Goal: Communication & Community: Answer question/provide support

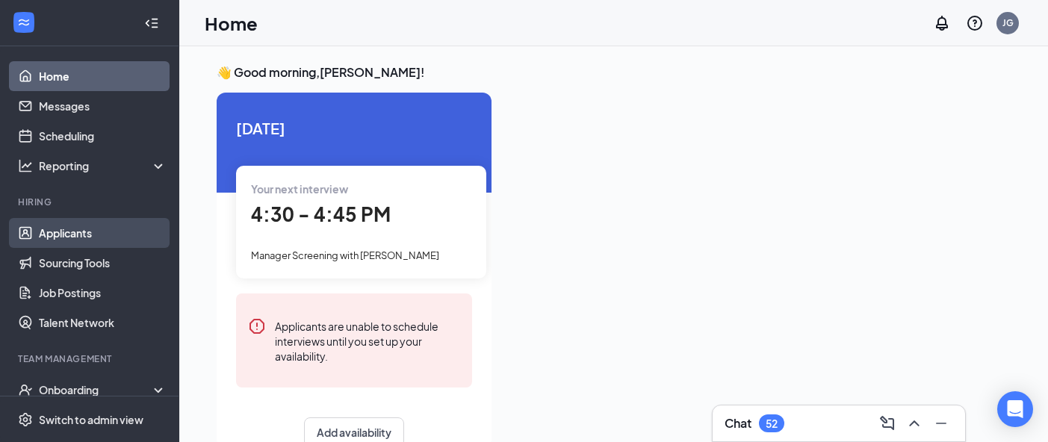
click at [76, 236] on link "Applicants" at bounding box center [103, 233] width 128 height 30
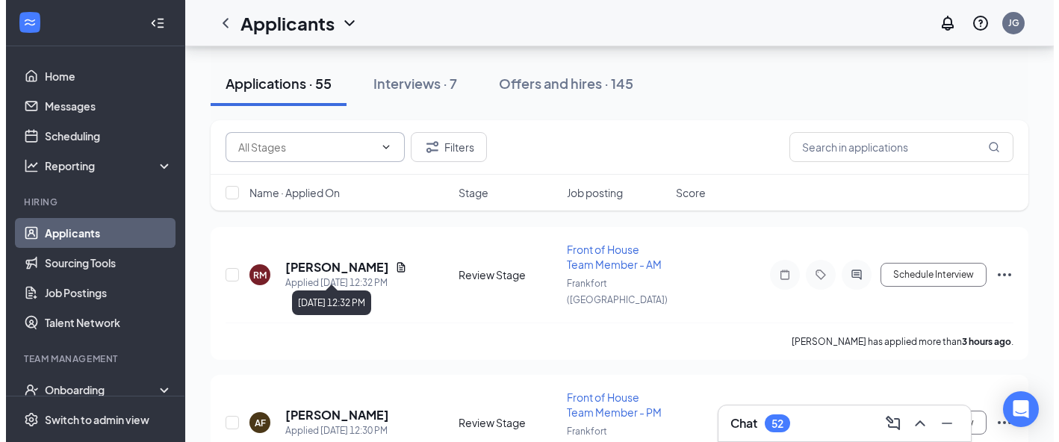
scroll to position [151, 0]
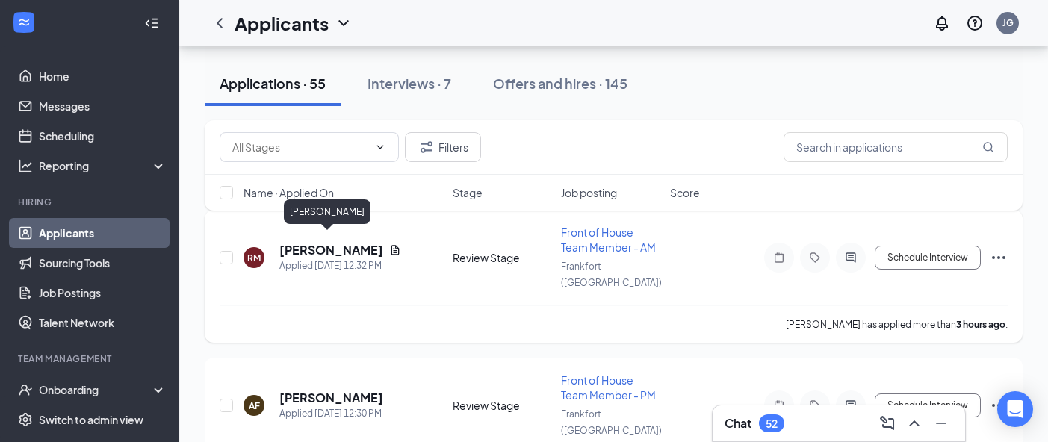
click at [314, 246] on h5 "[PERSON_NAME]" at bounding box center [331, 250] width 104 height 16
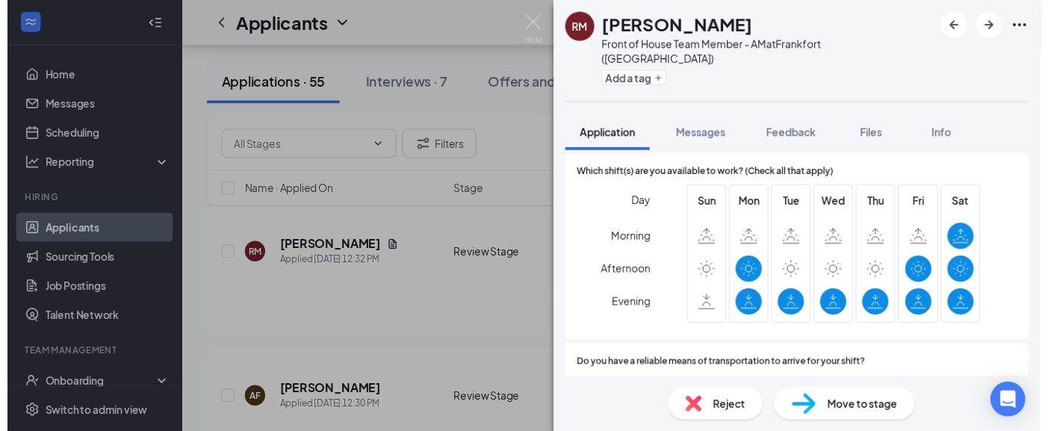
scroll to position [1217, 0]
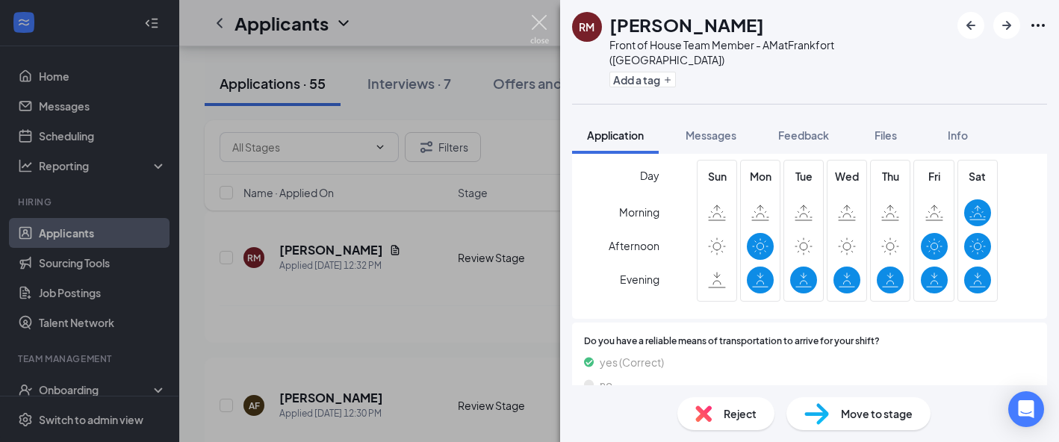
click at [535, 22] on img at bounding box center [539, 29] width 19 height 29
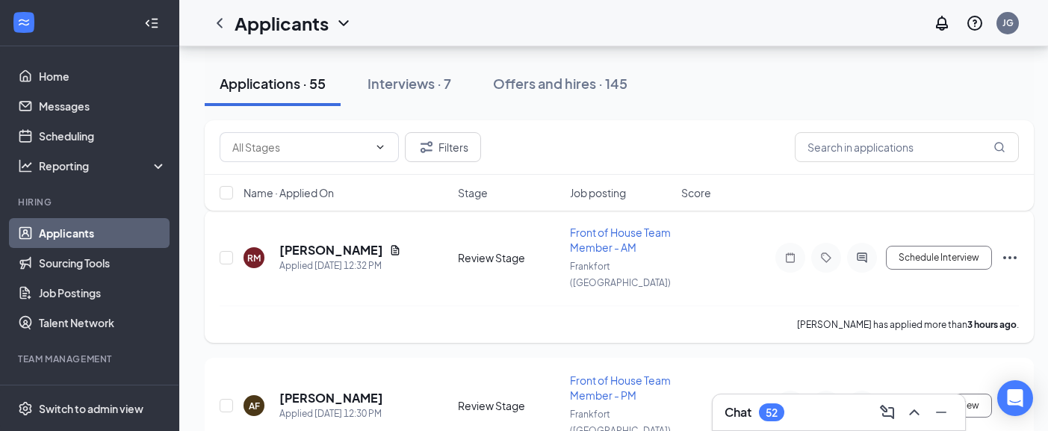
click at [1015, 250] on icon "Ellipses" at bounding box center [1010, 258] width 18 height 18
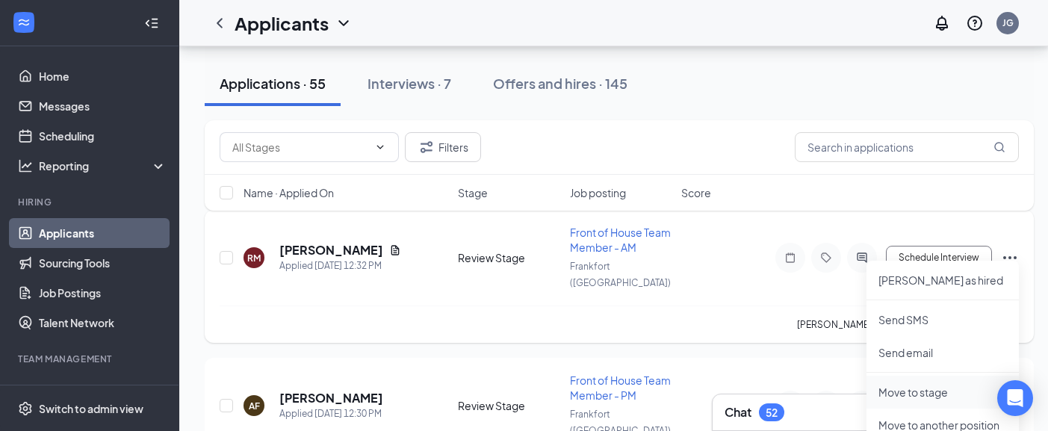
scroll to position [242, 0]
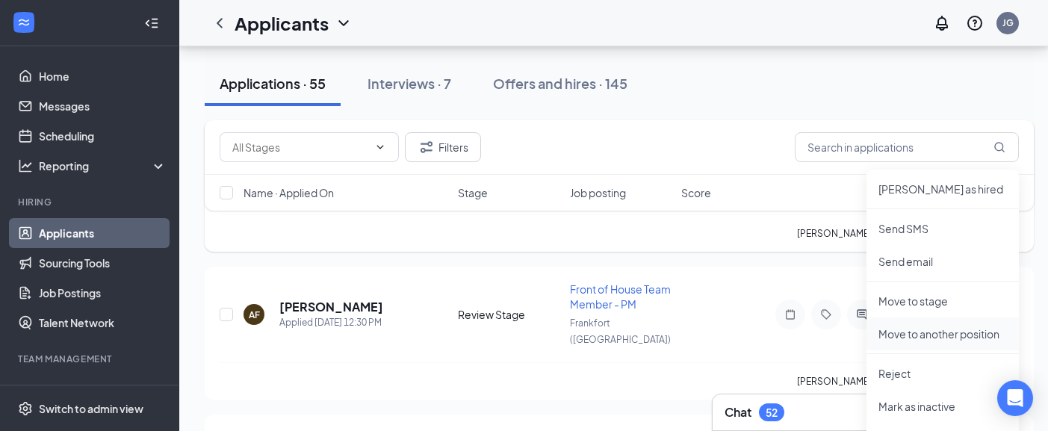
click at [936, 333] on p "Move to another position" at bounding box center [942, 333] width 128 height 15
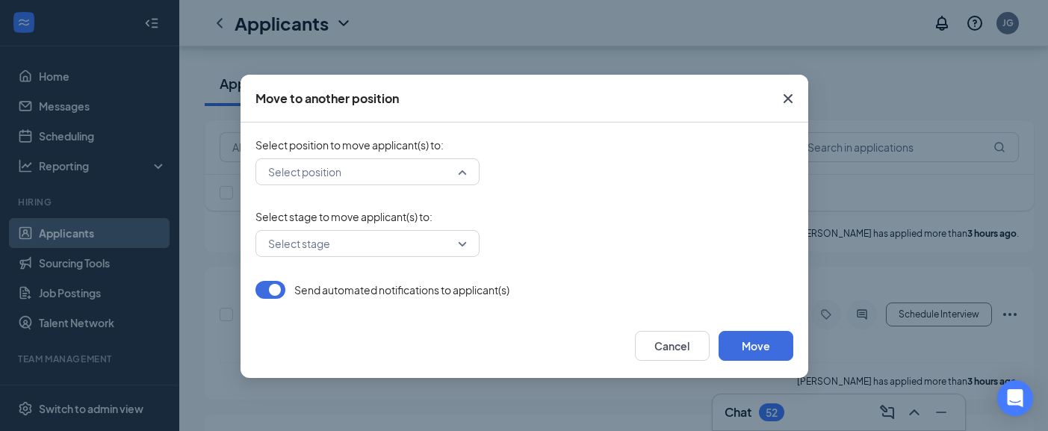
click at [450, 170] on input "search" at bounding box center [362, 171] width 196 height 25
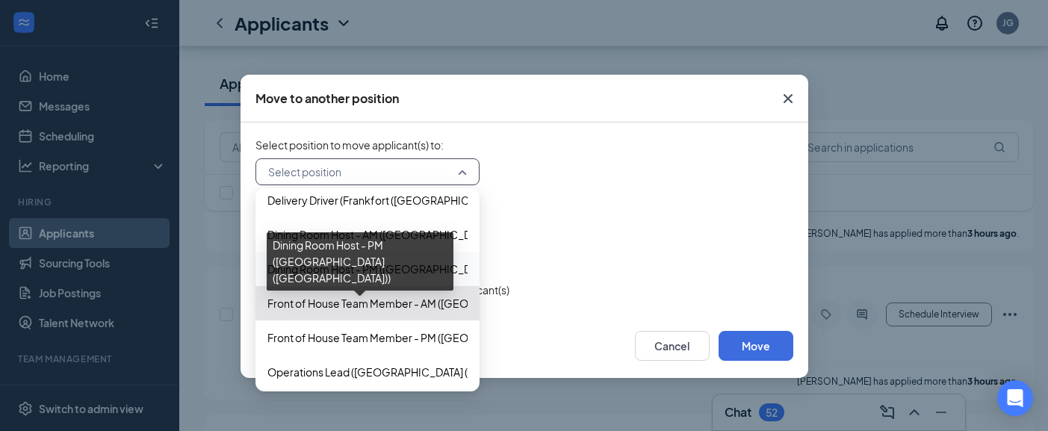
scroll to position [81, 0]
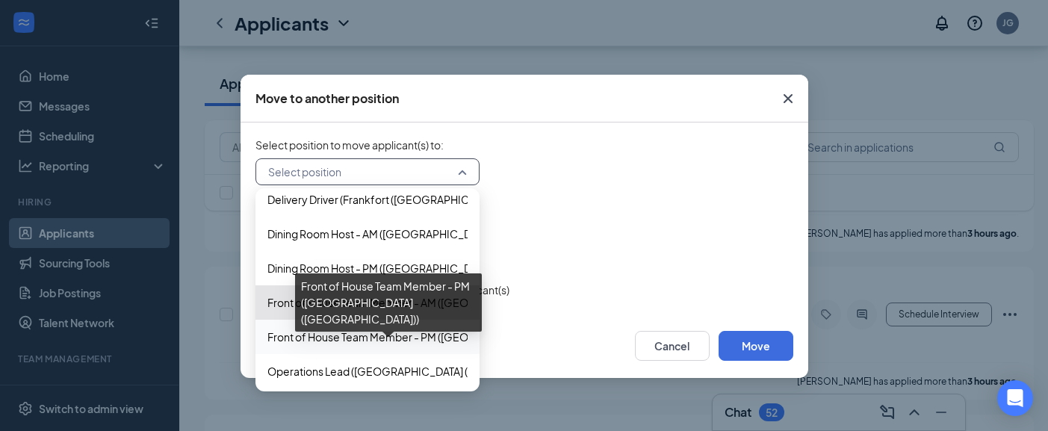
click at [332, 331] on span "Front of House Team Member - PM ([GEOGRAPHIC_DATA] ([GEOGRAPHIC_DATA]))" at bounding box center [468, 337] width 402 height 16
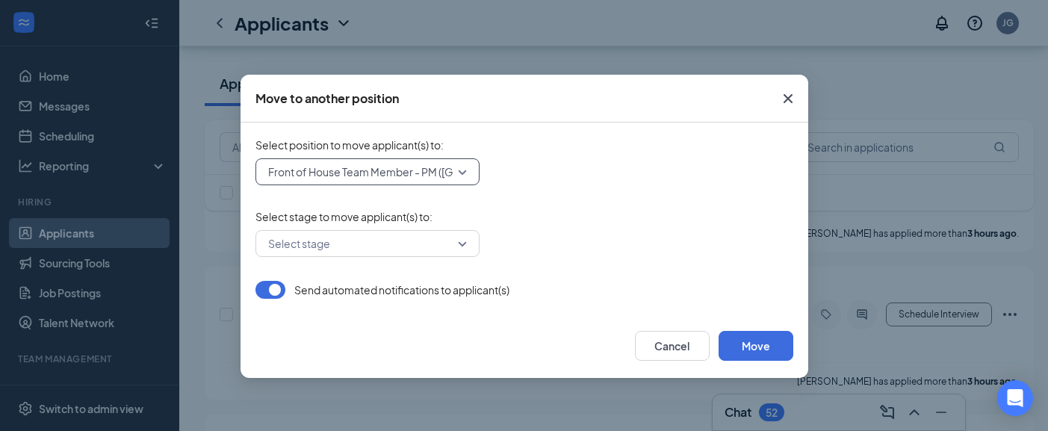
click at [407, 264] on form "Select position to move applicant(s) to : 452117 Front of House Team Member - P…" at bounding box center [524, 217] width 538 height 161
click at [410, 250] on input "search" at bounding box center [362, 243] width 196 height 25
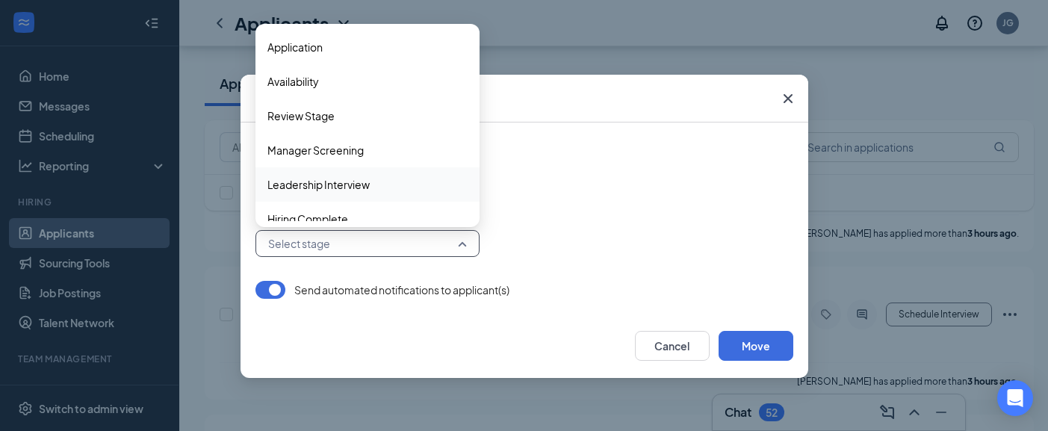
scroll to position [12, 0]
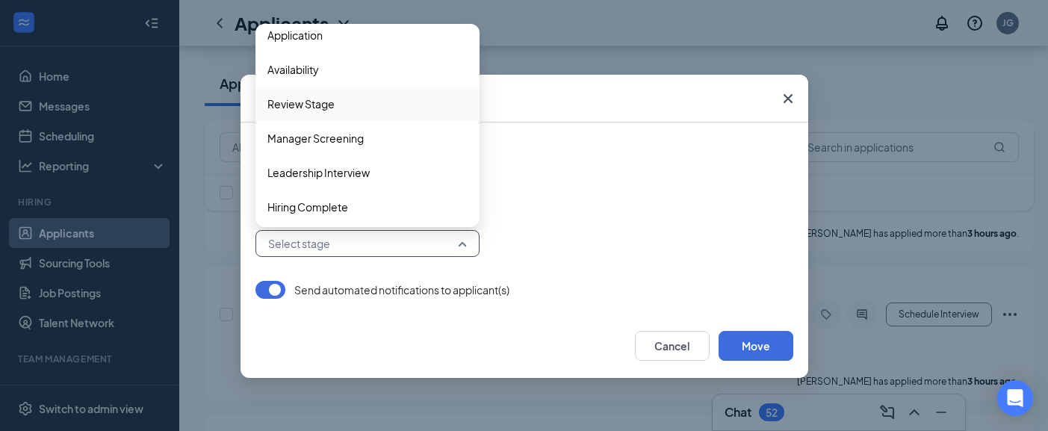
click at [332, 102] on span "Review Stage" at bounding box center [300, 104] width 67 height 16
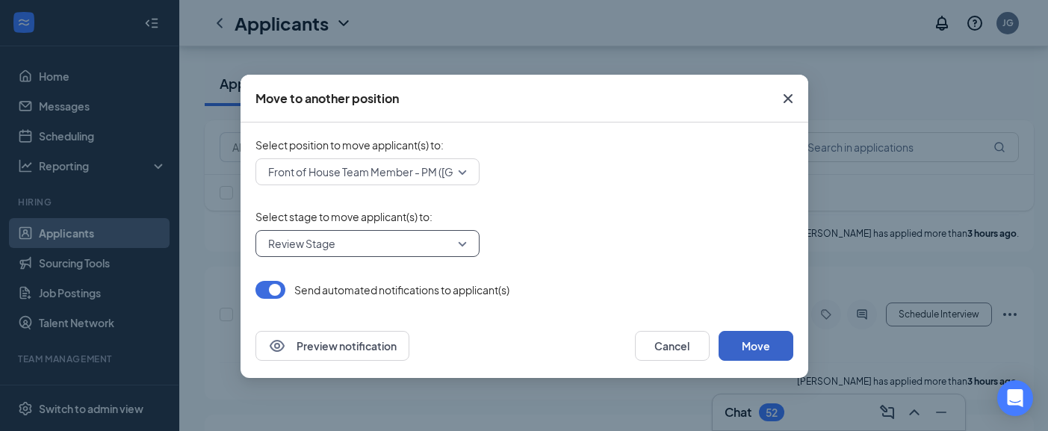
click at [759, 339] on button "Move" at bounding box center [755, 346] width 75 height 30
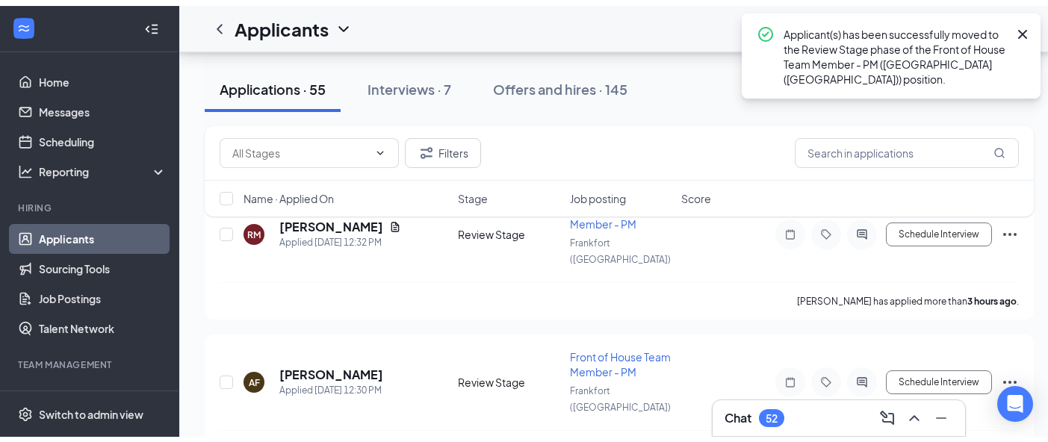
scroll to position [0, 0]
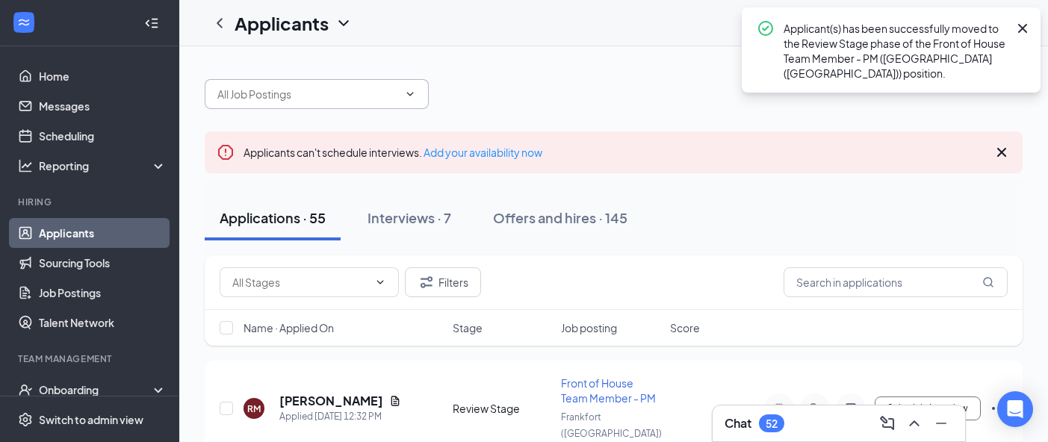
click at [346, 86] on input "text" at bounding box center [307, 94] width 181 height 16
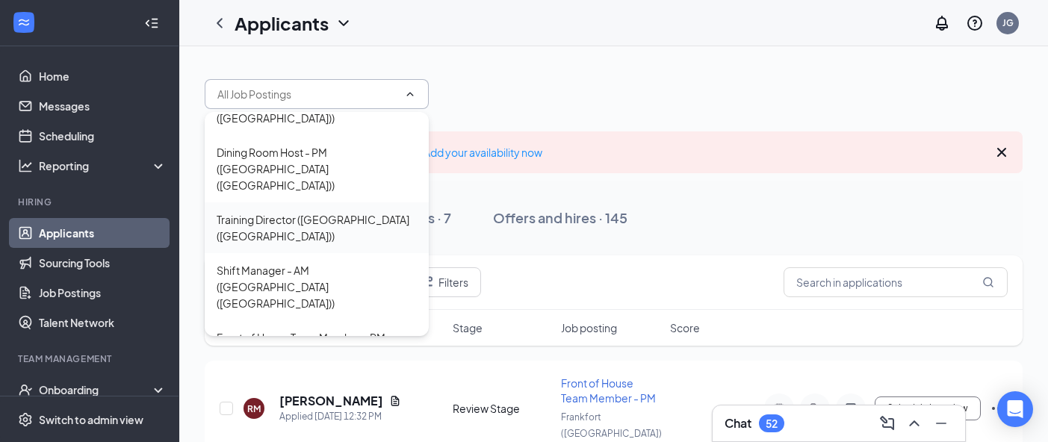
scroll to position [122, 0]
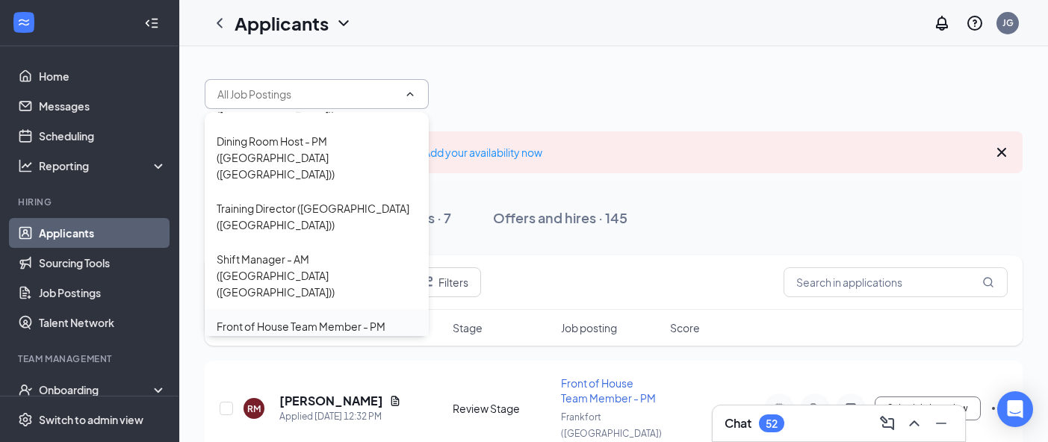
click at [305, 318] on div "Front of House Team Member - PM ([GEOGRAPHIC_DATA] ([GEOGRAPHIC_DATA]))" at bounding box center [317, 342] width 200 height 49
type input "Front of House Team Member - PM ([GEOGRAPHIC_DATA] ([GEOGRAPHIC_DATA]))"
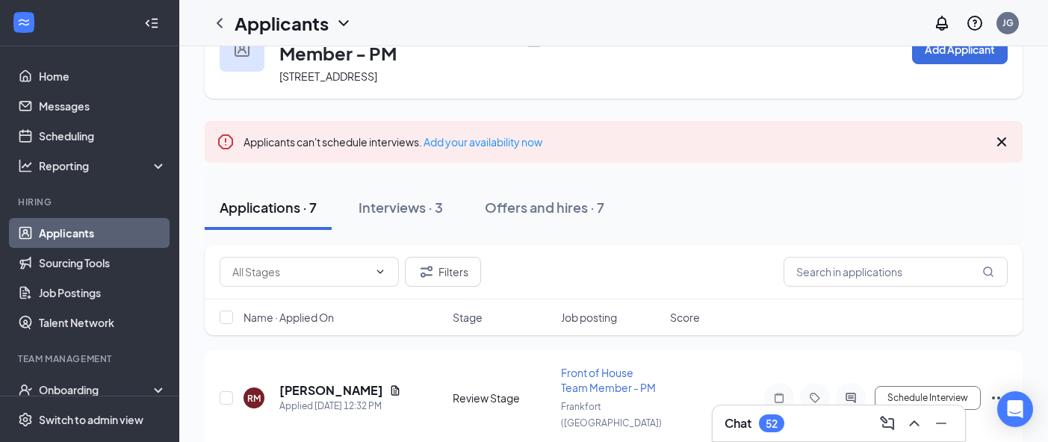
scroll to position [15, 0]
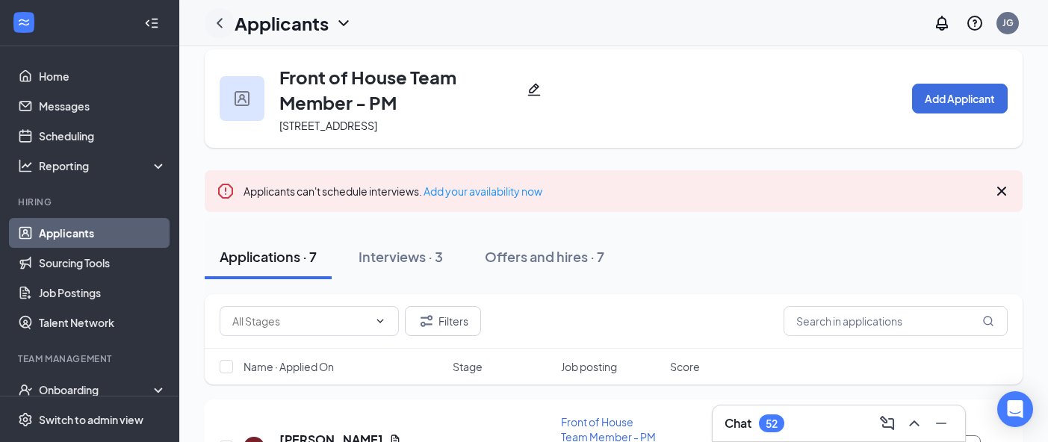
click at [220, 22] on icon "ChevronLeft" at bounding box center [220, 23] width 18 height 18
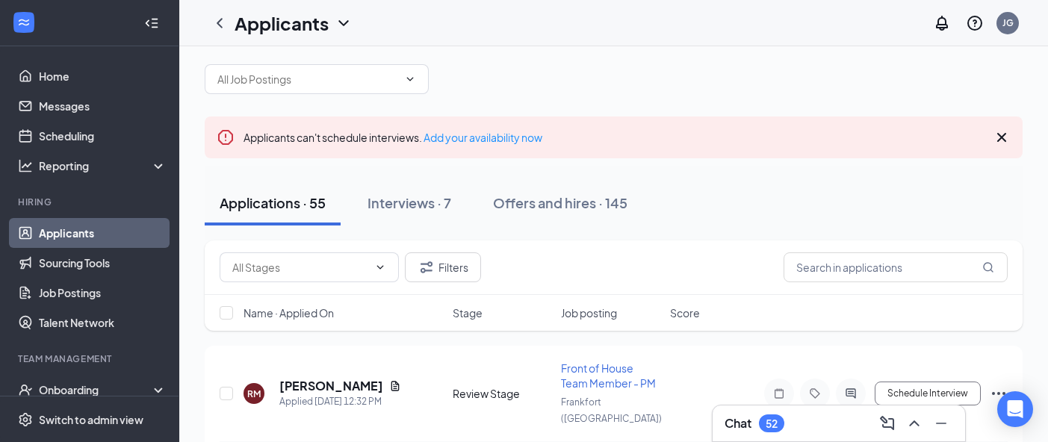
click at [306, 289] on div "Filters" at bounding box center [614, 267] width 818 height 55
click at [318, 276] on span at bounding box center [309, 267] width 179 height 30
click at [383, 69] on span at bounding box center [317, 79] width 224 height 30
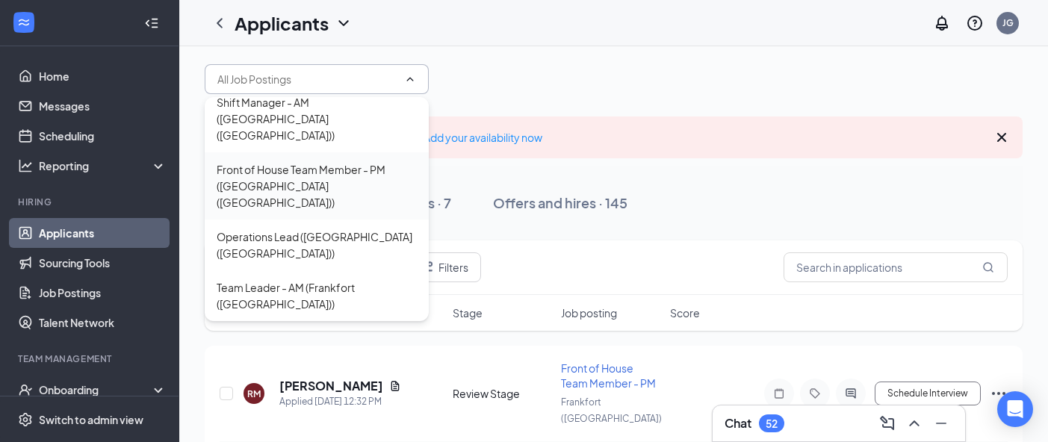
scroll to position [265, 0]
click at [320, 329] on div "Front of House Team Member - AM ([GEOGRAPHIC_DATA] ([GEOGRAPHIC_DATA]))" at bounding box center [317, 353] width 200 height 49
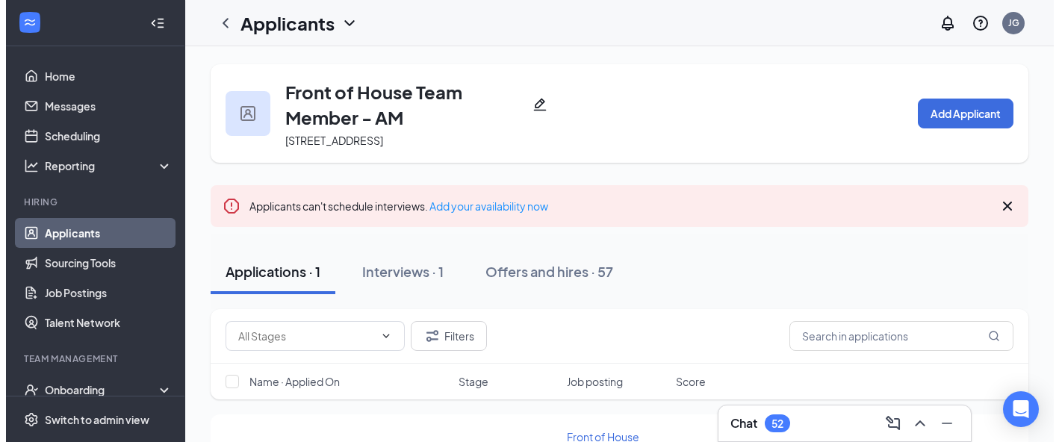
scroll to position [105, 0]
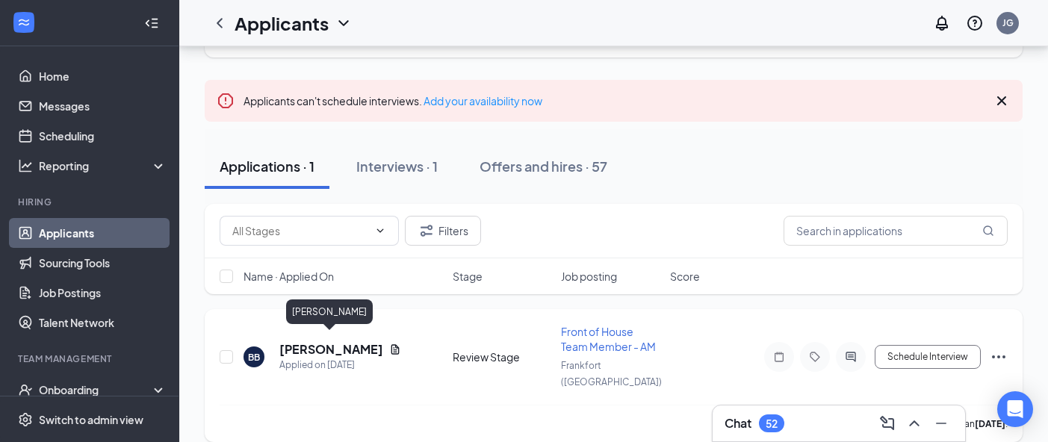
click at [345, 341] on h5 "[PERSON_NAME]" at bounding box center [331, 349] width 104 height 16
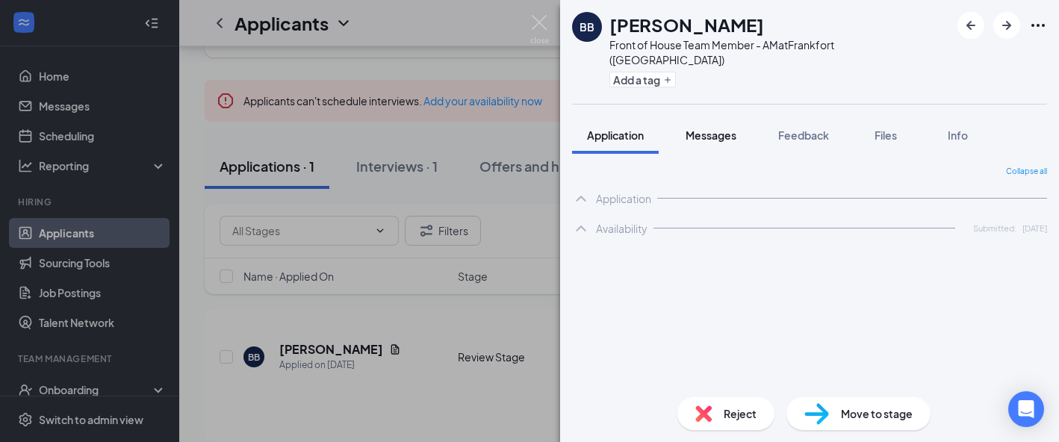
click at [703, 128] on div "Messages" at bounding box center [710, 135] width 51 height 15
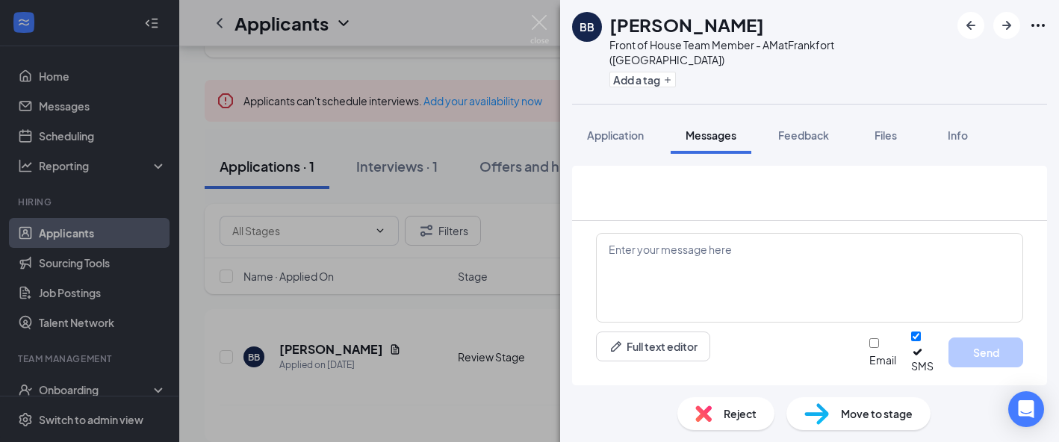
scroll to position [661, 0]
click at [727, 270] on textarea at bounding box center [809, 278] width 427 height 90
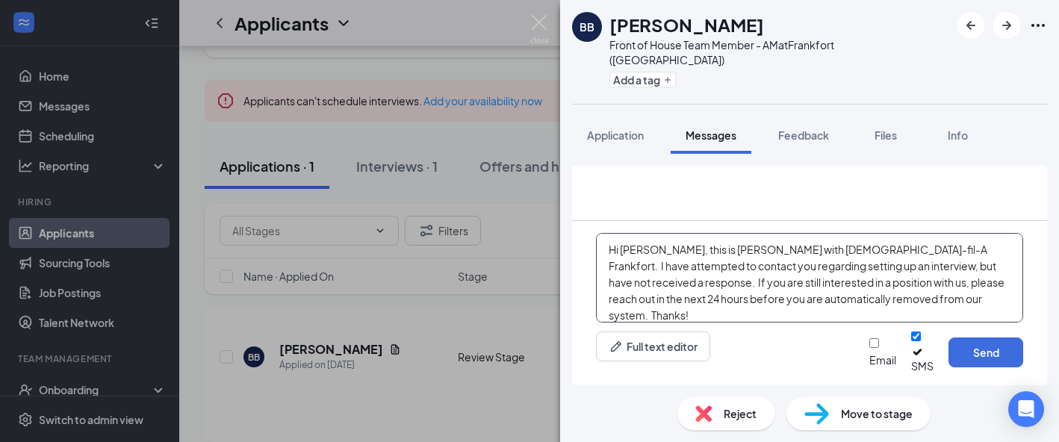
type textarea "Hi [PERSON_NAME], this is [PERSON_NAME] with [DEMOGRAPHIC_DATA]-fil-A Frankfort…"
click at [869, 367] on div "Email SMS Send" at bounding box center [946, 353] width 154 height 42
click at [869, 348] on input "Email" at bounding box center [874, 343] width 10 height 10
checkbox input "true"
click at [990, 349] on button "Send" at bounding box center [985, 353] width 75 height 30
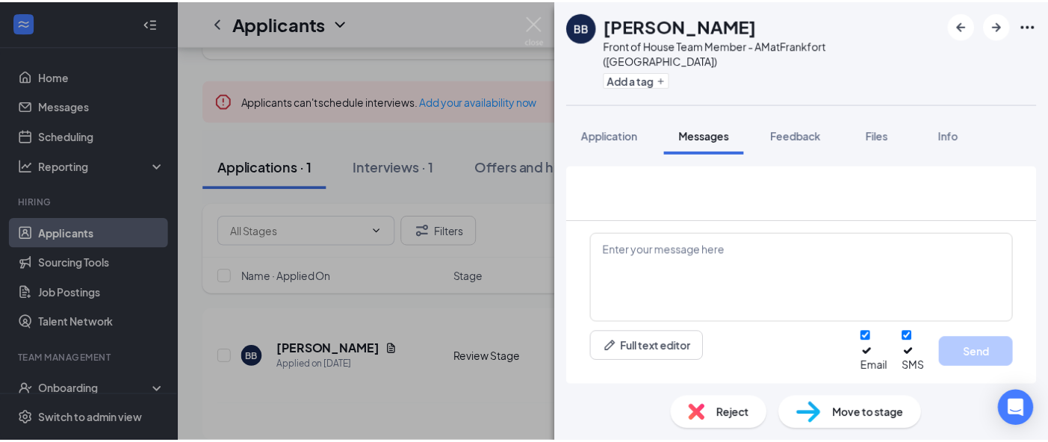
scroll to position [1016, 0]
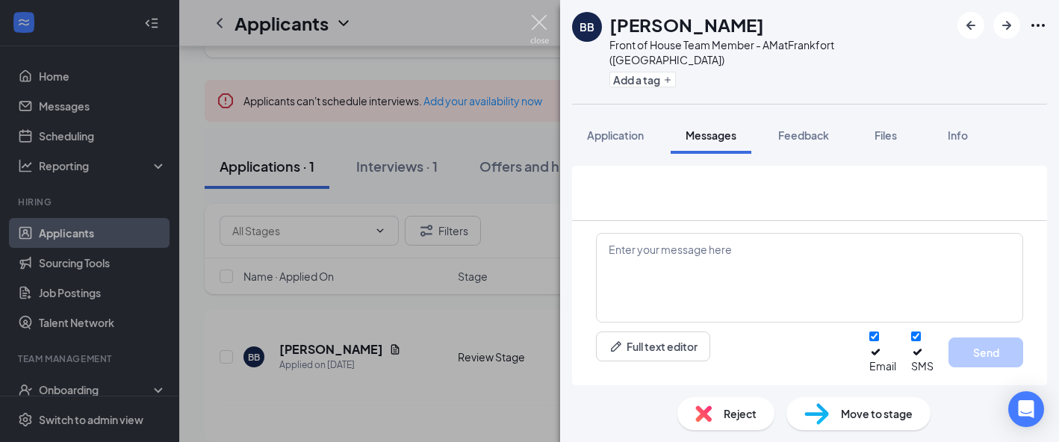
click at [544, 29] on img at bounding box center [539, 29] width 19 height 29
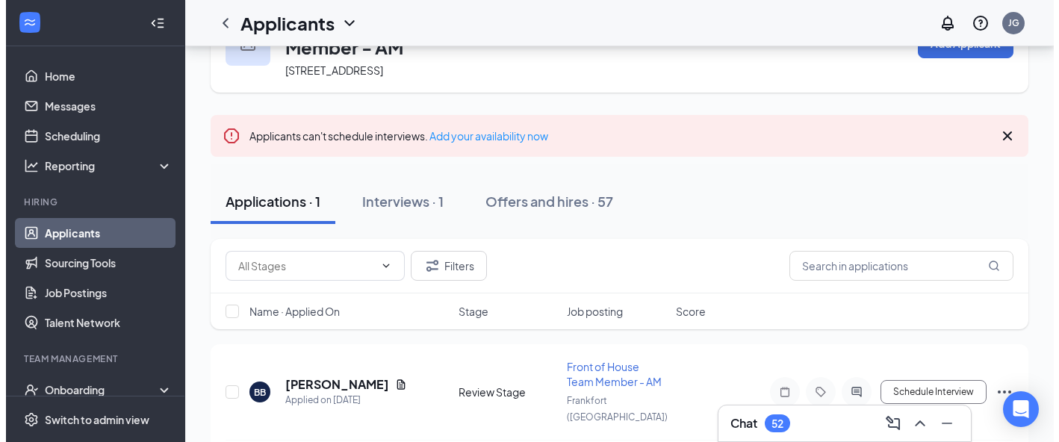
scroll to position [105, 0]
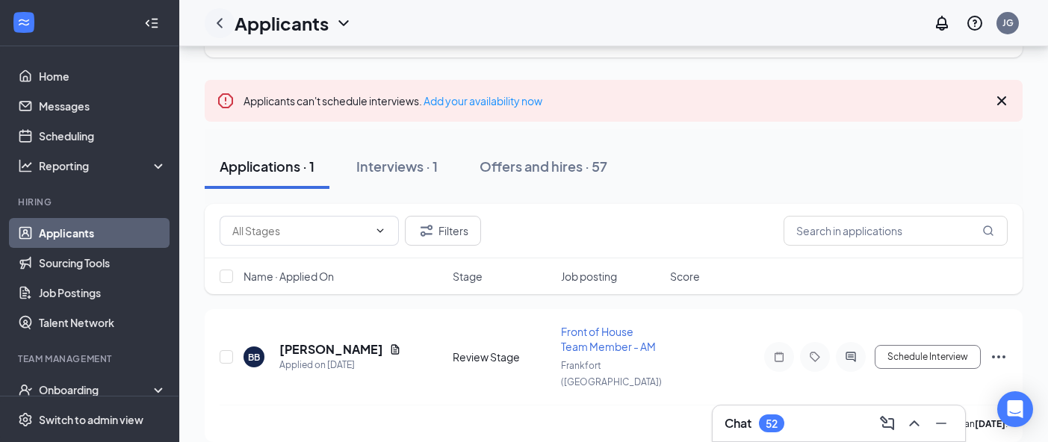
click at [223, 29] on icon "ChevronLeft" at bounding box center [220, 23] width 18 height 18
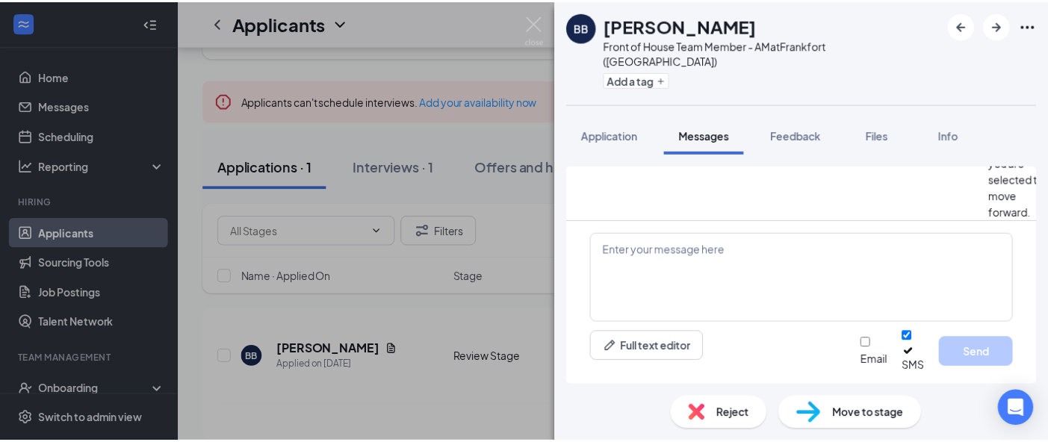
scroll to position [876, 0]
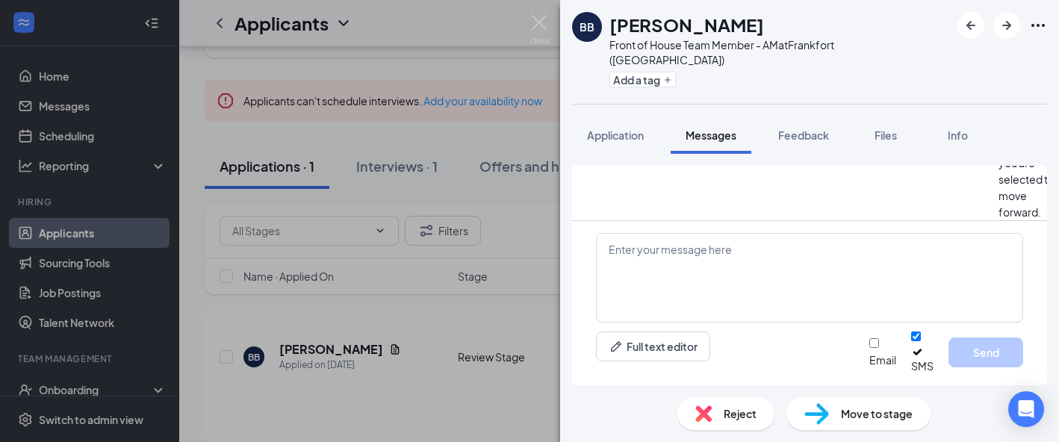
click at [71, 255] on div "BB [PERSON_NAME] Front of House Team Member - AM at [GEOGRAPHIC_DATA] ([GEOGRAP…" at bounding box center [529, 221] width 1059 height 442
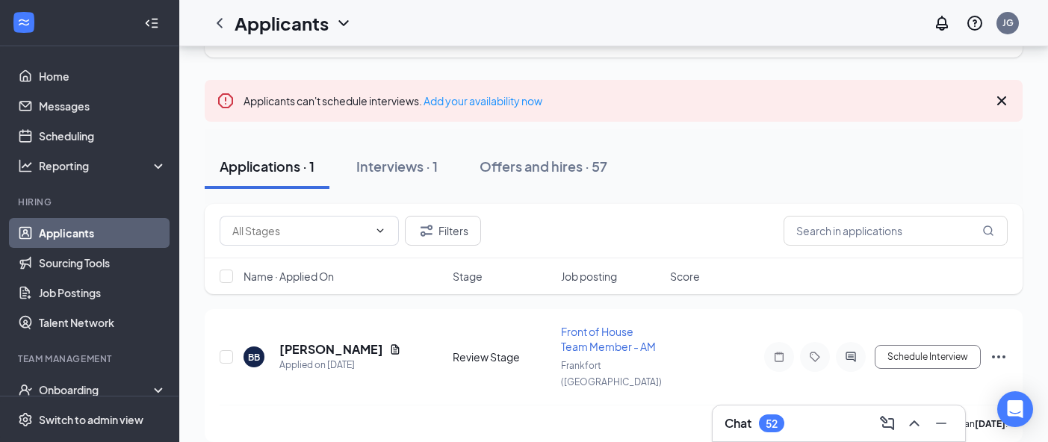
click at [75, 236] on link "Applicants" at bounding box center [103, 233] width 128 height 30
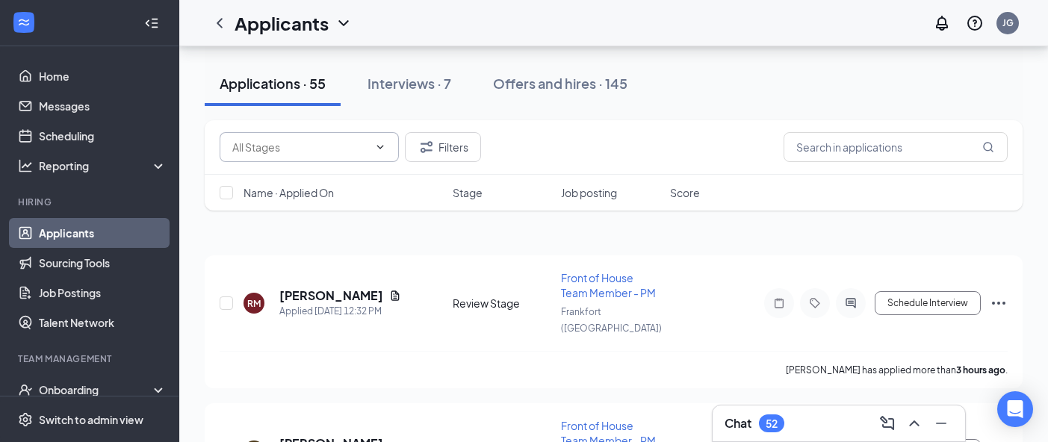
click at [357, 148] on input "text" at bounding box center [300, 147] width 136 height 16
click at [411, 88] on div "Interviews · 7" at bounding box center [409, 83] width 84 height 19
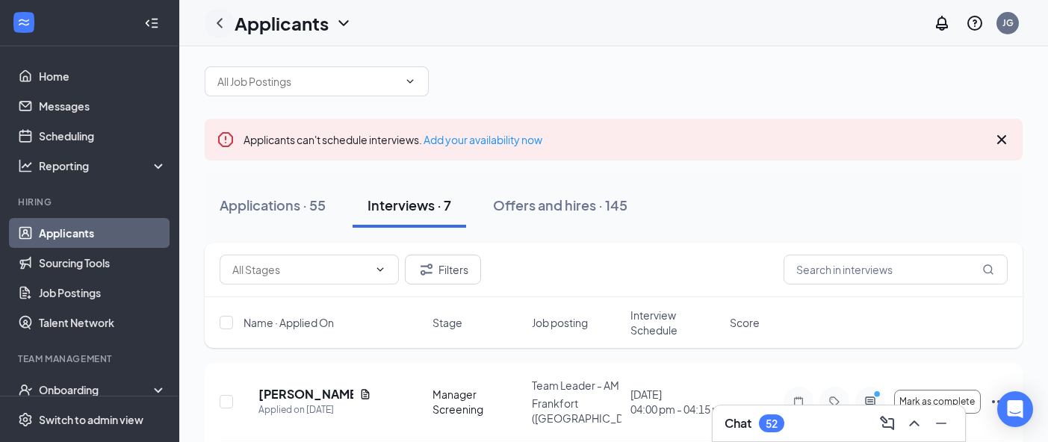
click at [218, 22] on icon "ChevronLeft" at bounding box center [220, 23] width 6 height 10
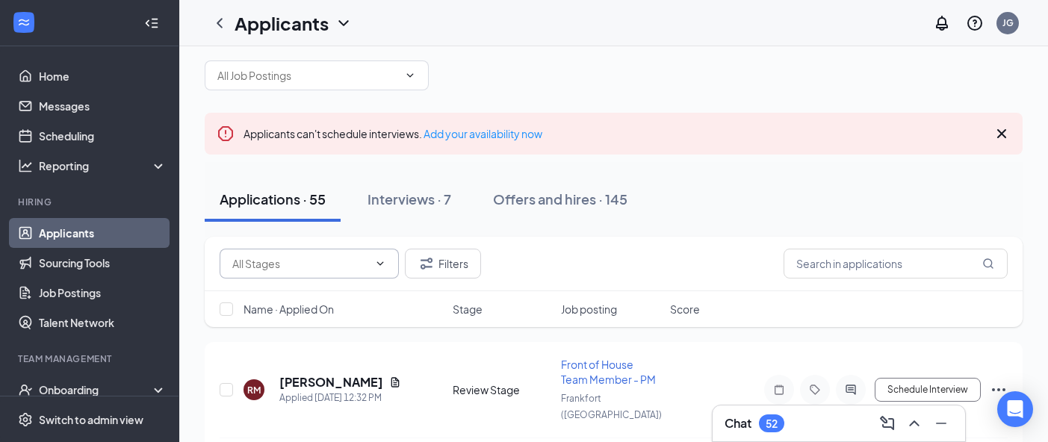
scroll to position [16, 0]
click at [381, 87] on span at bounding box center [317, 78] width 224 height 30
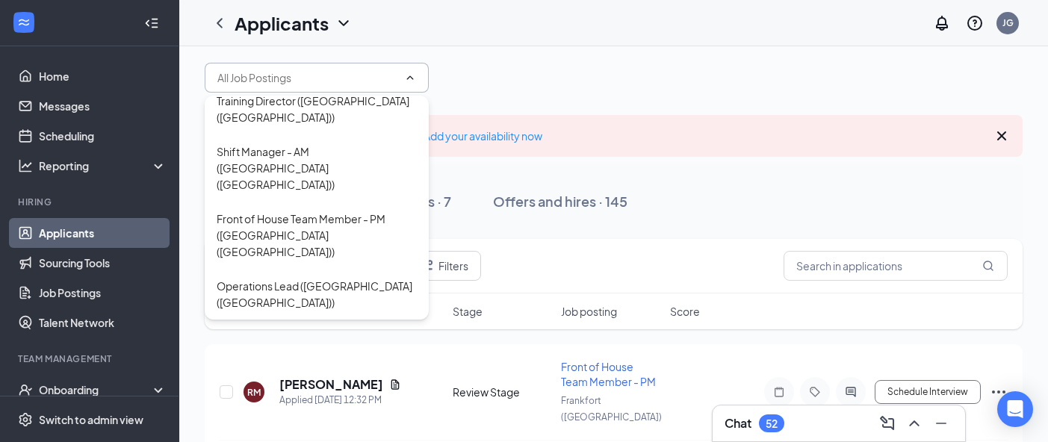
scroll to position [246, 0]
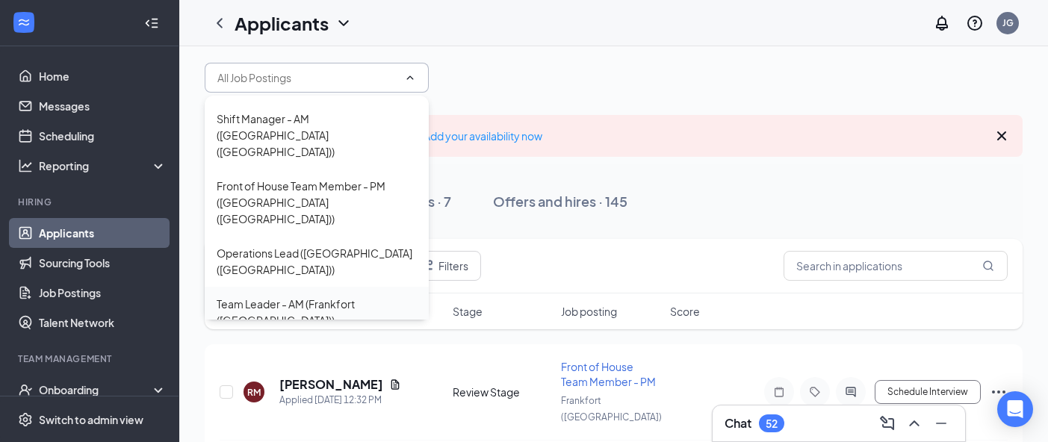
click at [311, 296] on div "Team Leader - AM (Frankfort ([GEOGRAPHIC_DATA]))" at bounding box center [317, 312] width 200 height 33
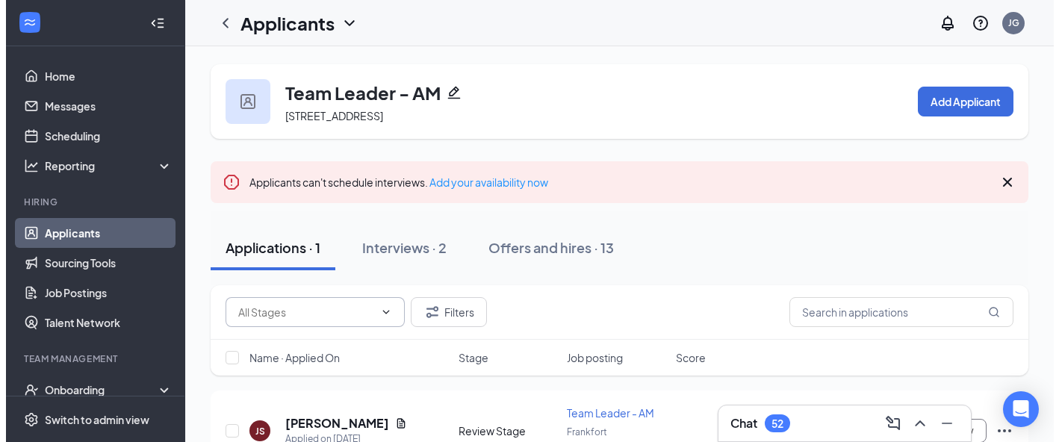
scroll to position [66, 0]
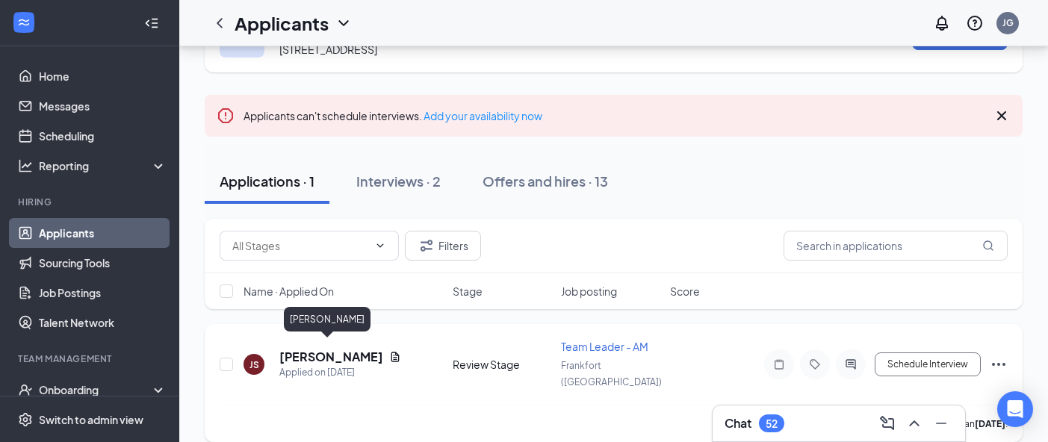
click at [320, 349] on h5 "[PERSON_NAME]" at bounding box center [331, 357] width 104 height 16
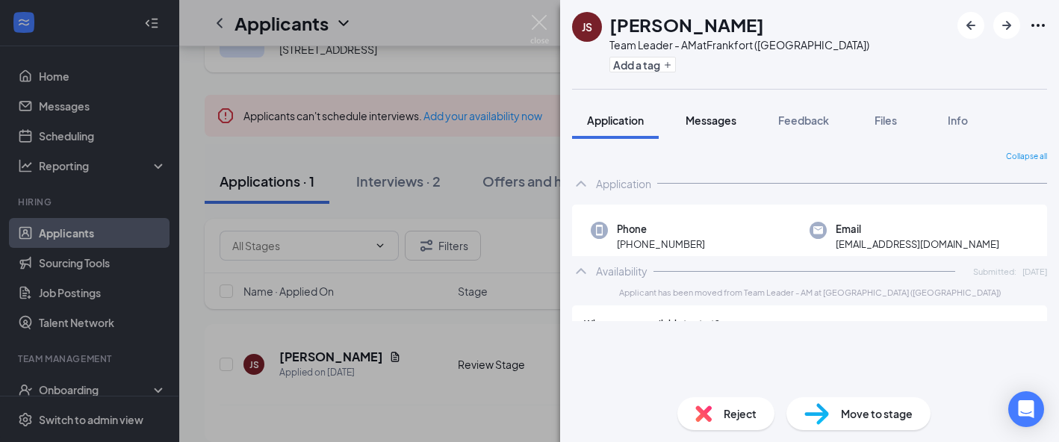
click at [724, 115] on span "Messages" at bounding box center [710, 120] width 51 height 13
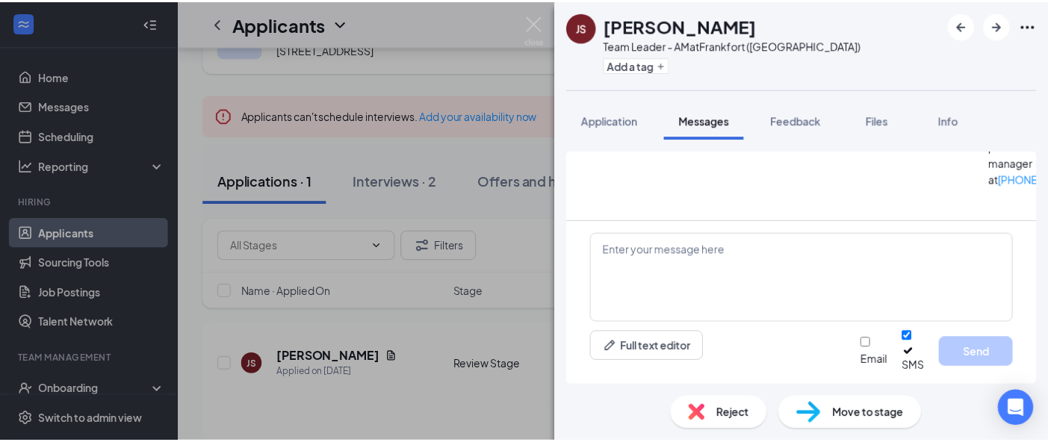
scroll to position [705, 0]
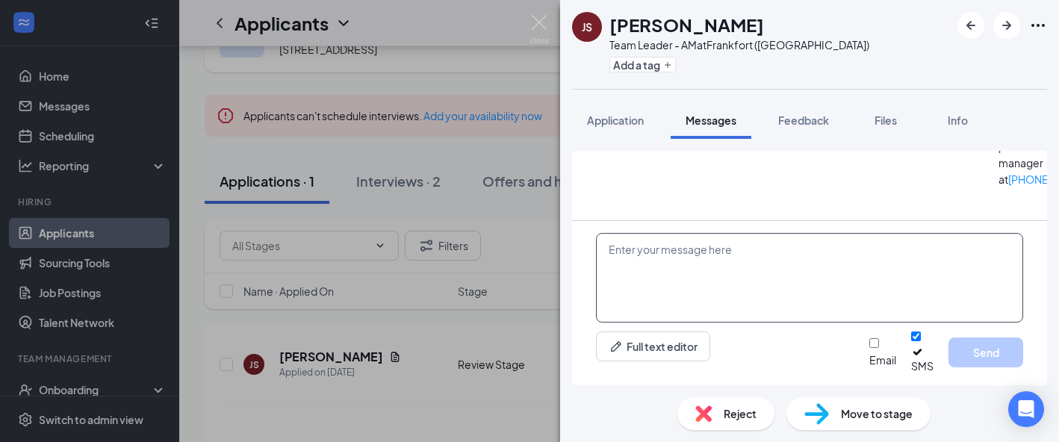
click at [702, 260] on textarea at bounding box center [809, 278] width 427 height 90
type textarea "H"
click at [547, 33] on img at bounding box center [539, 29] width 19 height 29
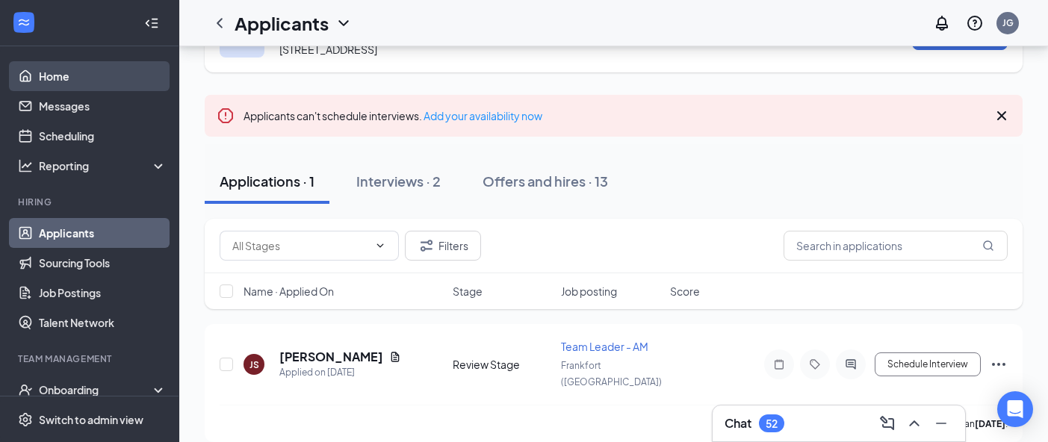
click at [66, 75] on link "Home" at bounding box center [103, 76] width 128 height 30
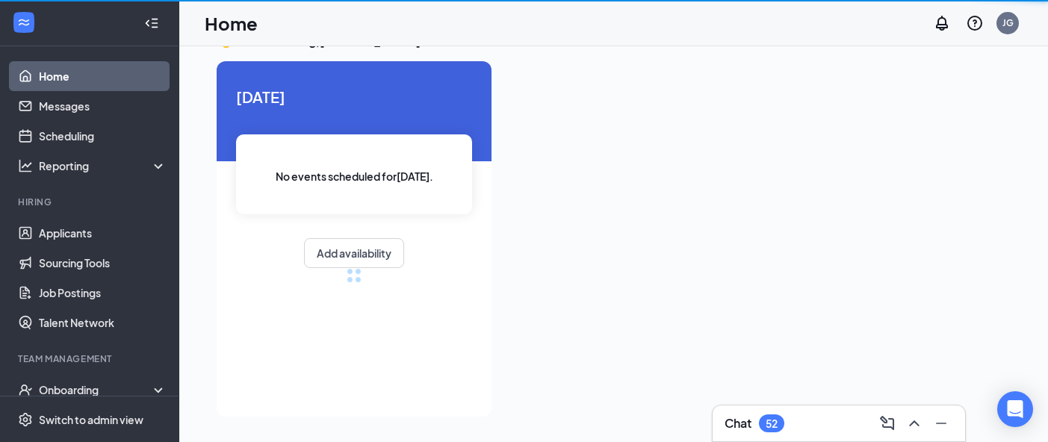
scroll to position [31, 0]
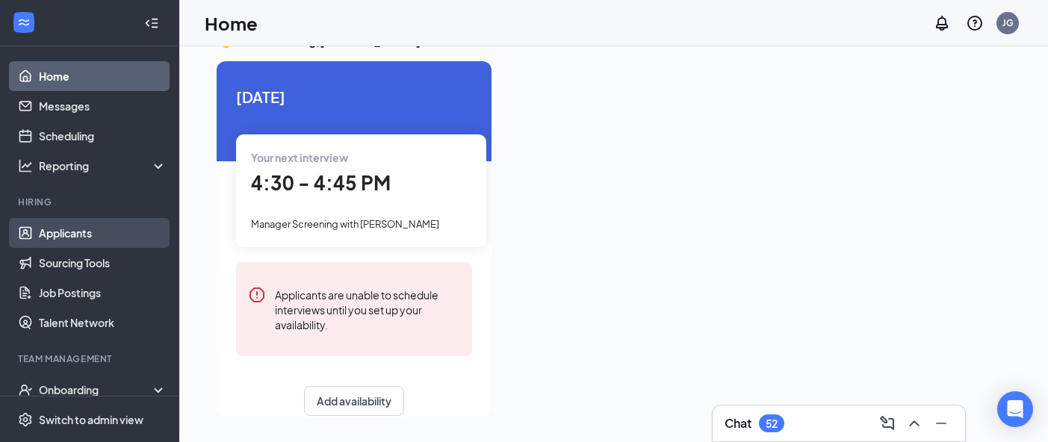
click at [50, 237] on link "Applicants" at bounding box center [103, 233] width 128 height 30
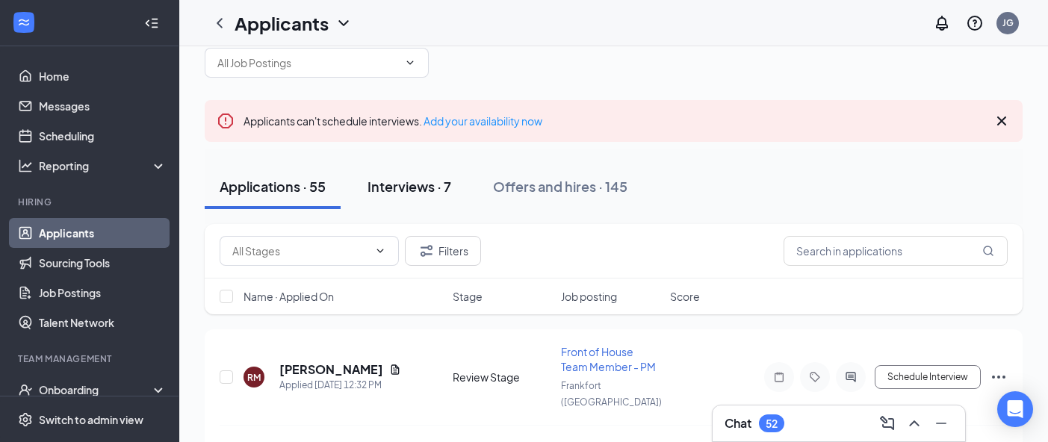
click at [408, 179] on div "Interviews · 7" at bounding box center [409, 186] width 84 height 19
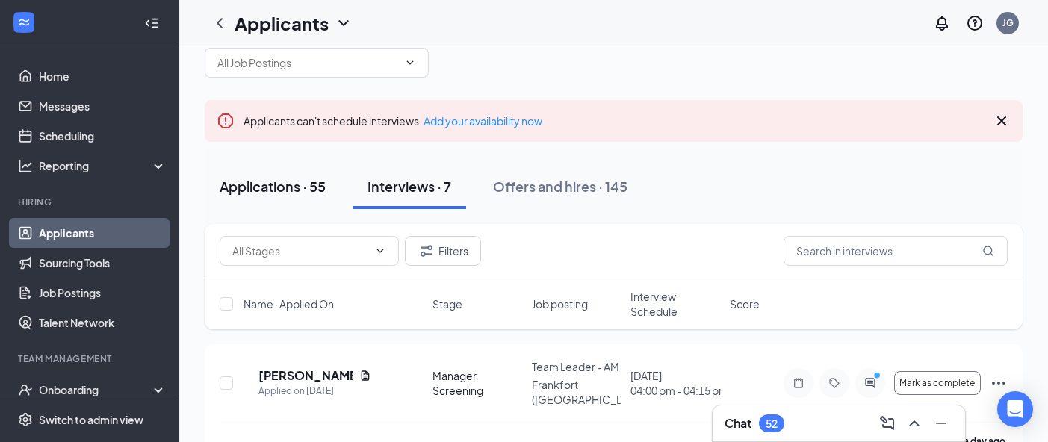
click at [283, 197] on button "Applications · 55" at bounding box center [273, 186] width 136 height 45
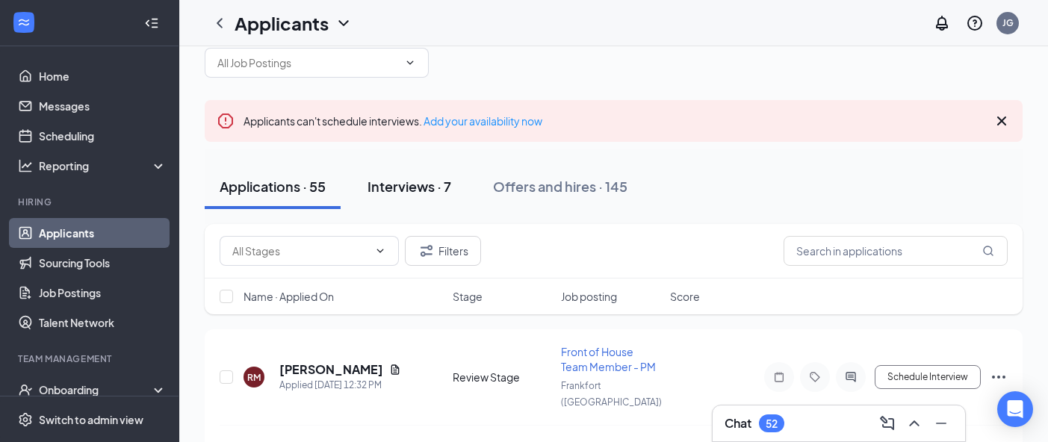
click at [391, 184] on div "Interviews · 7" at bounding box center [409, 186] width 84 height 19
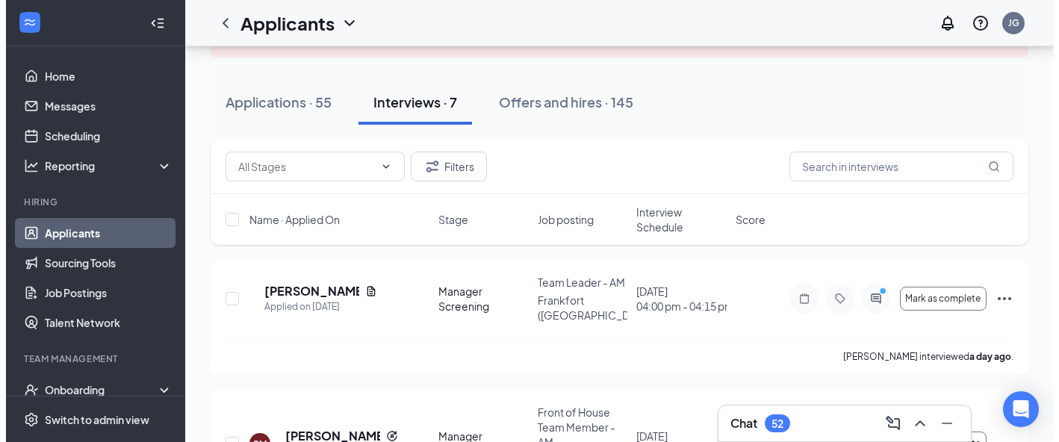
scroll to position [116, 0]
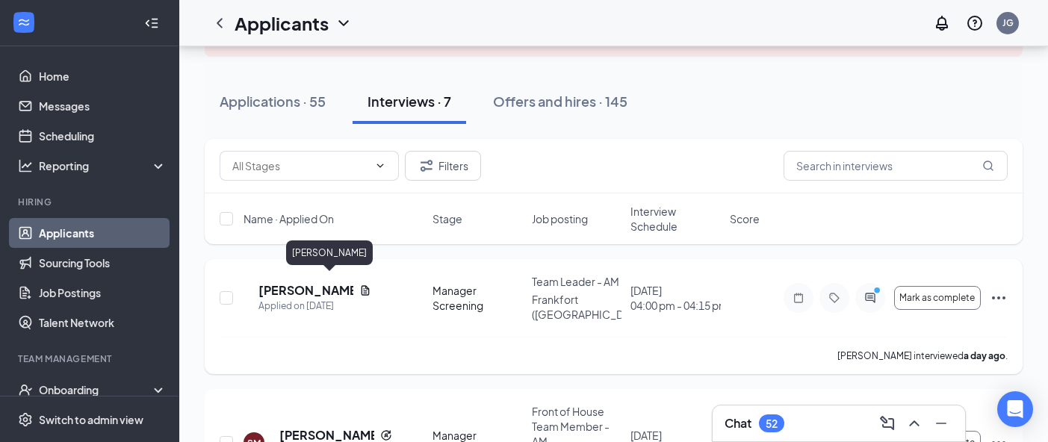
click at [348, 282] on h5 "[PERSON_NAME]" at bounding box center [305, 290] width 95 height 16
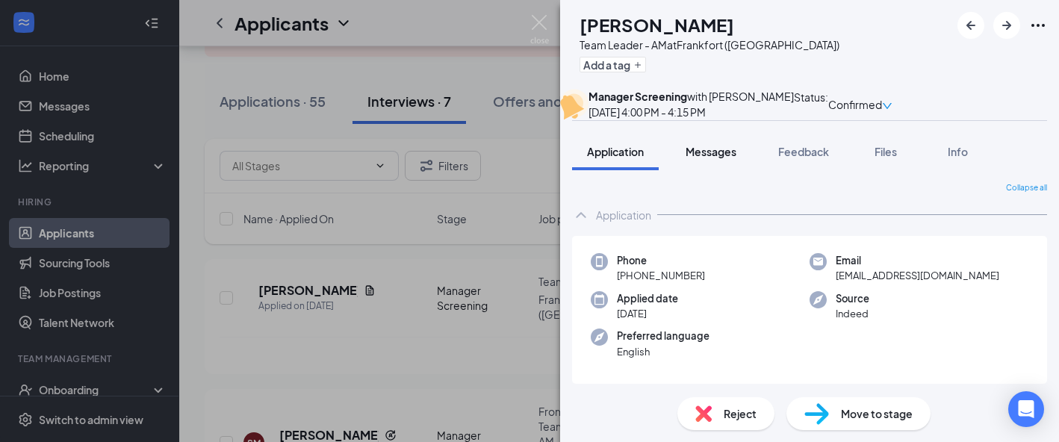
click at [699, 170] on button "Messages" at bounding box center [711, 151] width 81 height 37
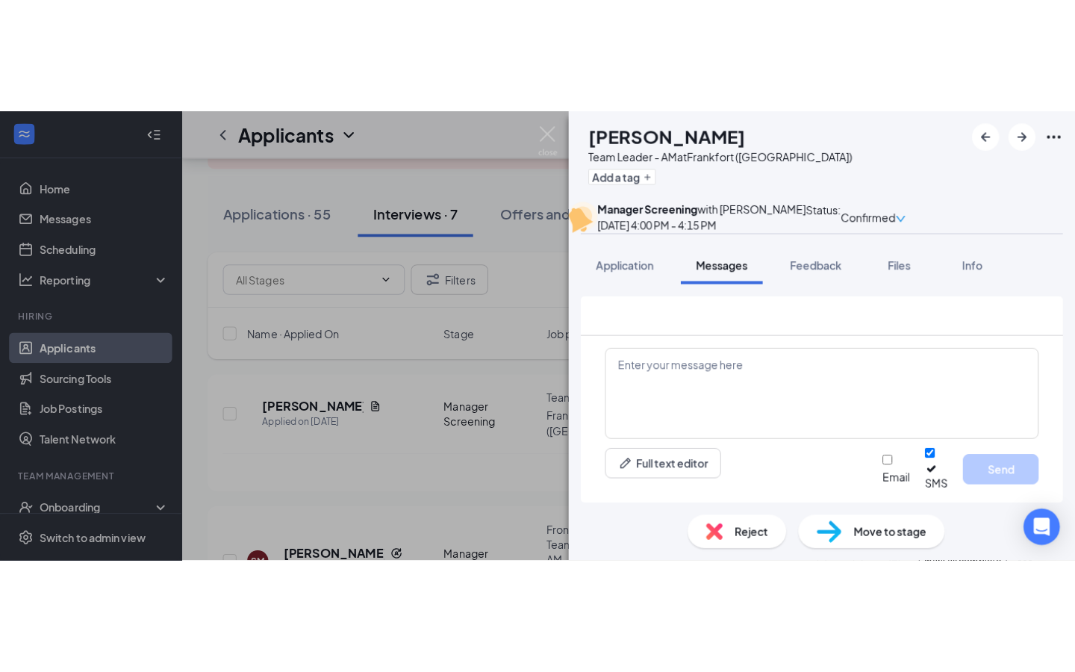
scroll to position [793, 0]
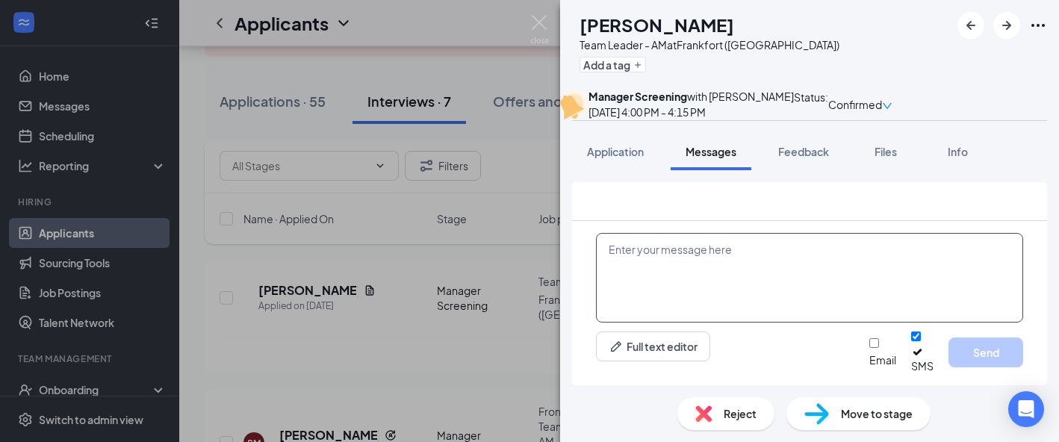
click at [665, 271] on textarea at bounding box center [809, 278] width 427 height 90
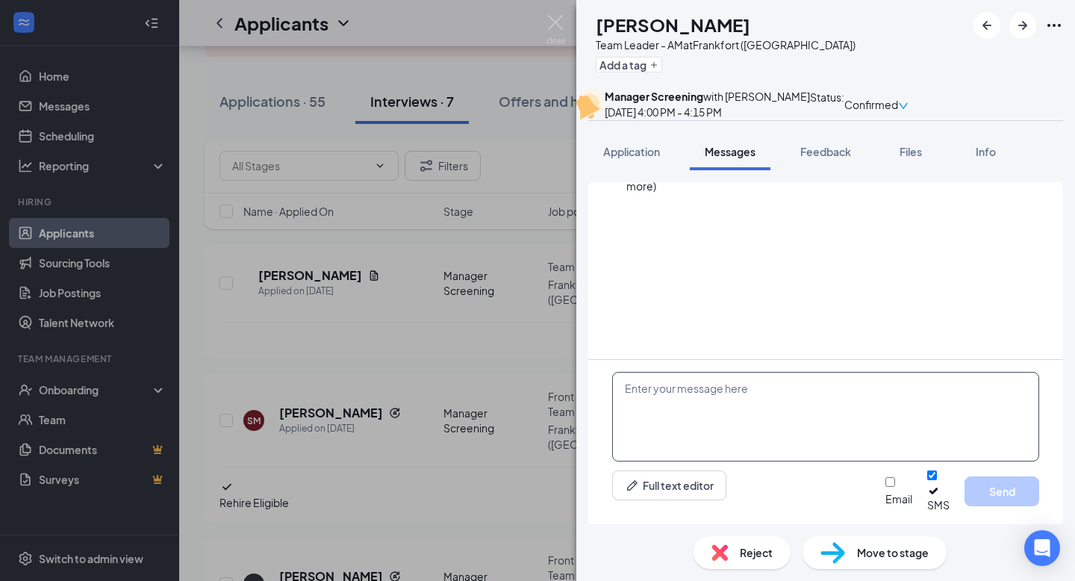
scroll to position [654, 0]
type textarea "Y"
type textarea "What time works for you [DATE]?"
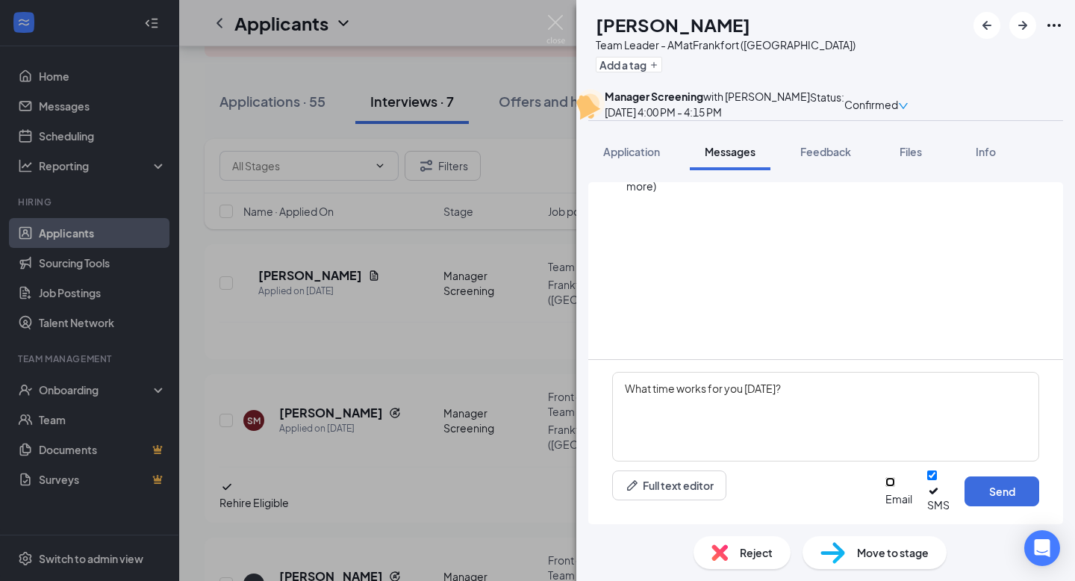
click at [886, 441] on input "Email" at bounding box center [891, 482] width 10 height 10
checkbox input "true"
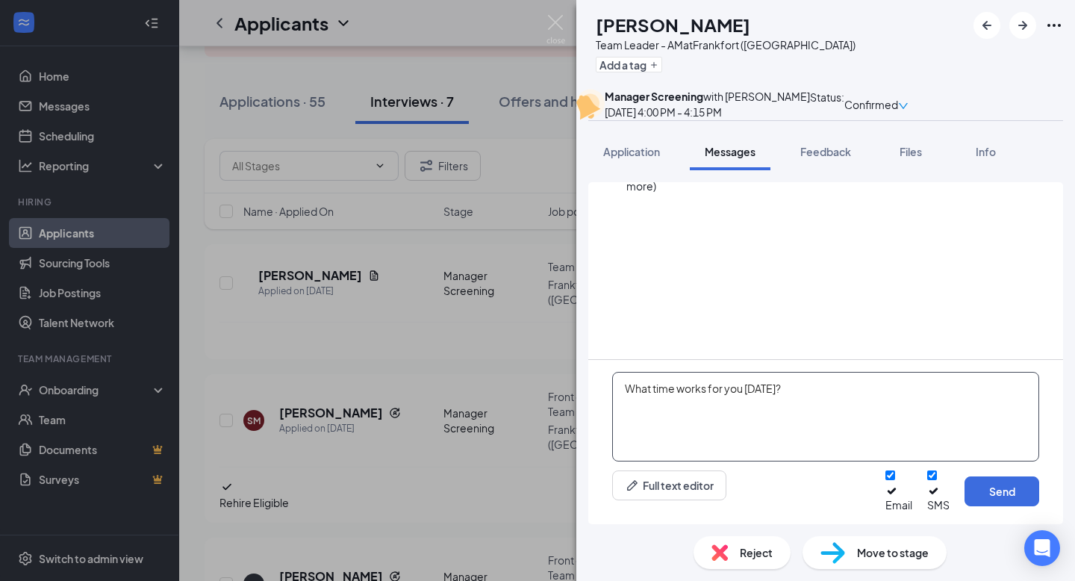
click at [850, 404] on textarea "What time works for you [DATE]?" at bounding box center [825, 417] width 427 height 90
drag, startPoint x: 817, startPoint y: 400, endPoint x: 565, endPoint y: 406, distance: 251.7
click at [565, 406] on div "BO [PERSON_NAME] Team Leader - AM at [GEOGRAPHIC_DATA] ([GEOGRAPHIC_DATA]) Add …" at bounding box center [537, 290] width 1075 height 581
click at [815, 402] on textarea "Are you available at 3:45 pm" at bounding box center [825, 417] width 427 height 90
type textarea "Are you available at 3:45 pm [DATE]?"
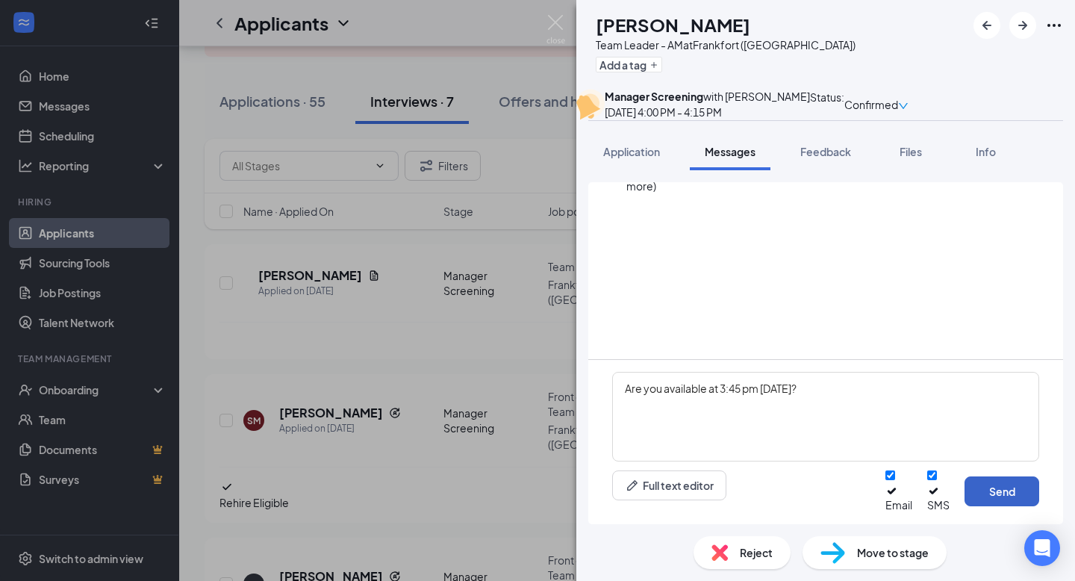
click at [1014, 441] on button "Send" at bounding box center [1002, 491] width 75 height 30
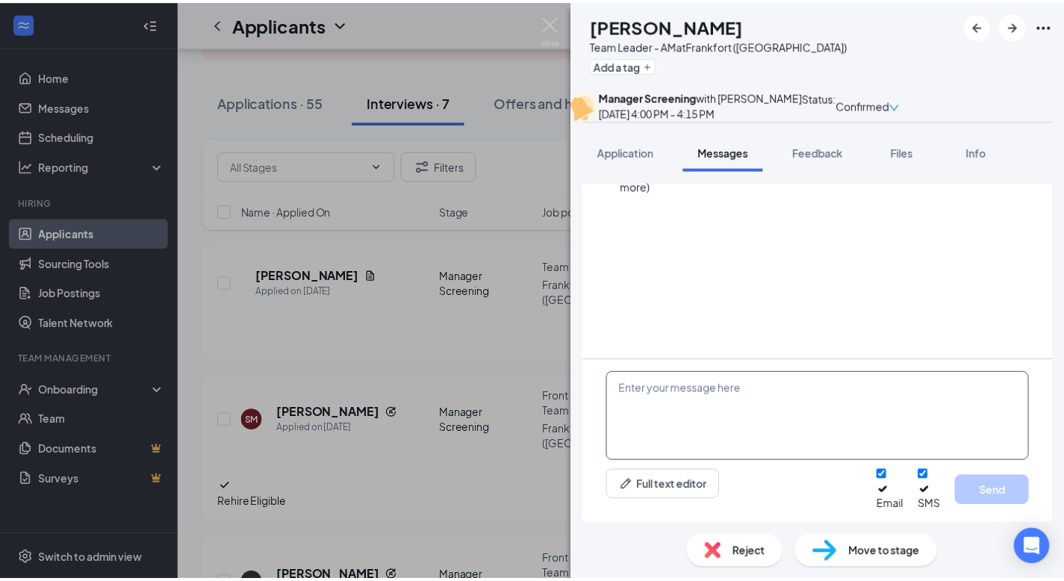
scroll to position [845, 0]
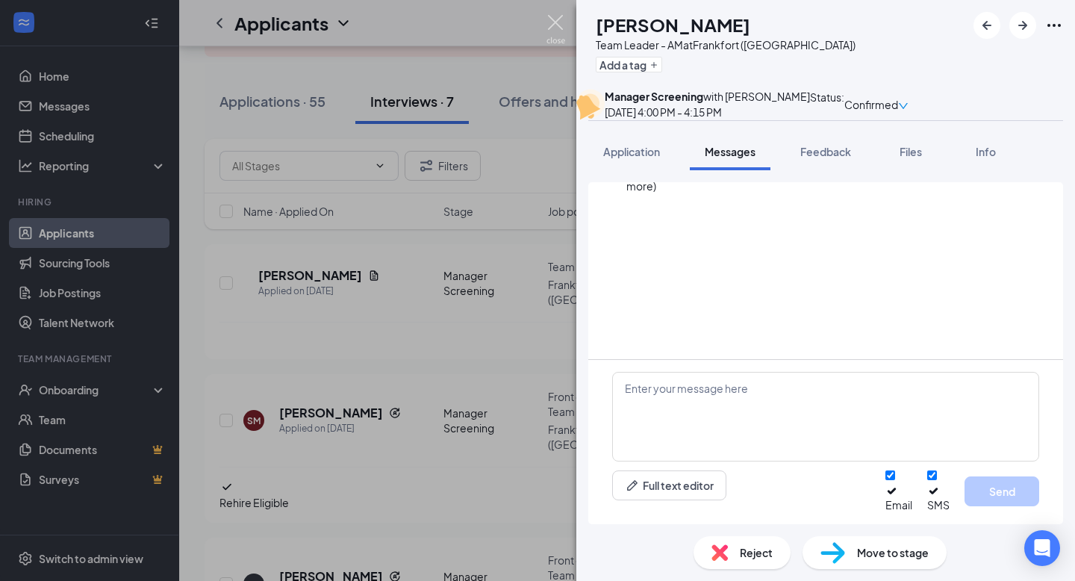
click at [554, 25] on img at bounding box center [556, 29] width 19 height 29
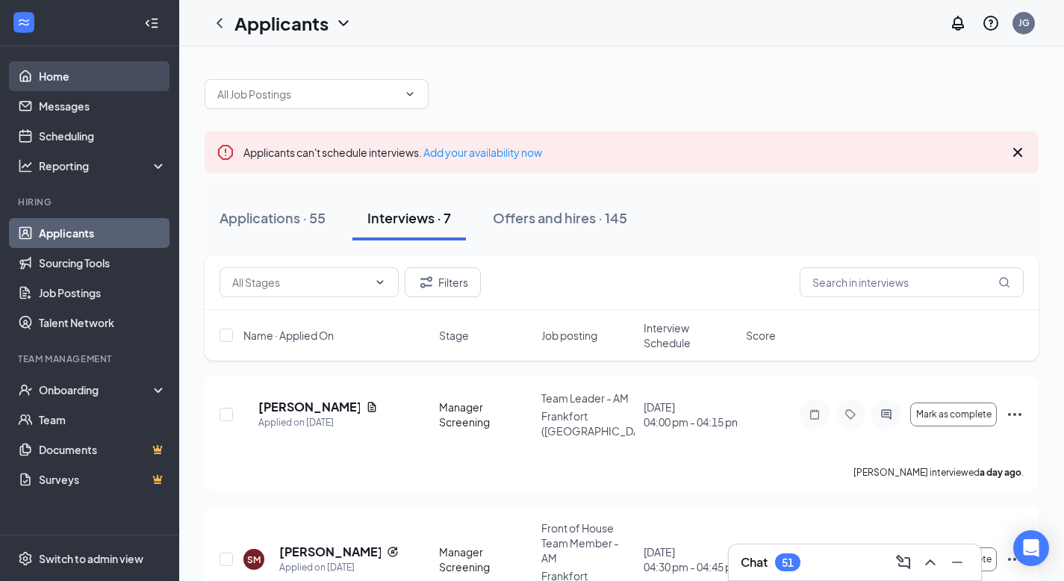
click at [63, 76] on link "Home" at bounding box center [103, 76] width 128 height 30
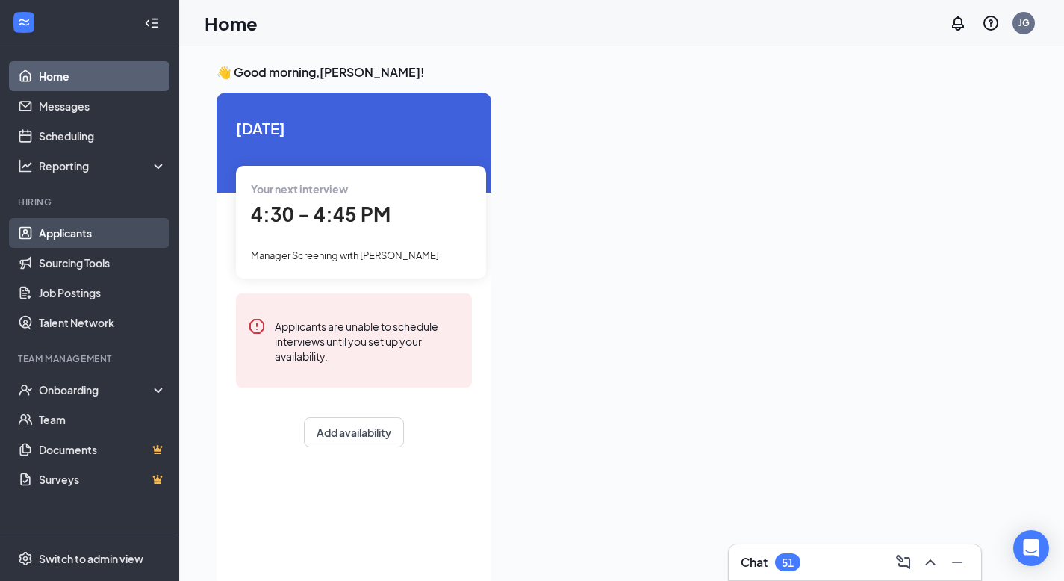
click at [68, 226] on link "Applicants" at bounding box center [103, 233] width 128 height 30
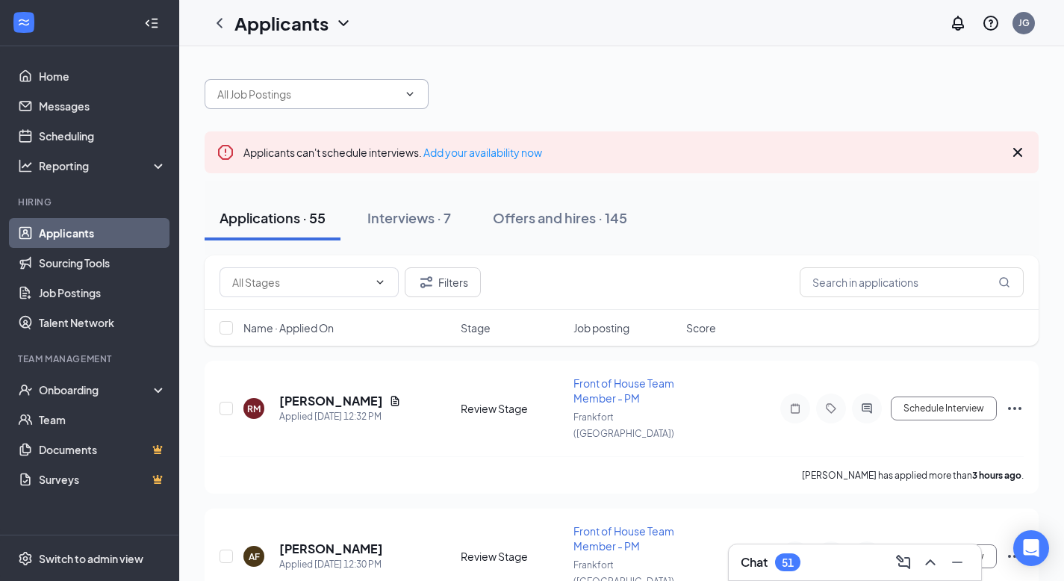
click at [343, 92] on input "text" at bounding box center [307, 94] width 181 height 16
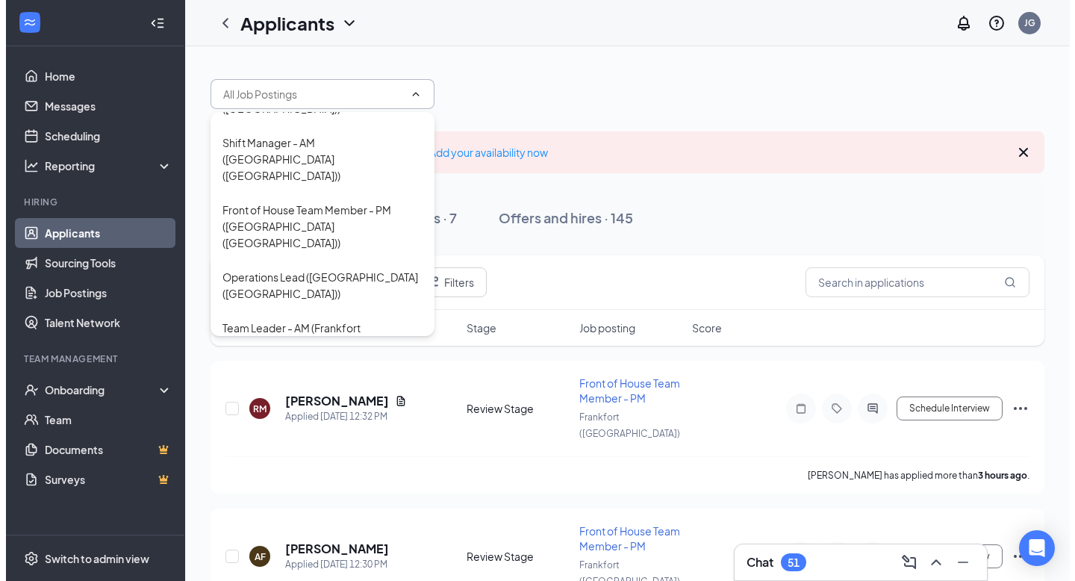
scroll to position [264, 0]
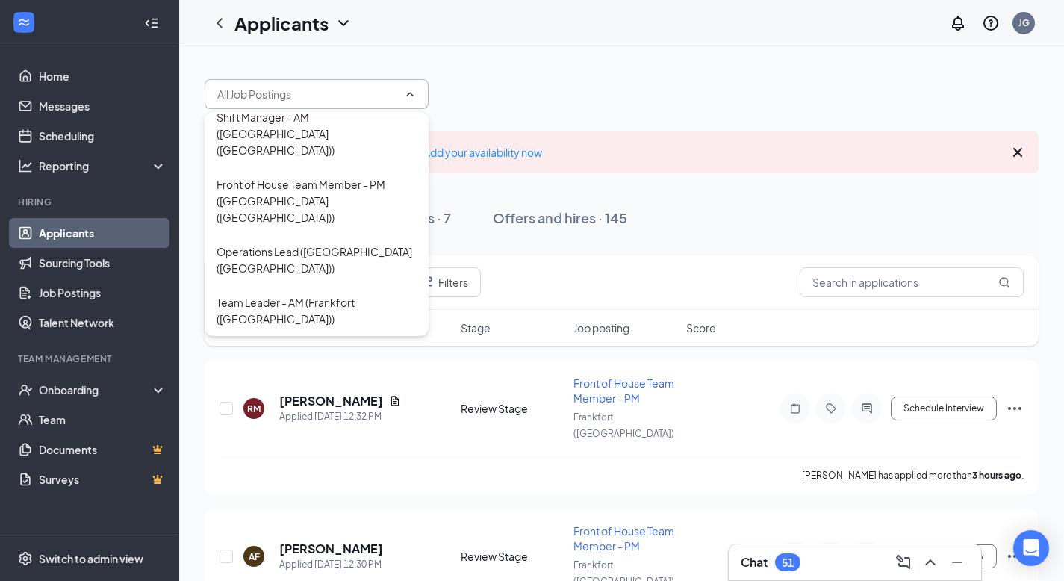
click at [312, 441] on div "Dining Room Host - AM ([GEOGRAPHIC_DATA] ([GEOGRAPHIC_DATA]))" at bounding box center [317, 503] width 200 height 49
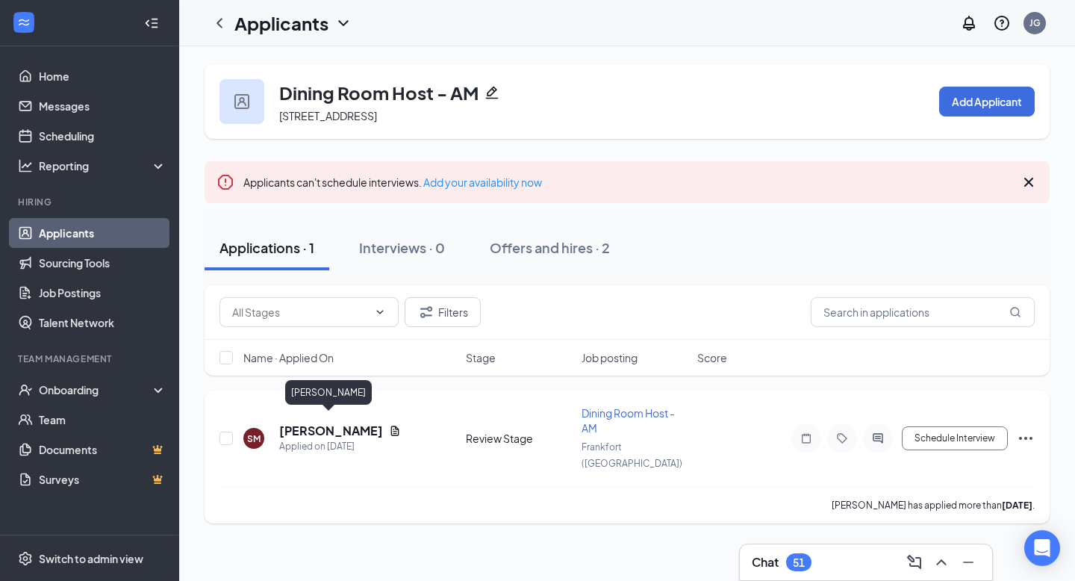
click at [322, 423] on h5 "[PERSON_NAME]" at bounding box center [331, 431] width 104 height 16
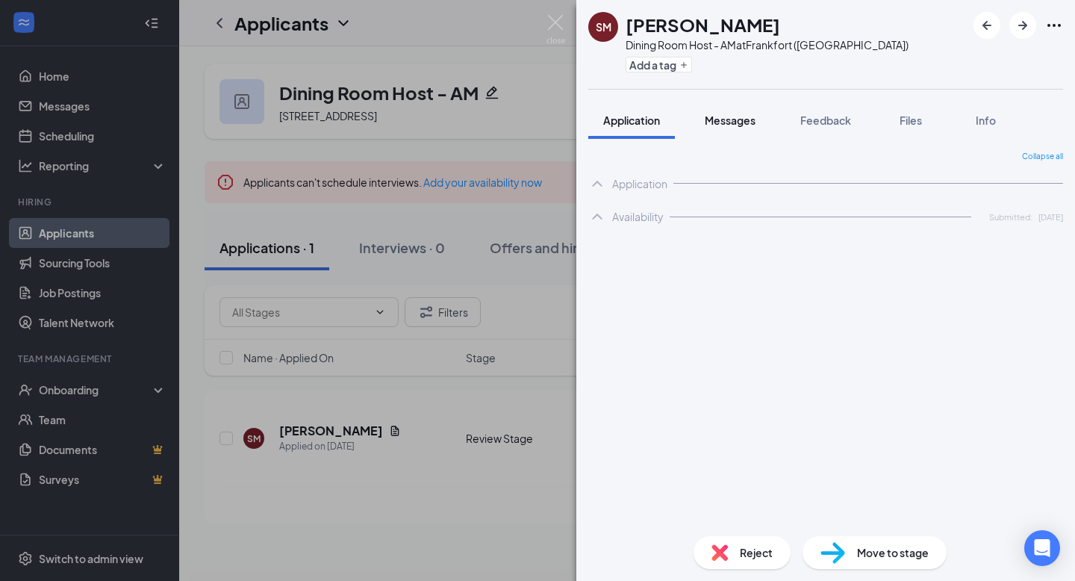
click at [731, 120] on span "Messages" at bounding box center [730, 120] width 51 height 13
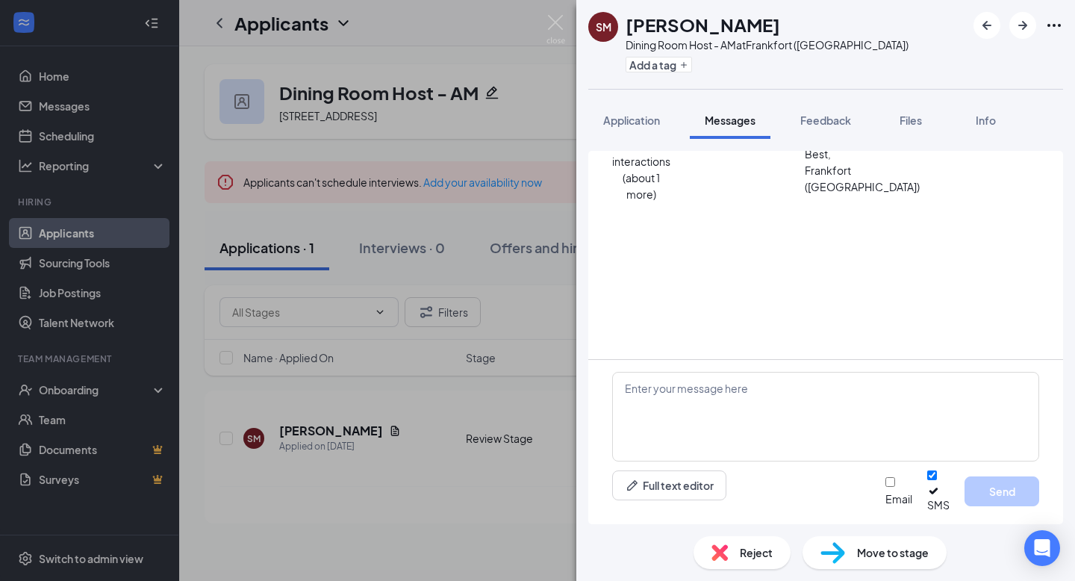
scroll to position [379, 0]
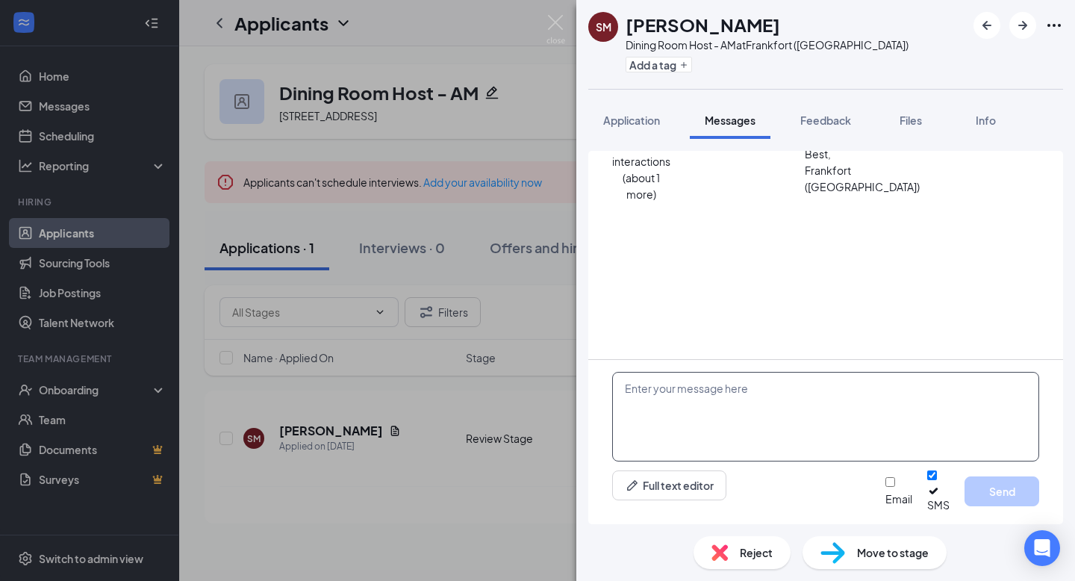
click at [685, 423] on textarea at bounding box center [825, 417] width 427 height 90
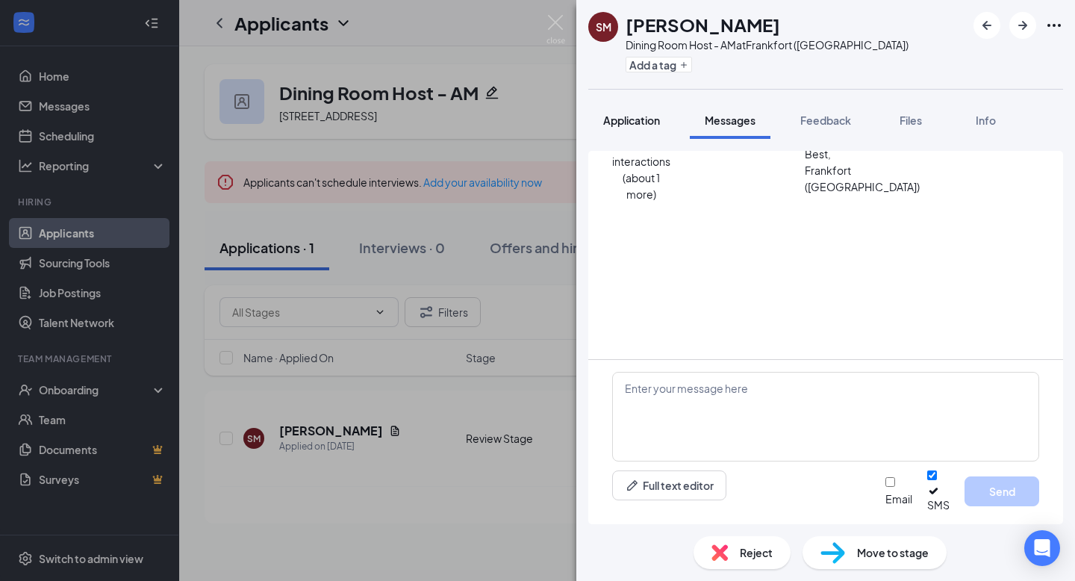
click at [629, 132] on button "Application" at bounding box center [631, 120] width 87 height 37
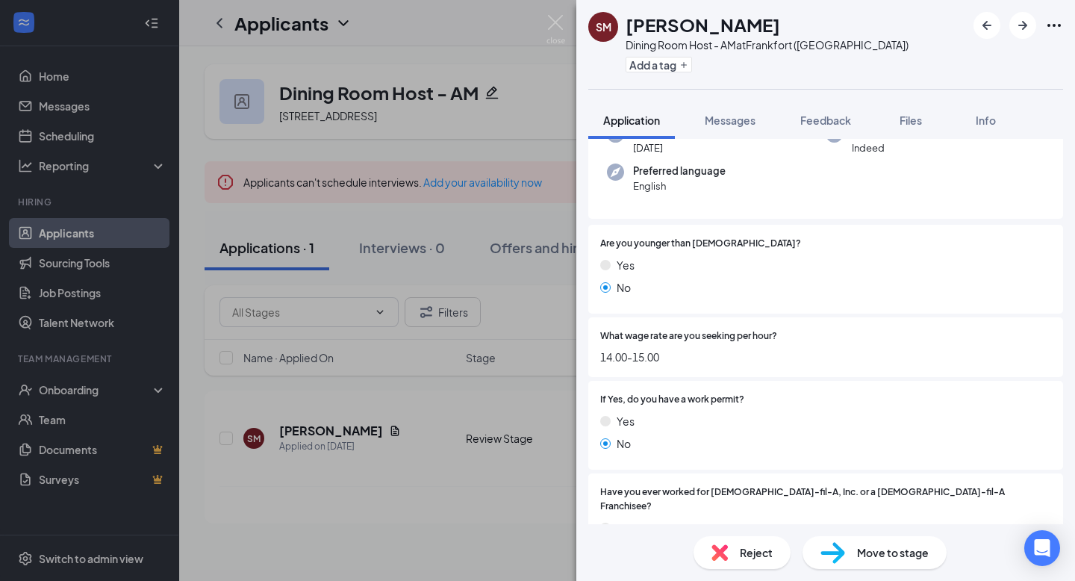
scroll to position [114, 0]
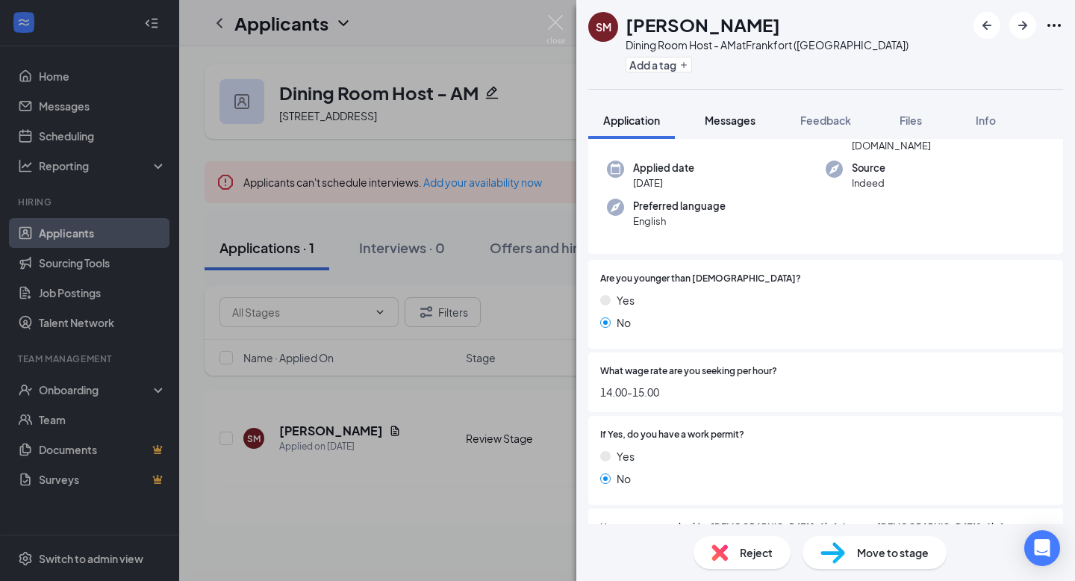
click at [743, 127] on div "Messages" at bounding box center [730, 120] width 51 height 15
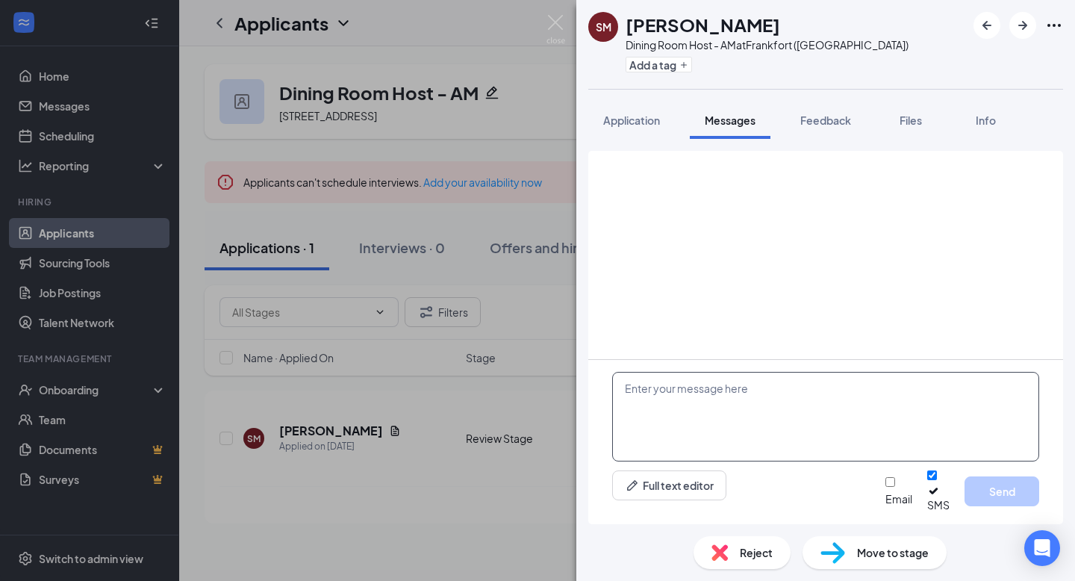
click at [680, 421] on textarea at bounding box center [825, 417] width 427 height 90
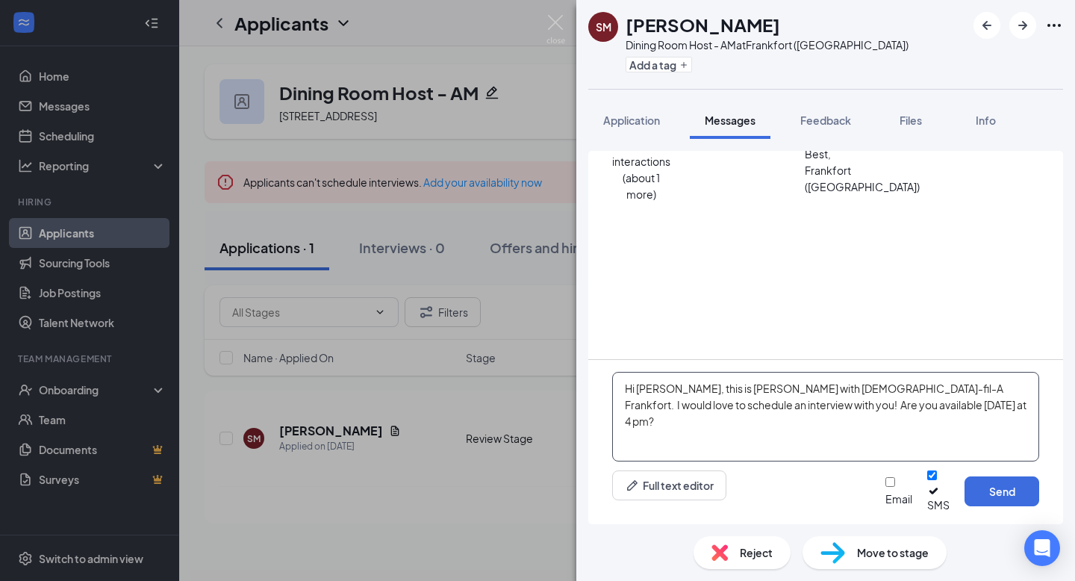
type textarea "Hi [PERSON_NAME], this is [PERSON_NAME] with [DEMOGRAPHIC_DATA]-fil-A Frankfort…"
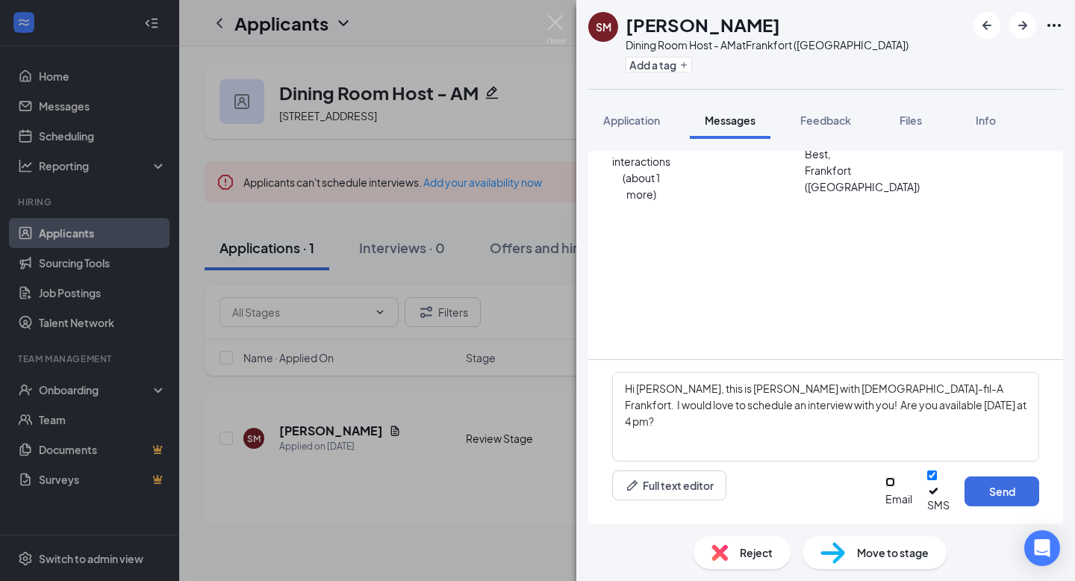
click at [886, 441] on input "Email" at bounding box center [891, 482] width 10 height 10
checkbox input "true"
click at [1011, 441] on button "Send" at bounding box center [1002, 491] width 75 height 30
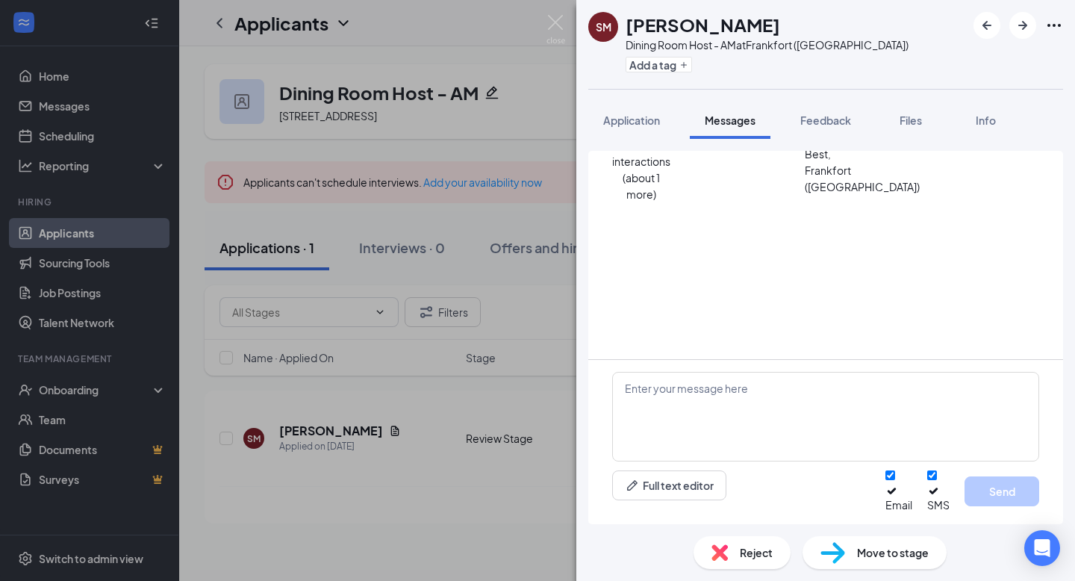
scroll to position [635, 0]
click at [558, 27] on img at bounding box center [556, 29] width 19 height 29
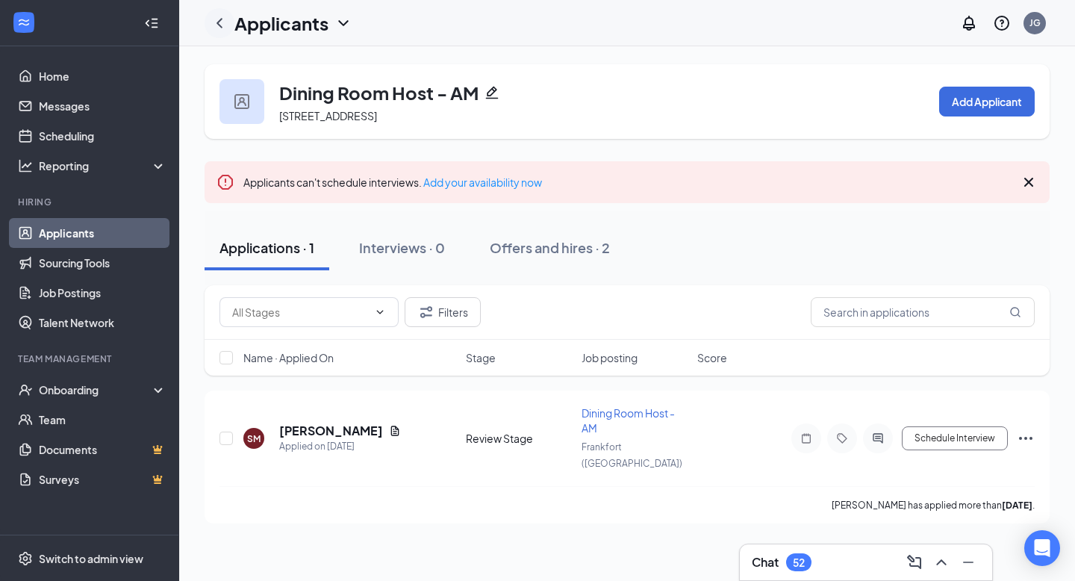
click at [220, 23] on icon "ChevronLeft" at bounding box center [220, 23] width 18 height 18
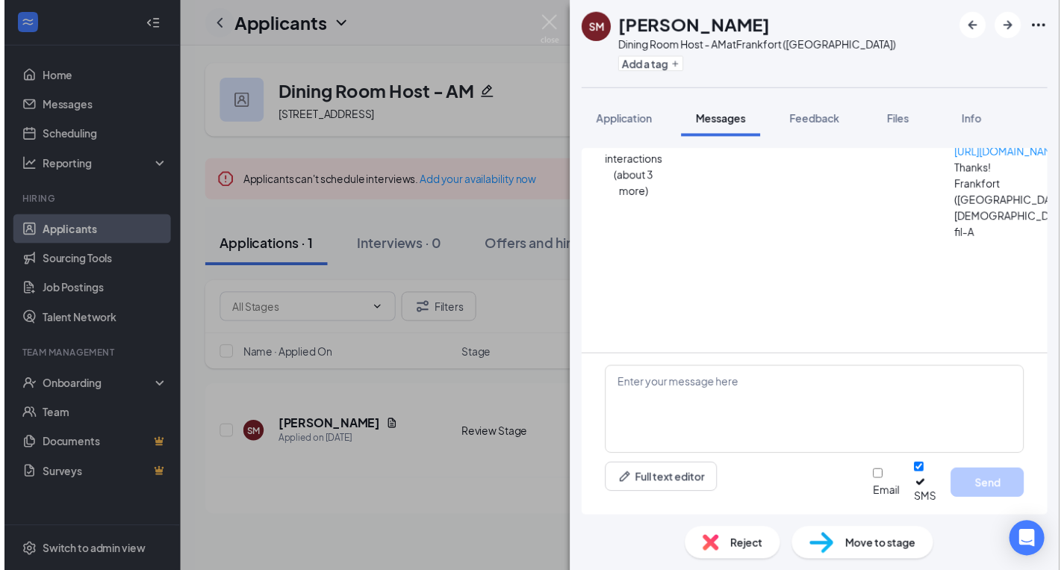
scroll to position [522, 0]
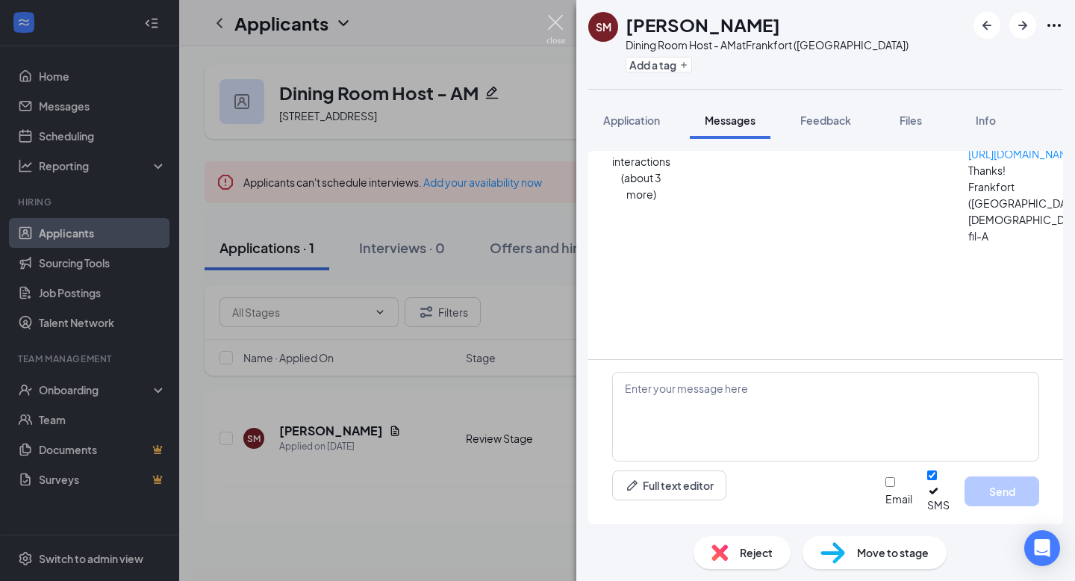
click at [559, 25] on img at bounding box center [556, 29] width 19 height 29
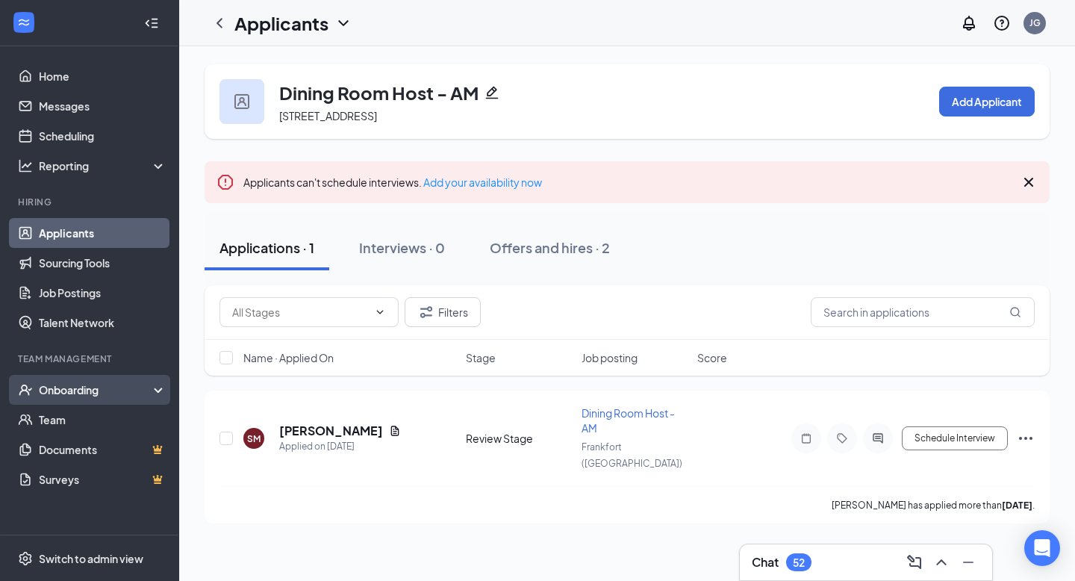
click at [159, 388] on div "Onboarding" at bounding box center [89, 390] width 179 height 30
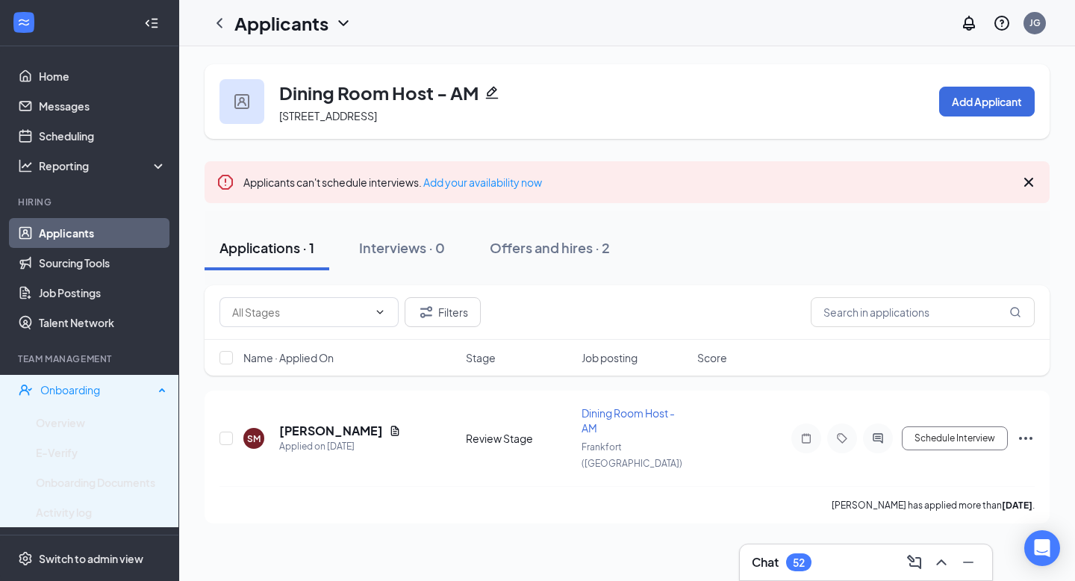
click at [135, 392] on div "Onboarding" at bounding box center [97, 389] width 114 height 15
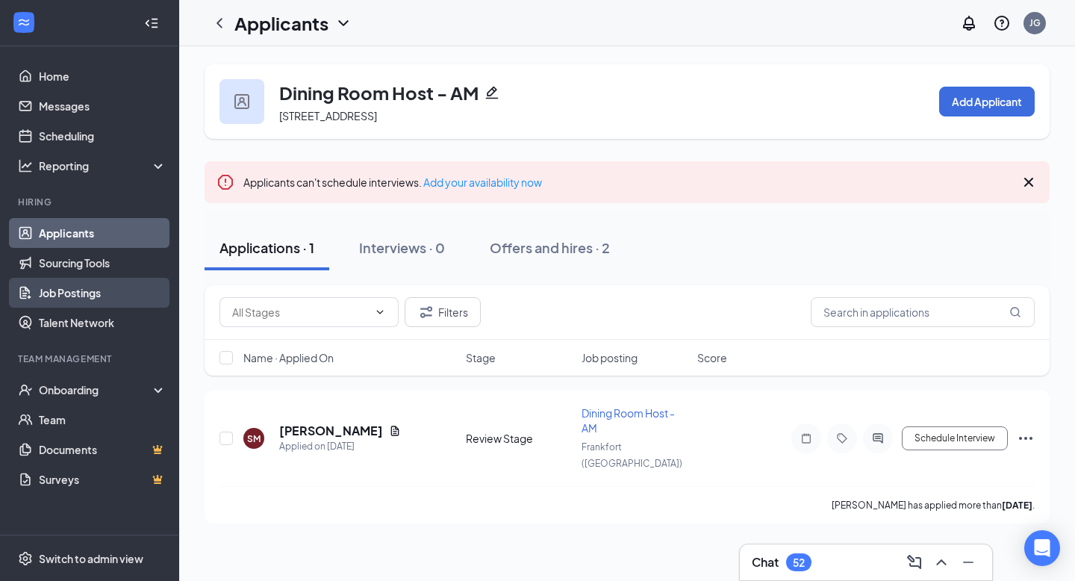
click at [87, 290] on link "Job Postings" at bounding box center [103, 293] width 128 height 30
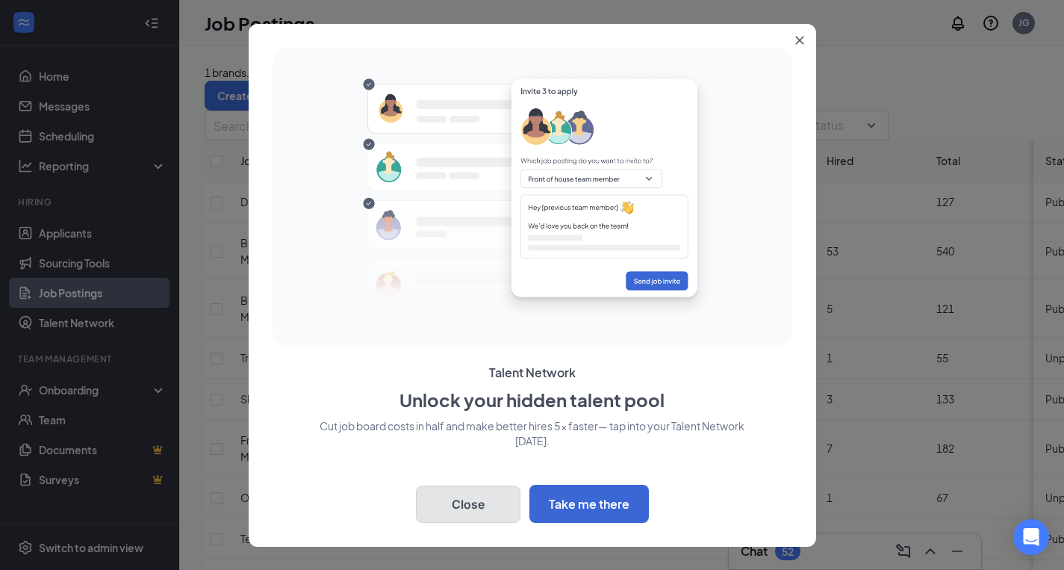
click at [475, 441] on button "Close" at bounding box center [468, 503] width 105 height 37
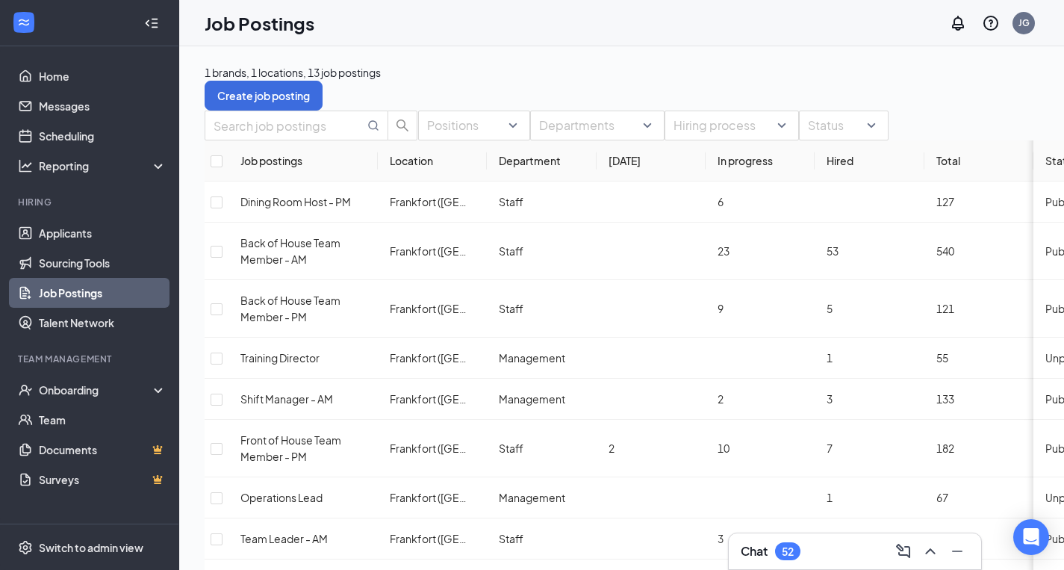
click at [155, 24] on icon "Collapse" at bounding box center [151, 23] width 15 height 15
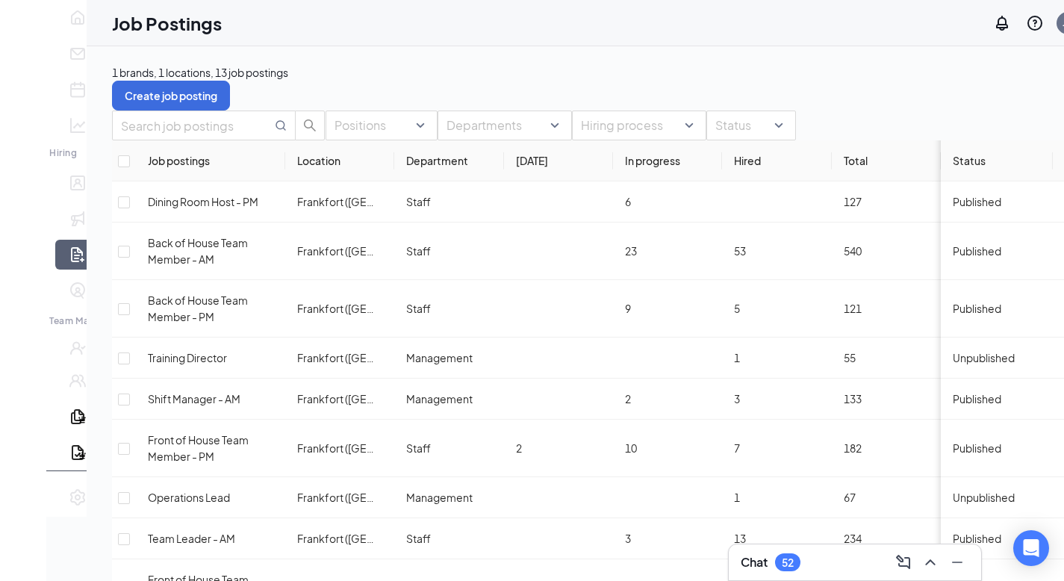
click at [25, 27] on icon "Expand" at bounding box center [23, 34] width 15 height 15
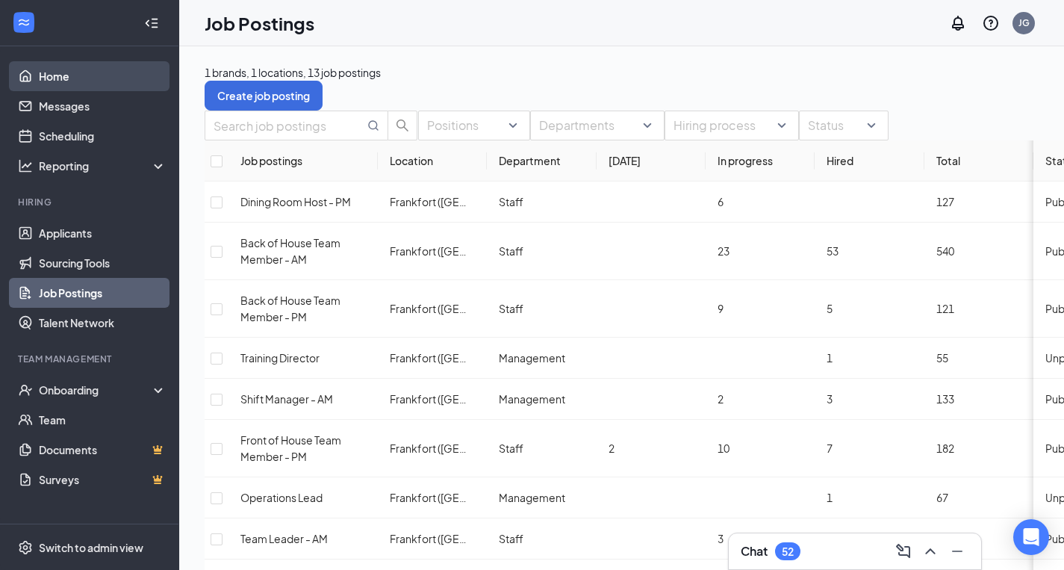
click at [69, 78] on link "Home" at bounding box center [103, 76] width 128 height 30
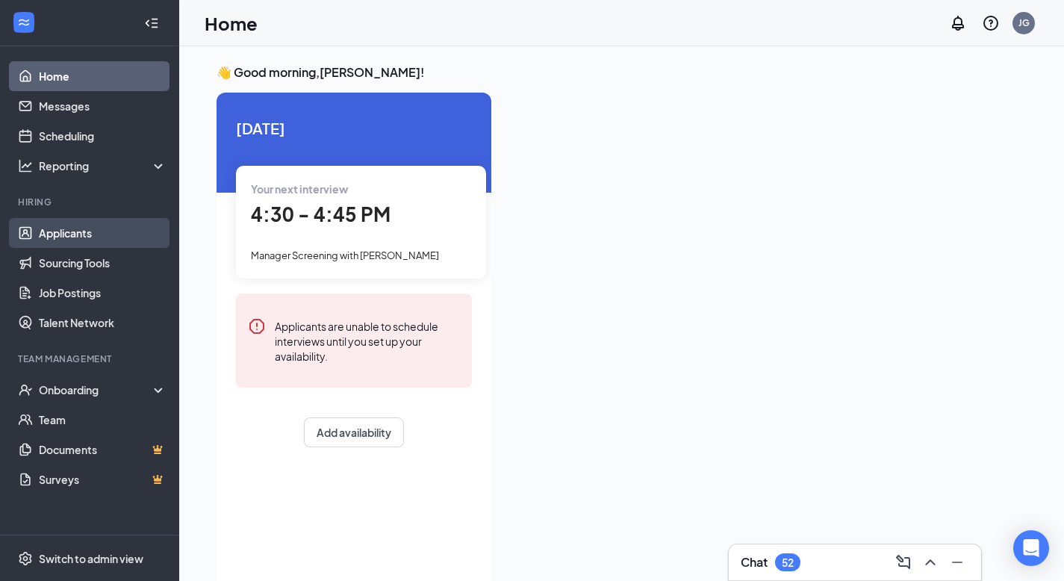
click at [96, 237] on link "Applicants" at bounding box center [103, 233] width 128 height 30
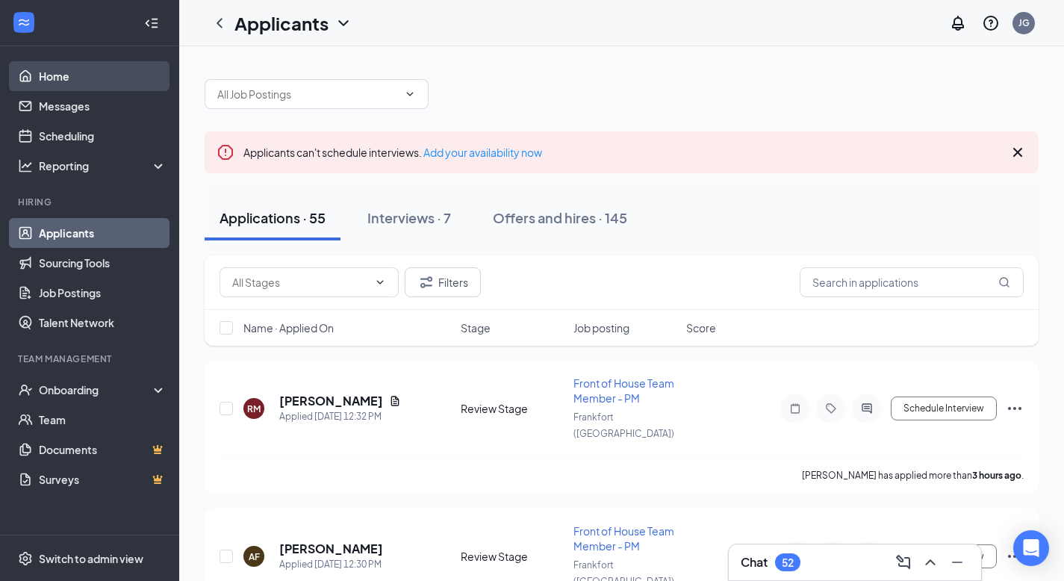
click at [75, 84] on link "Home" at bounding box center [103, 76] width 128 height 30
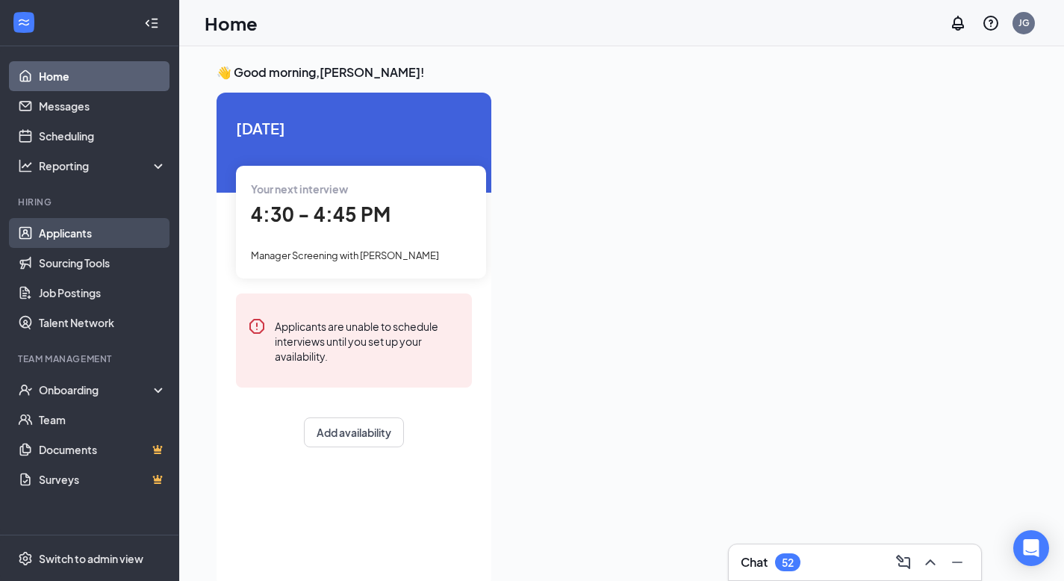
click at [71, 234] on link "Applicants" at bounding box center [103, 233] width 128 height 30
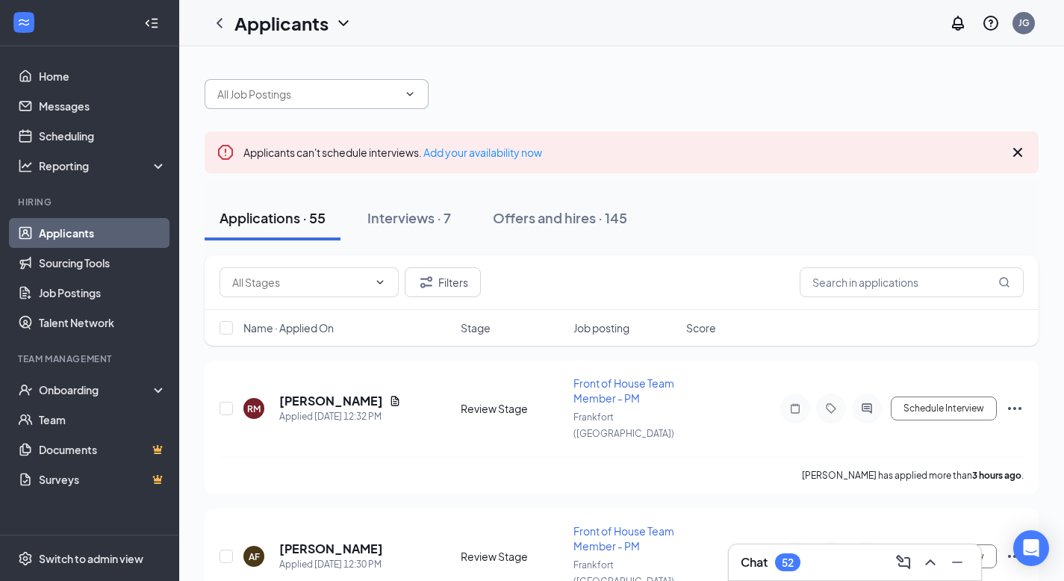
click at [338, 96] on input "text" at bounding box center [307, 94] width 181 height 16
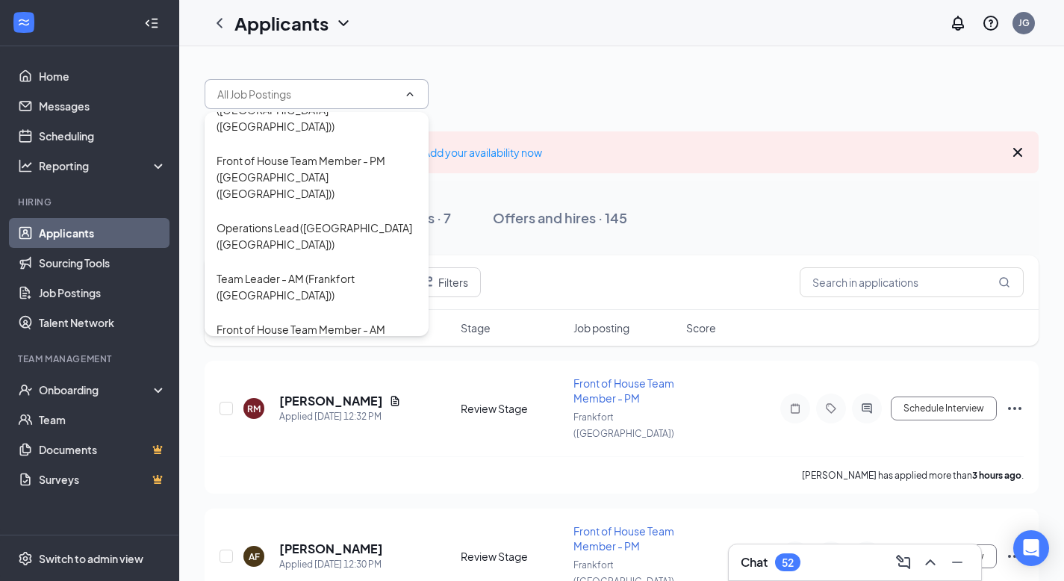
scroll to position [287, 0]
click at [313, 322] on div "Front of House Team Member - AM ([GEOGRAPHIC_DATA] ([GEOGRAPHIC_DATA]))" at bounding box center [317, 346] width 200 height 49
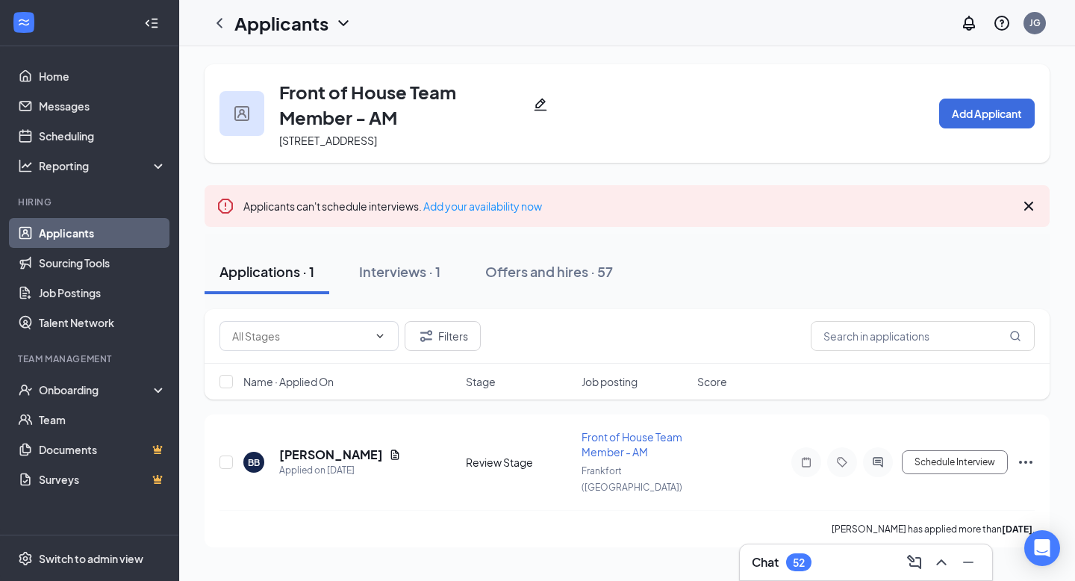
click at [77, 228] on link "Applicants" at bounding box center [103, 233] width 128 height 30
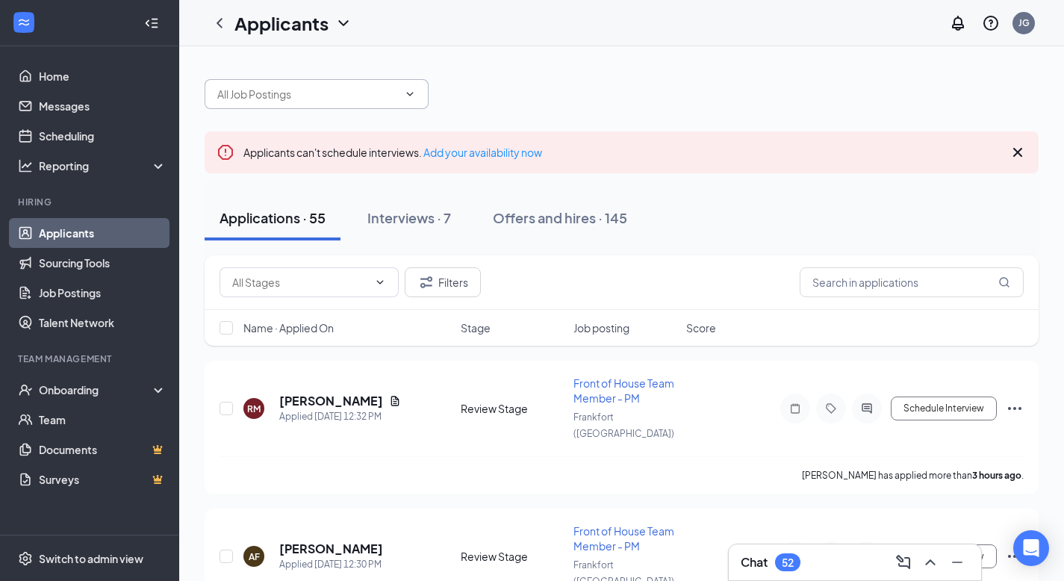
click at [301, 104] on span at bounding box center [317, 94] width 224 height 30
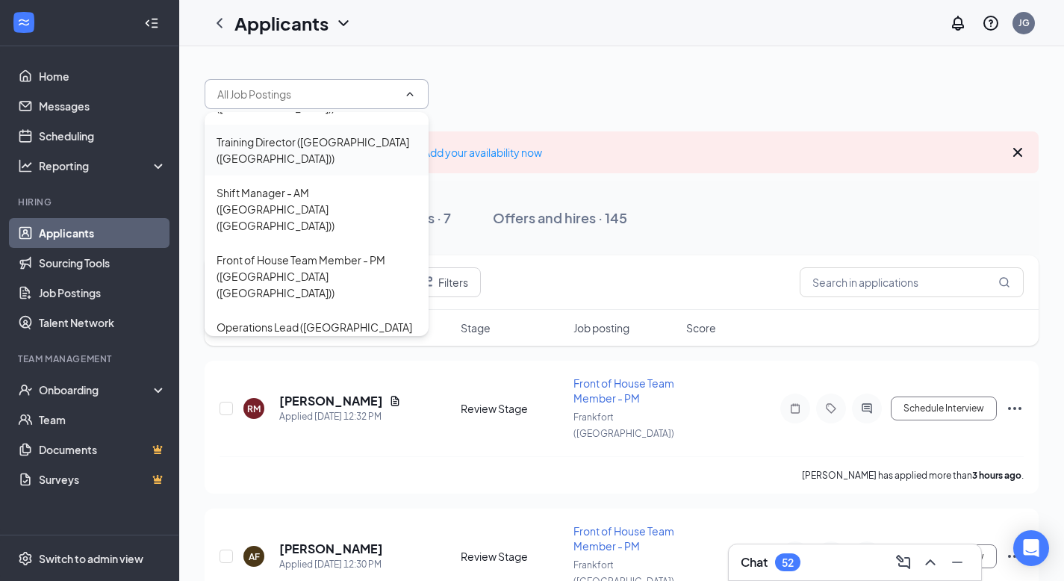
scroll to position [192, 0]
click at [301, 367] on div "Team Leader - AM (Frankfort ([GEOGRAPHIC_DATA]))" at bounding box center [317, 383] width 200 height 33
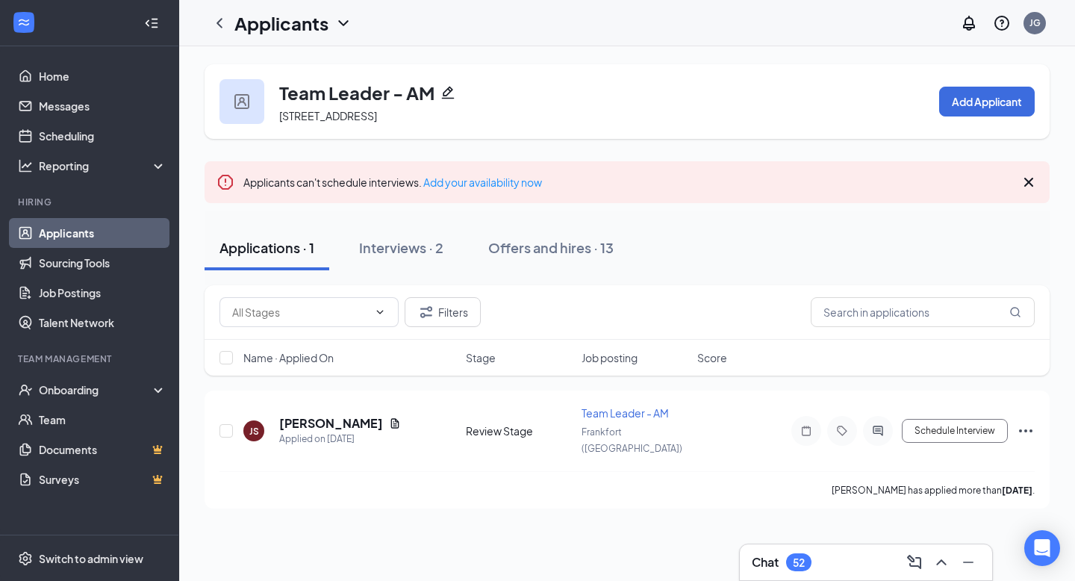
click at [69, 235] on link "Applicants" at bounding box center [103, 233] width 128 height 30
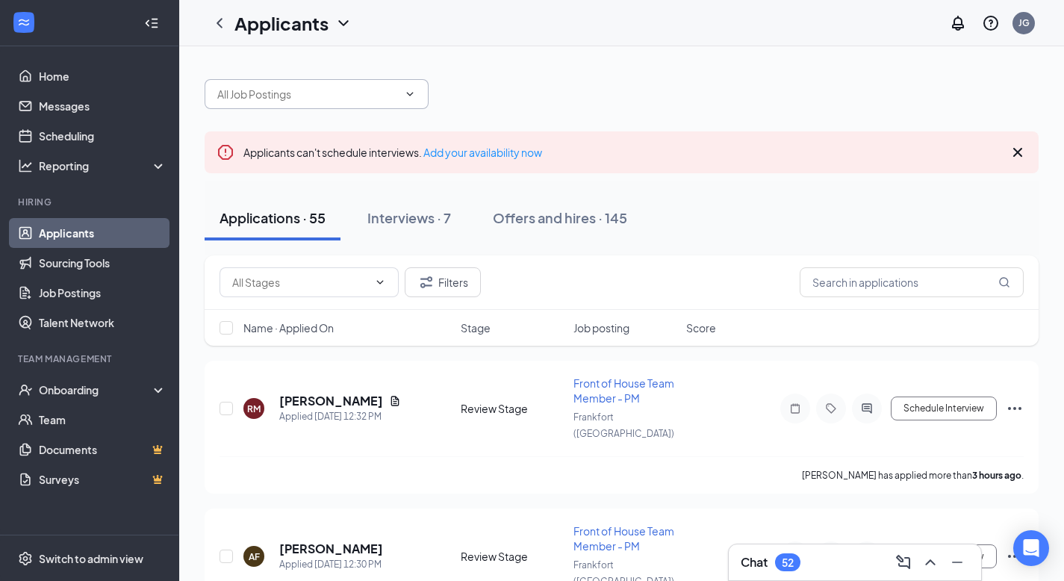
click at [311, 93] on input "text" at bounding box center [307, 94] width 181 height 16
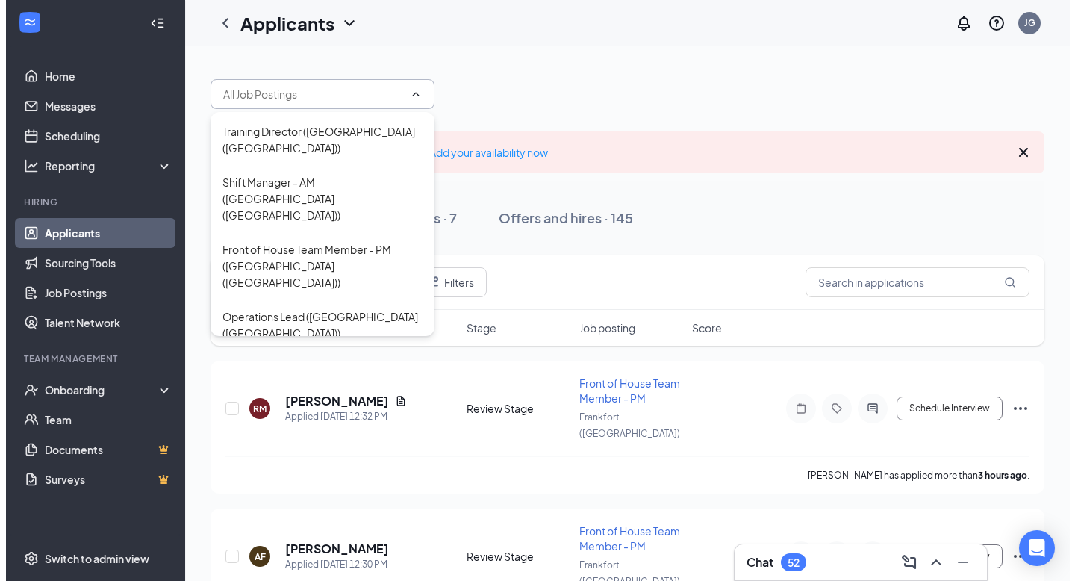
scroll to position [202, 0]
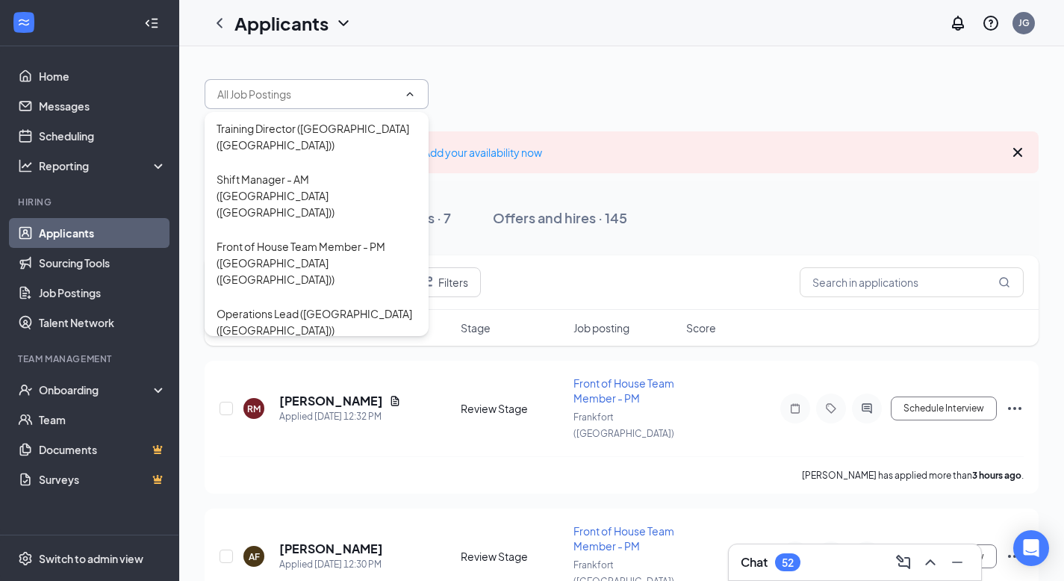
click at [305, 407] on div "Front of House Team Member - AM ([GEOGRAPHIC_DATA] ([GEOGRAPHIC_DATA]))" at bounding box center [317, 431] width 200 height 49
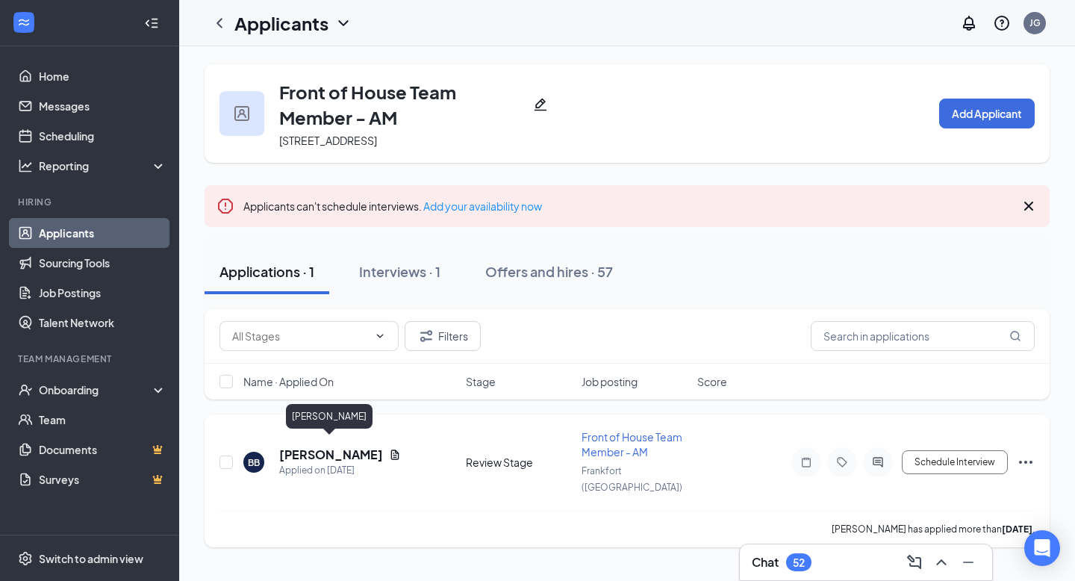
click at [321, 441] on h5 "[PERSON_NAME]" at bounding box center [331, 455] width 104 height 16
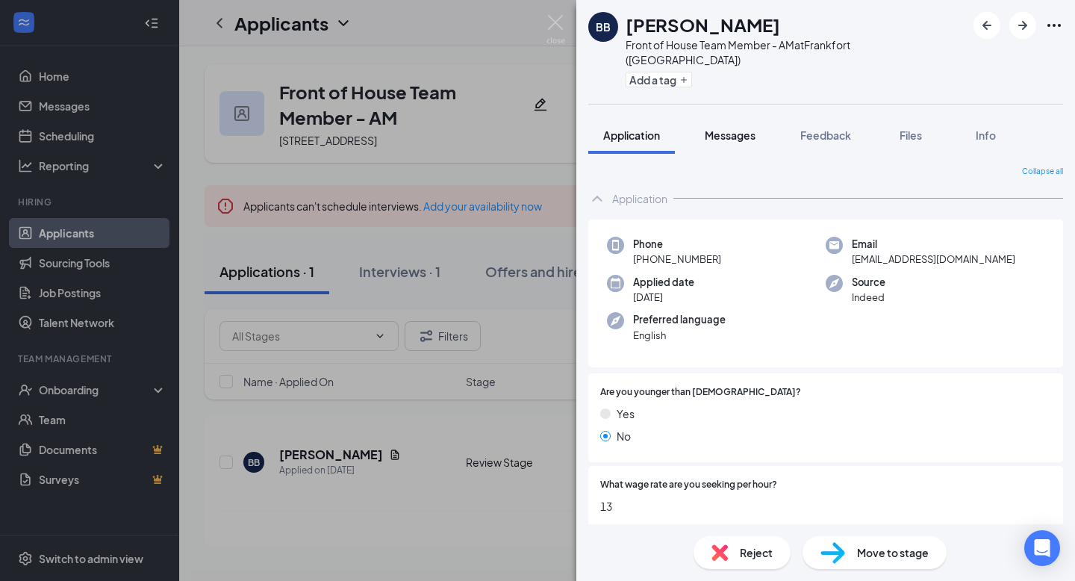
click at [733, 134] on button "Messages" at bounding box center [730, 134] width 81 height 37
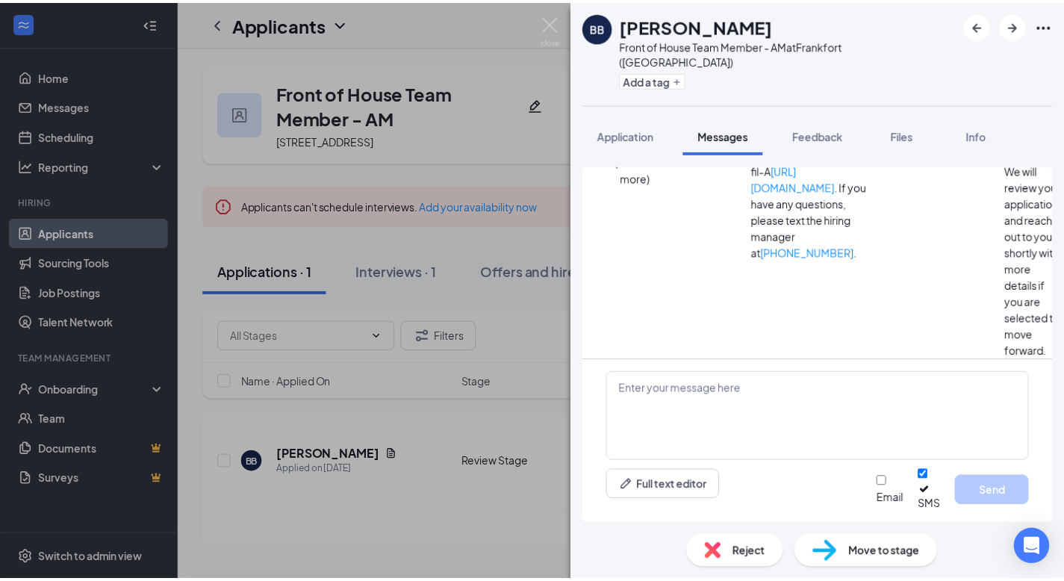
scroll to position [737, 0]
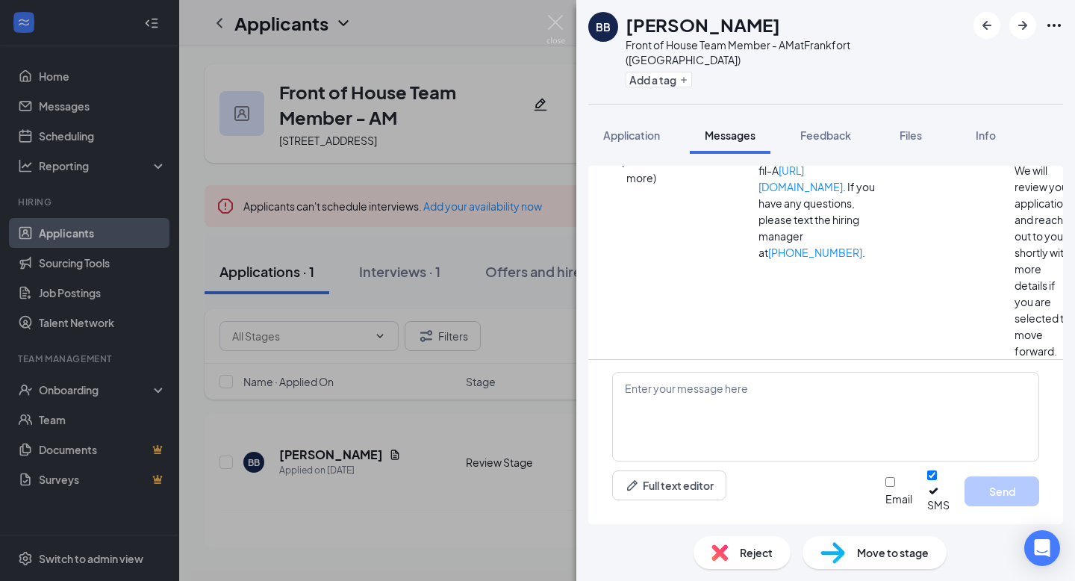
drag, startPoint x: 800, startPoint y: 338, endPoint x: 671, endPoint y: 258, distance: 151.3
copy span "Hi [PERSON_NAME], this is [PERSON_NAME] with [DEMOGRAPHIC_DATA]-fil-A Frankfort…"
click at [553, 24] on img at bounding box center [556, 29] width 19 height 29
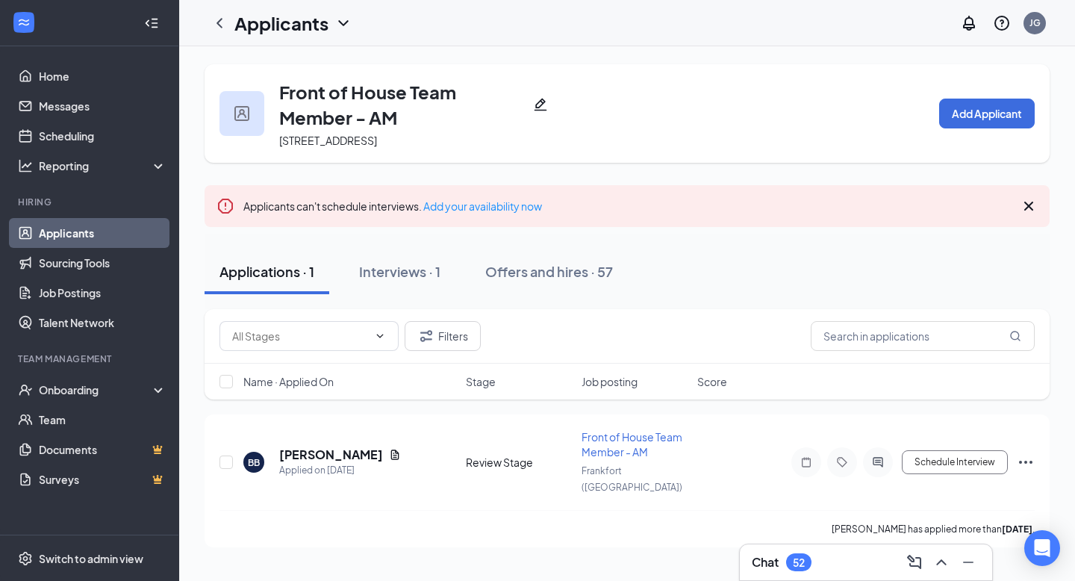
click at [61, 234] on link "Applicants" at bounding box center [103, 233] width 128 height 30
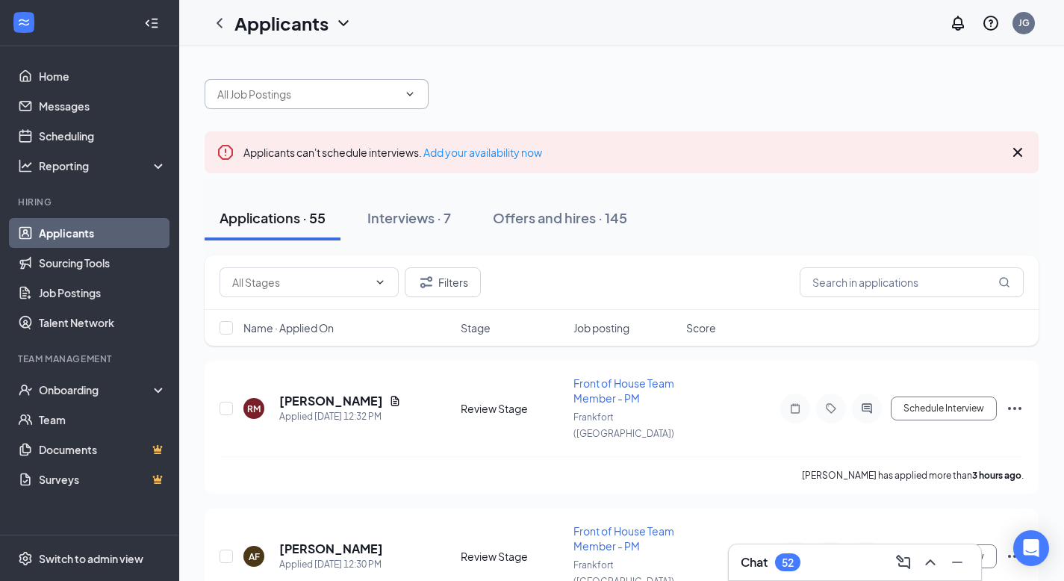
click at [349, 96] on input "text" at bounding box center [307, 94] width 181 height 16
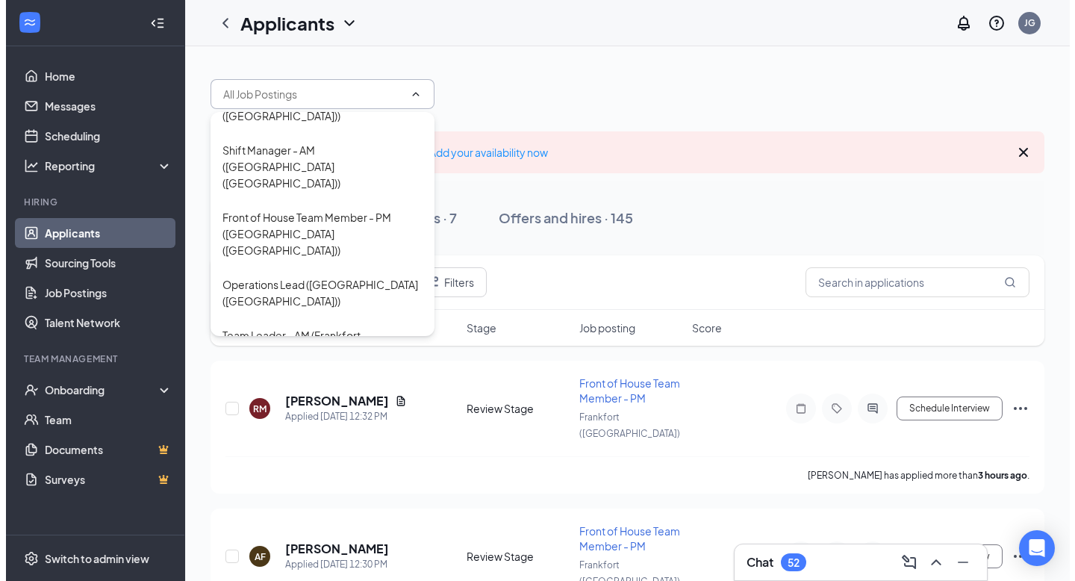
scroll to position [232, 0]
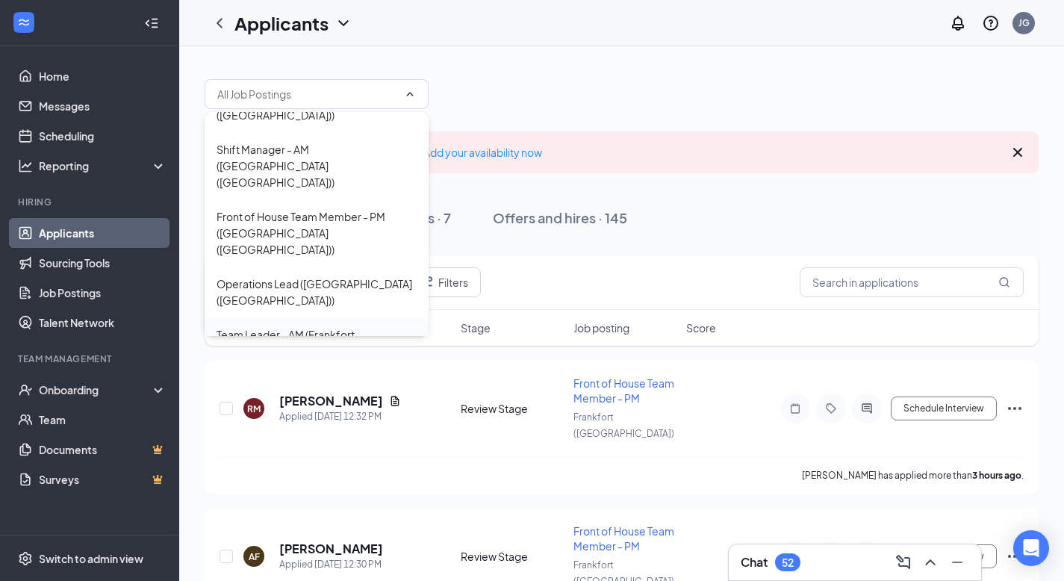
click at [299, 317] on div "Team Leader - AM (Frankfort ([GEOGRAPHIC_DATA]))" at bounding box center [317, 342] width 224 height 51
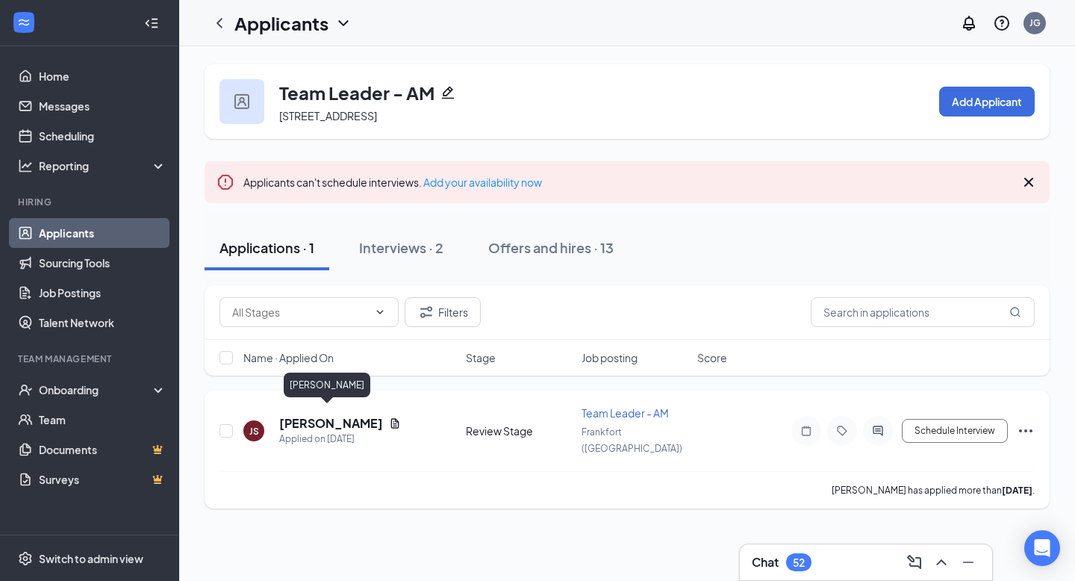
click at [313, 420] on h5 "[PERSON_NAME]" at bounding box center [331, 423] width 104 height 16
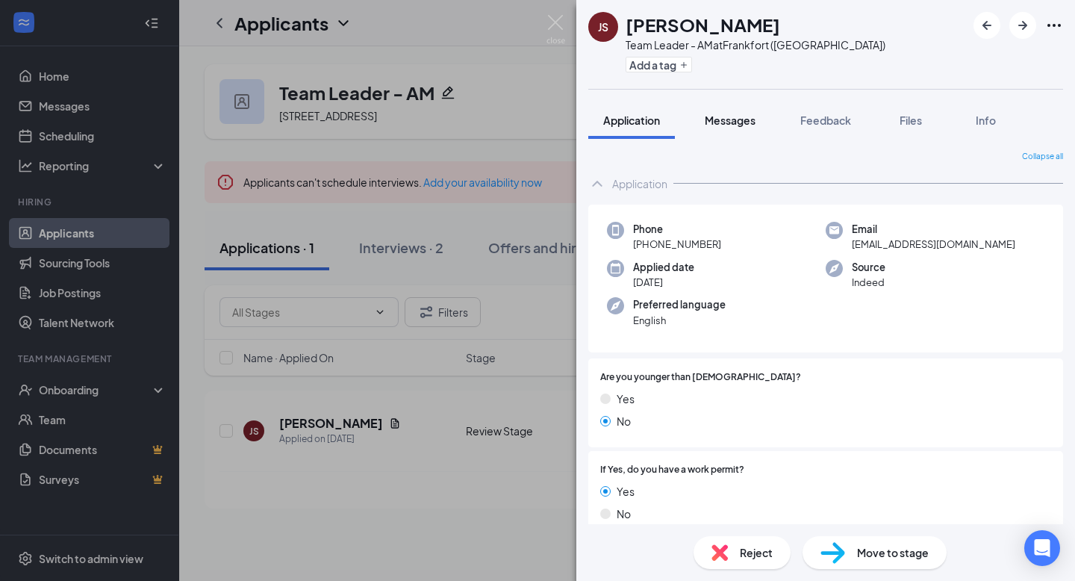
click at [738, 124] on span "Messages" at bounding box center [730, 120] width 51 height 13
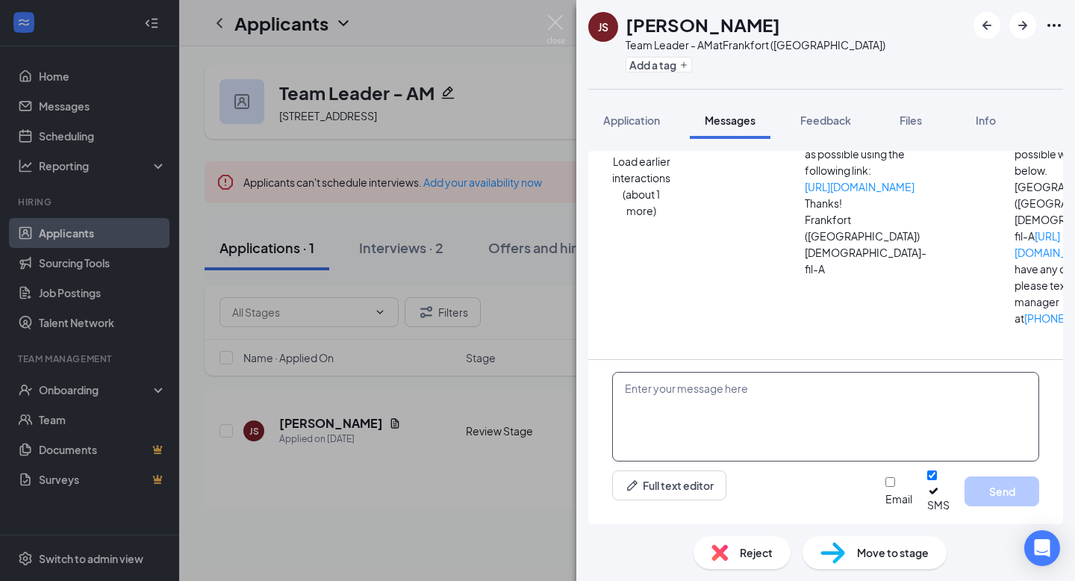
click at [765, 429] on textarea at bounding box center [825, 417] width 427 height 90
paste textarea "Hi [PERSON_NAME], this is [PERSON_NAME] with [DEMOGRAPHIC_DATA]-fil-A Frankfort…"
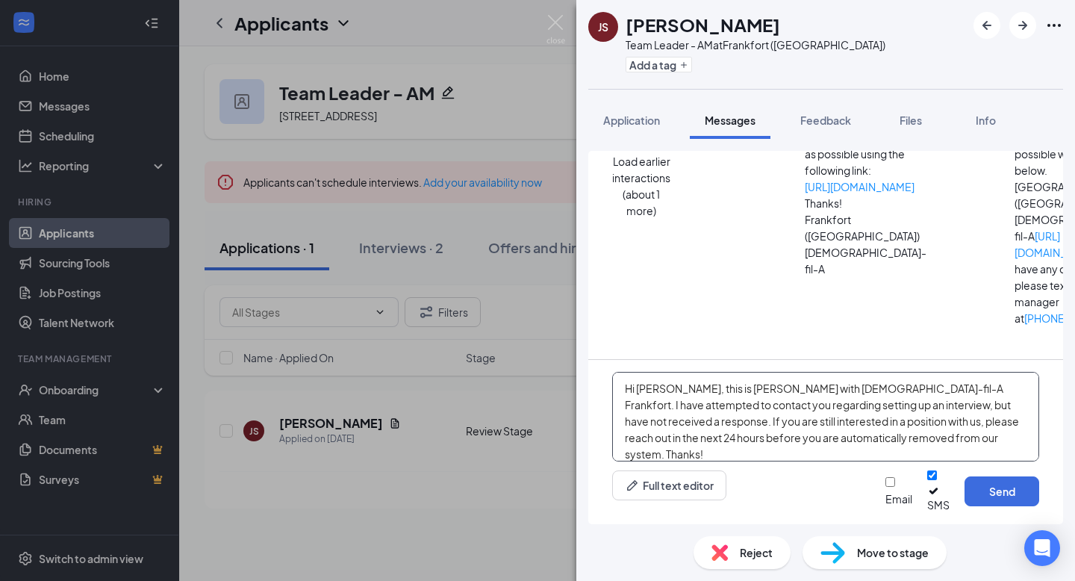
click at [846, 420] on textarea "Hi [PERSON_NAME], this is [PERSON_NAME] with [DEMOGRAPHIC_DATA]-fil-A Frankfort…" at bounding box center [825, 417] width 427 height 90
type textarea "Hi [PERSON_NAME], this is [PERSON_NAME] with [DEMOGRAPHIC_DATA]-fil-A Frankfort…"
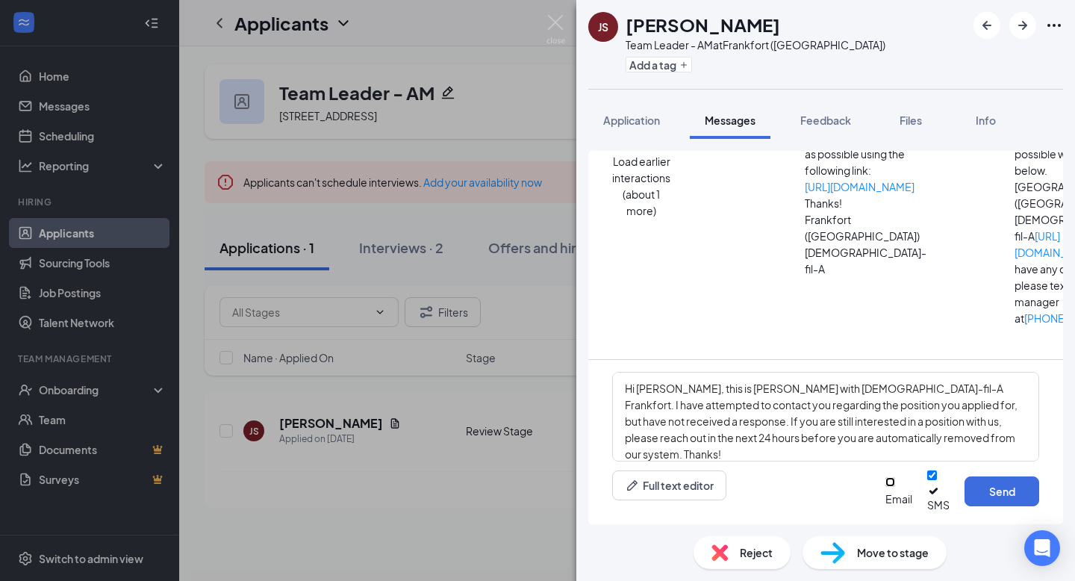
click at [886, 441] on input "Email" at bounding box center [891, 482] width 10 height 10
checkbox input "true"
click at [996, 441] on button "Send" at bounding box center [1002, 491] width 75 height 30
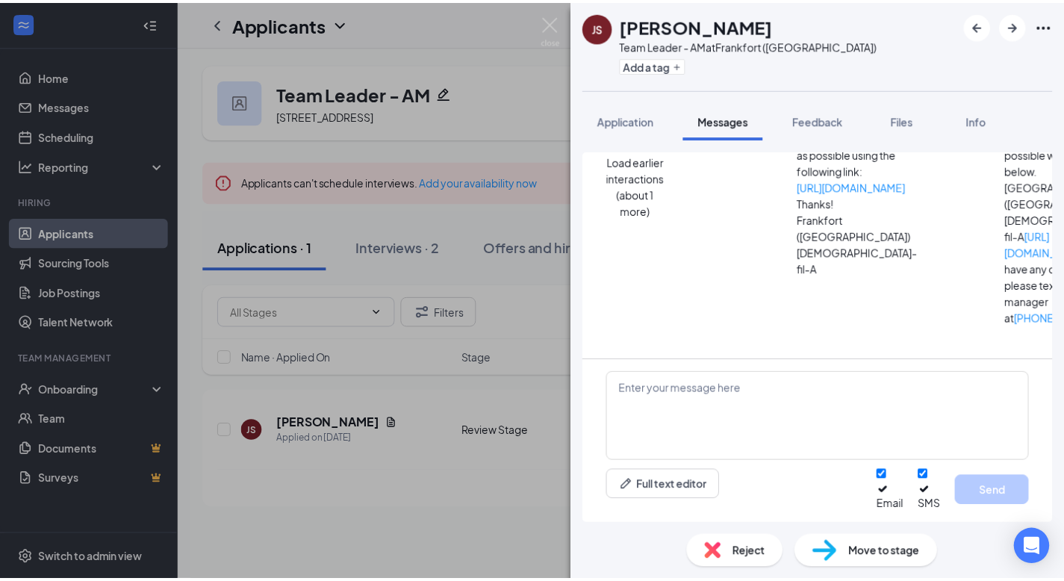
scroll to position [982, 0]
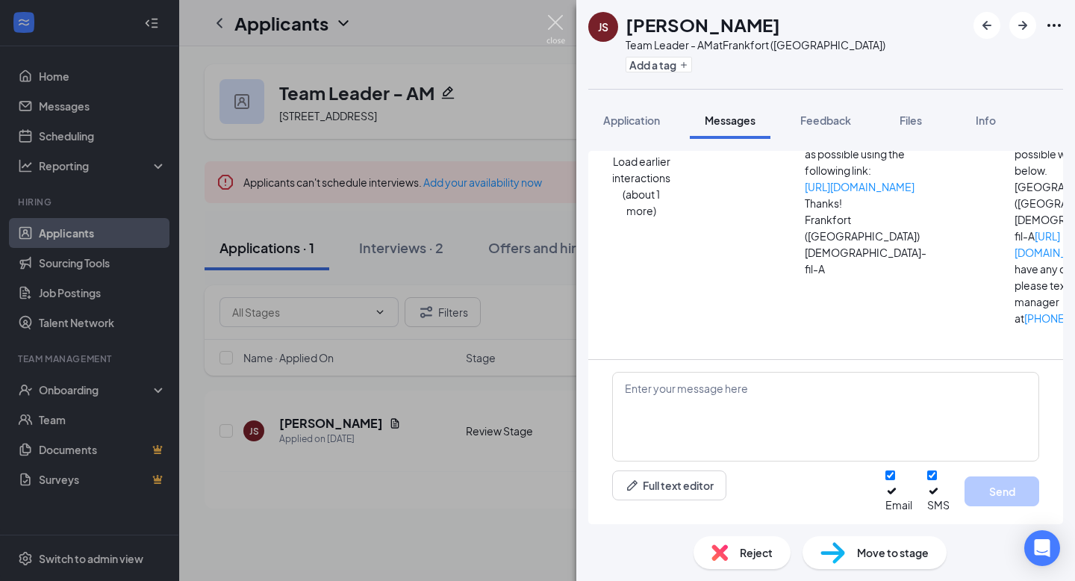
click at [555, 23] on img at bounding box center [556, 29] width 19 height 29
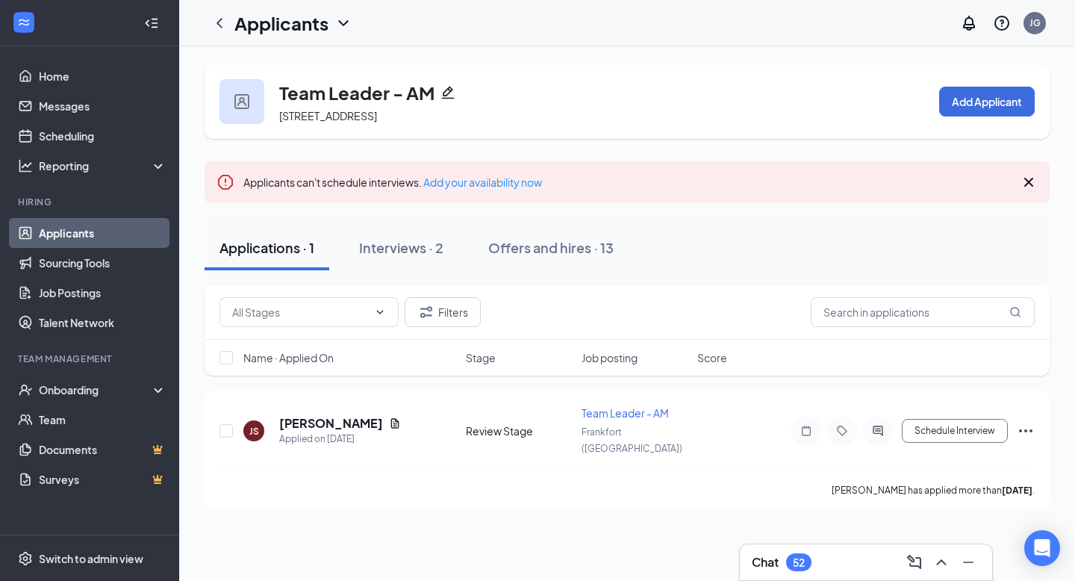
click at [77, 234] on link "Applicants" at bounding box center [103, 233] width 128 height 30
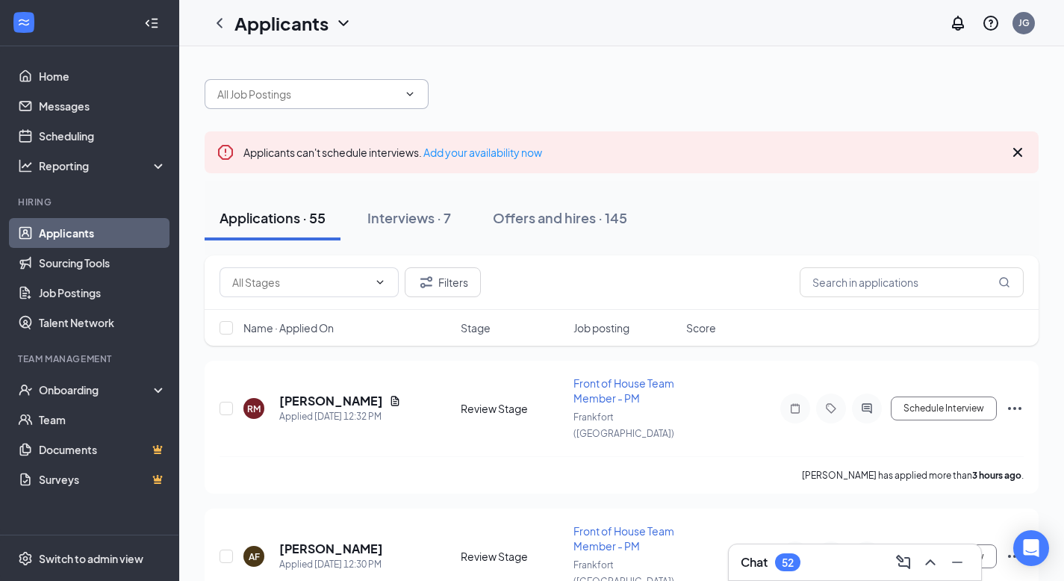
click at [352, 88] on input "text" at bounding box center [307, 94] width 181 height 16
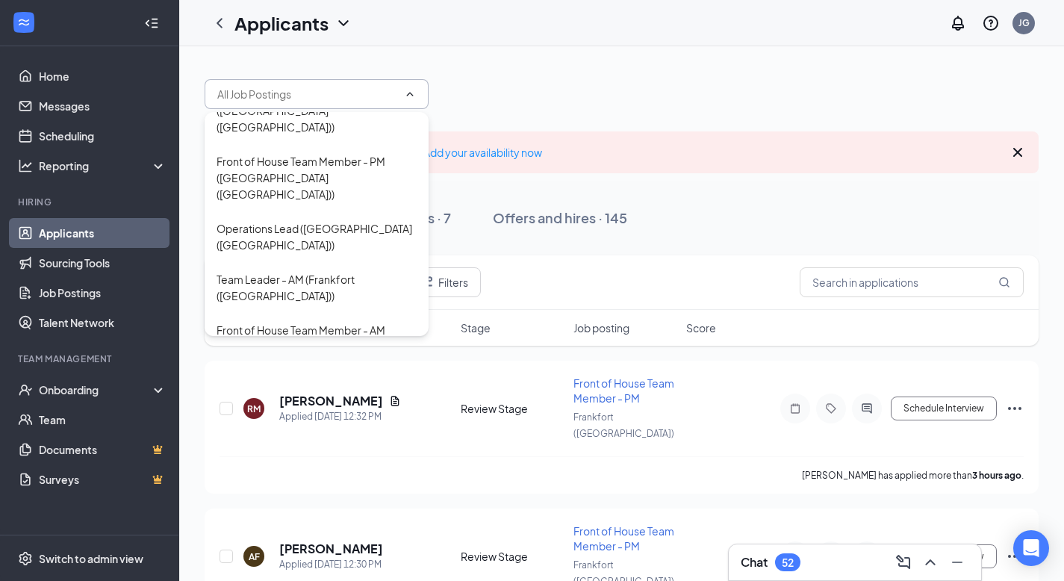
scroll to position [288, 0]
click at [295, 441] on div "Dining Room Host - AM ([GEOGRAPHIC_DATA] ([GEOGRAPHIC_DATA]))" at bounding box center [317, 480] width 200 height 49
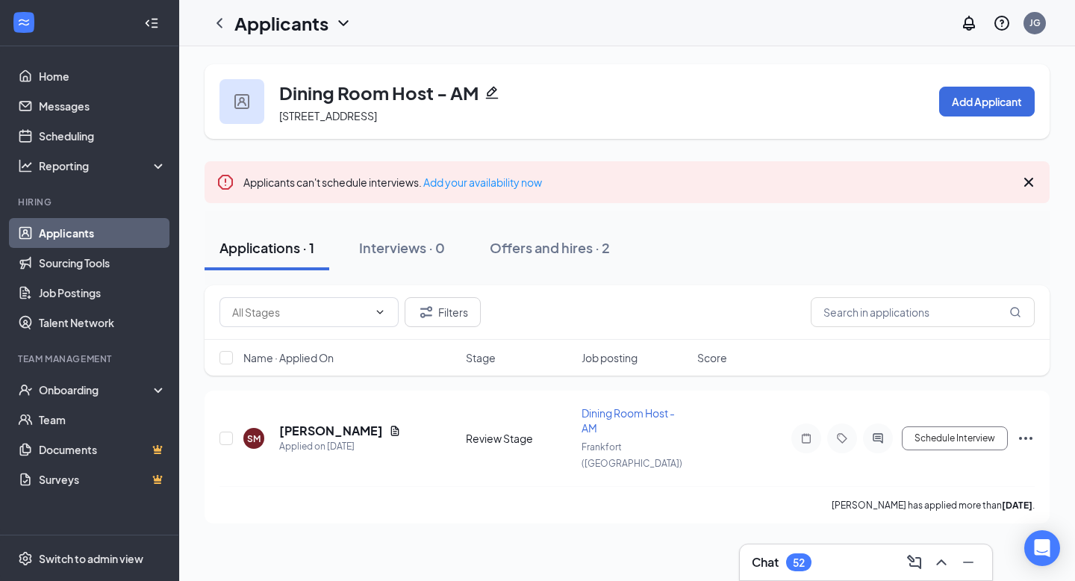
click at [55, 234] on link "Applicants" at bounding box center [103, 233] width 128 height 30
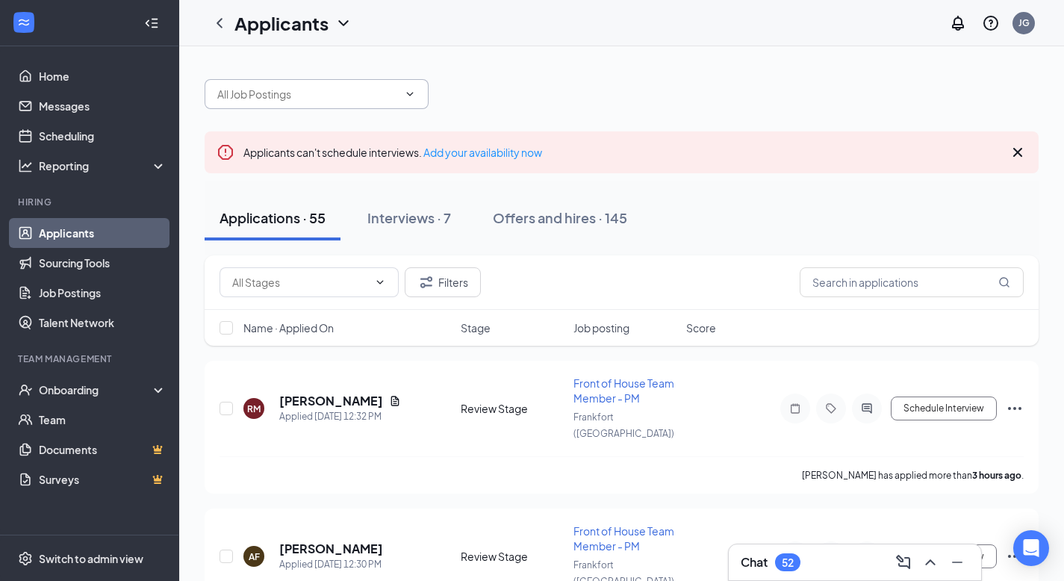
click at [376, 88] on input "text" at bounding box center [307, 94] width 181 height 16
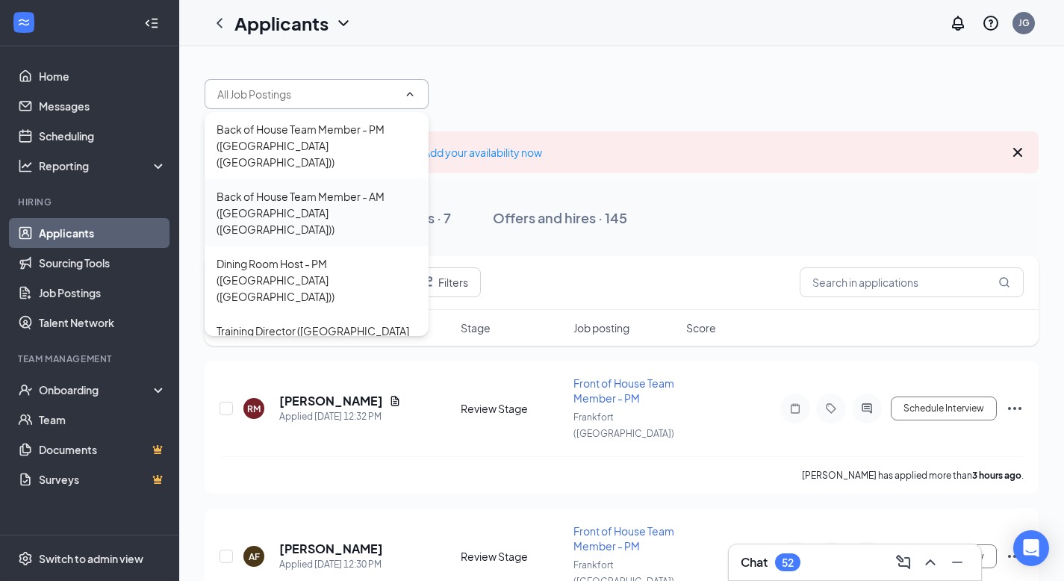
click at [309, 188] on div "Back of House Team Member - AM ([GEOGRAPHIC_DATA] ([GEOGRAPHIC_DATA]))" at bounding box center [317, 212] width 200 height 49
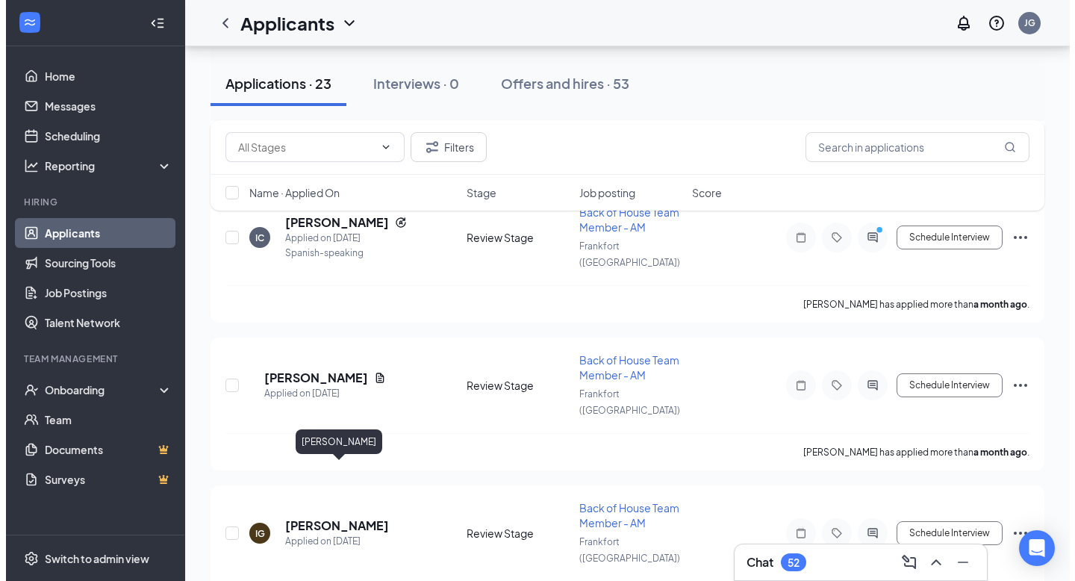
scroll to position [2833, 0]
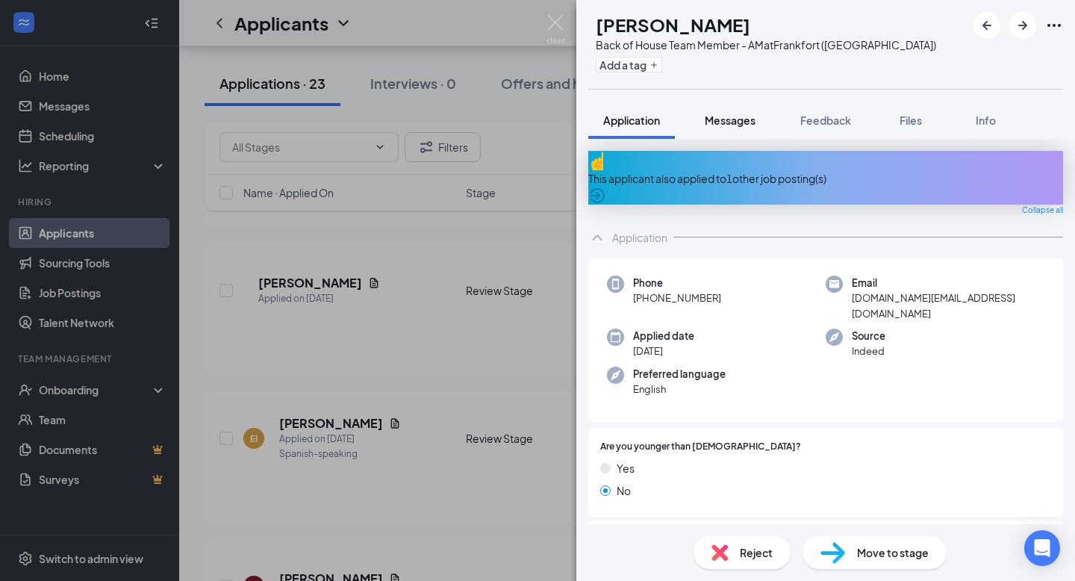
click at [733, 126] on span "Messages" at bounding box center [730, 120] width 51 height 13
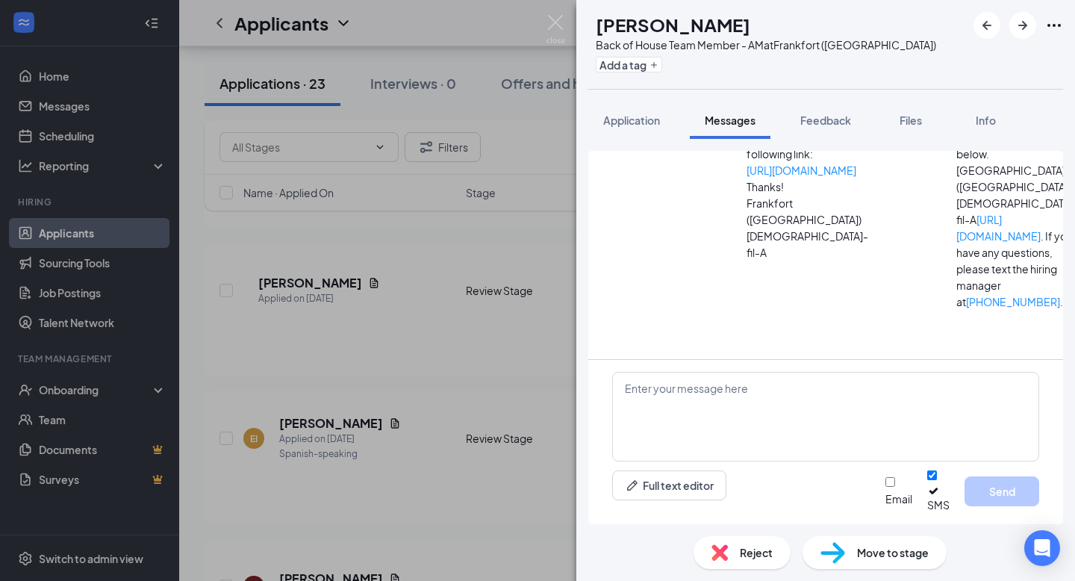
scroll to position [276, 0]
click at [735, 441] on div "Reject" at bounding box center [742, 552] width 97 height 33
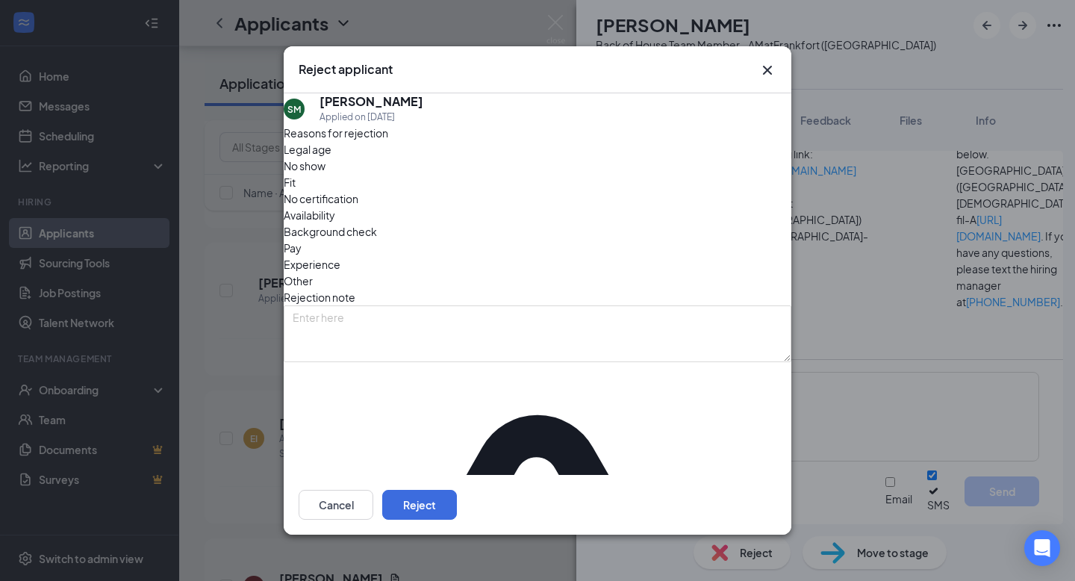
click at [765, 78] on icon "Cross" at bounding box center [768, 70] width 18 height 18
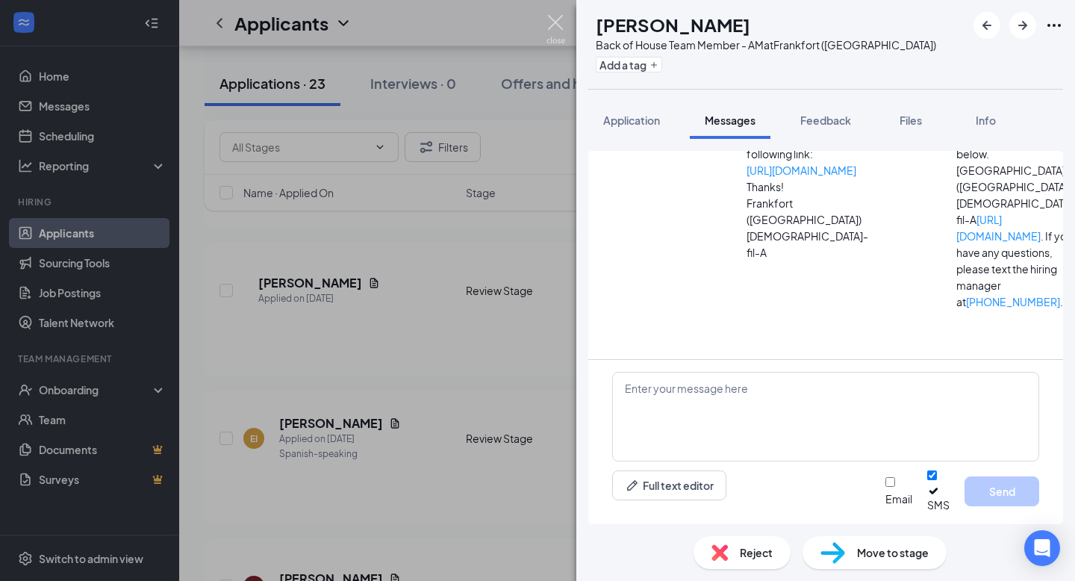
click at [563, 30] on img at bounding box center [556, 29] width 19 height 29
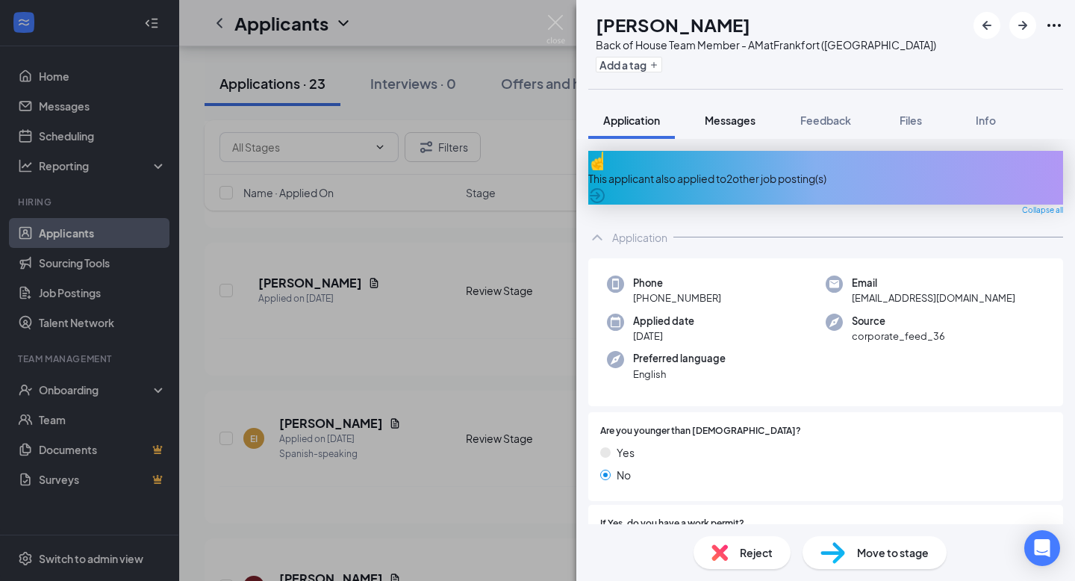
click at [733, 123] on span "Messages" at bounding box center [730, 120] width 51 height 13
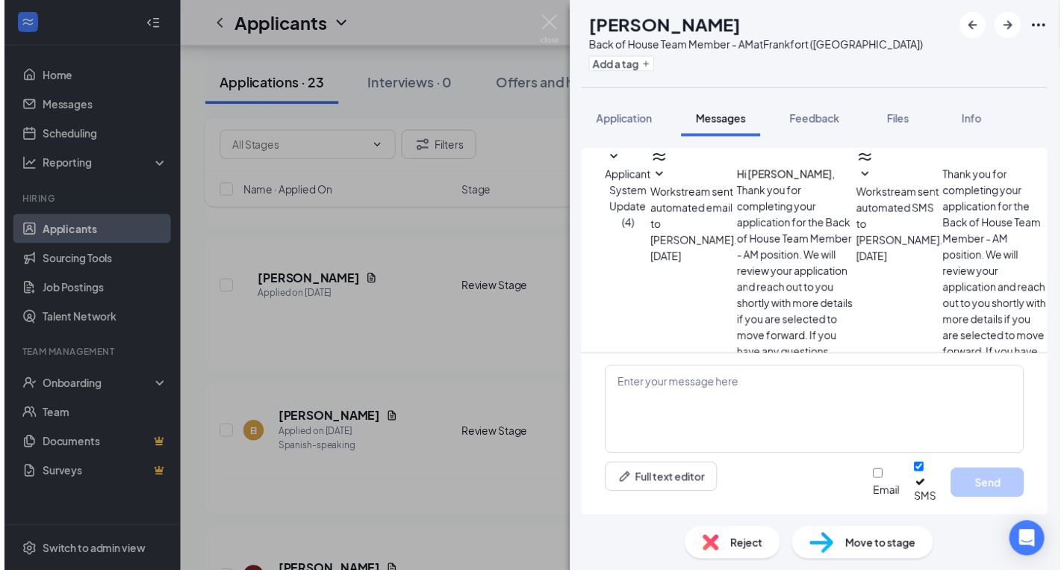
scroll to position [92, 0]
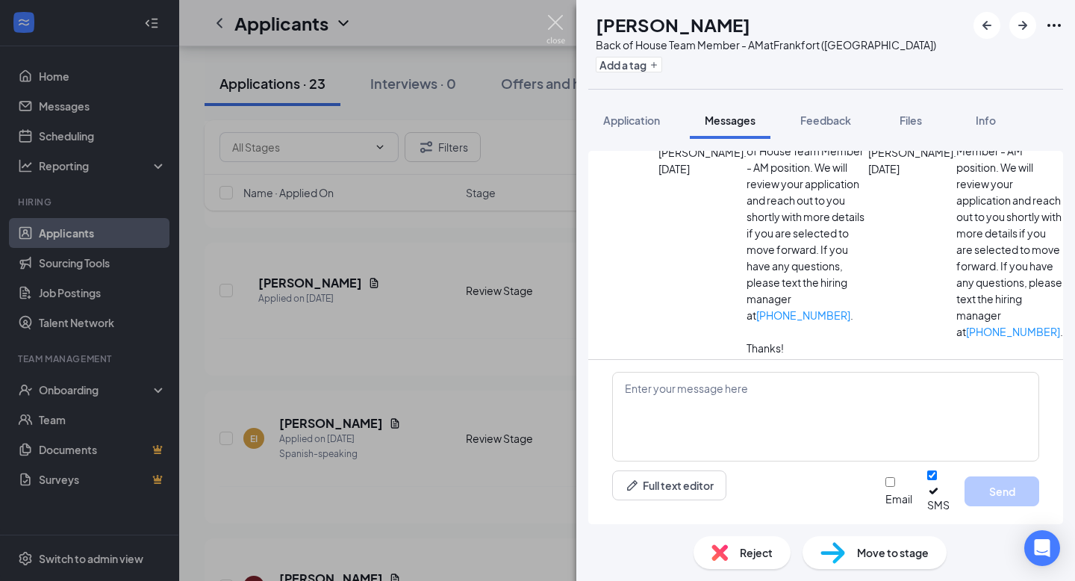
click at [553, 19] on img at bounding box center [556, 29] width 19 height 29
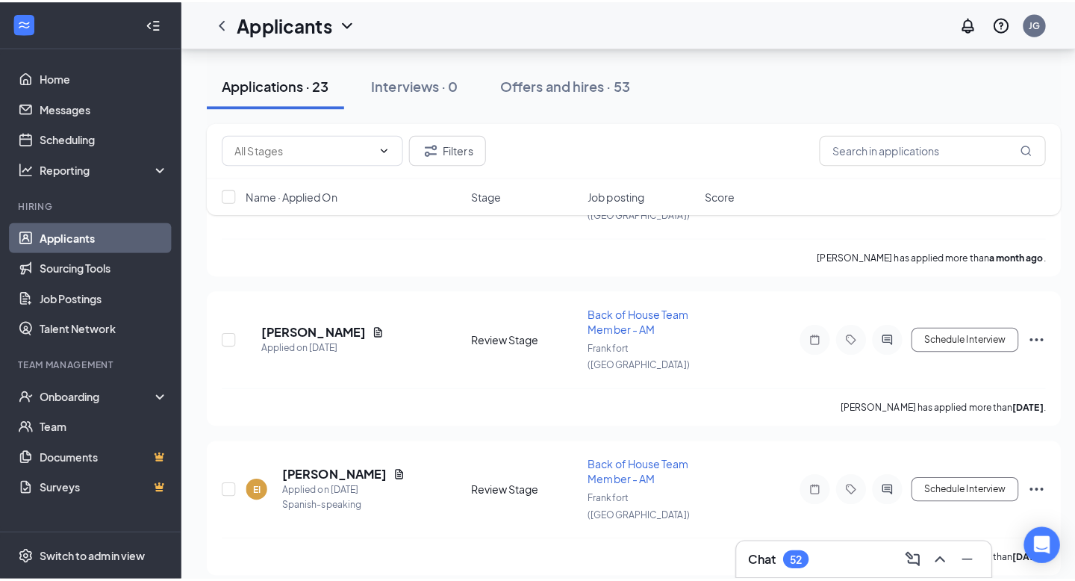
scroll to position [2776, 0]
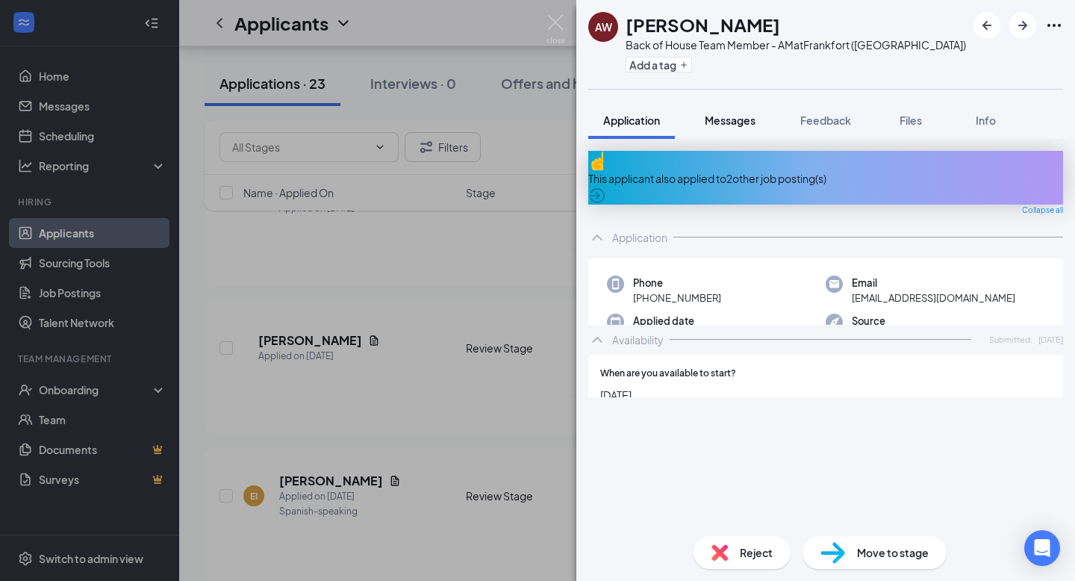
click at [736, 117] on span "Messages" at bounding box center [730, 120] width 51 height 13
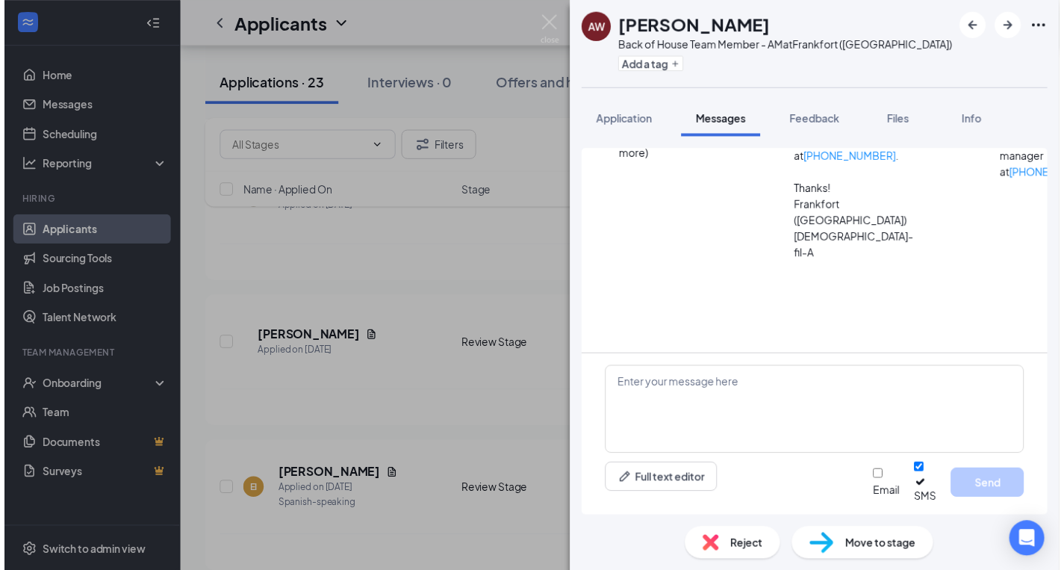
scroll to position [706, 0]
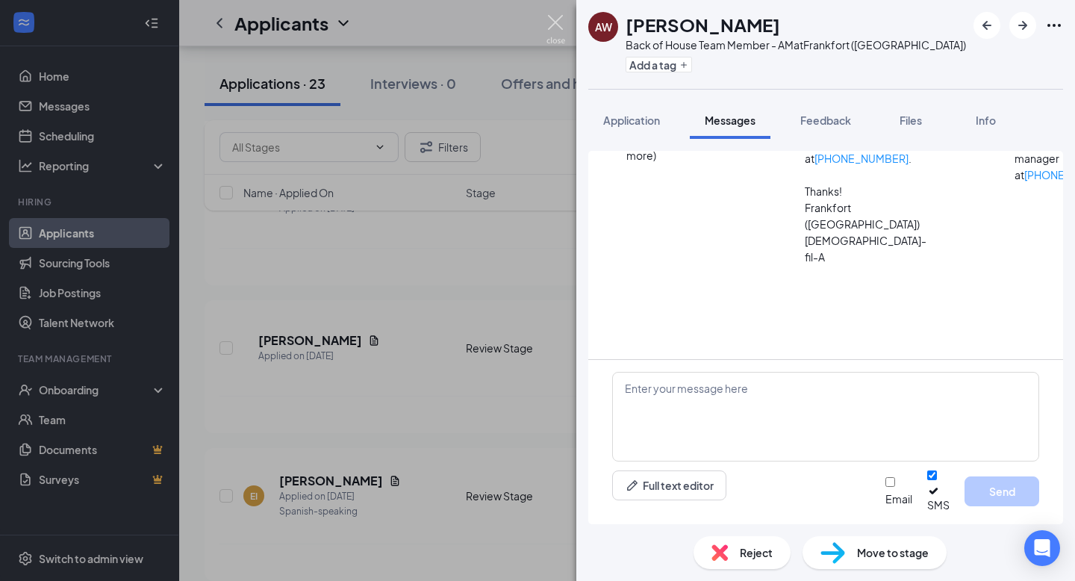
click at [555, 20] on img at bounding box center [556, 29] width 19 height 29
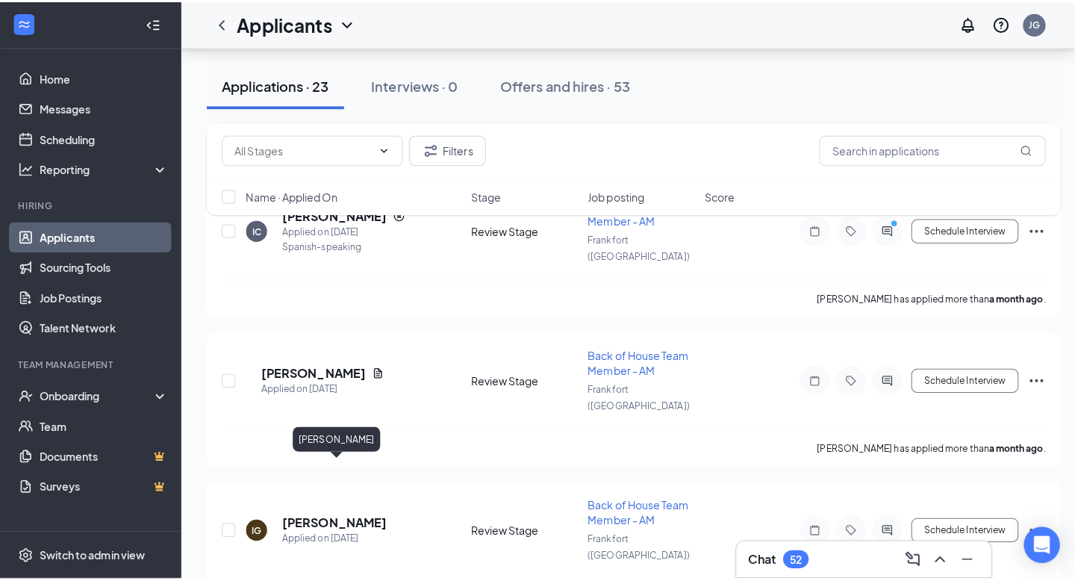
scroll to position [2452, 0]
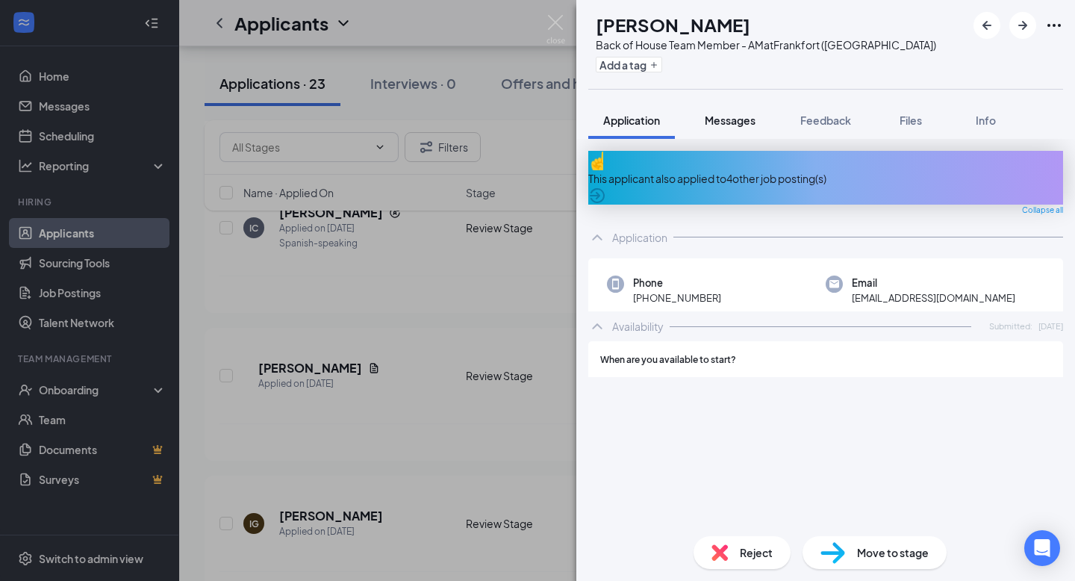
click at [747, 116] on span "Messages" at bounding box center [730, 120] width 51 height 13
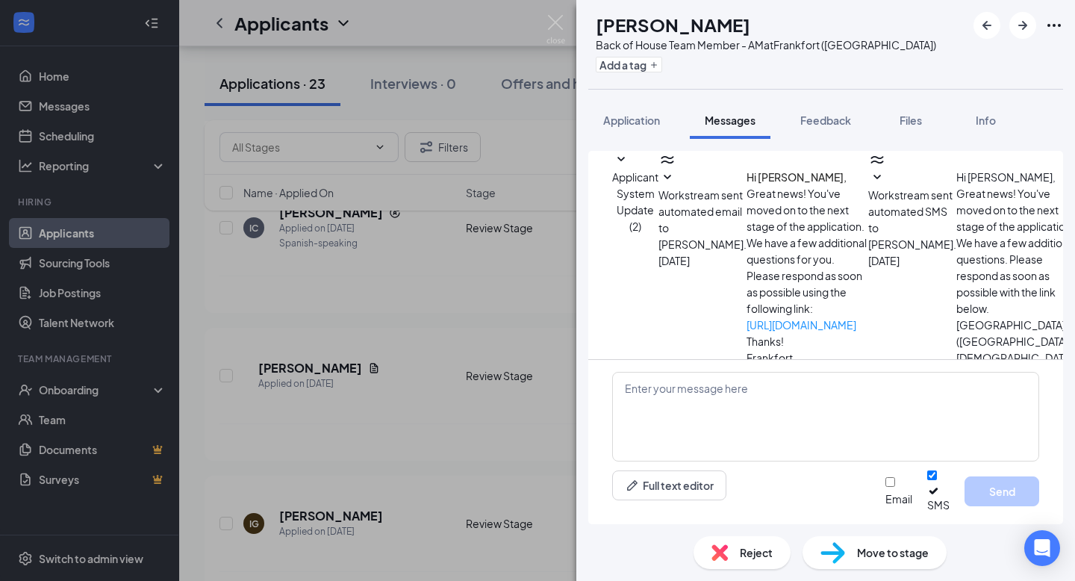
scroll to position [261, 0]
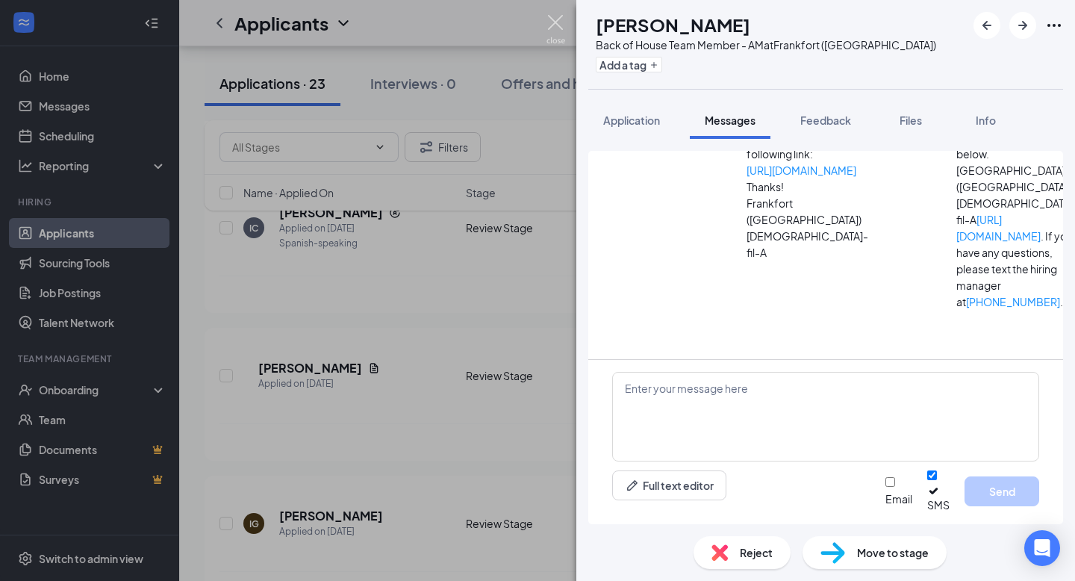
click at [554, 27] on img at bounding box center [556, 29] width 19 height 29
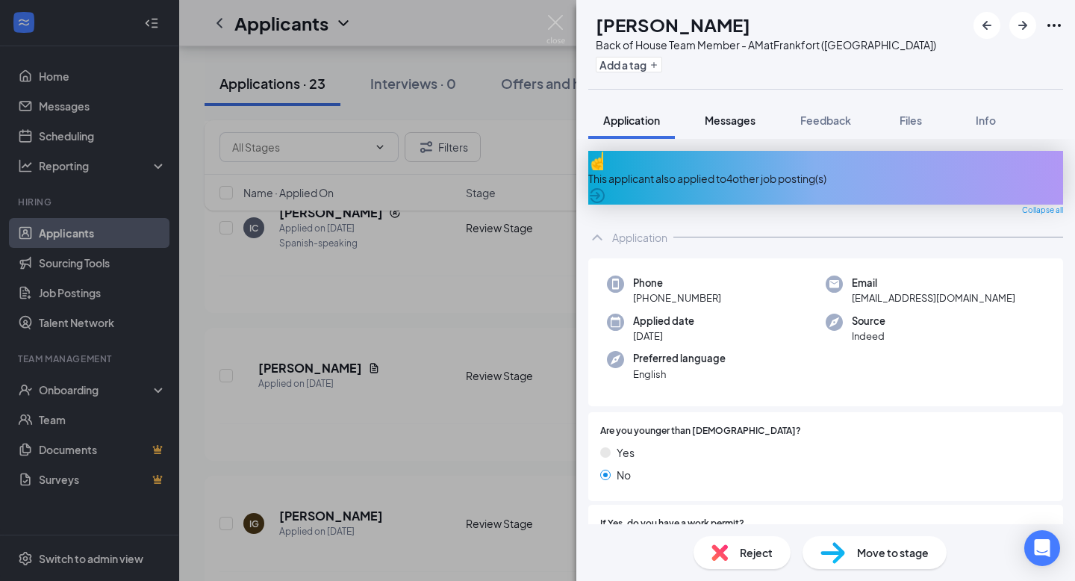
click at [717, 133] on button "Messages" at bounding box center [730, 120] width 81 height 37
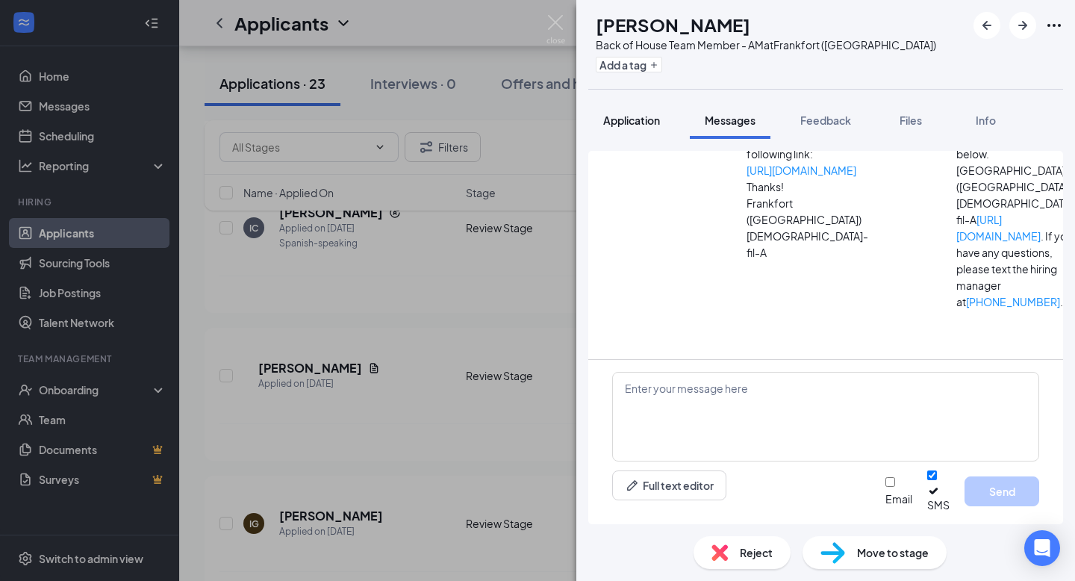
scroll to position [261, 0]
click at [643, 120] on span "Application" at bounding box center [631, 120] width 57 height 13
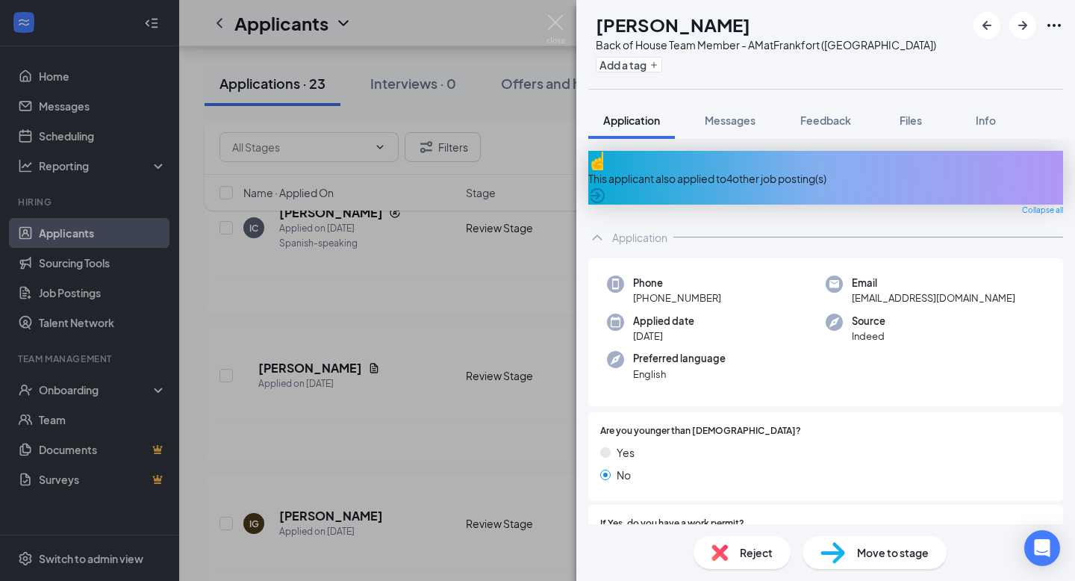
click at [741, 441] on span "Reject" at bounding box center [756, 552] width 33 height 16
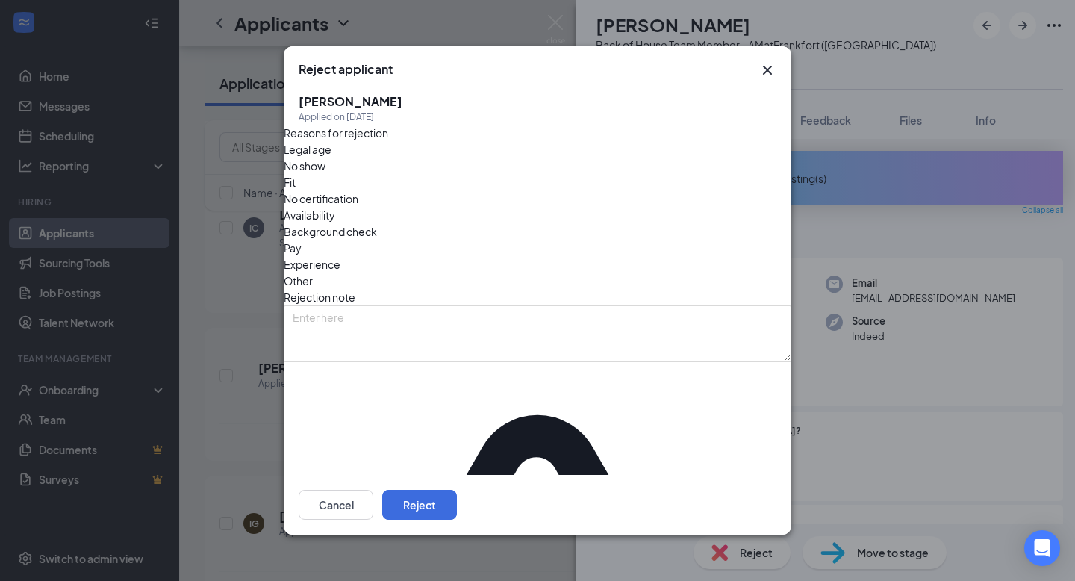
click at [313, 273] on span "Other" at bounding box center [298, 281] width 29 height 16
click at [326, 174] on span "No show" at bounding box center [305, 166] width 42 height 16
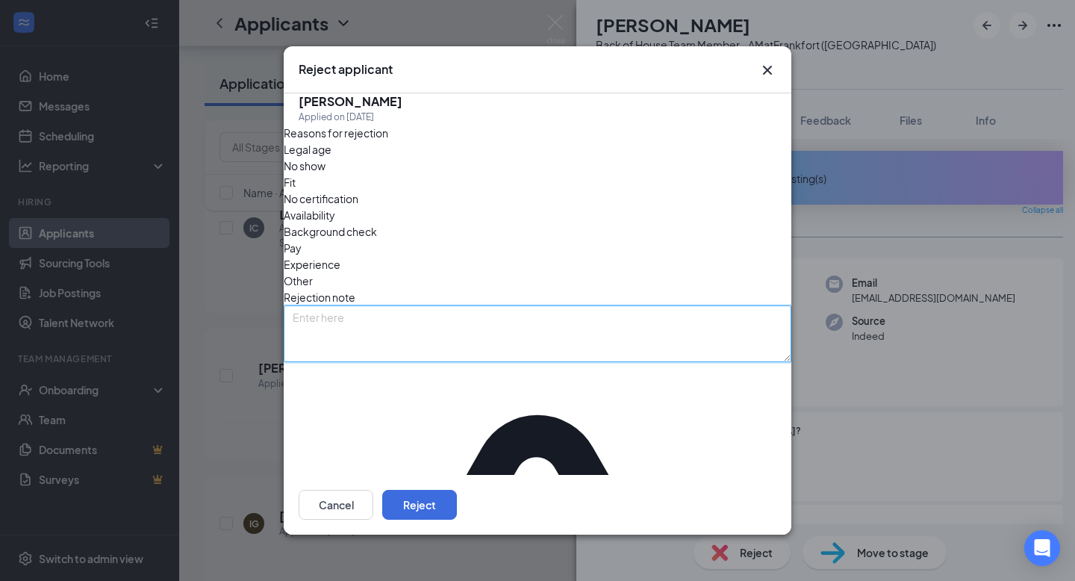
click at [419, 305] on textarea at bounding box center [538, 333] width 508 height 57
type textarea "No response"
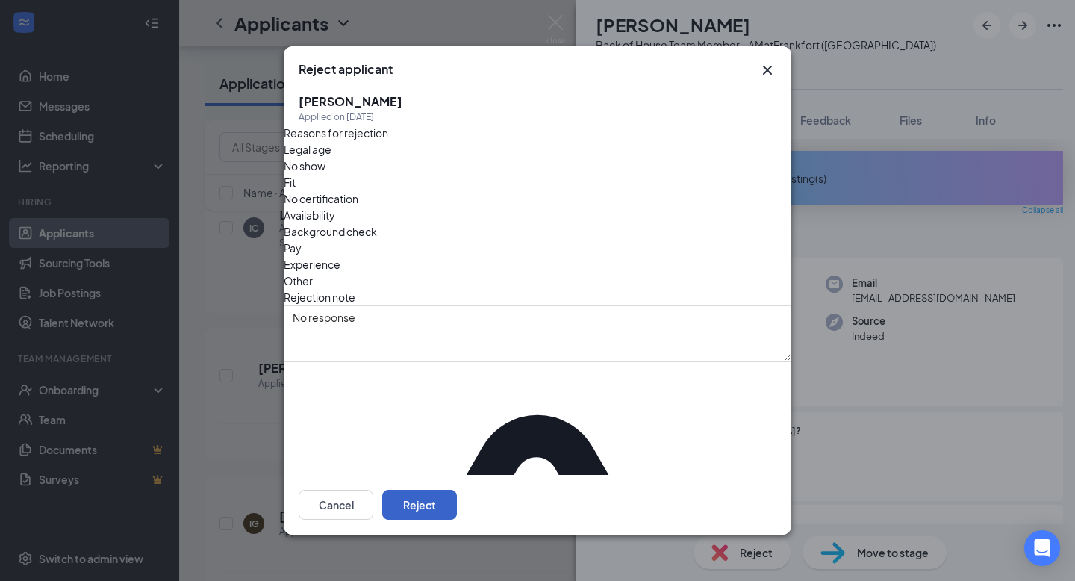
click at [457, 441] on button "Reject" at bounding box center [419, 505] width 75 height 30
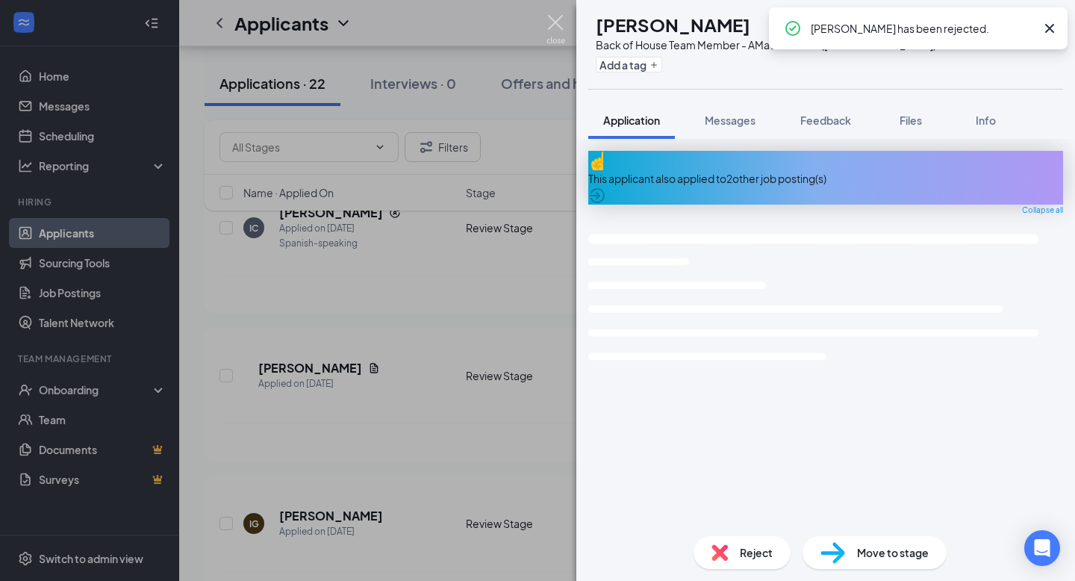
click at [555, 23] on img at bounding box center [556, 29] width 19 height 29
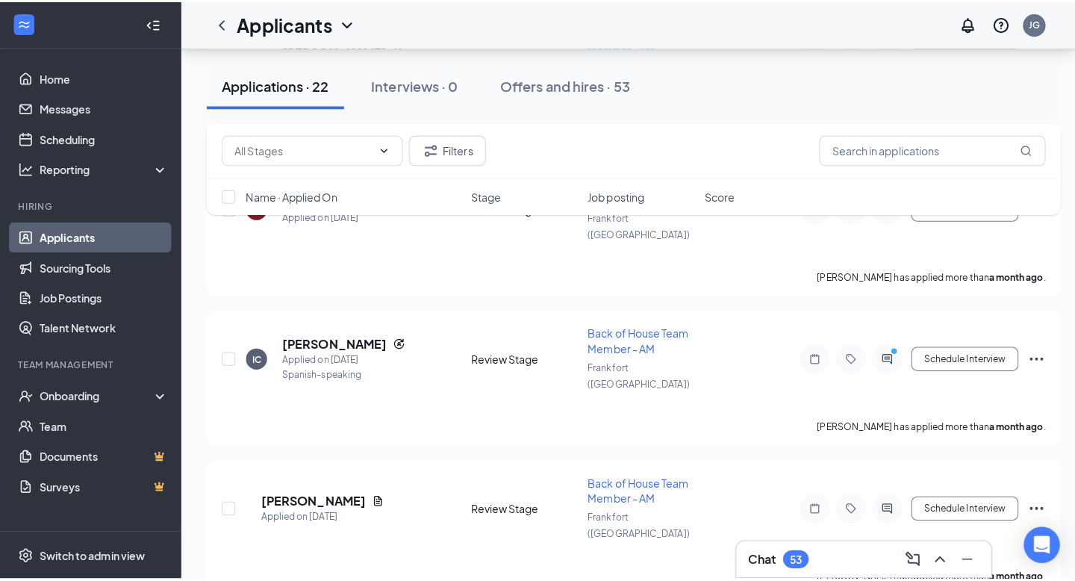
scroll to position [2310, 0]
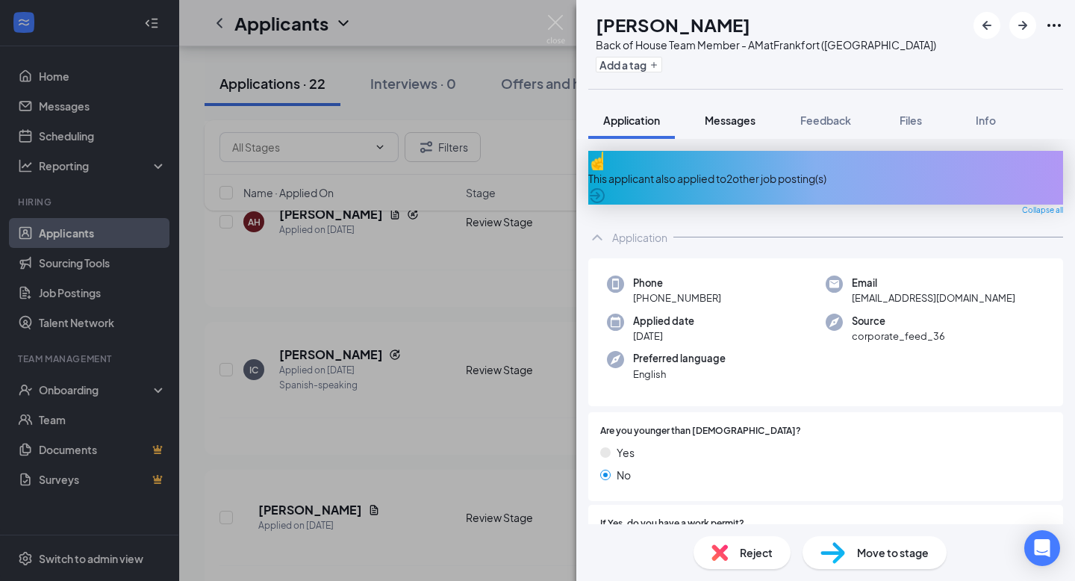
click at [731, 125] on span "Messages" at bounding box center [730, 120] width 51 height 13
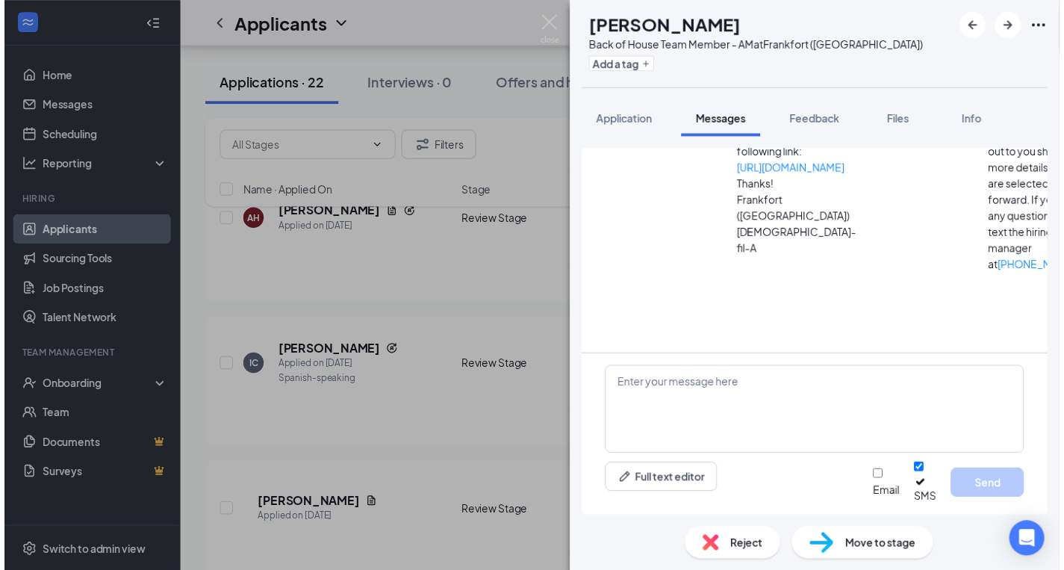
scroll to position [190, 0]
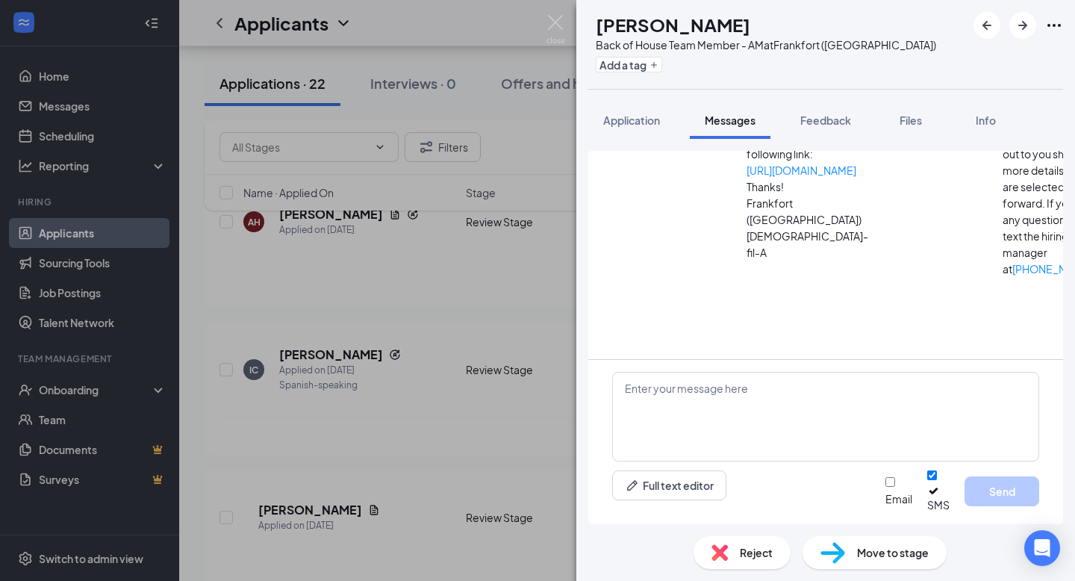
click at [549, 19] on img at bounding box center [556, 29] width 19 height 29
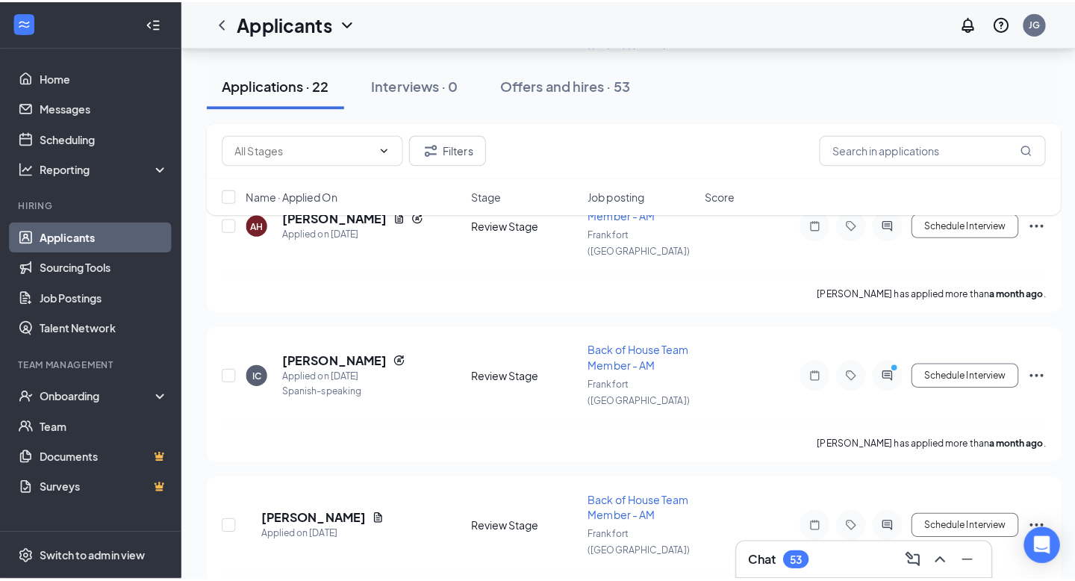
scroll to position [2180, 0]
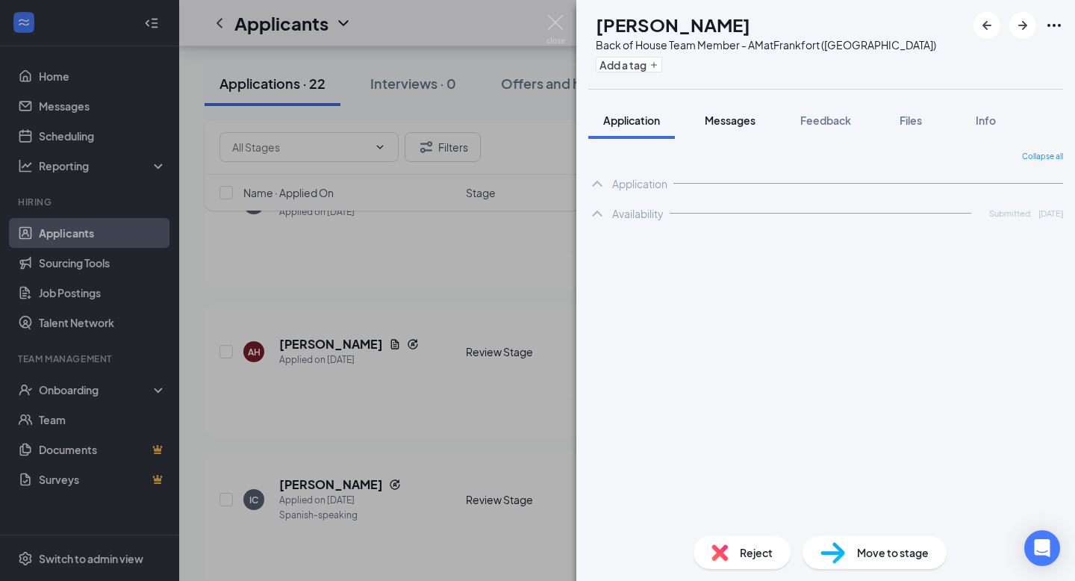
click at [736, 121] on span "Messages" at bounding box center [730, 120] width 51 height 13
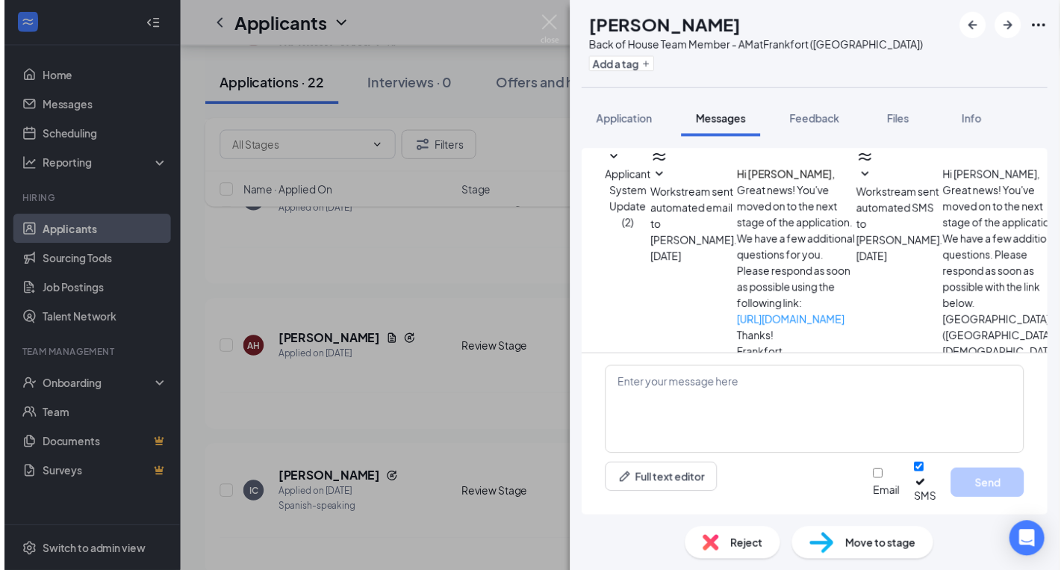
scroll to position [147, 0]
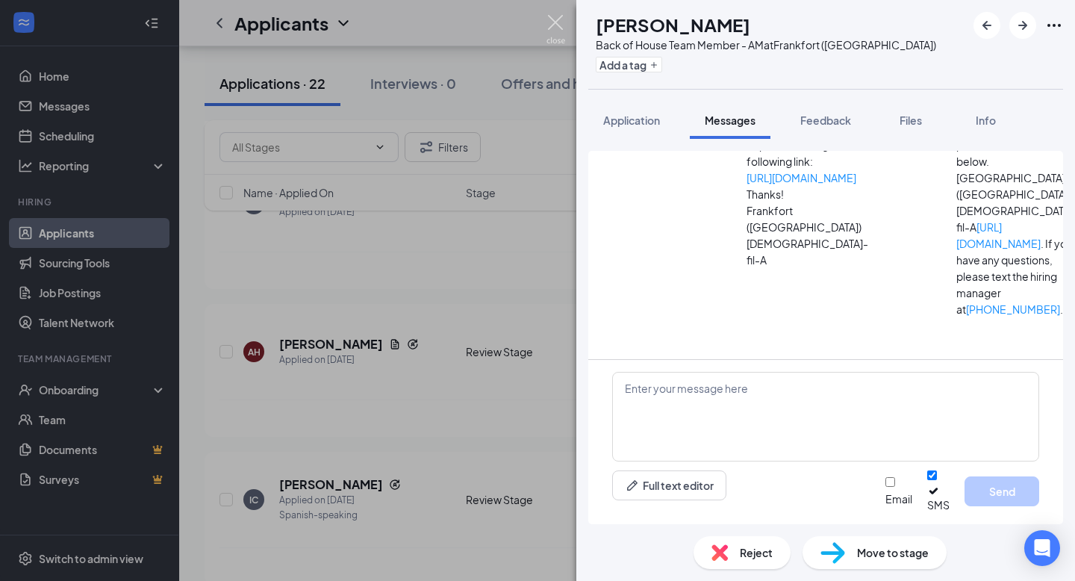
click at [556, 28] on img at bounding box center [556, 29] width 19 height 29
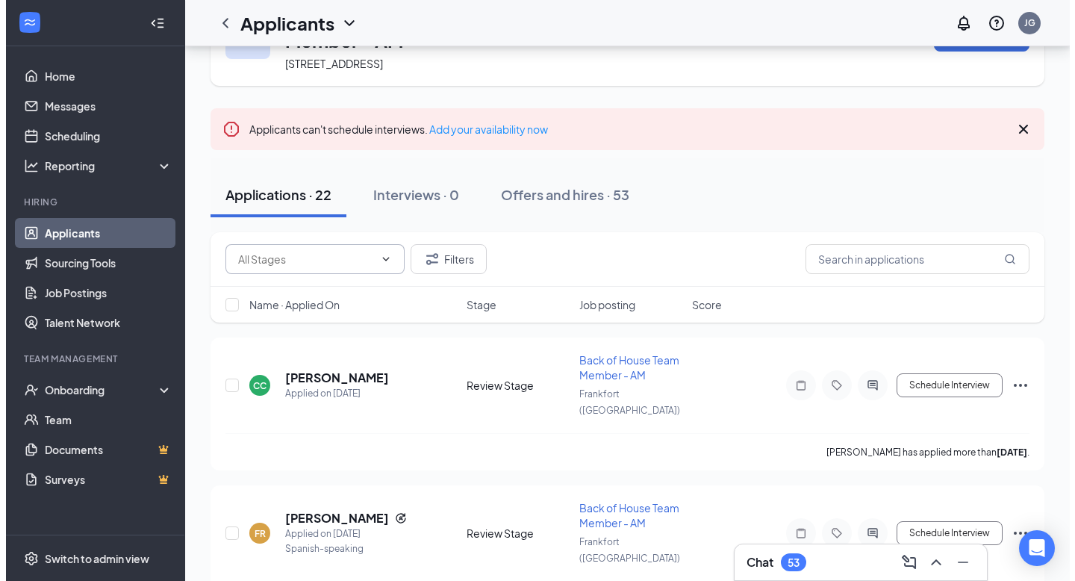
scroll to position [115, 0]
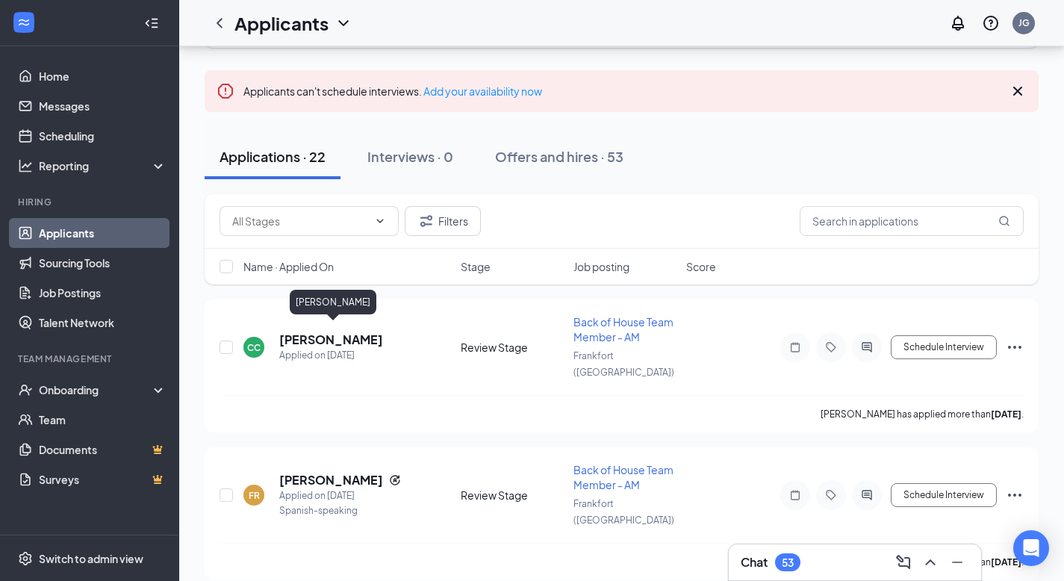
click at [346, 332] on h5 "[PERSON_NAME]" at bounding box center [331, 340] width 104 height 16
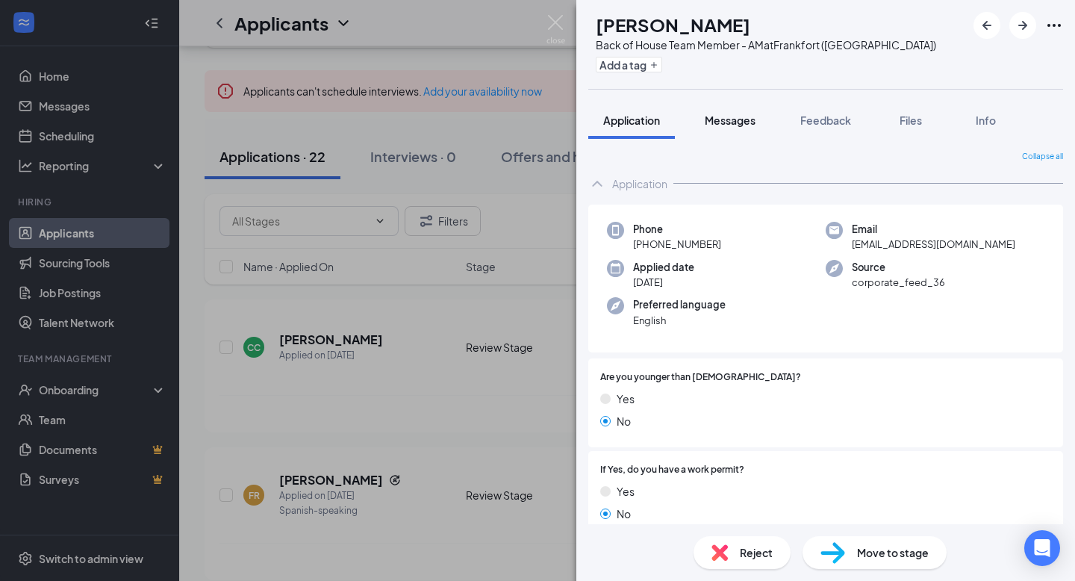
click at [736, 117] on span "Messages" at bounding box center [730, 120] width 51 height 13
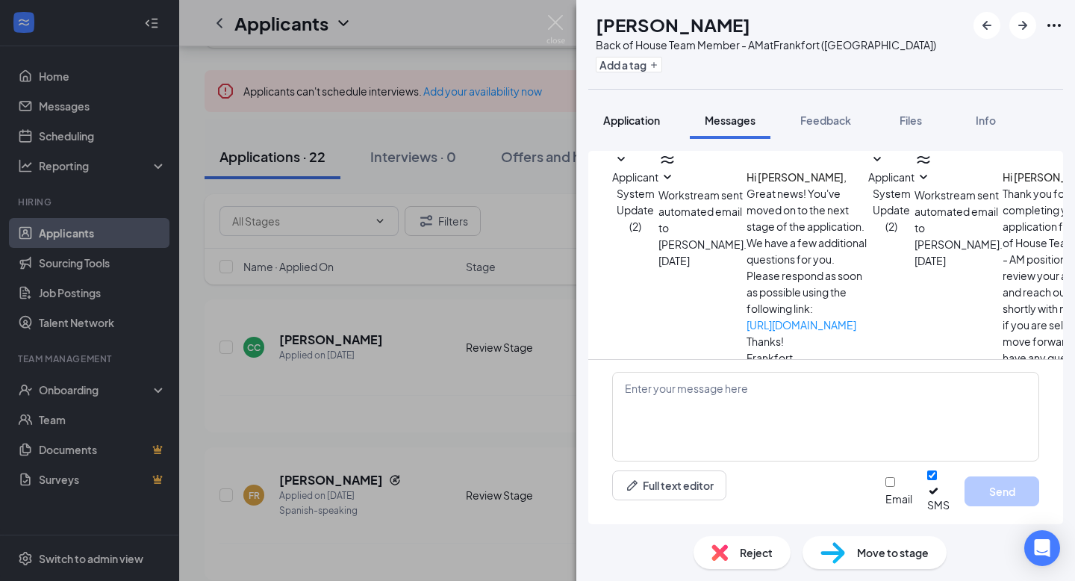
scroll to position [77, 0]
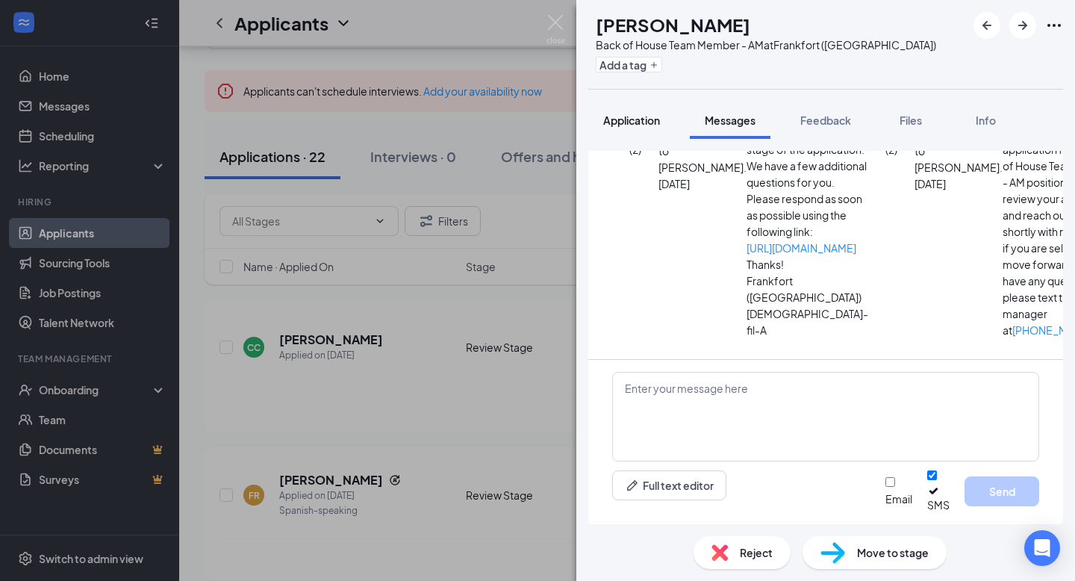
click at [612, 128] on button "Application" at bounding box center [631, 120] width 87 height 37
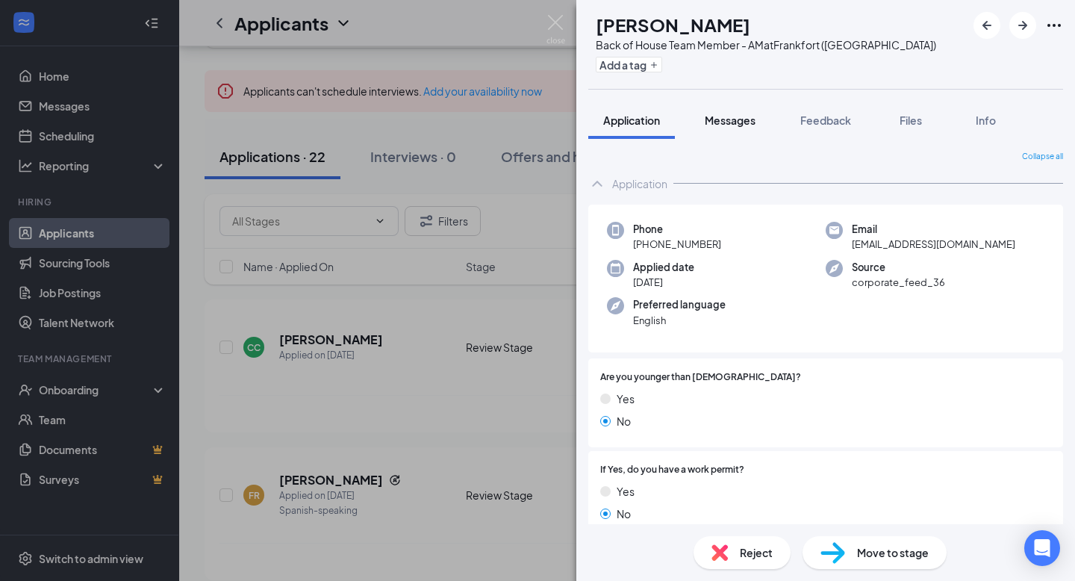
click at [742, 115] on span "Messages" at bounding box center [730, 120] width 51 height 13
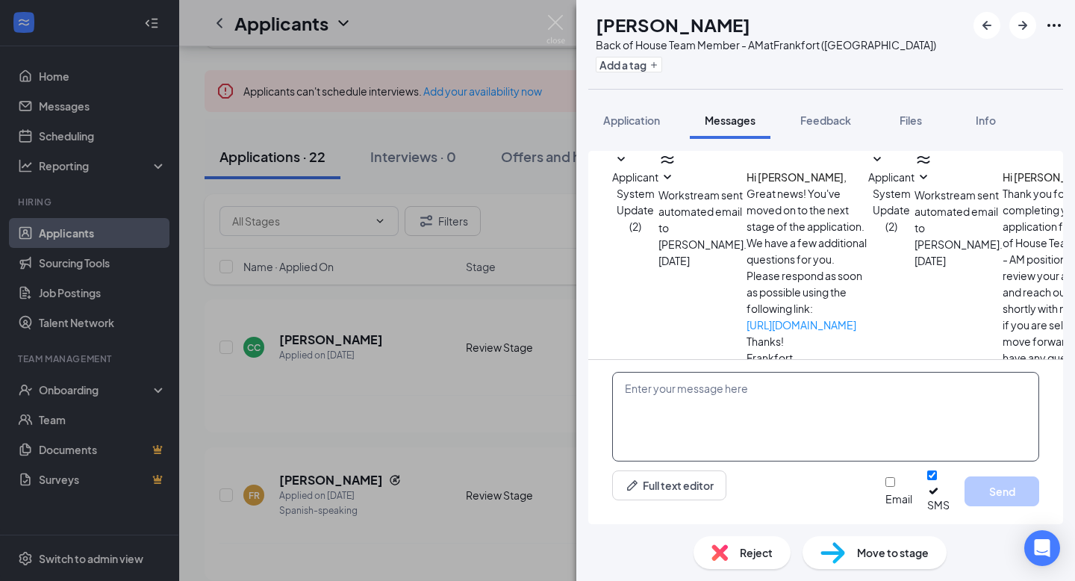
scroll to position [77, 0]
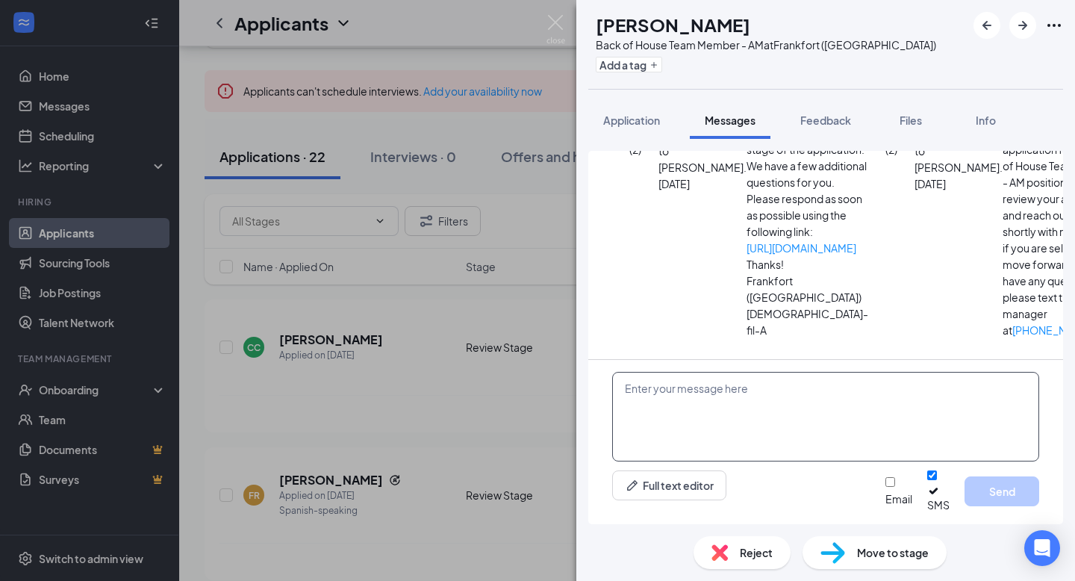
drag, startPoint x: 715, startPoint y: 413, endPoint x: 719, endPoint y: 399, distance: 14.2
click at [715, 409] on textarea at bounding box center [825, 417] width 427 height 90
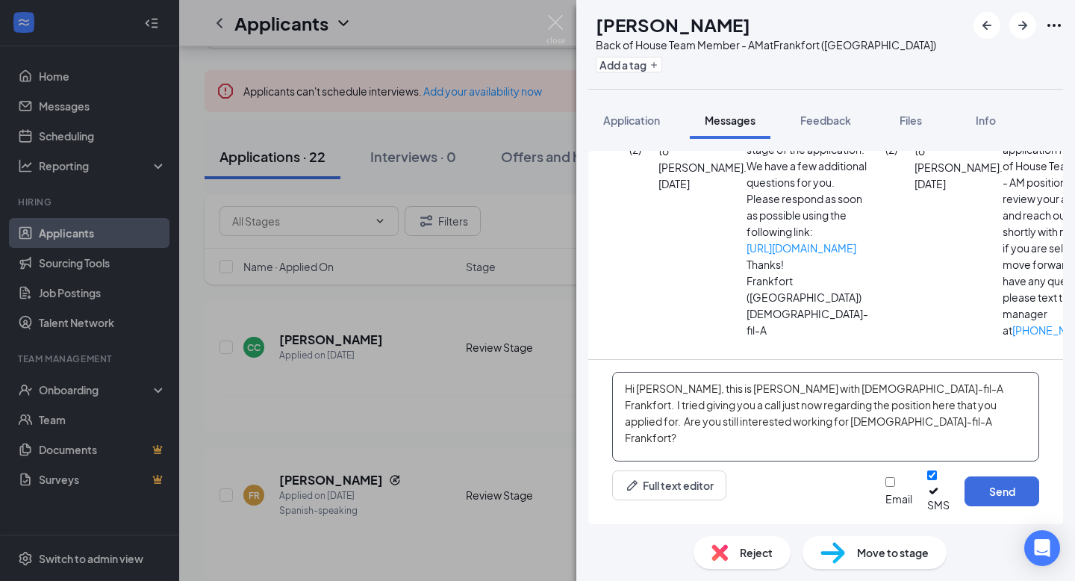
type textarea "Hi [PERSON_NAME], this is [PERSON_NAME] with [DEMOGRAPHIC_DATA]-fil-A Frankfort…"
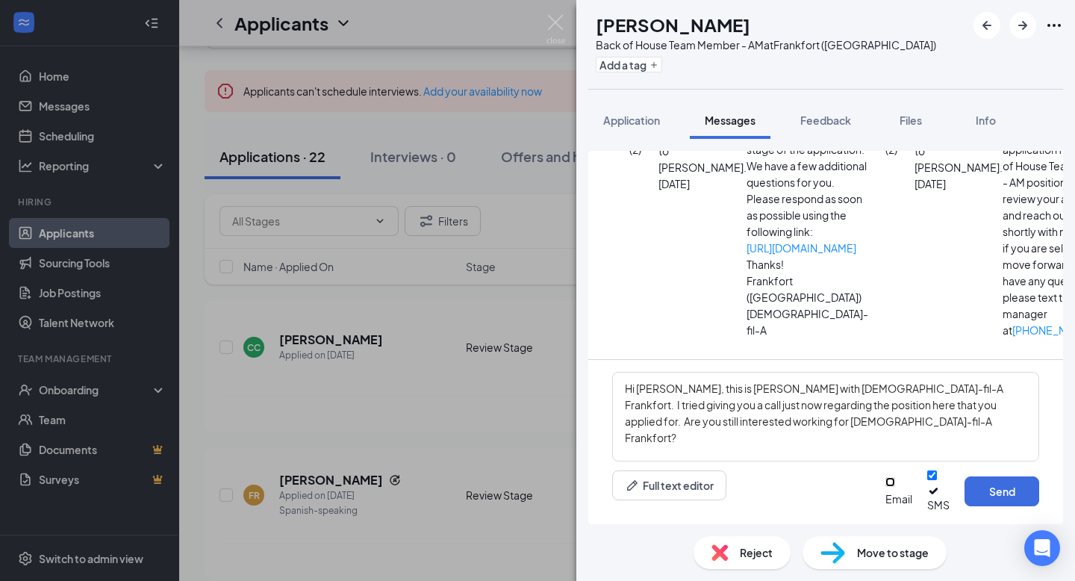
click at [886, 441] on input "Email" at bounding box center [891, 482] width 10 height 10
checkbox input "true"
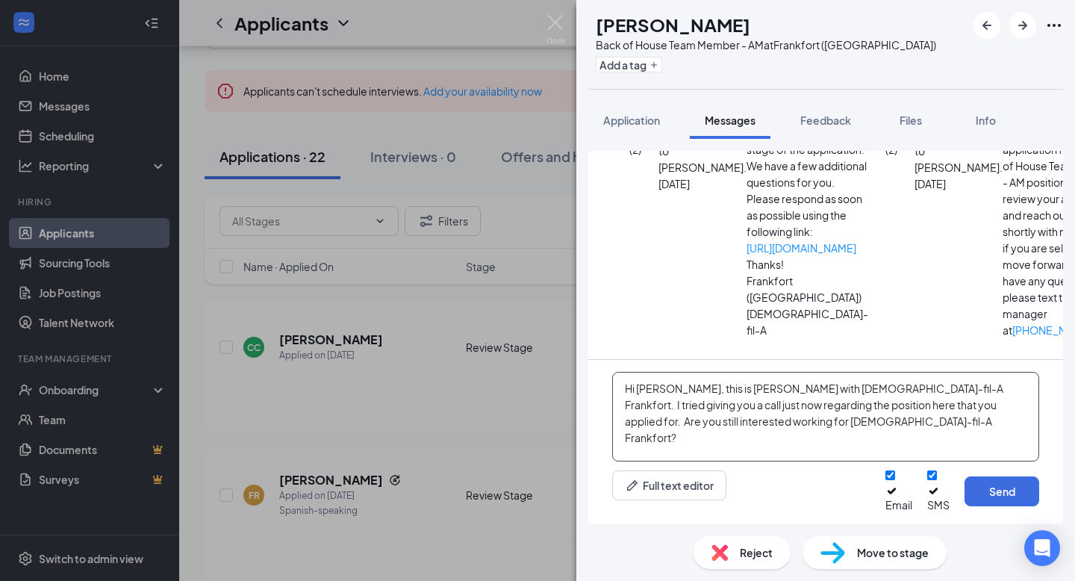
click at [824, 441] on textarea "Hi [PERSON_NAME], this is [PERSON_NAME] with [DEMOGRAPHIC_DATA]-fil-A Frankfort…" at bounding box center [825, 417] width 427 height 90
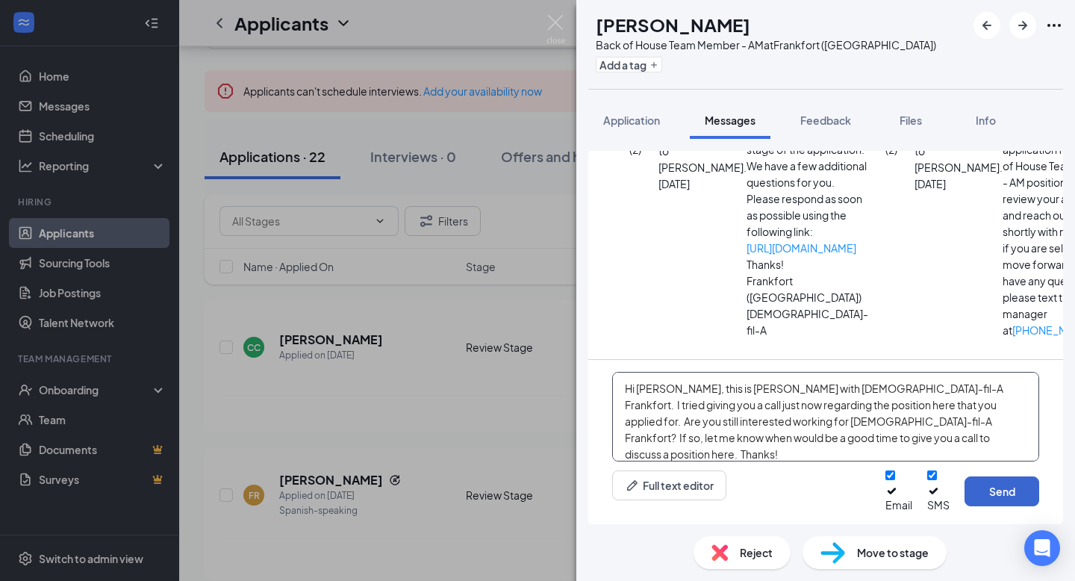
type textarea "Hi [PERSON_NAME], this is [PERSON_NAME] with [DEMOGRAPHIC_DATA]-fil-A Frankfort…"
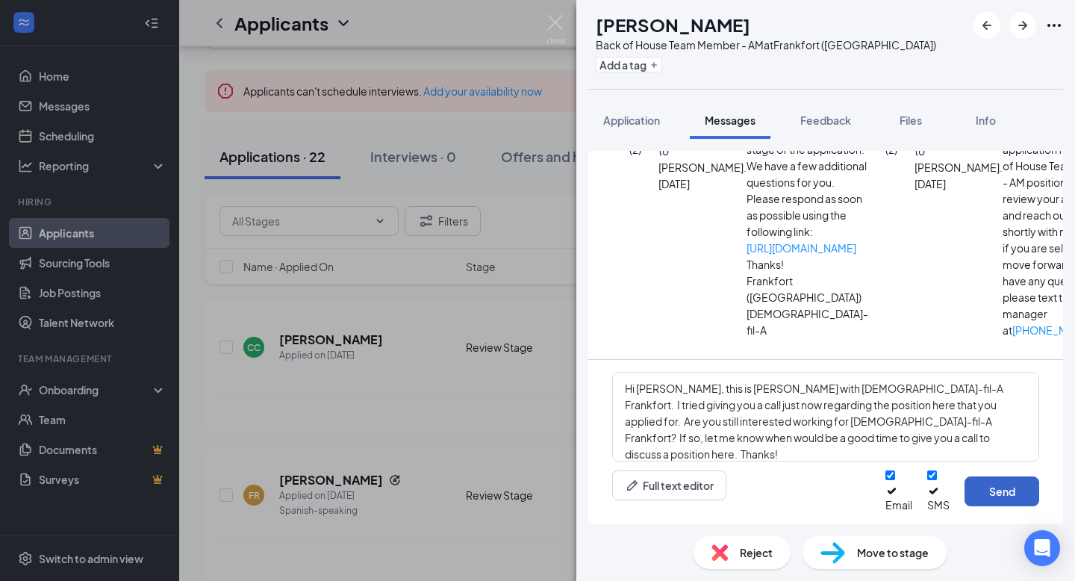
click at [1007, 441] on button "Send" at bounding box center [1002, 491] width 75 height 30
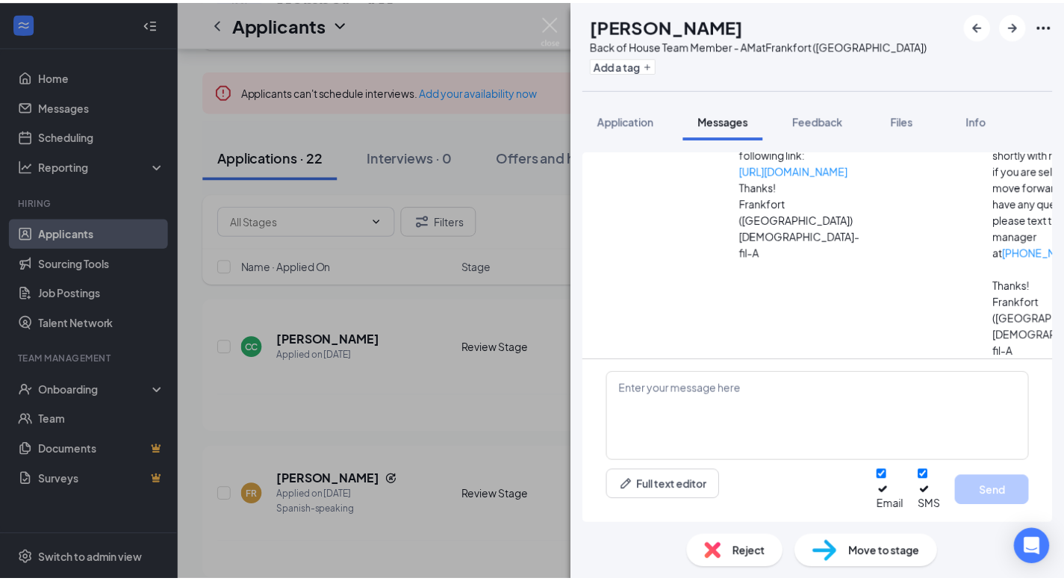
scroll to position [432, 0]
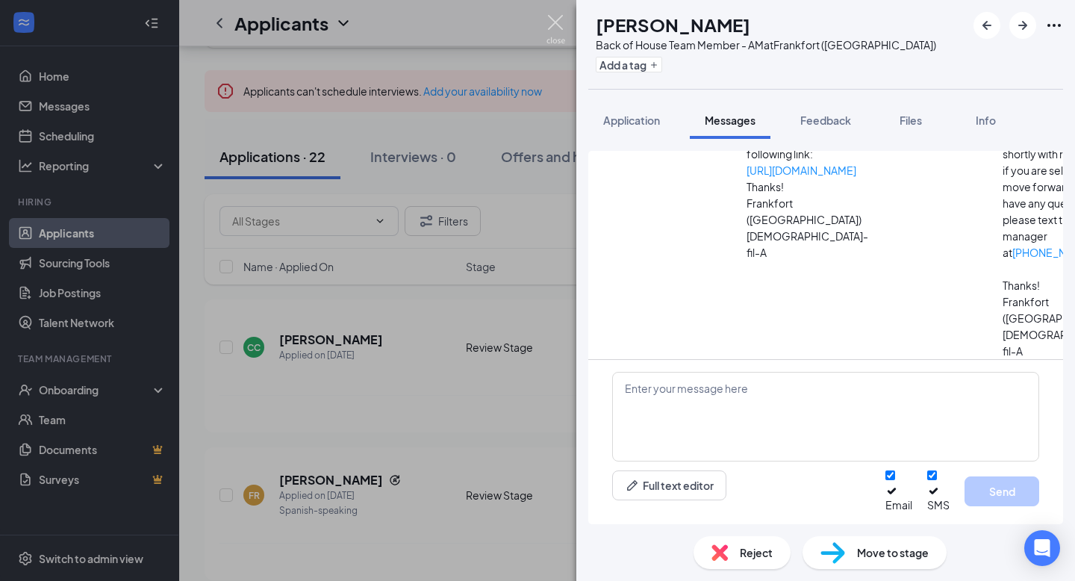
click at [553, 19] on img at bounding box center [556, 29] width 19 height 29
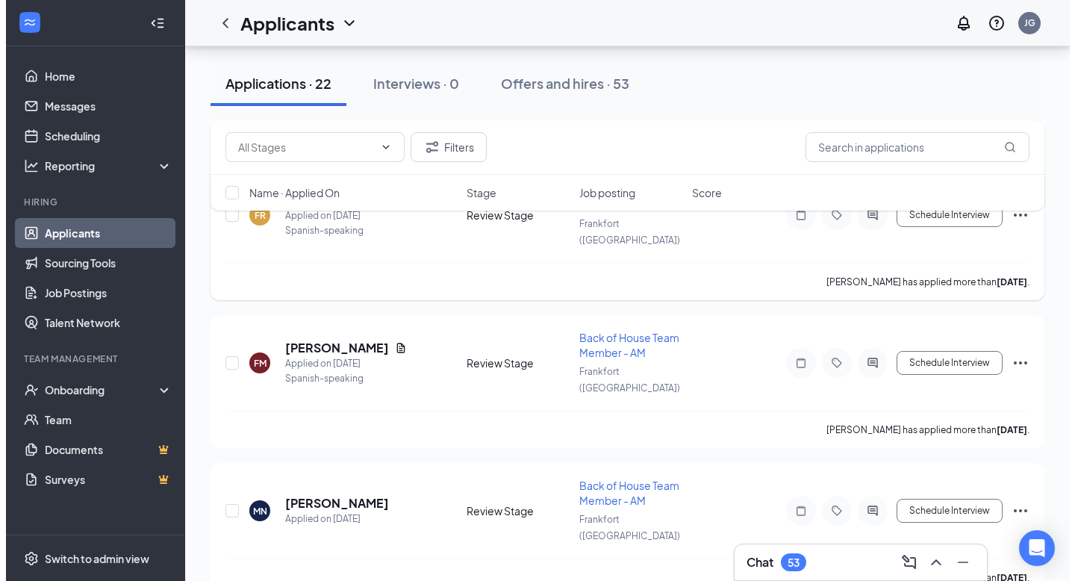
scroll to position [398, 0]
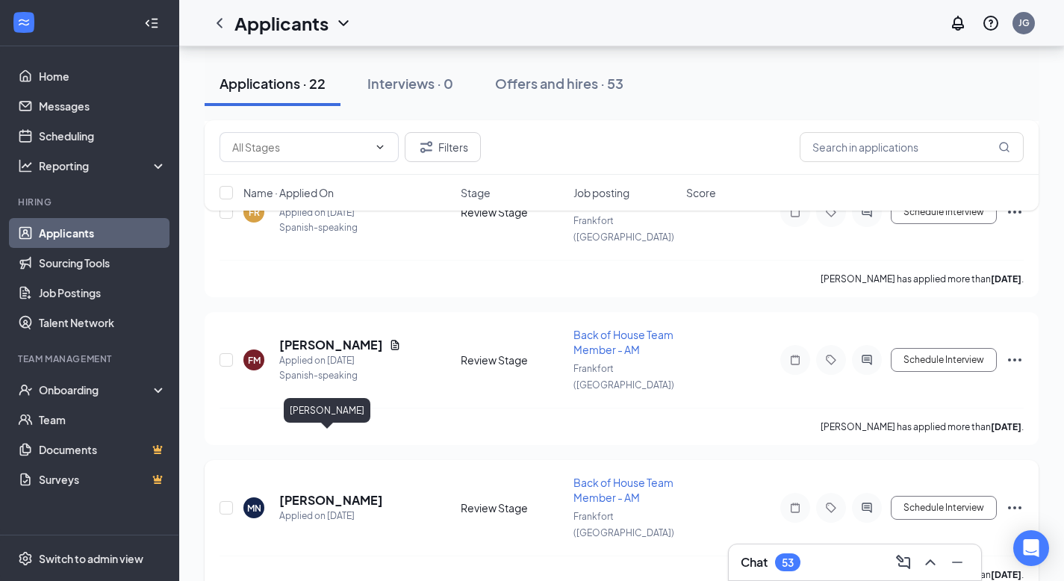
click at [327, 441] on h5 "[PERSON_NAME]" at bounding box center [331, 500] width 104 height 16
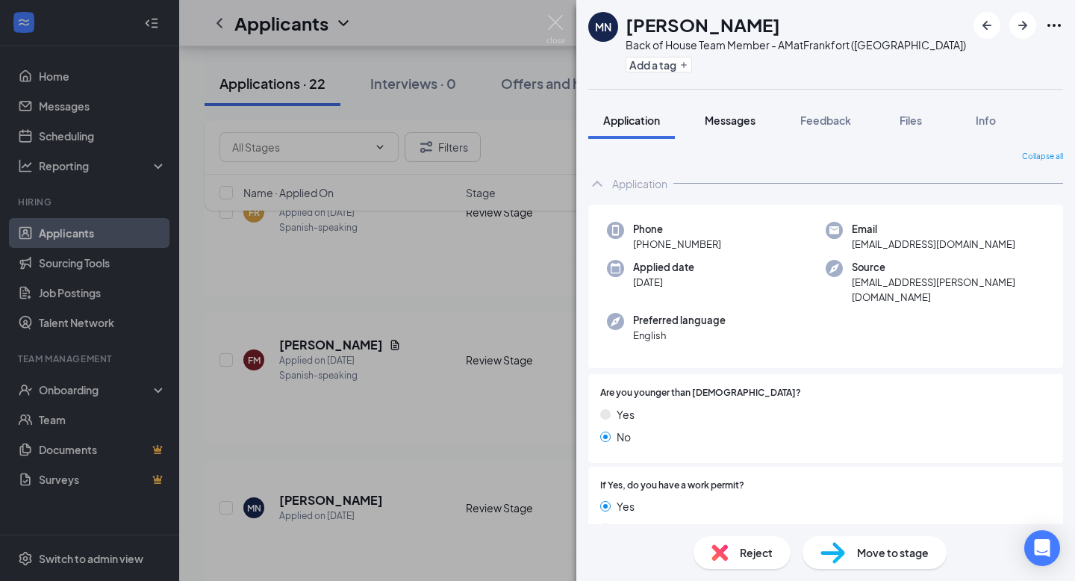
click at [727, 126] on div "Messages" at bounding box center [730, 120] width 51 height 15
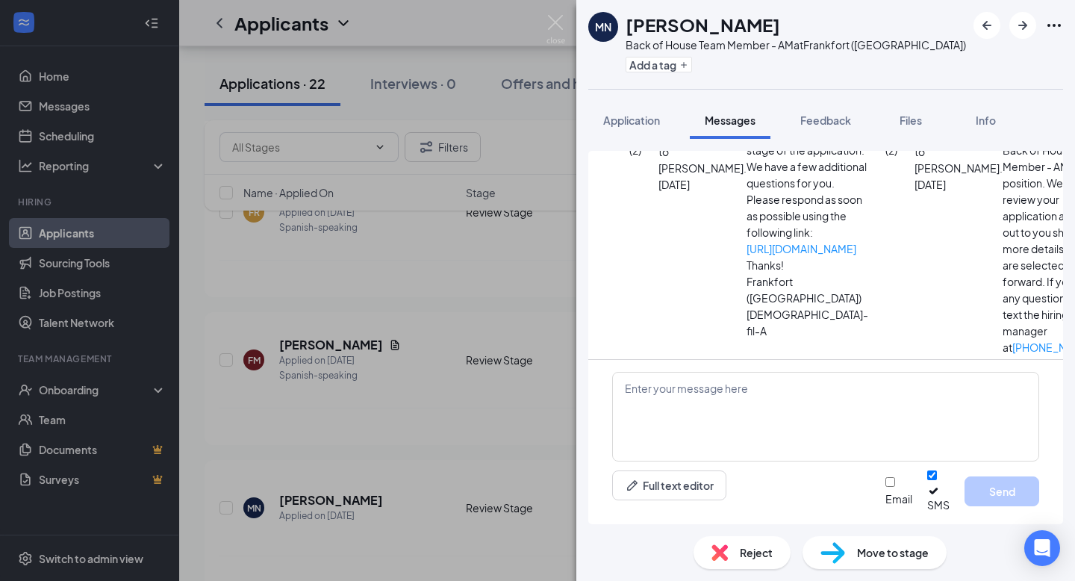
scroll to position [77, 0]
click at [627, 131] on button "Application" at bounding box center [631, 120] width 87 height 37
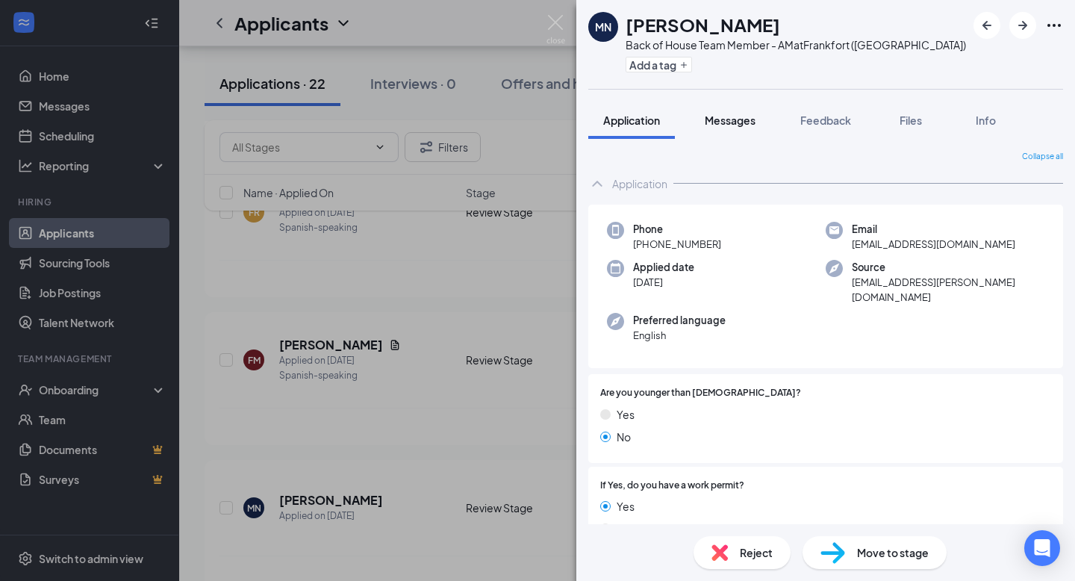
click at [727, 125] on span "Messages" at bounding box center [730, 120] width 51 height 13
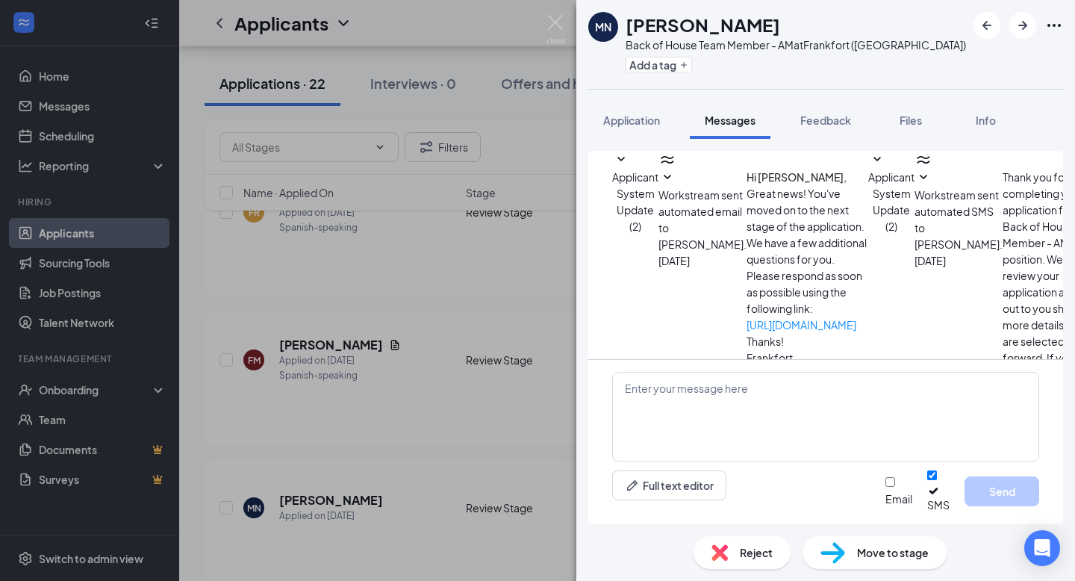
scroll to position [77, 0]
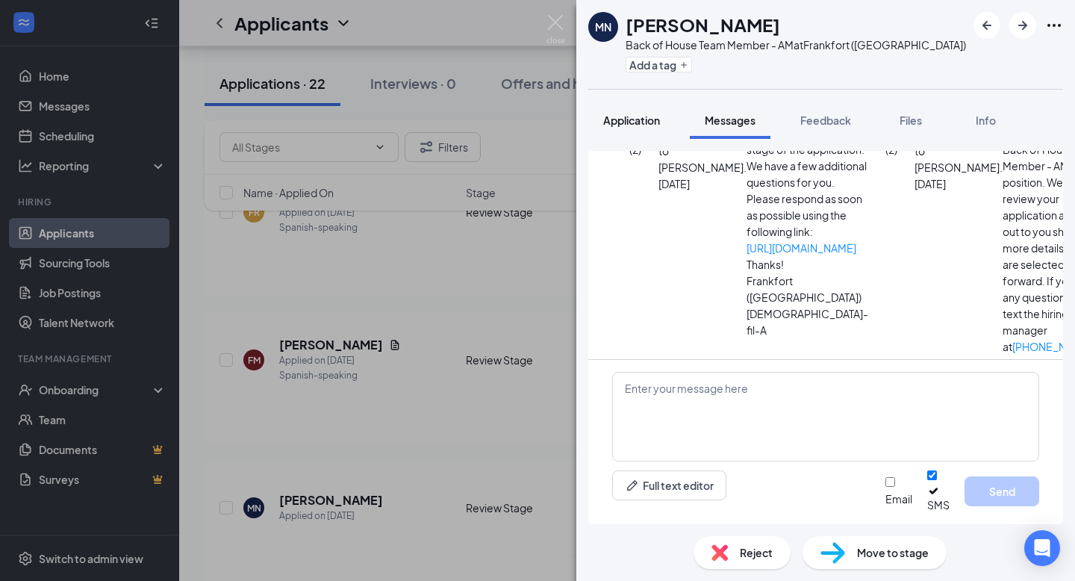
click at [623, 119] on span "Application" at bounding box center [631, 120] width 57 height 13
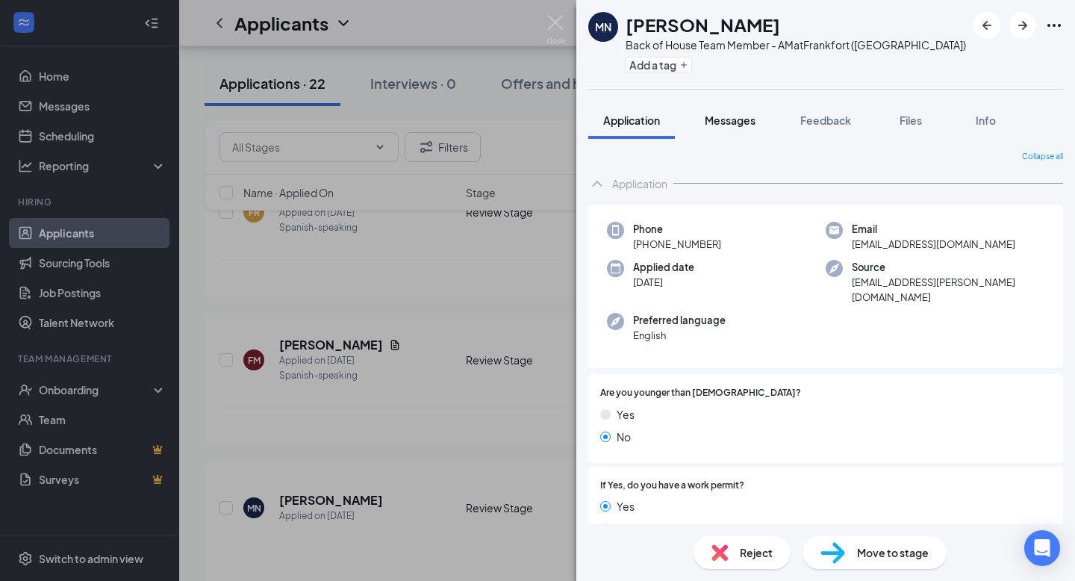
click at [742, 129] on button "Messages" at bounding box center [730, 120] width 81 height 37
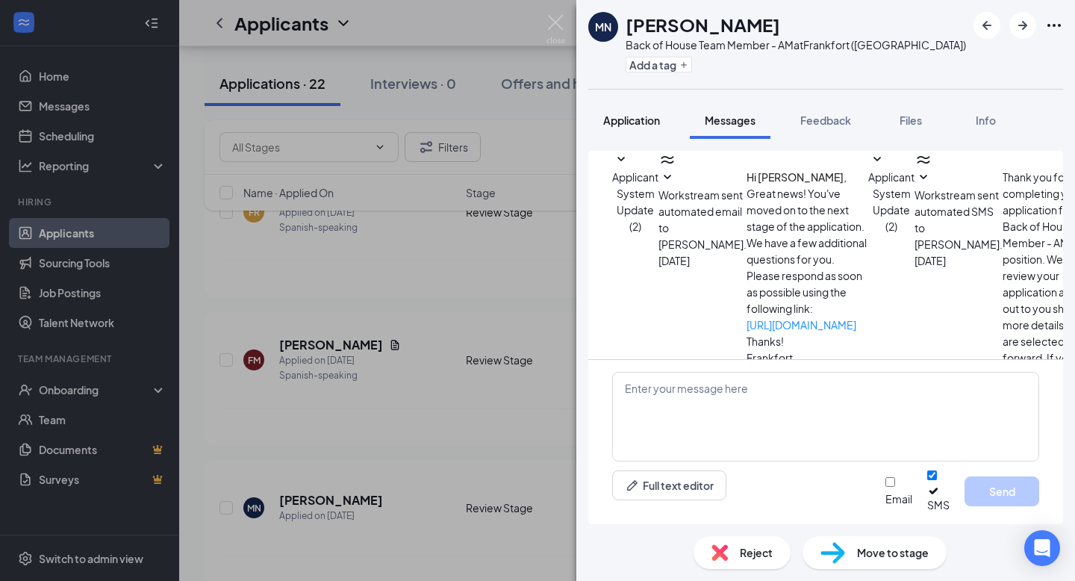
scroll to position [77, 0]
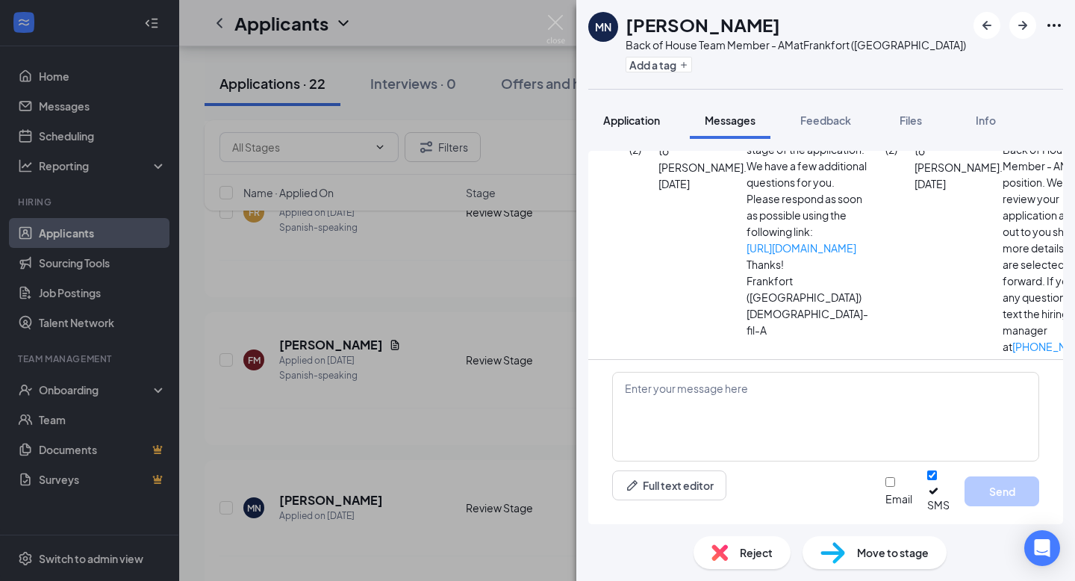
click at [614, 120] on span "Application" at bounding box center [631, 120] width 57 height 13
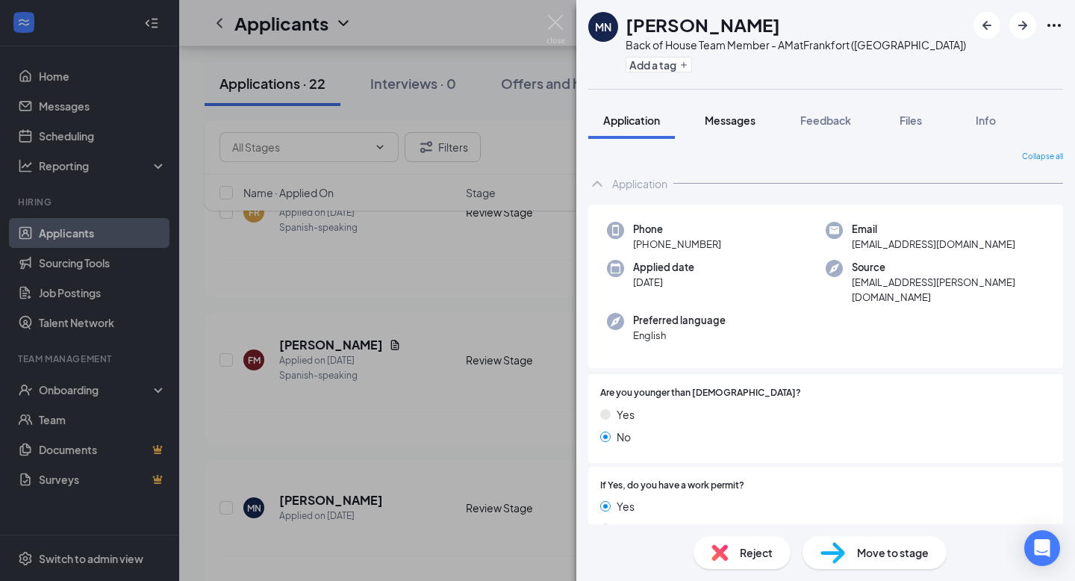
click at [748, 121] on span "Messages" at bounding box center [730, 120] width 51 height 13
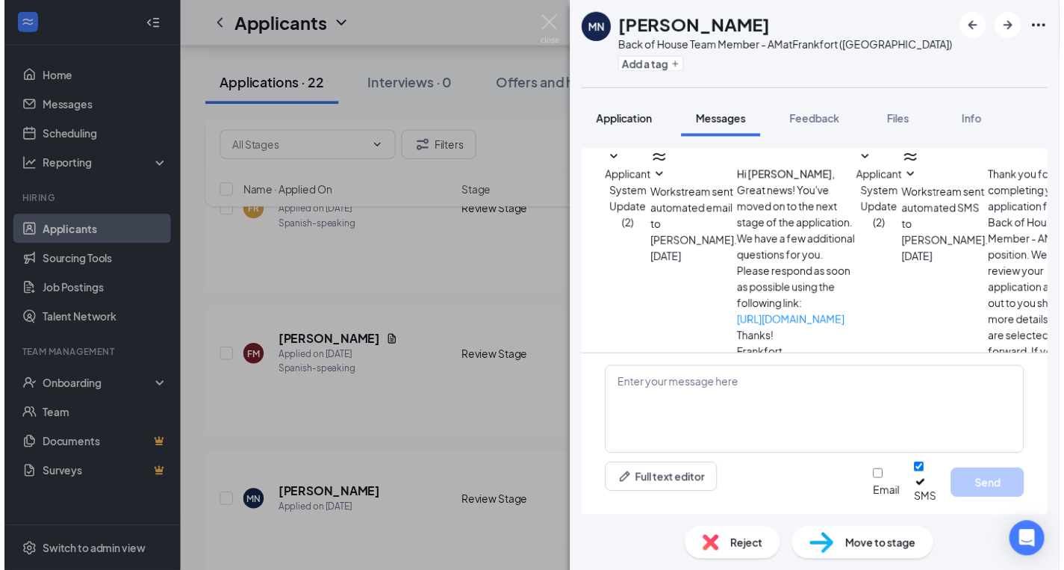
scroll to position [77, 0]
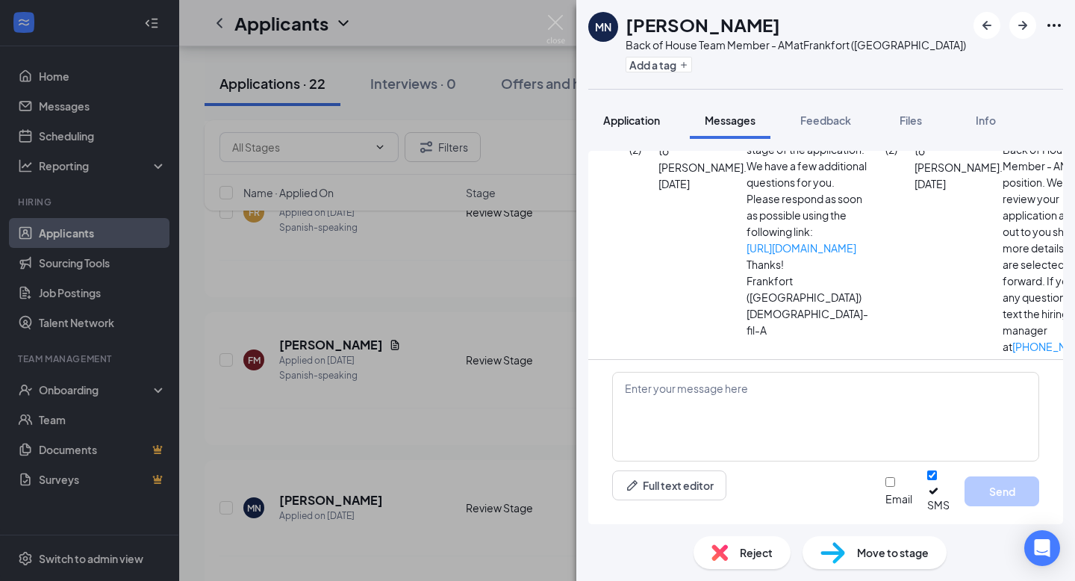
click at [614, 125] on span "Application" at bounding box center [631, 120] width 57 height 13
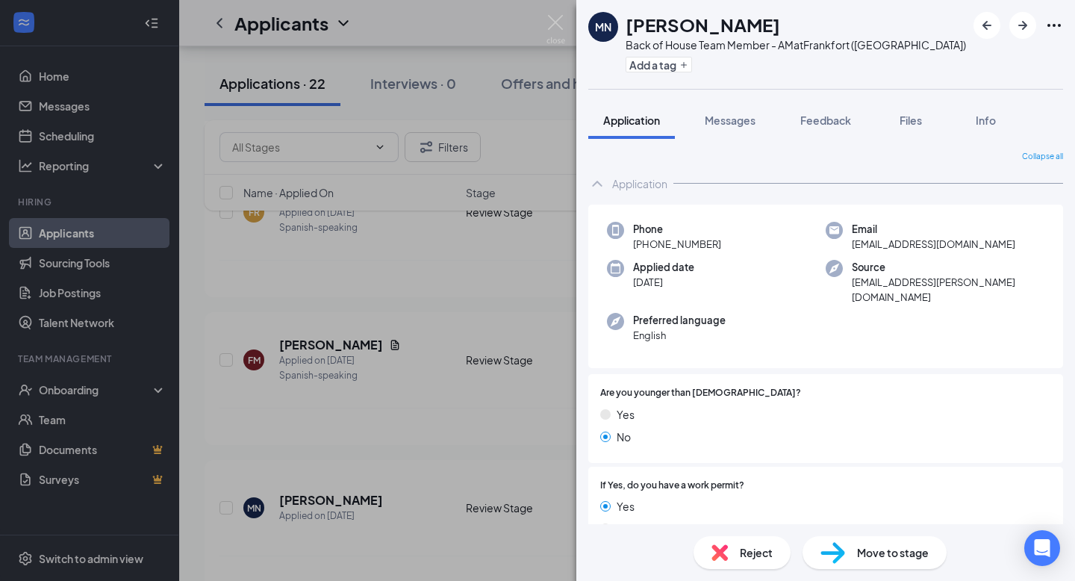
click at [720, 441] on img at bounding box center [720, 552] width 16 height 16
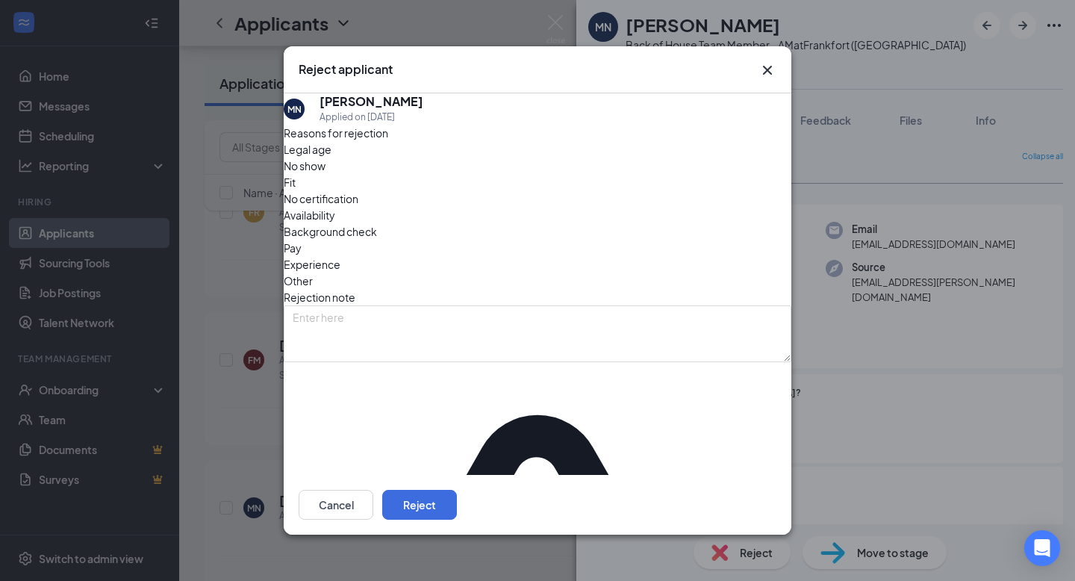
click at [313, 273] on span "Other" at bounding box center [298, 281] width 29 height 16
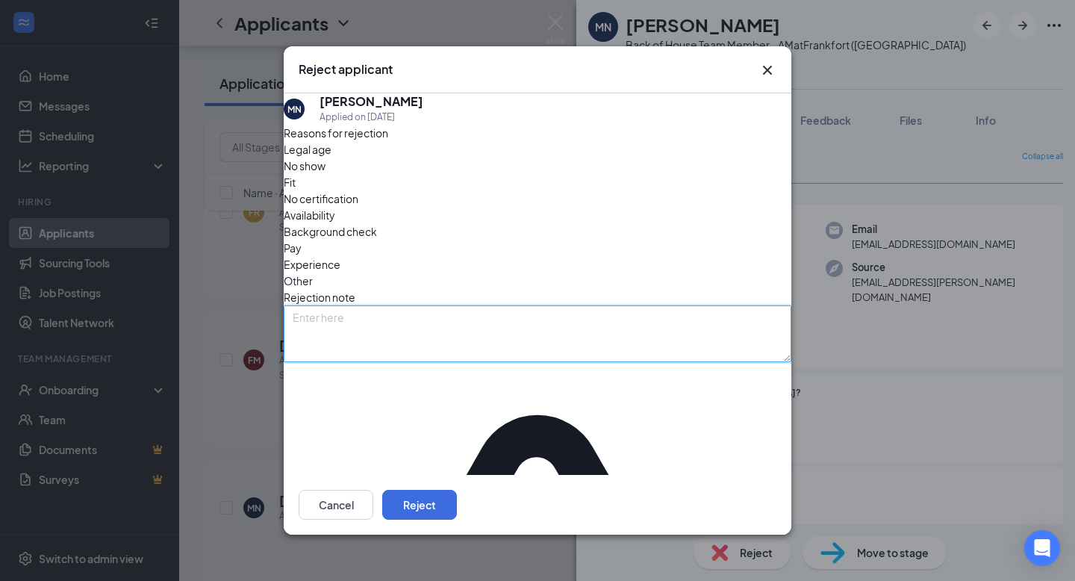
click at [488, 305] on textarea at bounding box center [538, 333] width 508 height 57
type textarea "Started a different job"
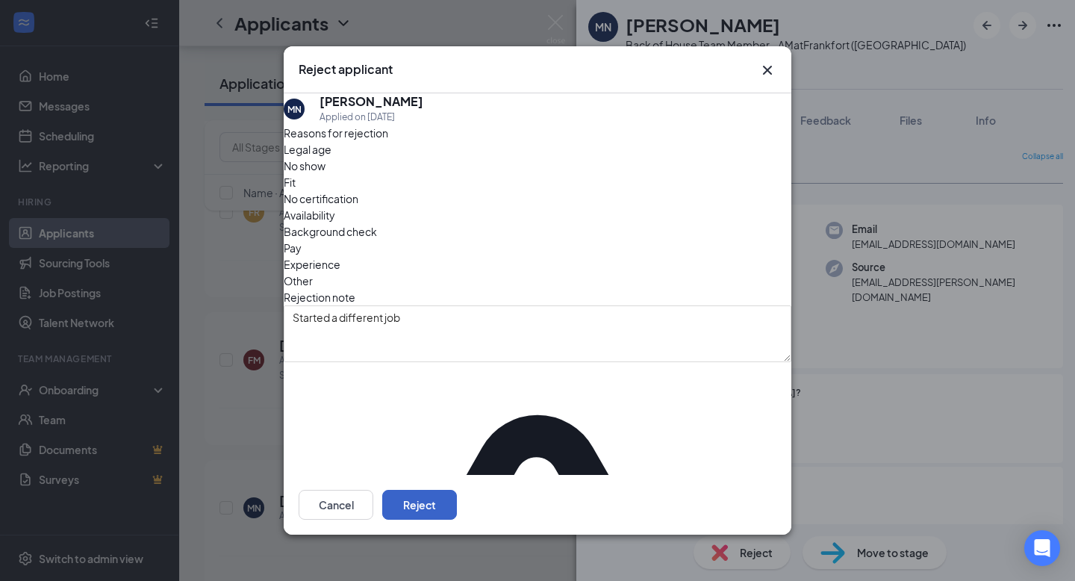
click at [457, 441] on button "Reject" at bounding box center [419, 505] width 75 height 30
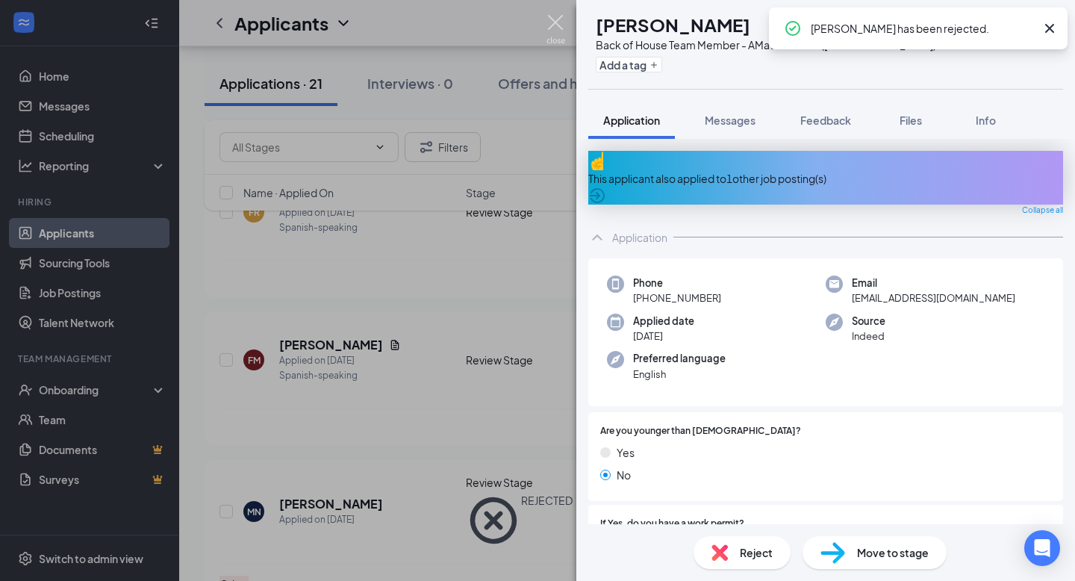
click at [556, 23] on img at bounding box center [556, 29] width 19 height 29
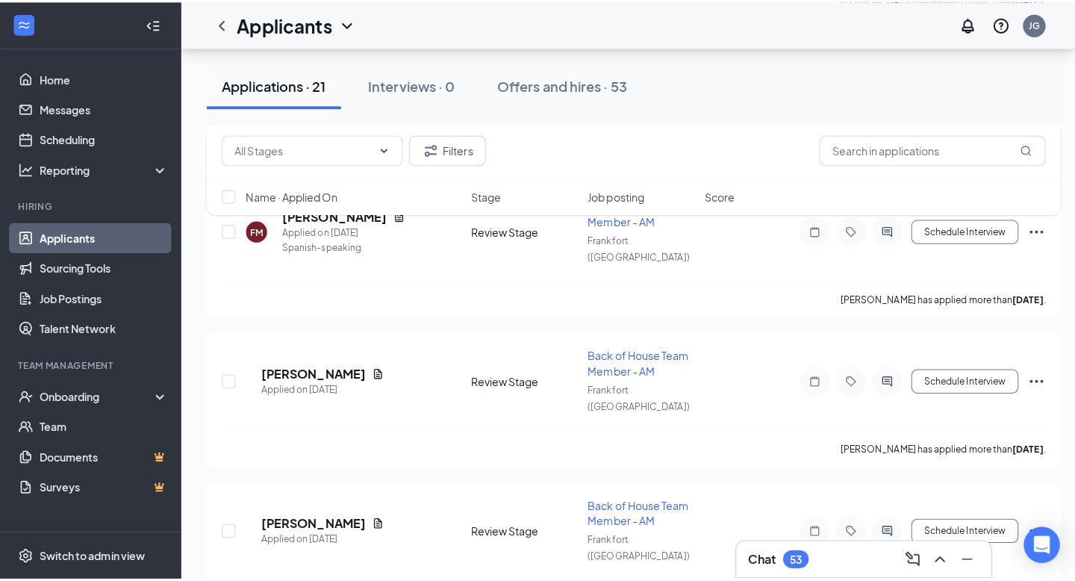
scroll to position [530, 0]
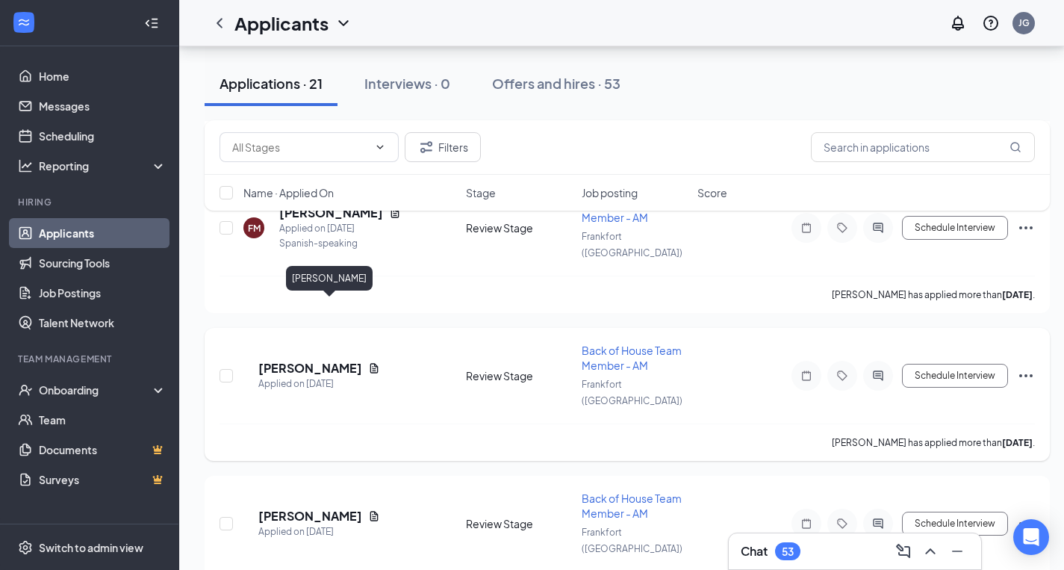
click at [320, 360] on h5 "[PERSON_NAME]" at bounding box center [310, 368] width 104 height 16
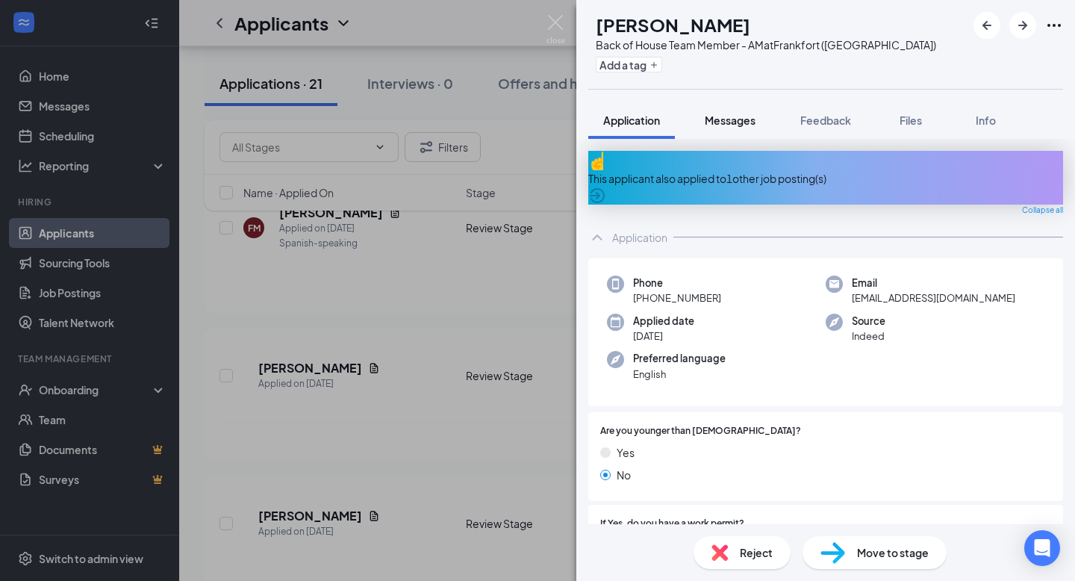
click at [738, 126] on span "Messages" at bounding box center [730, 120] width 51 height 13
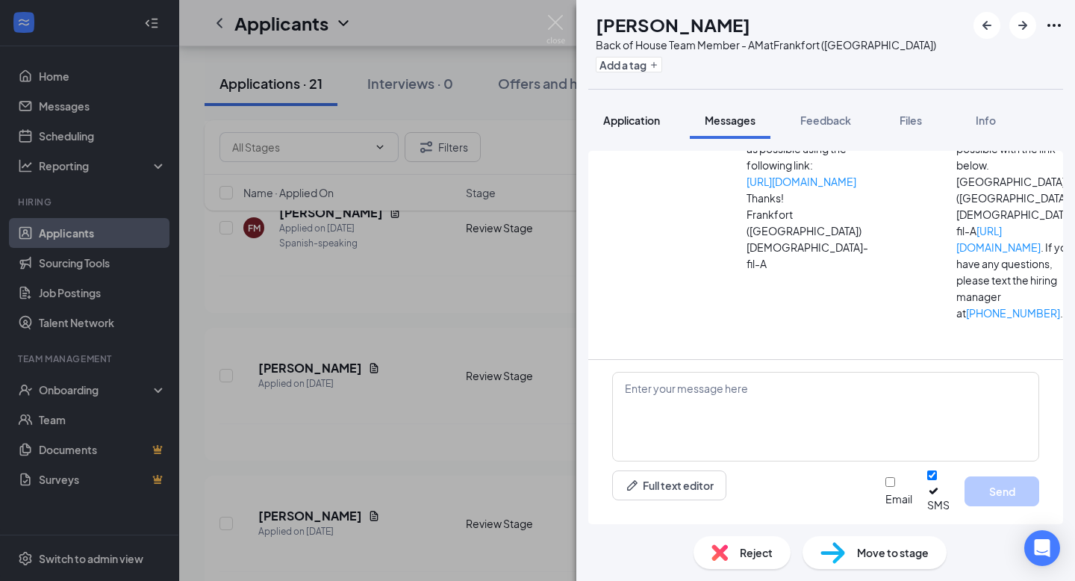
scroll to position [147, 0]
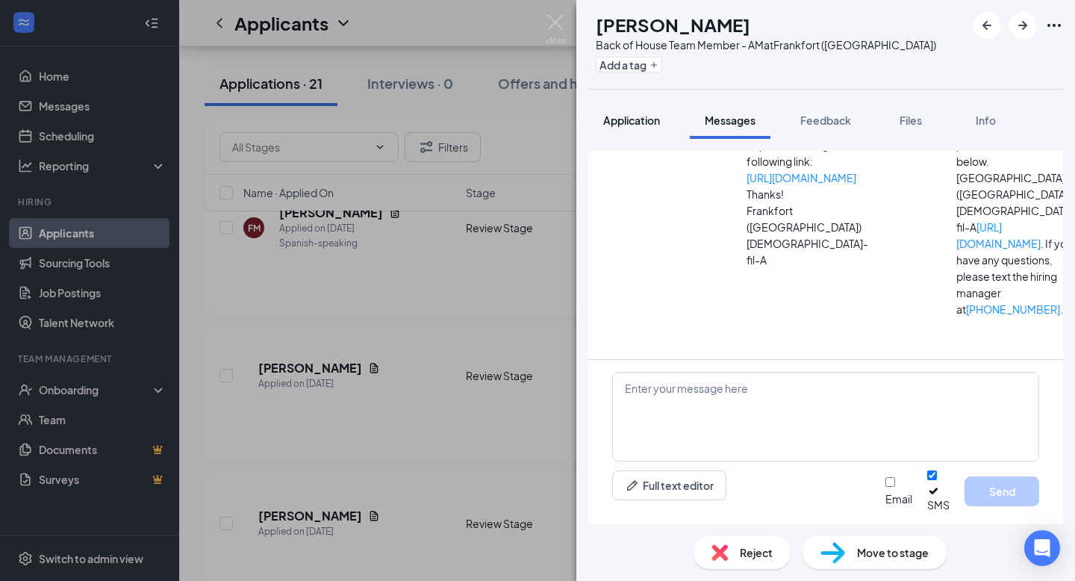
click at [645, 128] on button "Application" at bounding box center [631, 120] width 87 height 37
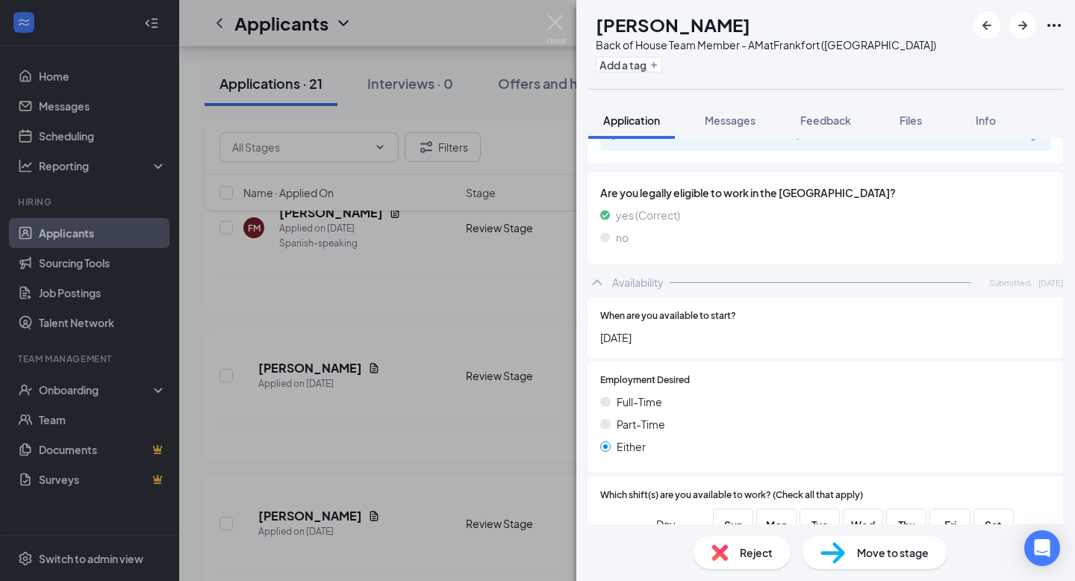
scroll to position [629, 0]
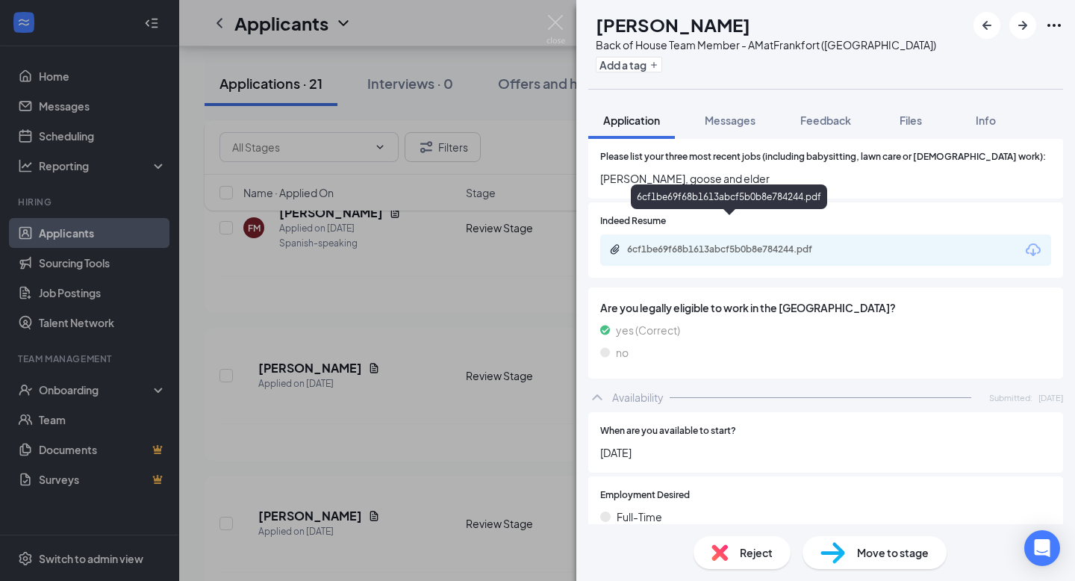
click at [715, 243] on div "6cf1be69f68b1613abcf5b0b8e784244.pdf" at bounding box center [731, 249] width 209 height 12
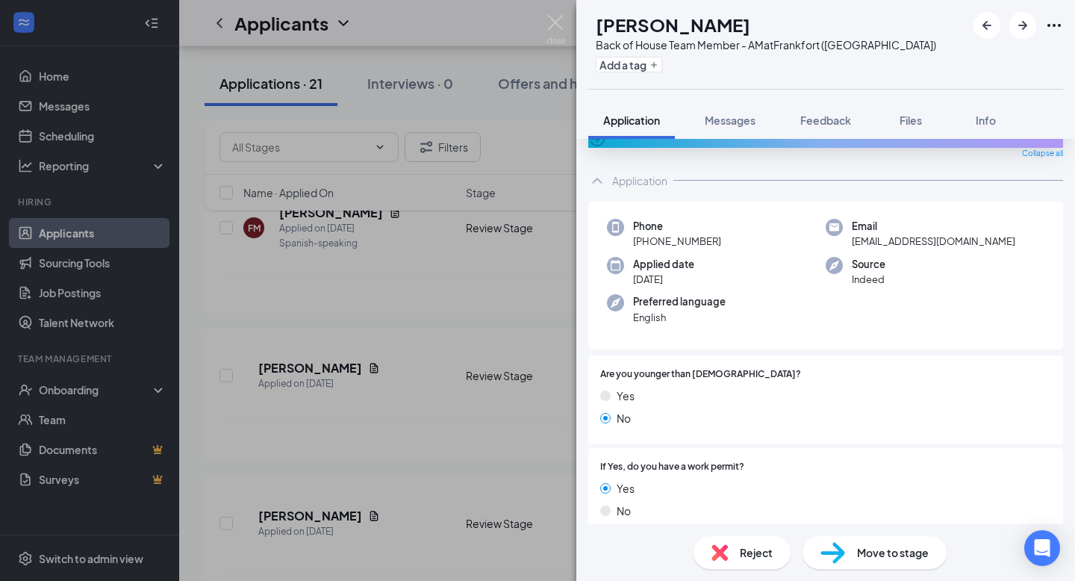
scroll to position [25, 0]
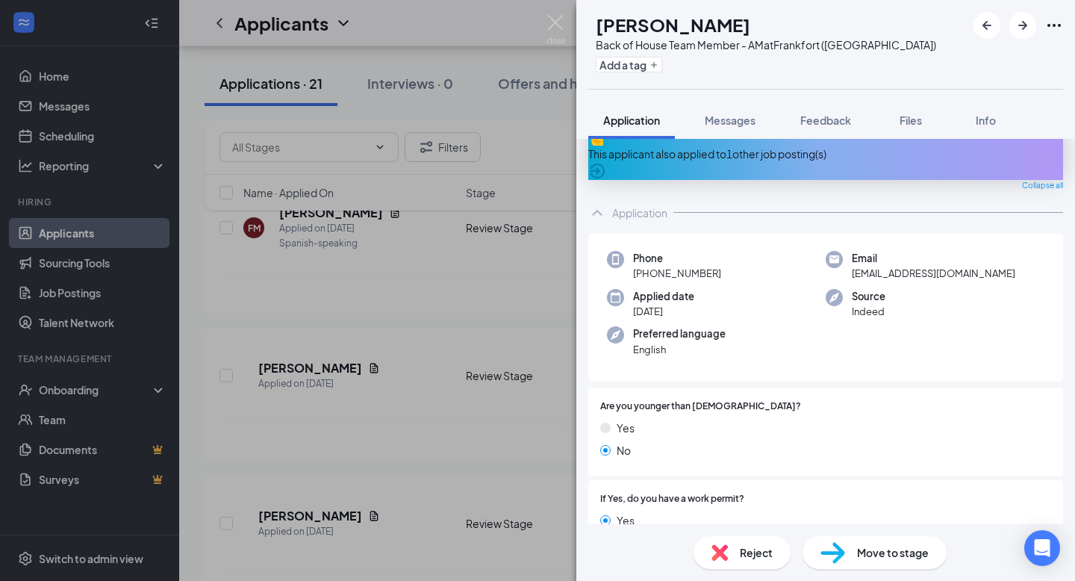
click at [727, 441] on img at bounding box center [720, 552] width 16 height 16
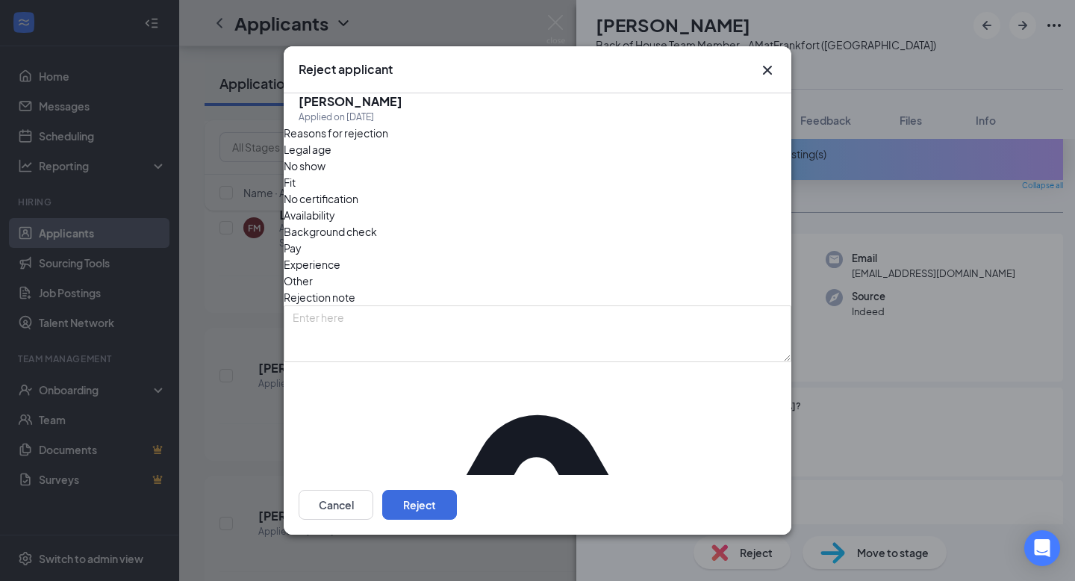
click at [313, 273] on span "Other" at bounding box center [298, 281] width 29 height 16
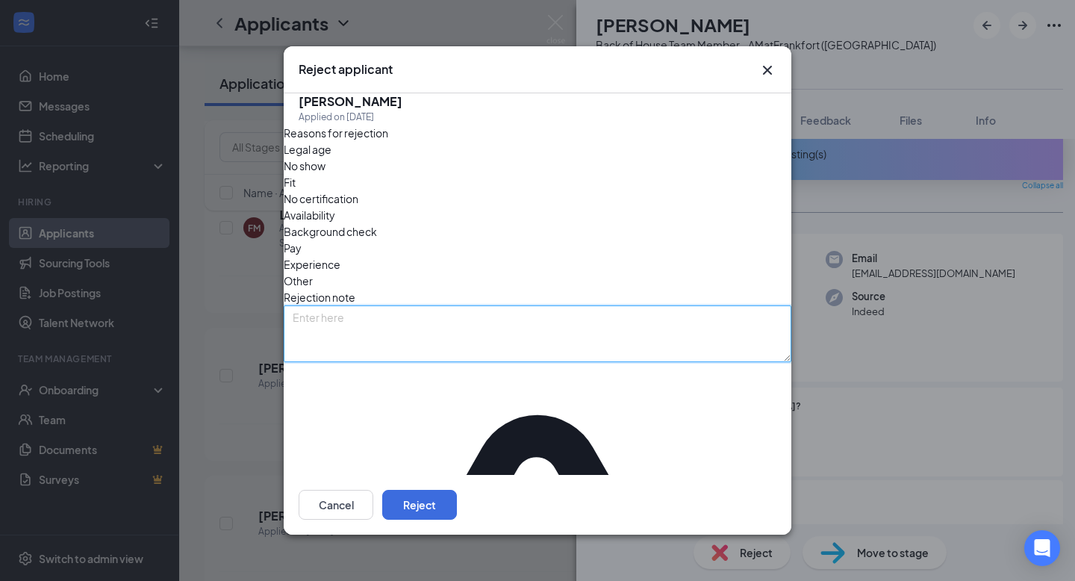
click at [435, 305] on textarea at bounding box center [538, 333] width 508 height 57
type textarea "Moved out of town"
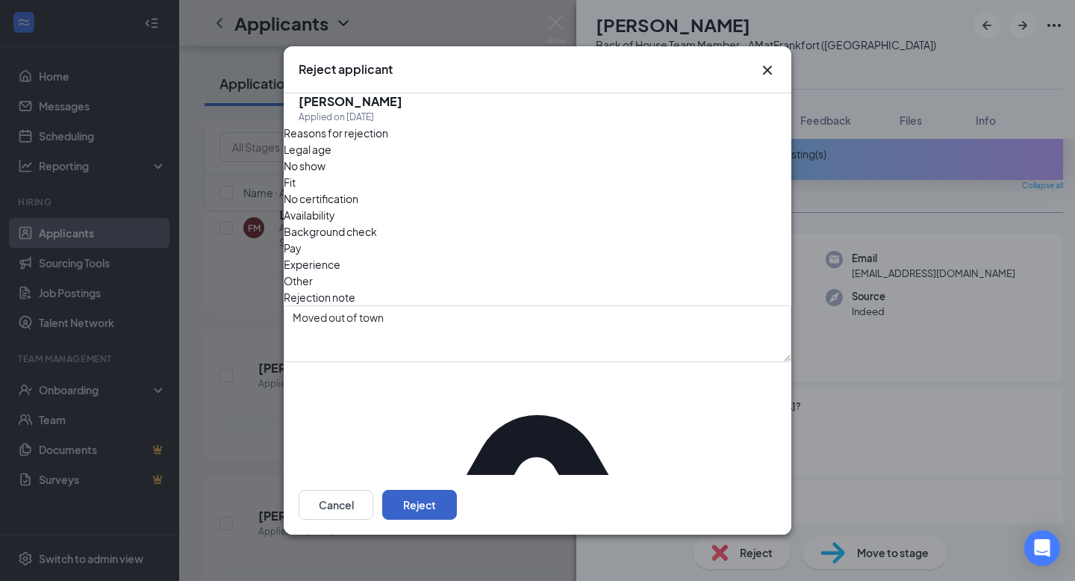
click at [457, 441] on button "Reject" at bounding box center [419, 505] width 75 height 30
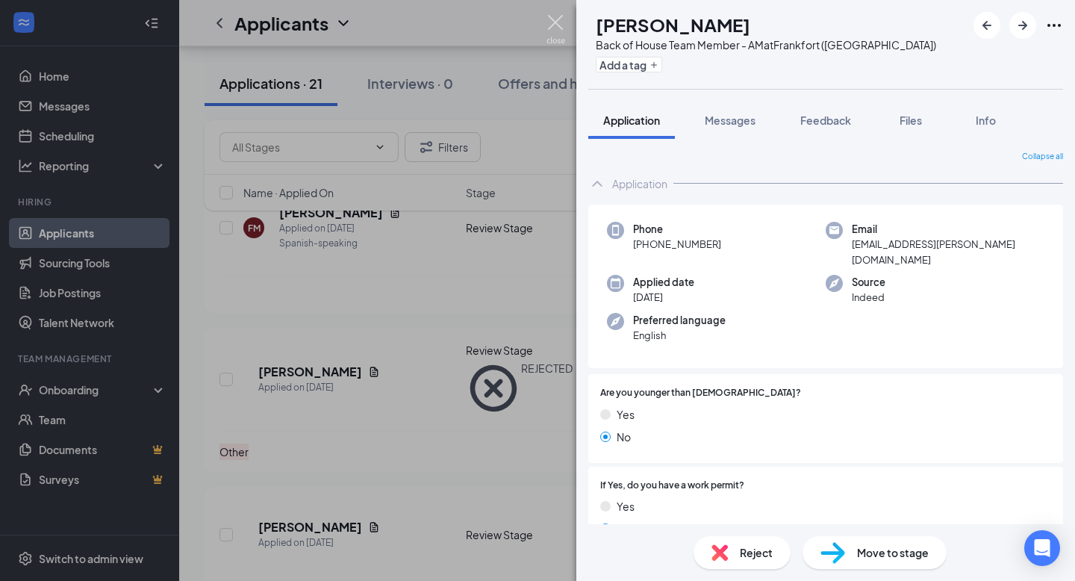
click at [556, 25] on img at bounding box center [556, 29] width 19 height 29
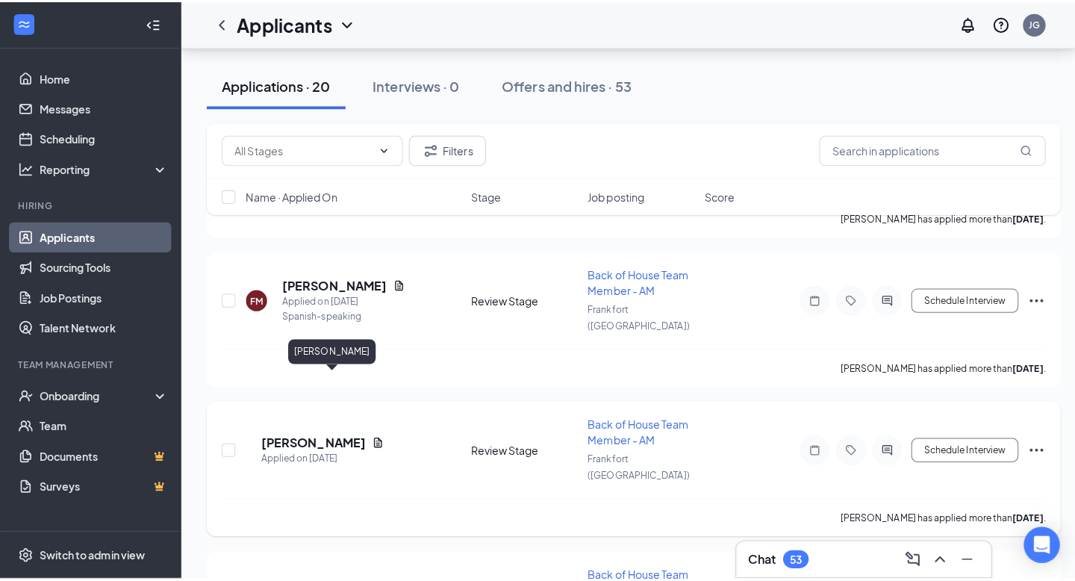
scroll to position [458, 0]
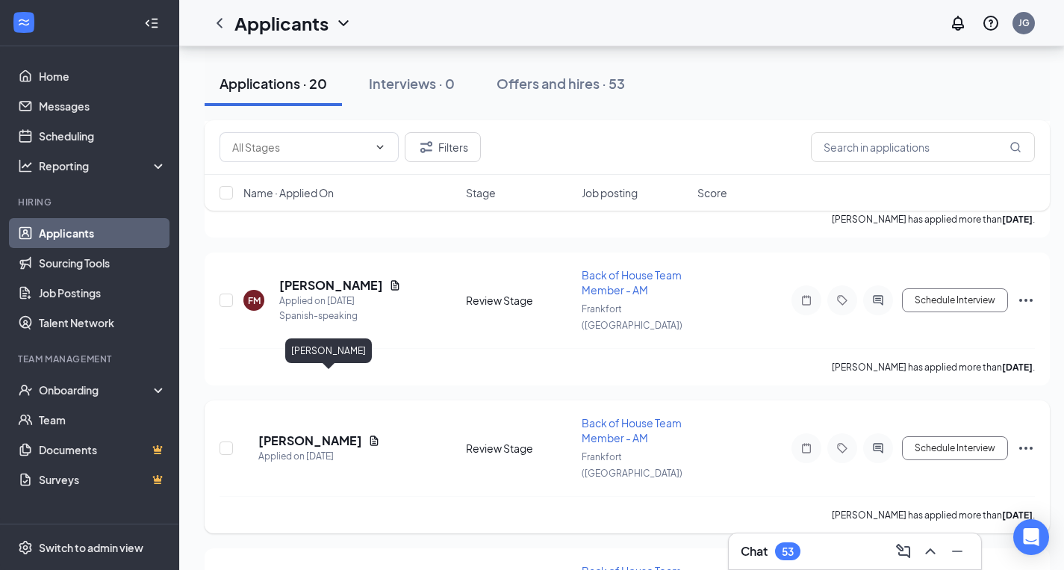
click at [326, 432] on h5 "[PERSON_NAME]" at bounding box center [310, 440] width 104 height 16
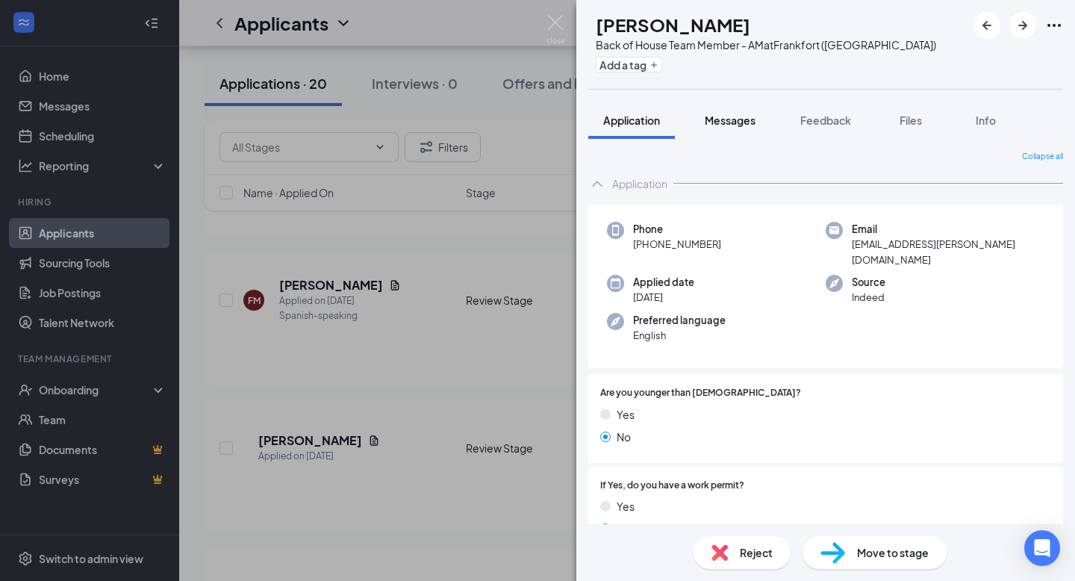
click at [725, 120] on span "Messages" at bounding box center [730, 120] width 51 height 13
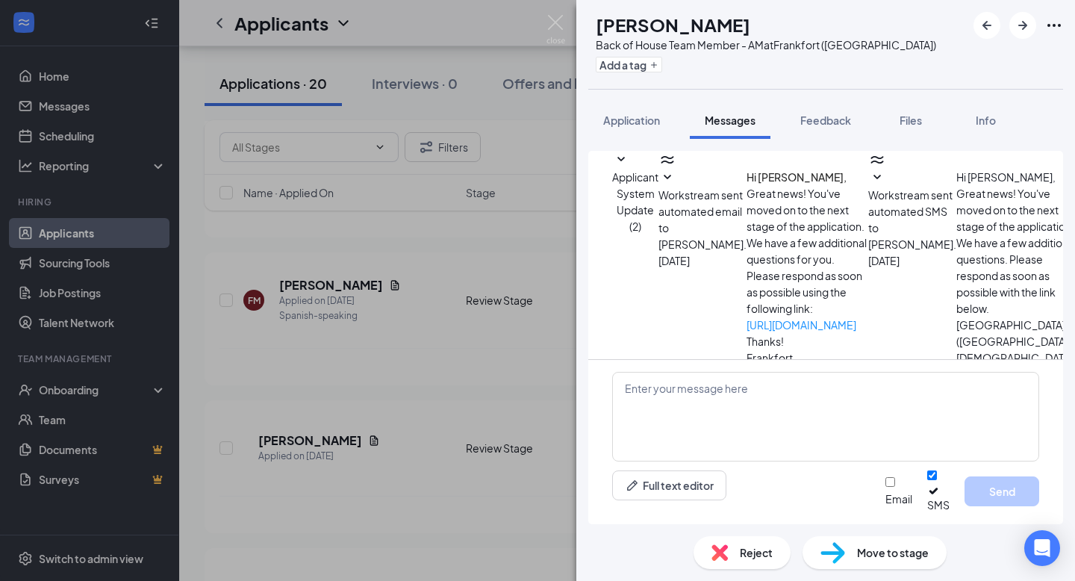
scroll to position [147, 0]
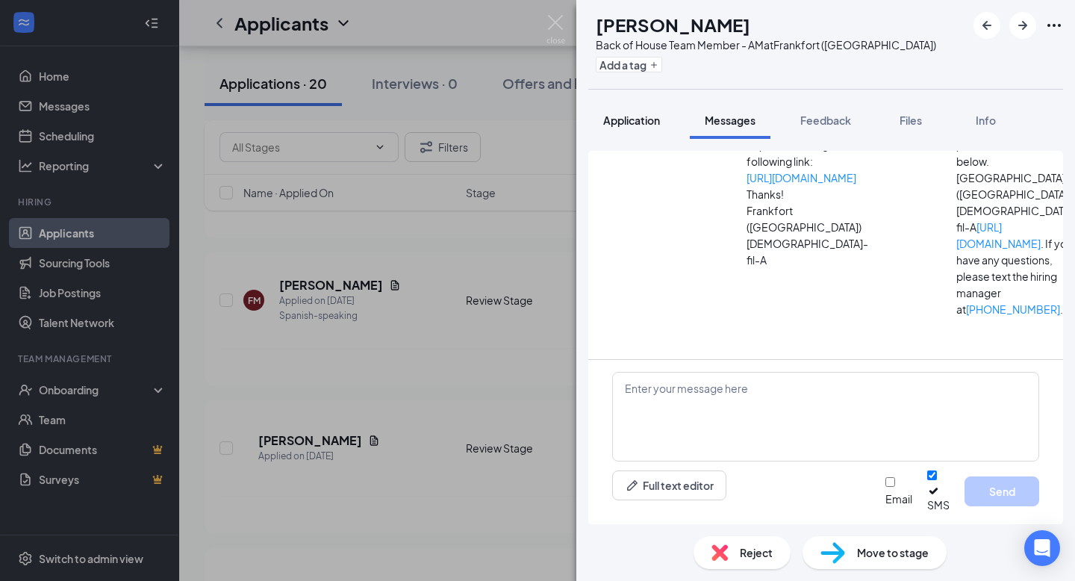
click at [641, 122] on span "Application" at bounding box center [631, 120] width 57 height 13
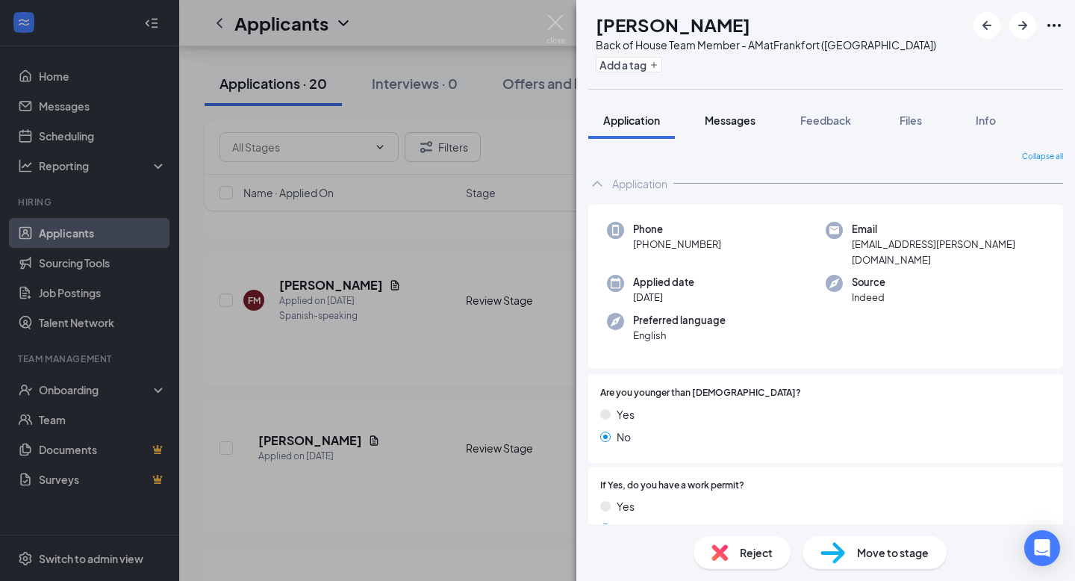
click at [721, 124] on span "Messages" at bounding box center [730, 120] width 51 height 13
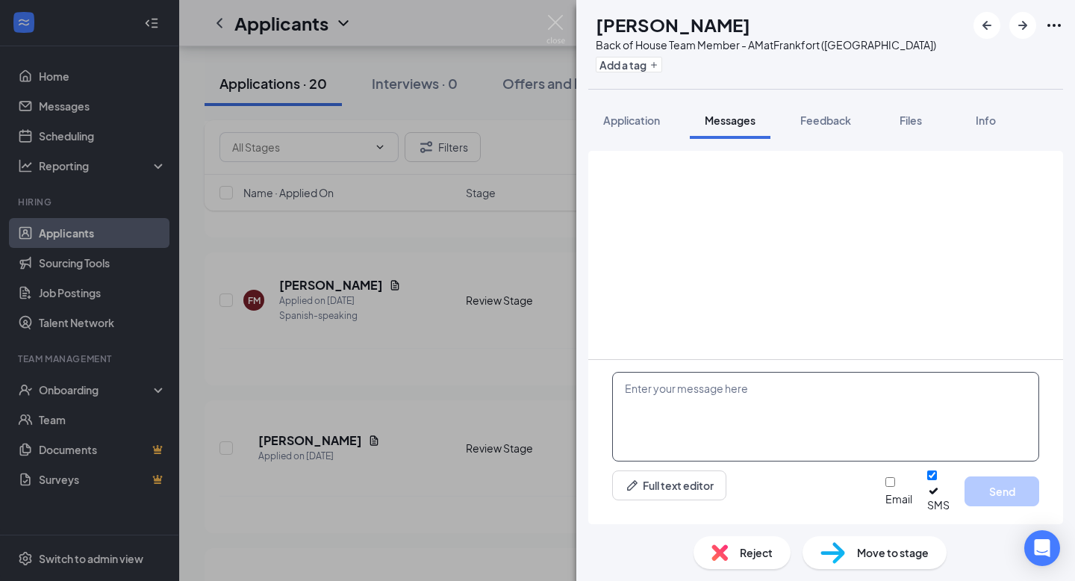
click at [694, 435] on textarea at bounding box center [825, 417] width 427 height 90
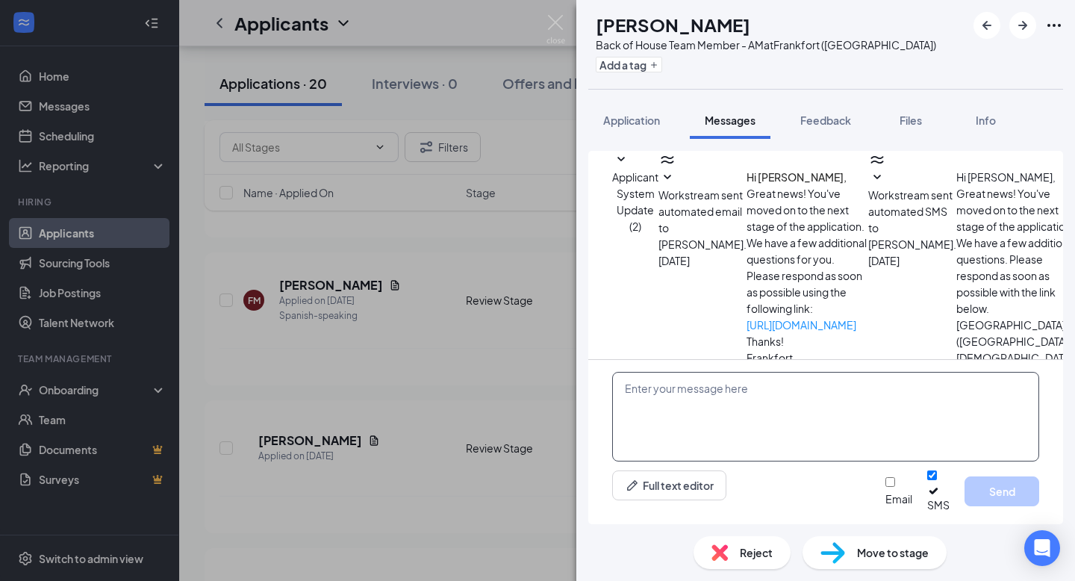
scroll to position [147, 0]
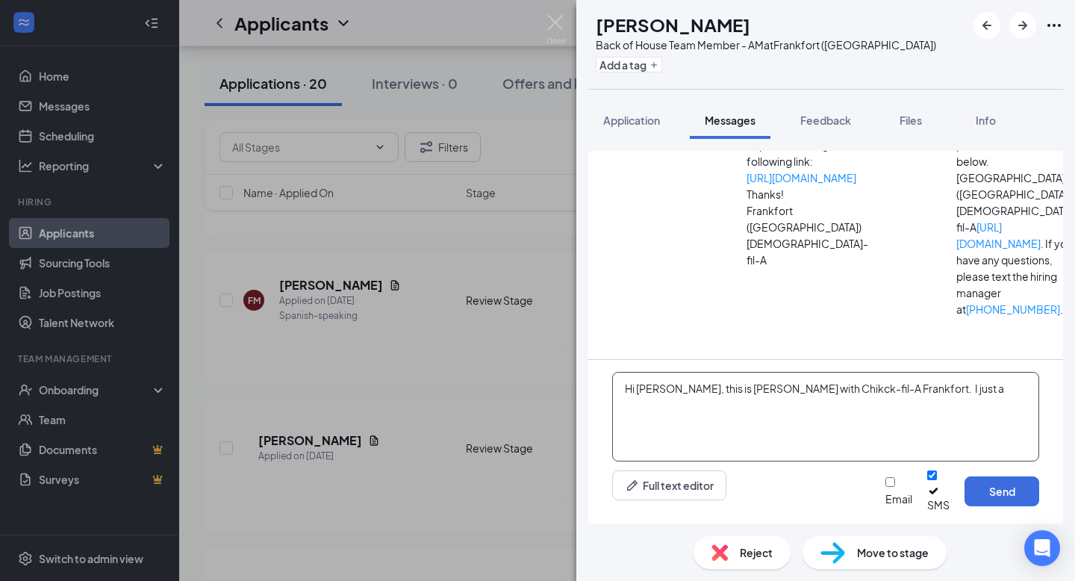
click at [801, 400] on textarea "Hi [PERSON_NAME], this is [PERSON_NAME] with Chikck-fil-A Frankfort. I just a" at bounding box center [825, 417] width 427 height 90
click at [929, 399] on textarea "Hi [PERSON_NAME], this is [PERSON_NAME] with [DEMOGRAPHIC_DATA]-fil-A Frankfort…" at bounding box center [825, 417] width 427 height 90
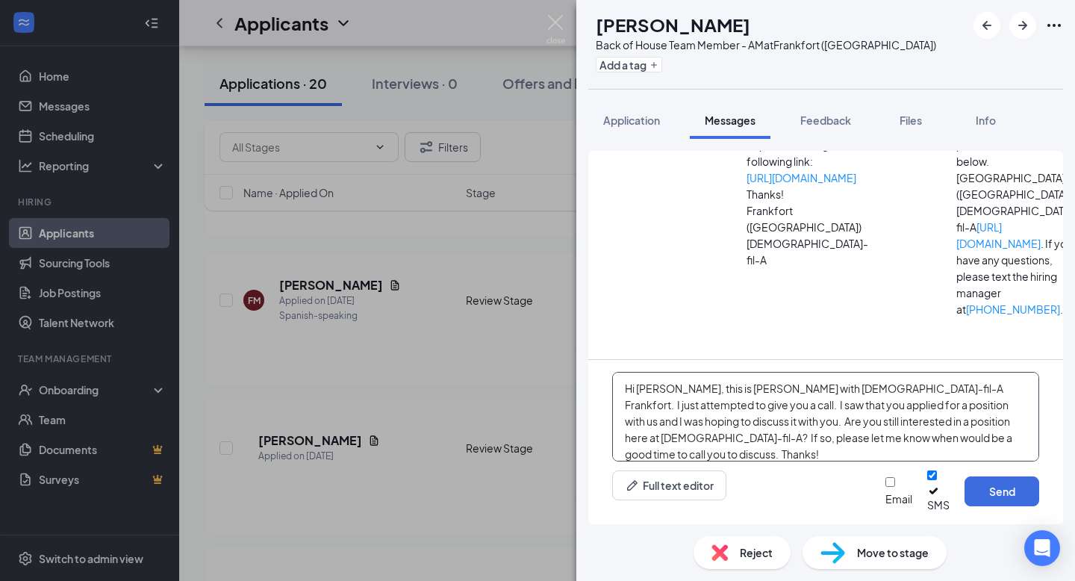
type textarea "Hi [PERSON_NAME], this is [PERSON_NAME] with [DEMOGRAPHIC_DATA]-fil-A Frankfort…"
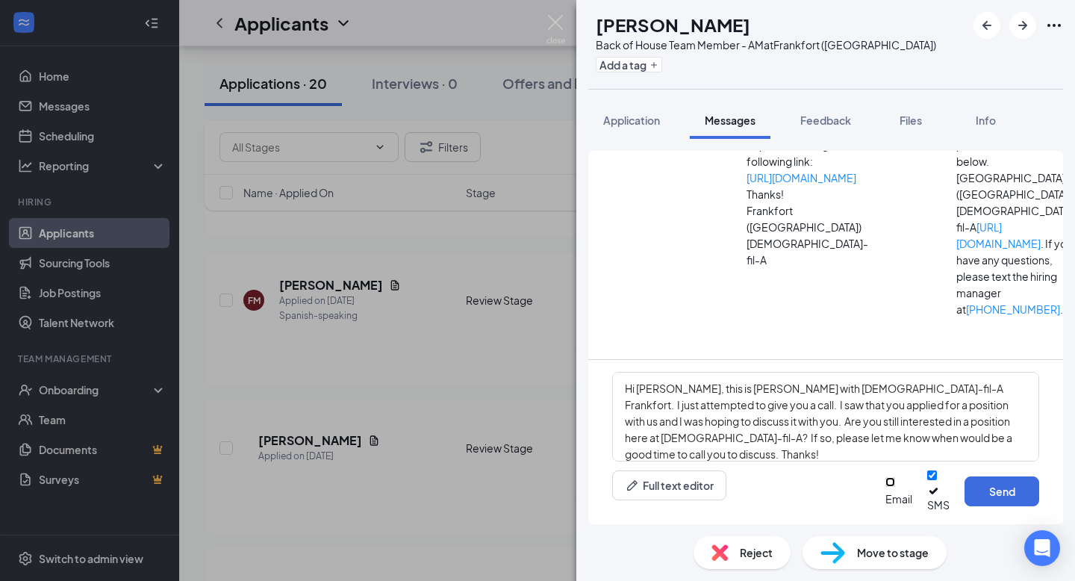
click at [886, 441] on input "Email" at bounding box center [891, 482] width 10 height 10
checkbox input "true"
click at [966, 441] on button "Send" at bounding box center [1002, 491] width 75 height 30
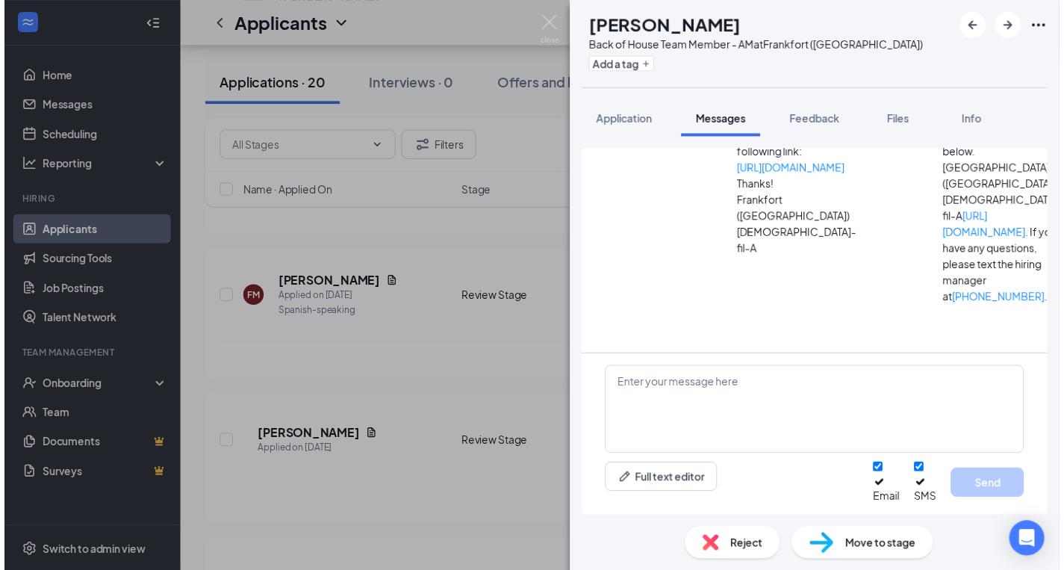
scroll to position [503, 0]
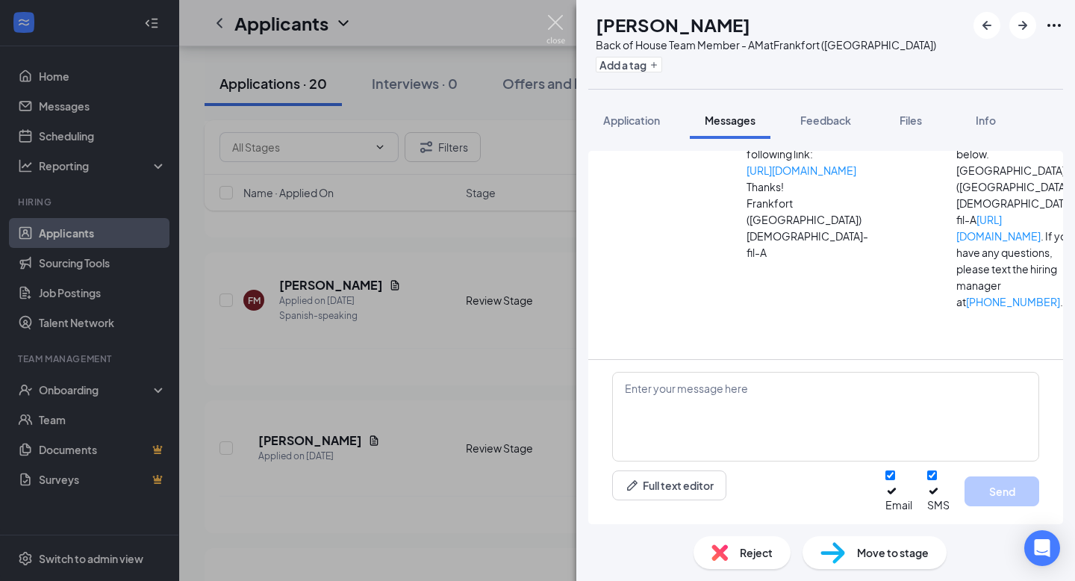
click at [560, 31] on img at bounding box center [556, 29] width 19 height 29
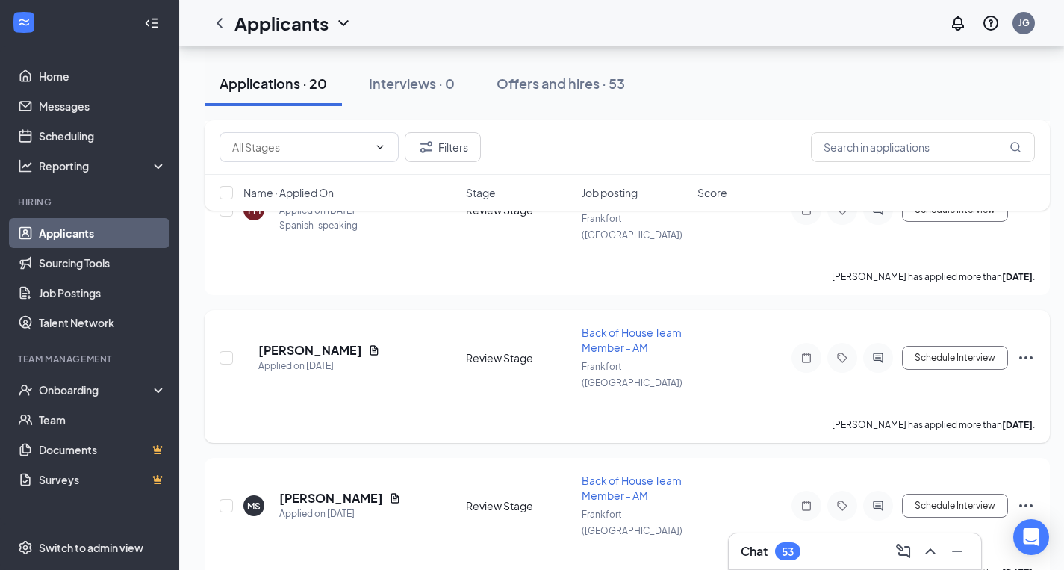
scroll to position [580, 1]
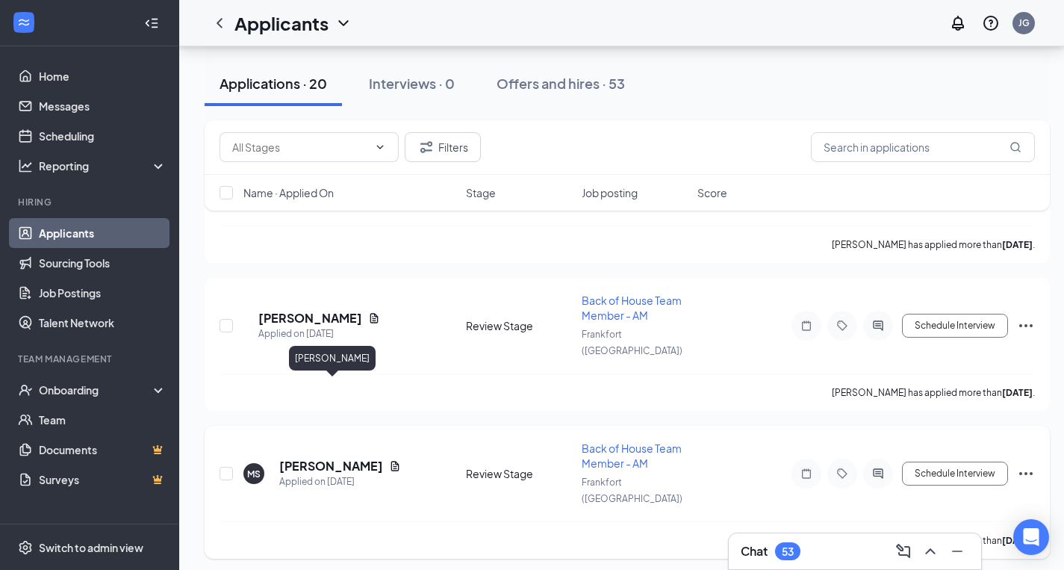
click at [335, 441] on h5 "[PERSON_NAME]" at bounding box center [331, 466] width 104 height 16
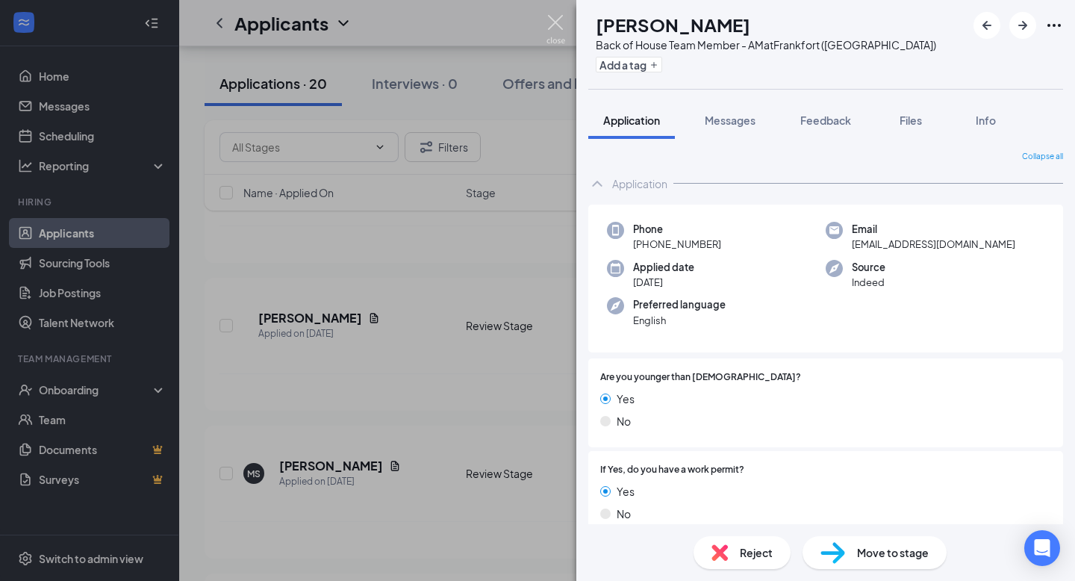
click at [553, 28] on img at bounding box center [556, 29] width 19 height 29
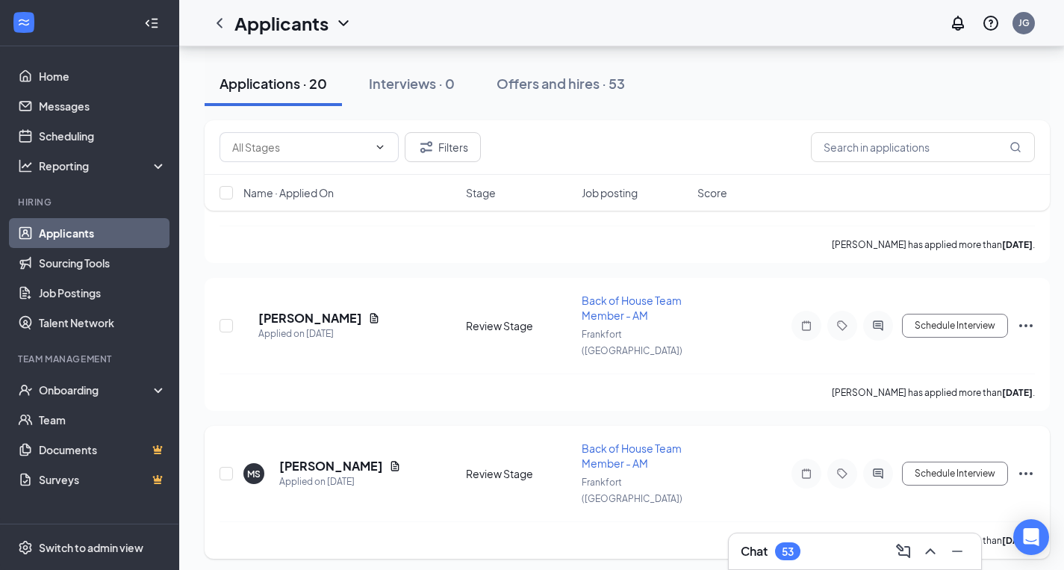
click at [1030, 441] on icon "Ellipses" at bounding box center [1026, 473] width 18 height 18
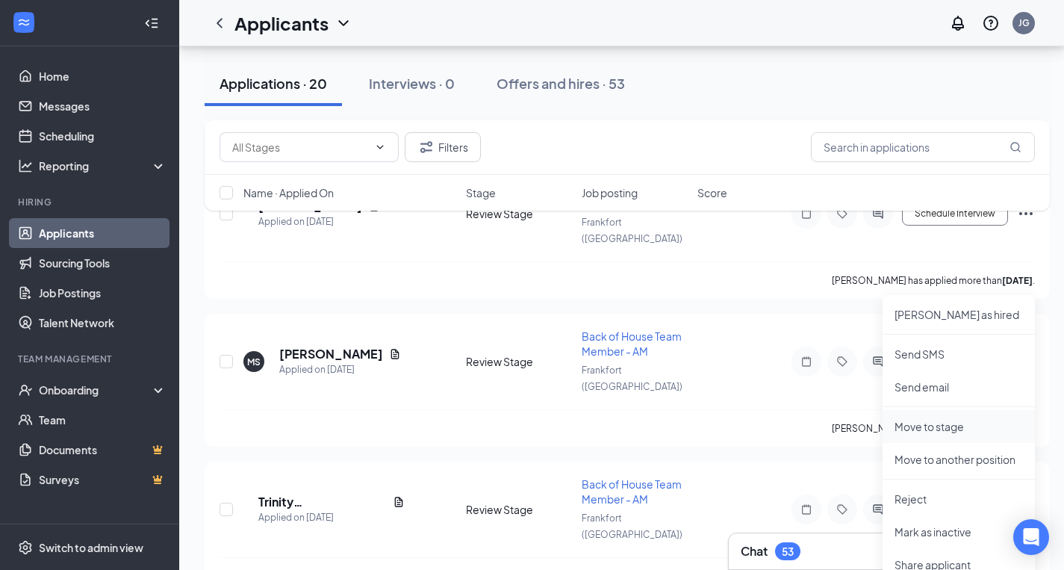
scroll to position [693, 0]
click at [944, 441] on p "Move to another position" at bounding box center [959, 458] width 128 height 15
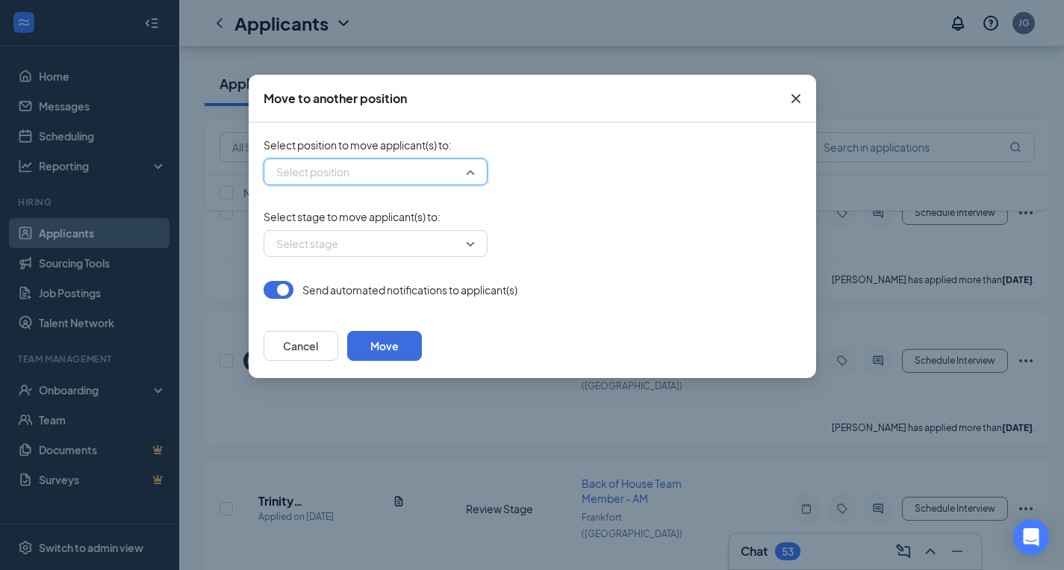
click at [461, 170] on input "search" at bounding box center [371, 171] width 196 height 25
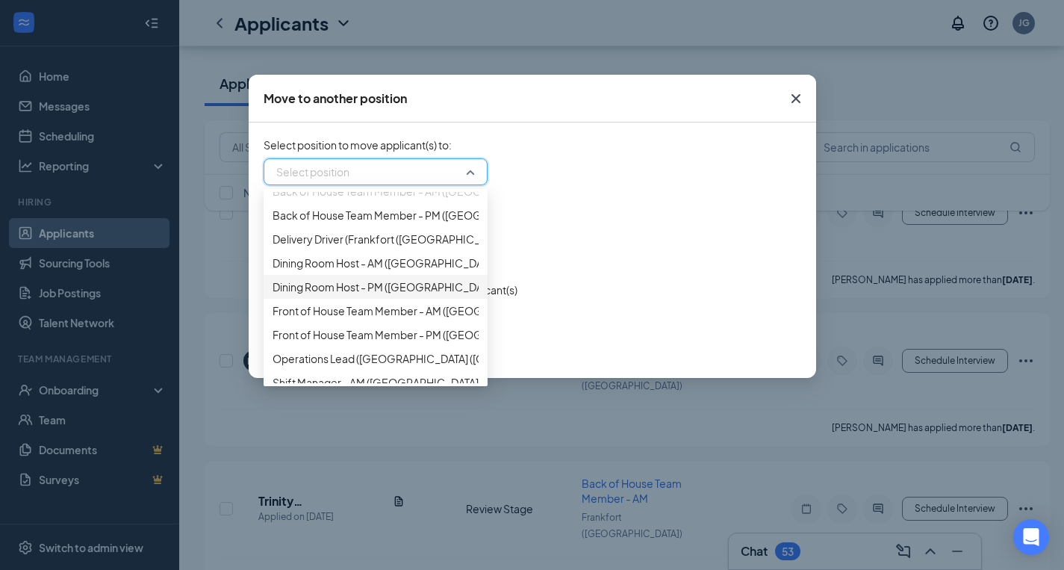
scroll to position [0, 0]
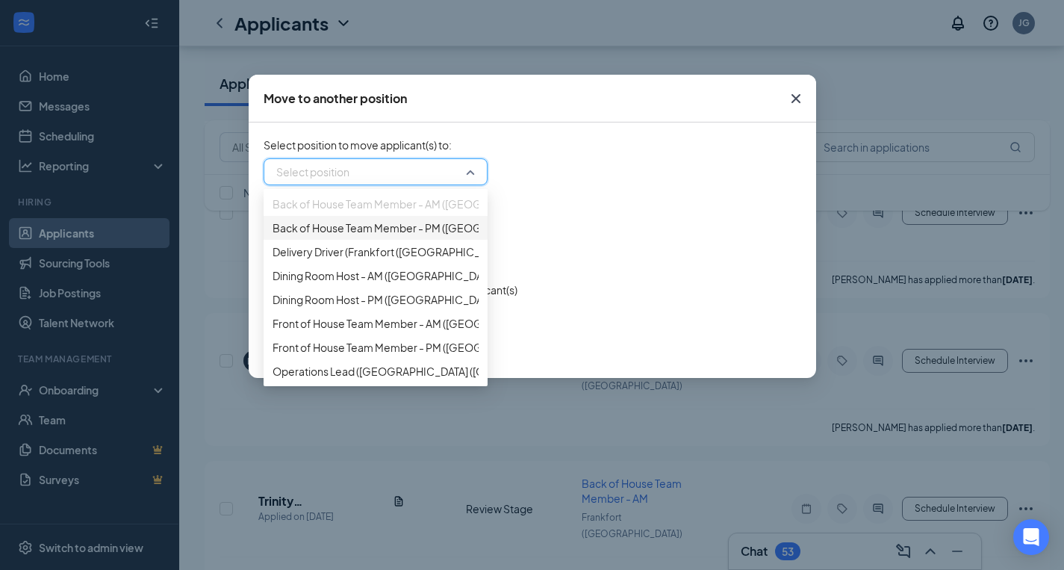
click at [381, 236] on span "Back of House Team Member - PM ([GEOGRAPHIC_DATA] ([GEOGRAPHIC_DATA]))" at bounding box center [473, 228] width 401 height 16
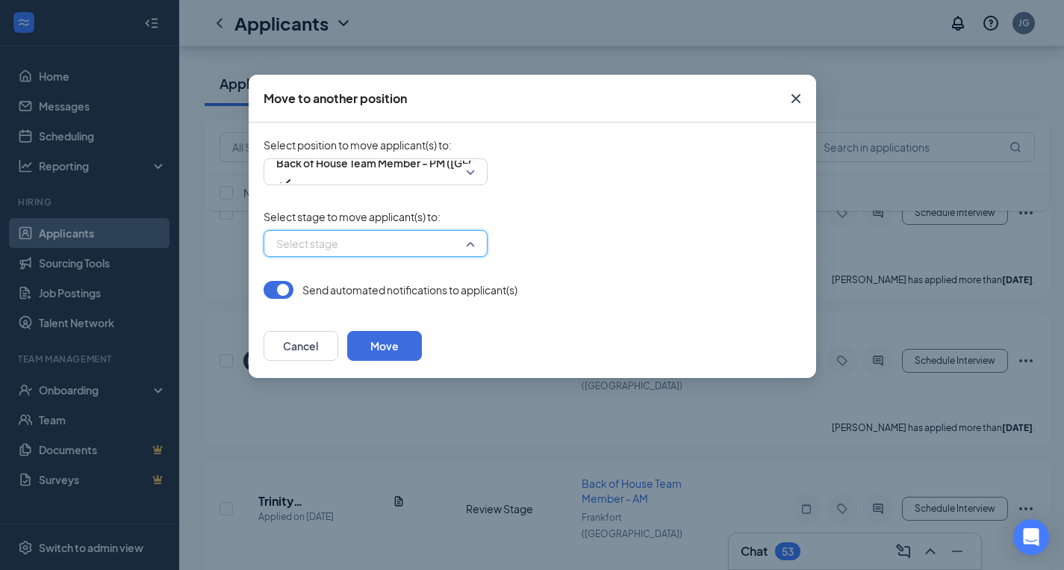
click at [370, 251] on input "search" at bounding box center [371, 243] width 196 height 25
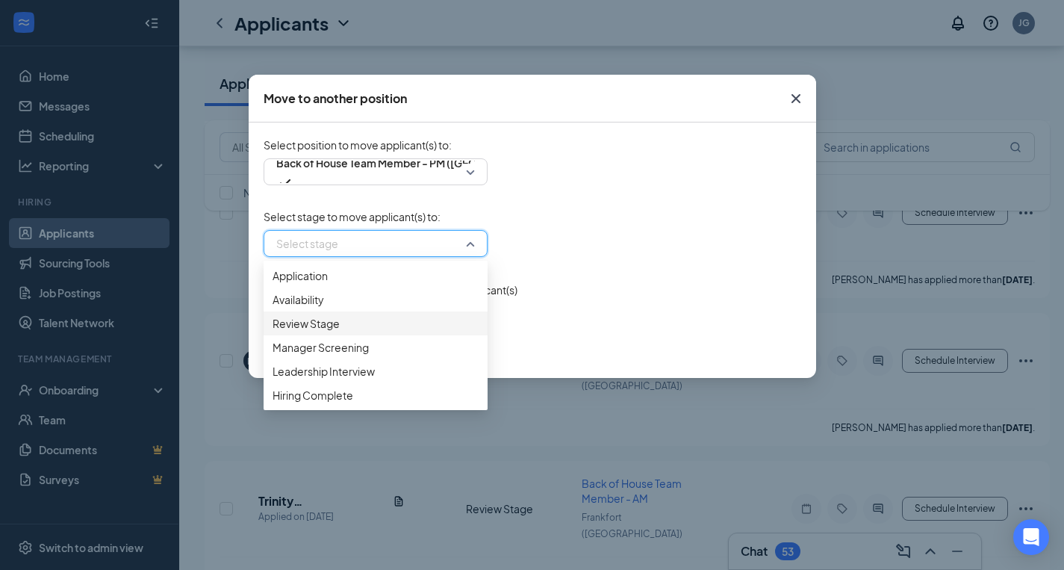
click at [344, 332] on span "Review Stage" at bounding box center [376, 323] width 206 height 16
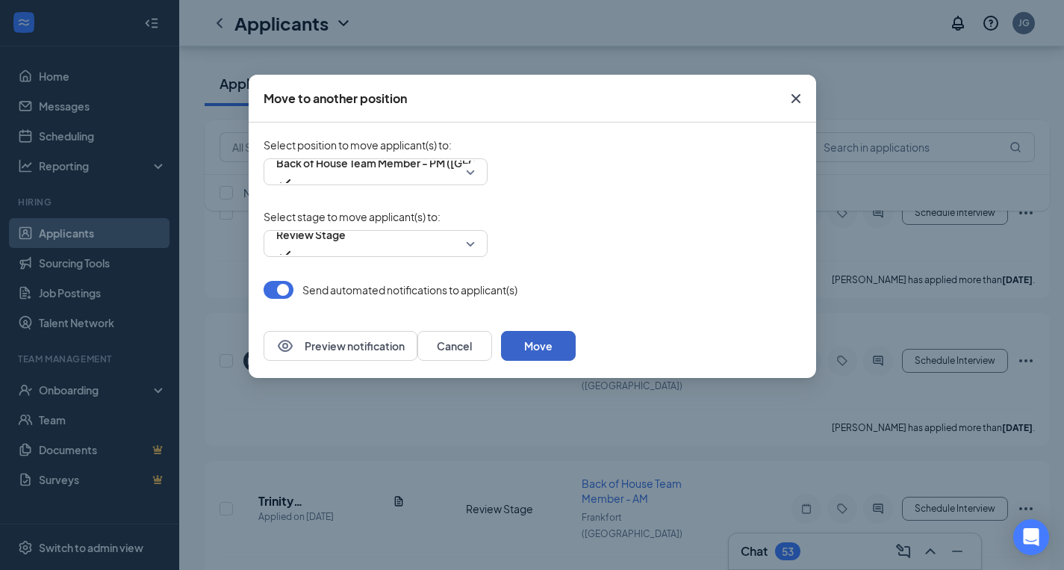
click at [576, 344] on button "Move" at bounding box center [538, 346] width 75 height 30
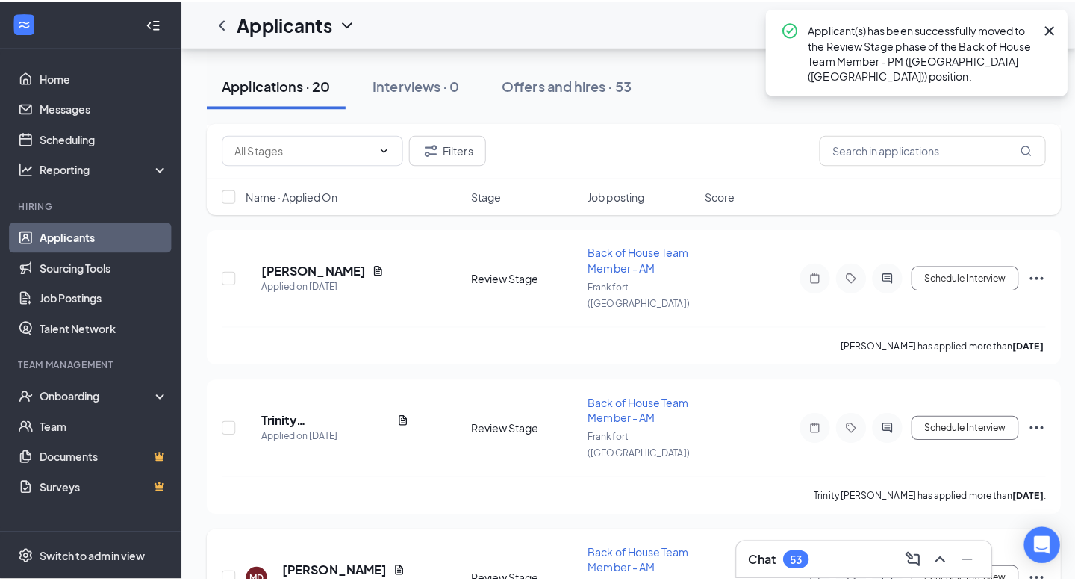
scroll to position [626, 0]
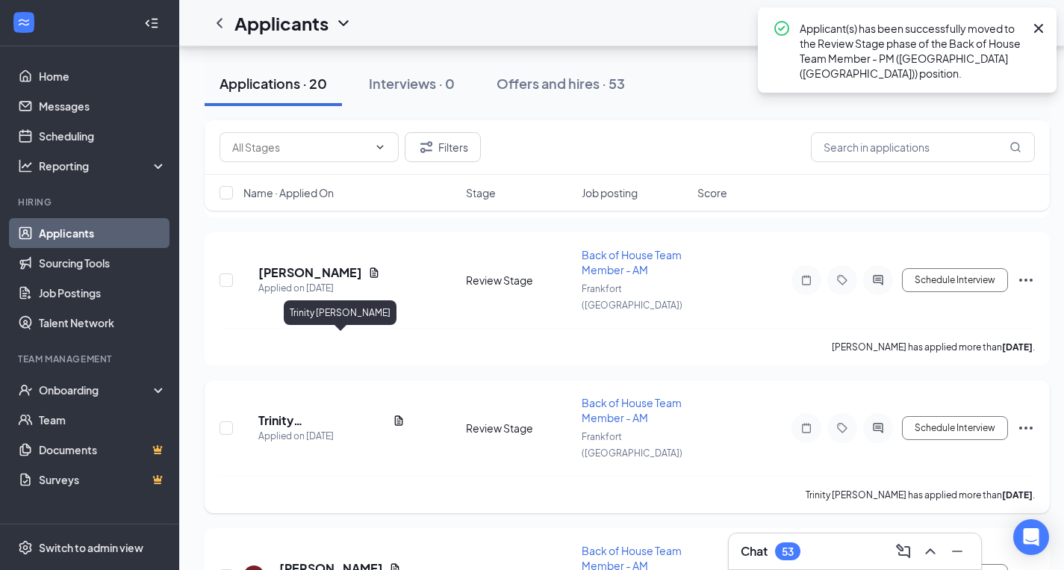
click at [328, 412] on h5 "Trinity [PERSON_NAME]" at bounding box center [322, 420] width 128 height 16
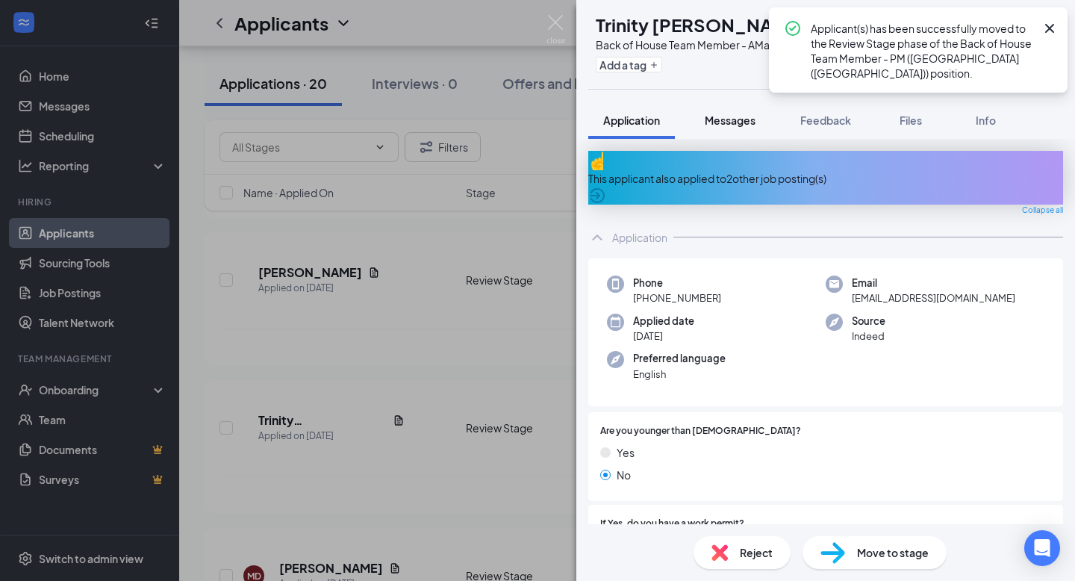
click at [736, 116] on span "Messages" at bounding box center [730, 120] width 51 height 13
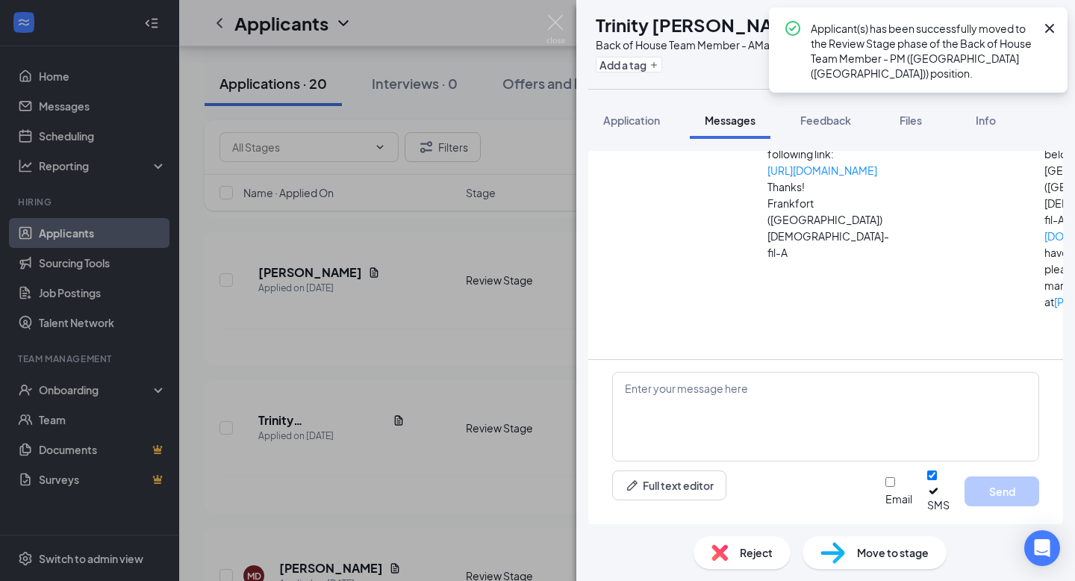
scroll to position [190, 0]
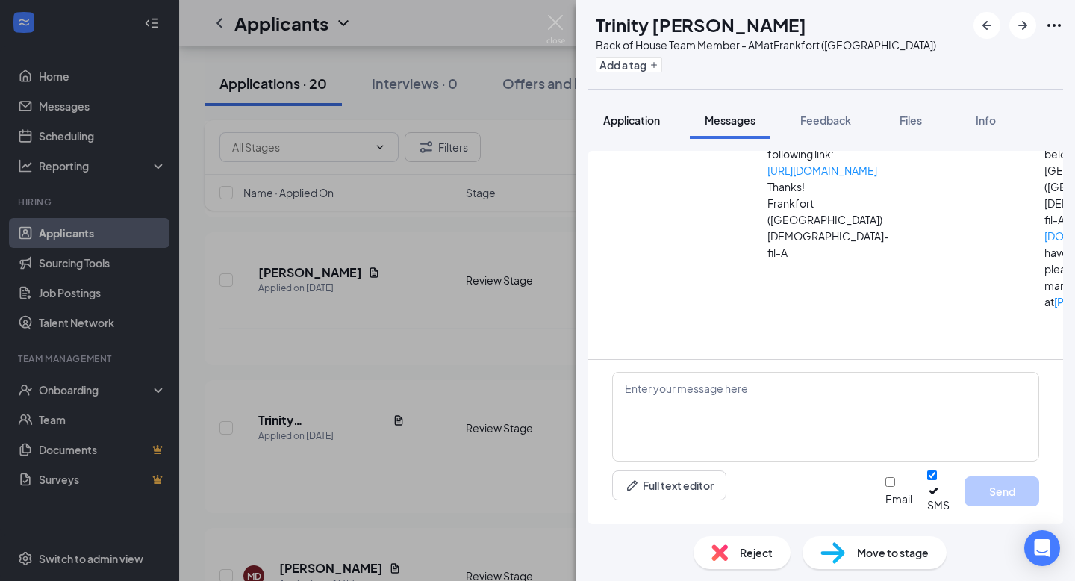
click at [627, 122] on span "Application" at bounding box center [631, 120] width 57 height 13
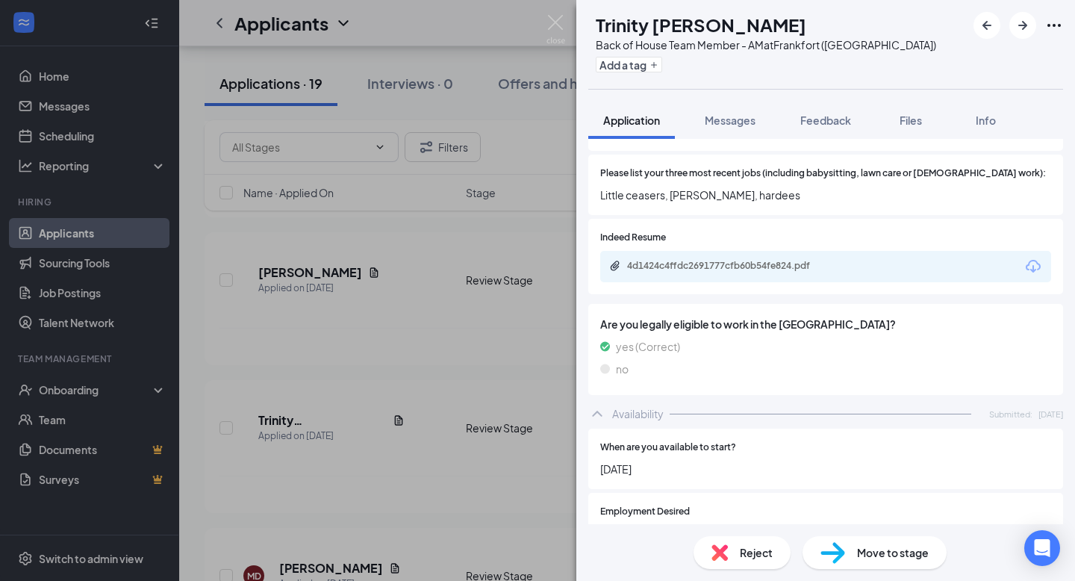
scroll to position [494, 0]
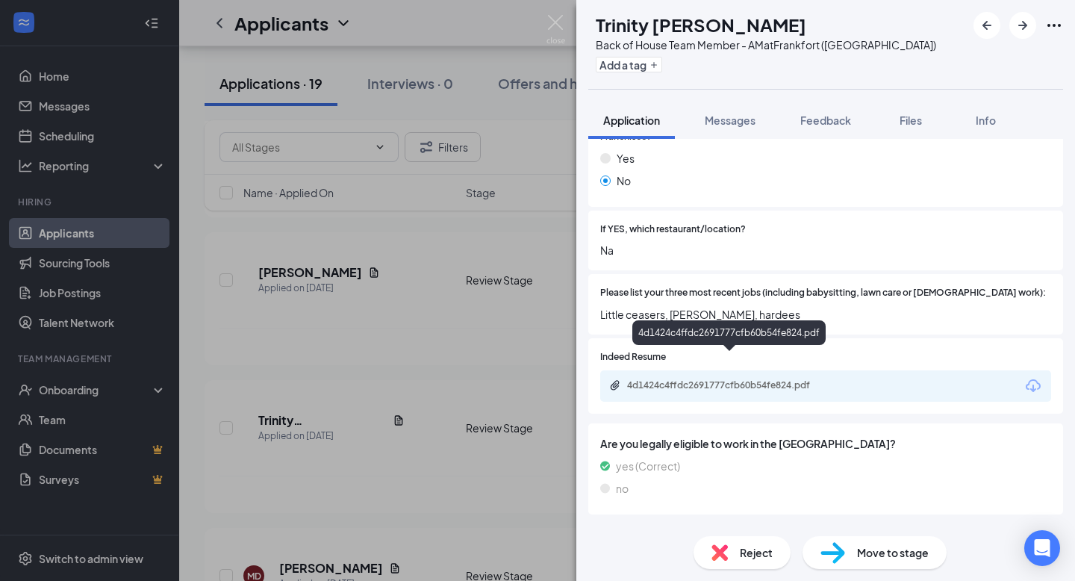
click at [670, 379] on div "4d1424c4ffdc2691777cfb60b54fe824.pdf" at bounding box center [731, 385] width 209 height 12
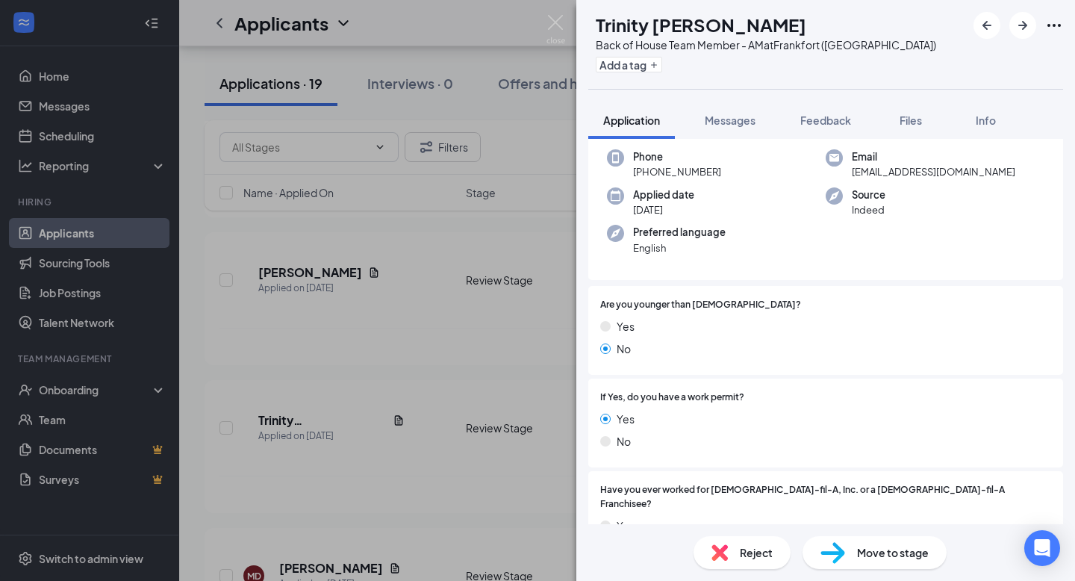
scroll to position [0, 0]
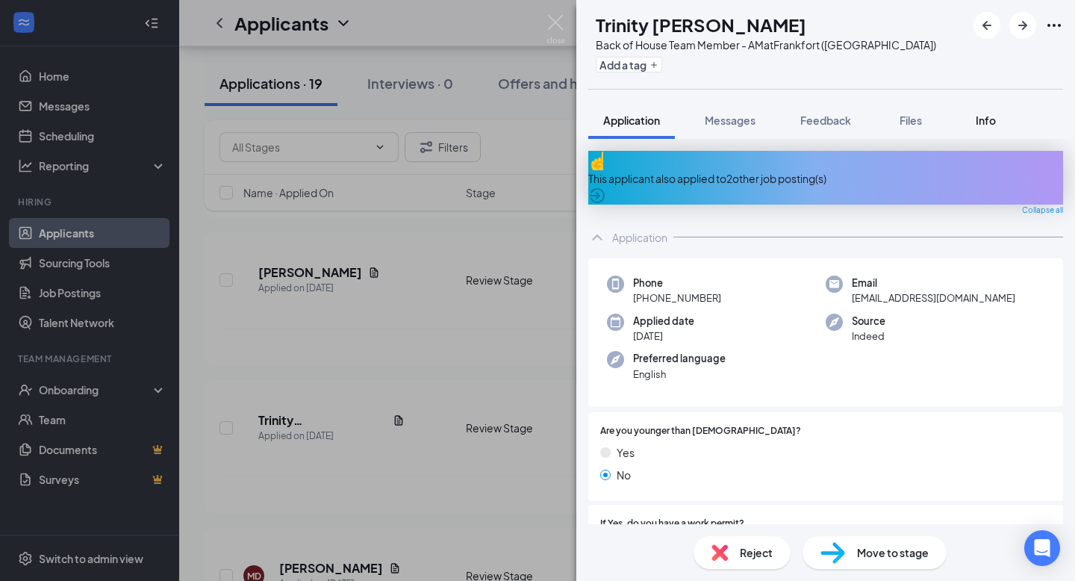
click at [994, 120] on span "Info" at bounding box center [986, 120] width 20 height 13
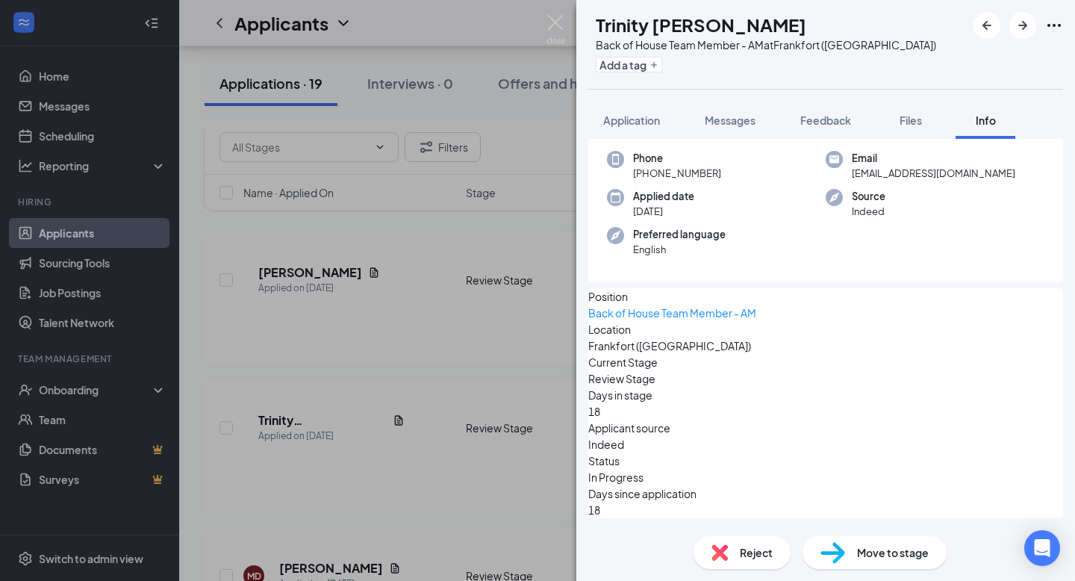
scroll to position [66, 0]
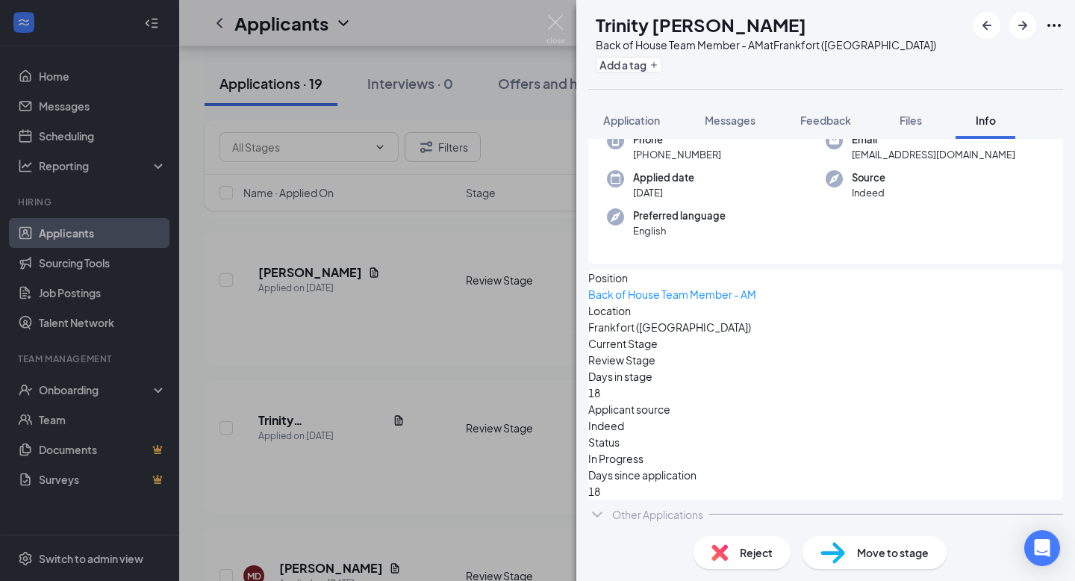
click at [626, 441] on div "Other Applications" at bounding box center [657, 514] width 91 height 15
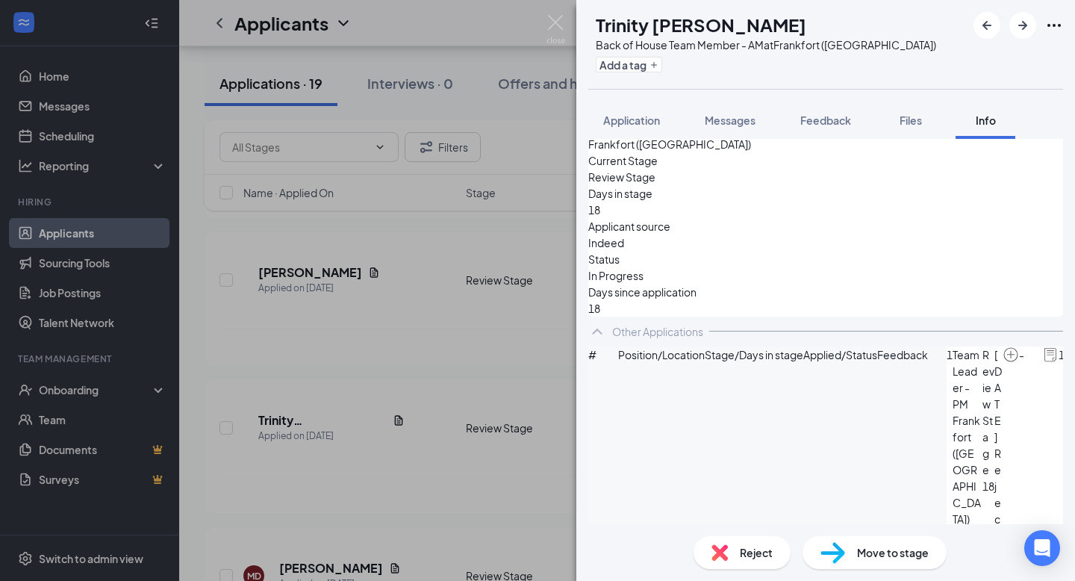
scroll to position [249, 0]
click at [641, 130] on button "Application" at bounding box center [631, 120] width 87 height 37
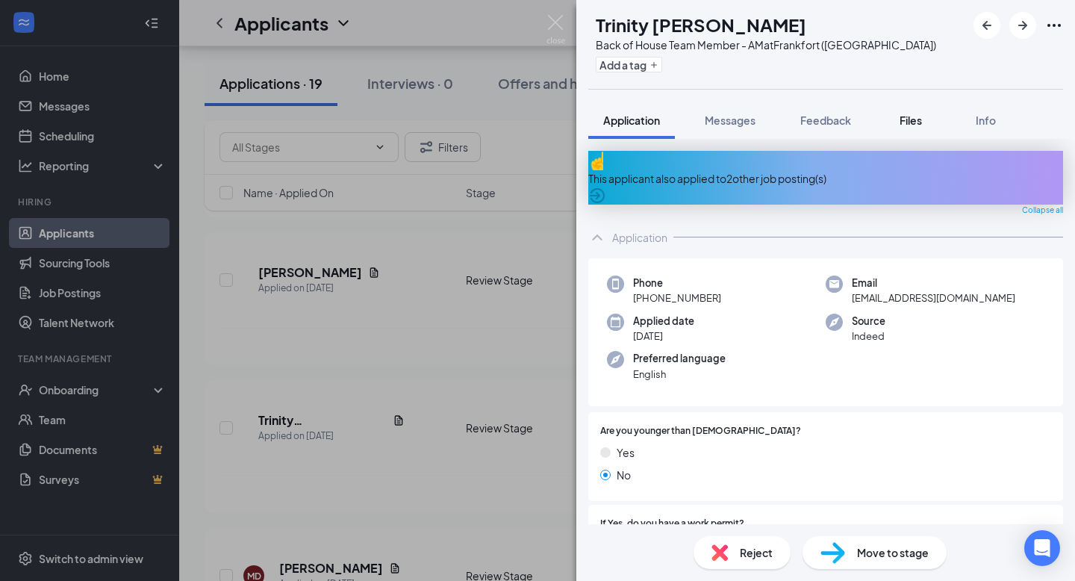
click at [918, 119] on span "Files" at bounding box center [911, 120] width 22 height 13
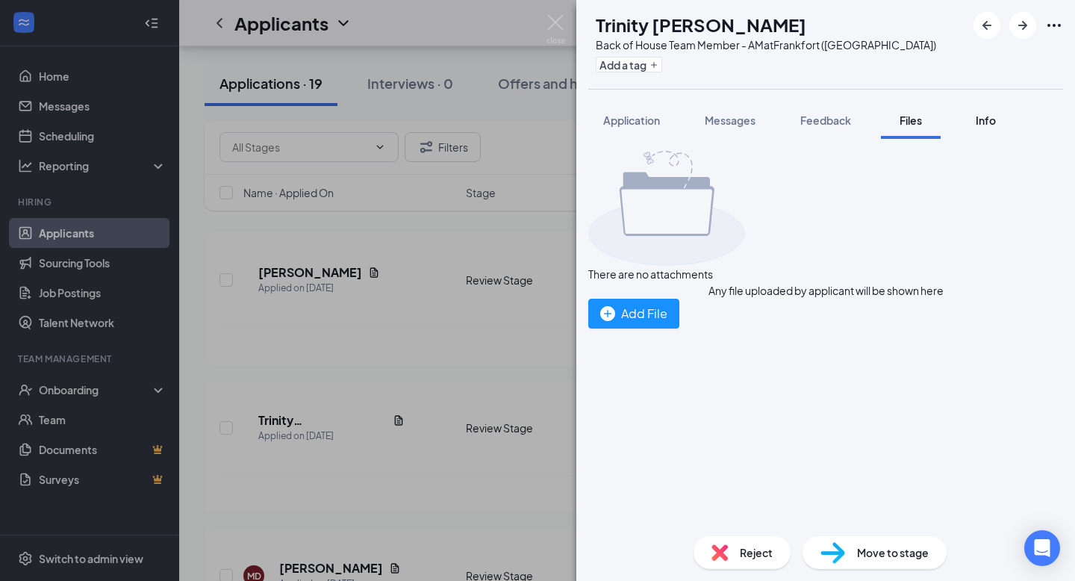
click at [988, 123] on span "Info" at bounding box center [986, 120] width 20 height 13
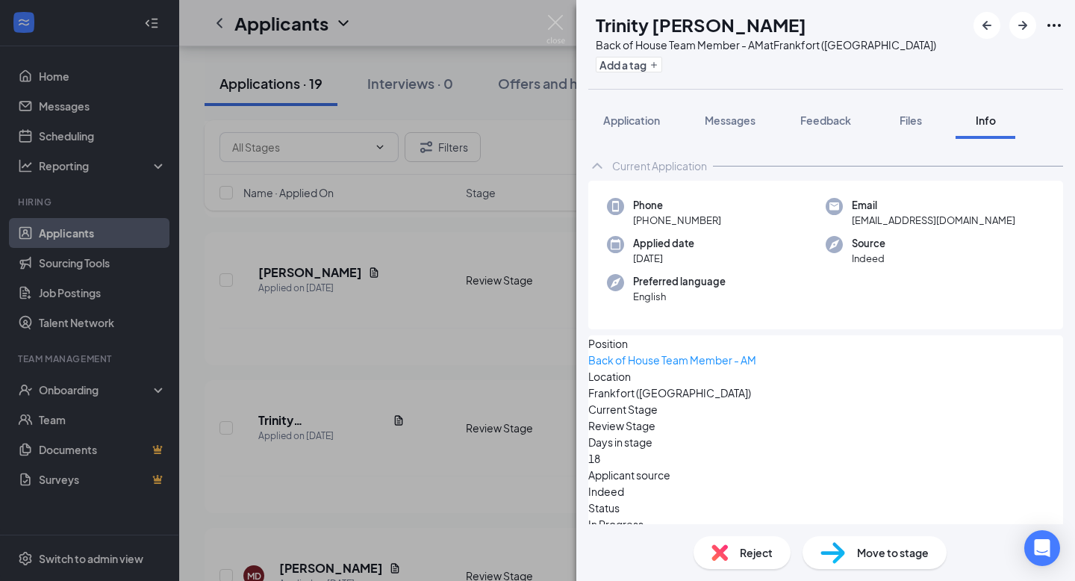
scroll to position [66, 0]
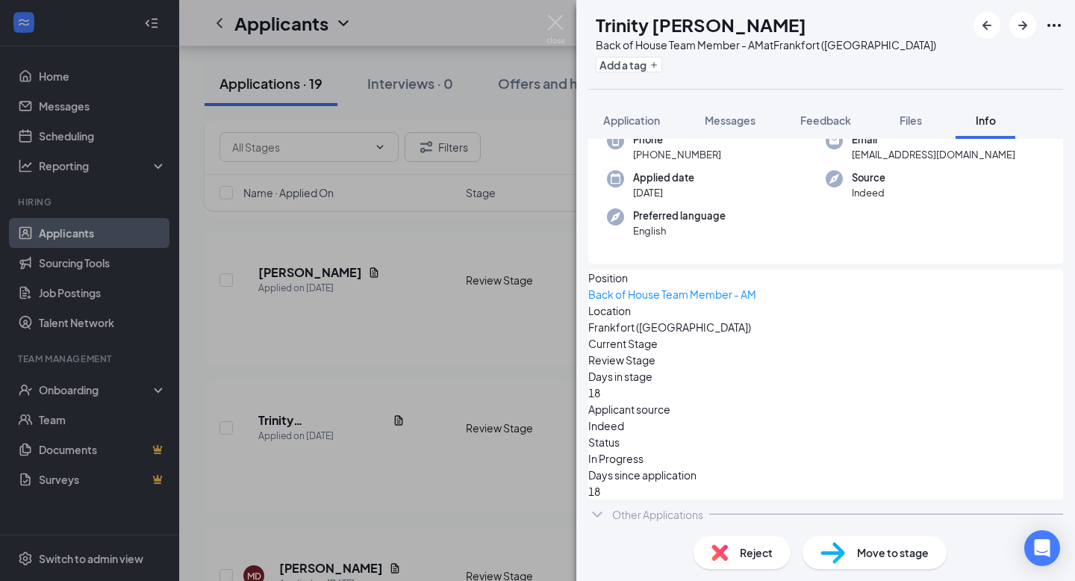
click at [623, 441] on div "Other Applications" at bounding box center [657, 514] width 91 height 15
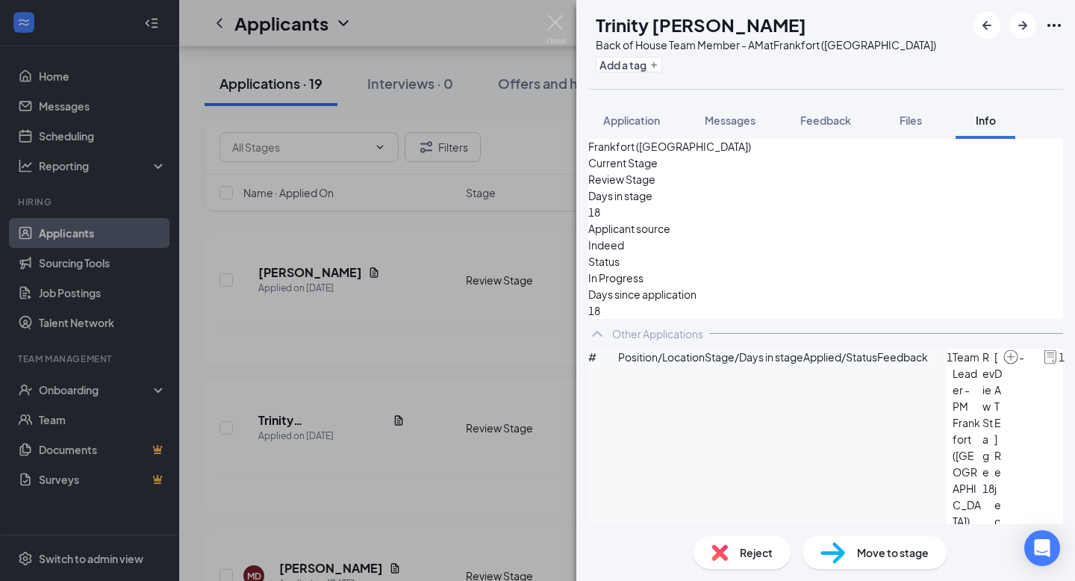
scroll to position [250, 0]
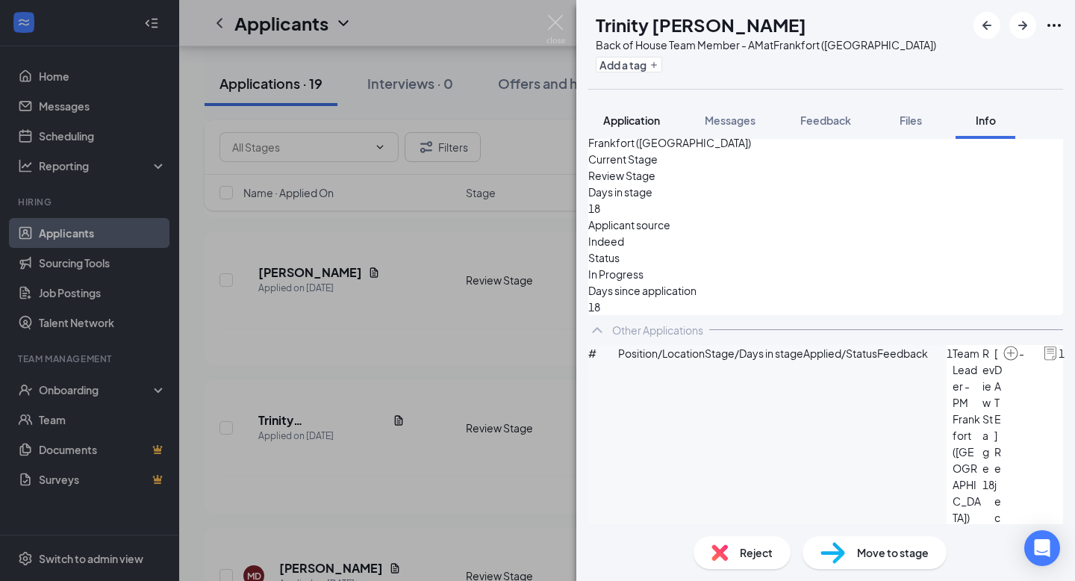
click at [625, 120] on span "Application" at bounding box center [631, 120] width 57 height 13
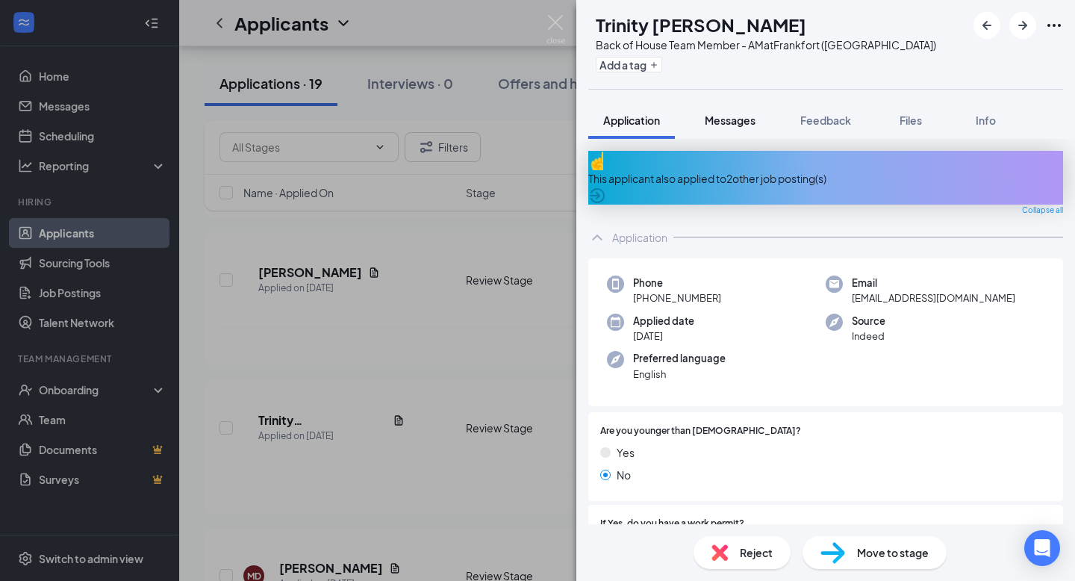
click at [723, 122] on span "Messages" at bounding box center [730, 120] width 51 height 13
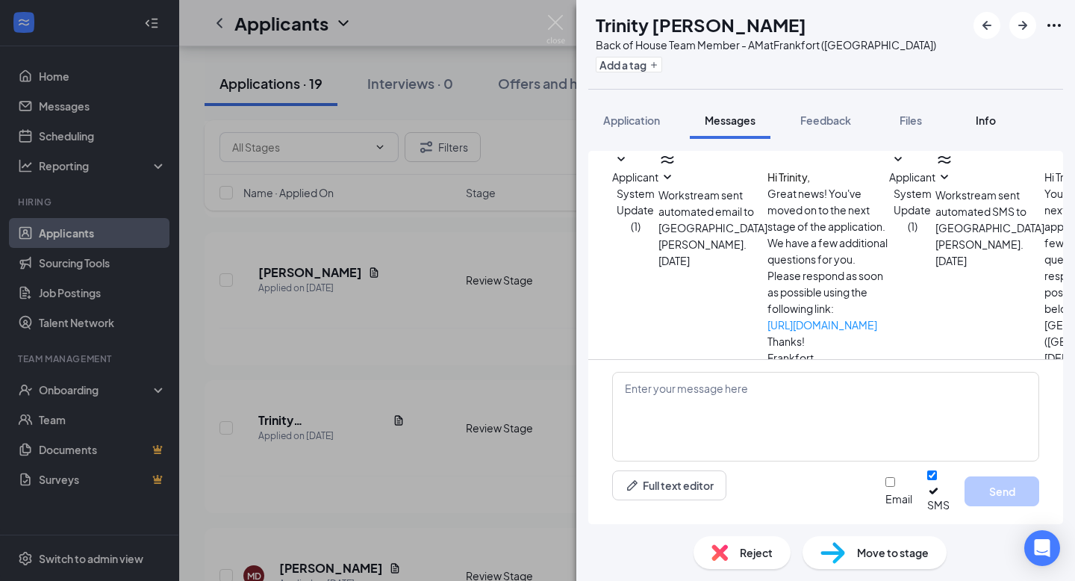
scroll to position [190, 0]
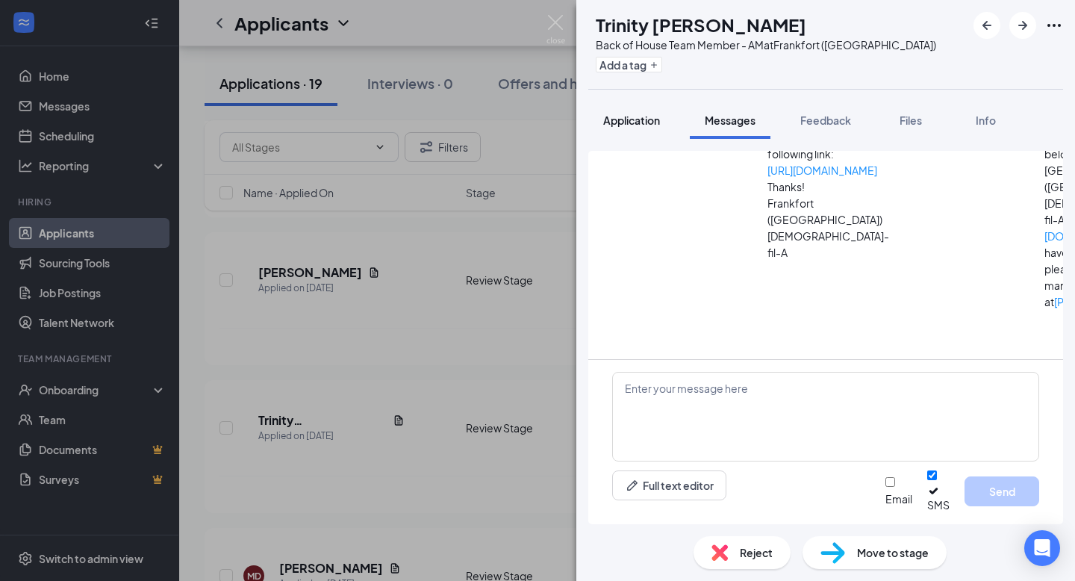
click at [612, 123] on span "Application" at bounding box center [631, 120] width 57 height 13
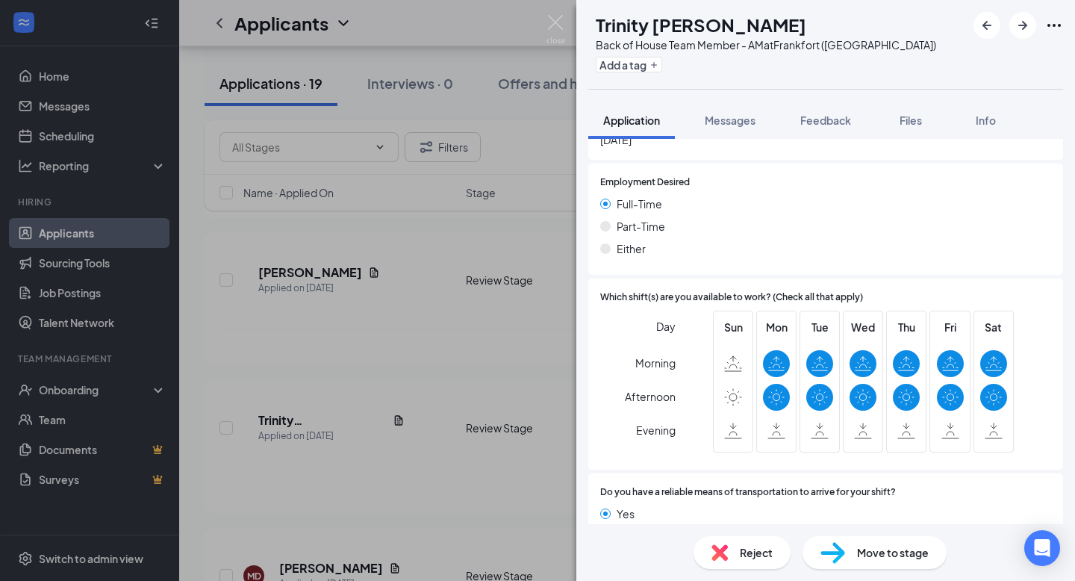
scroll to position [958, 0]
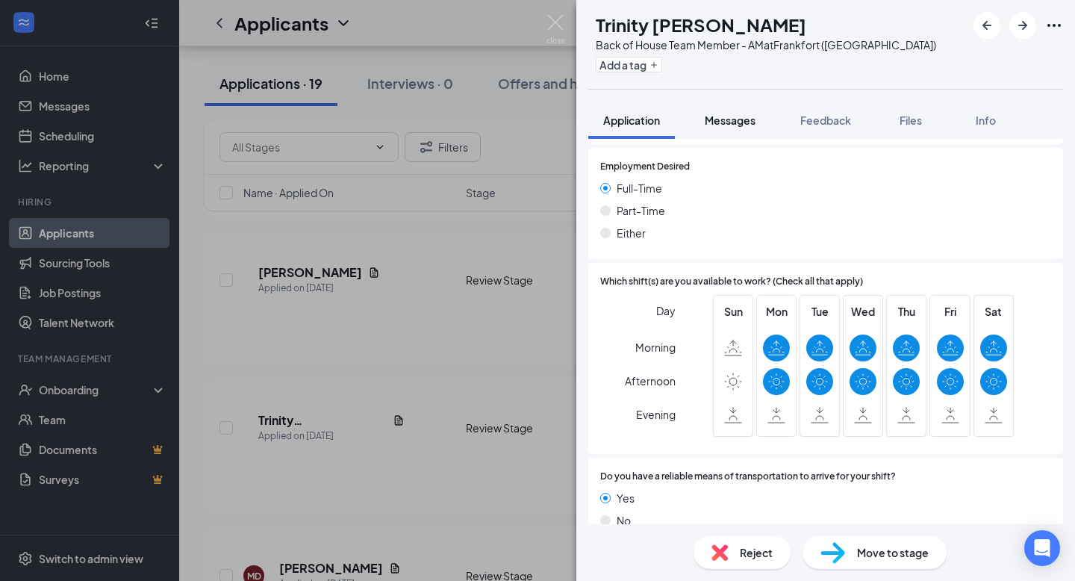
click at [735, 122] on span "Messages" at bounding box center [730, 120] width 51 height 13
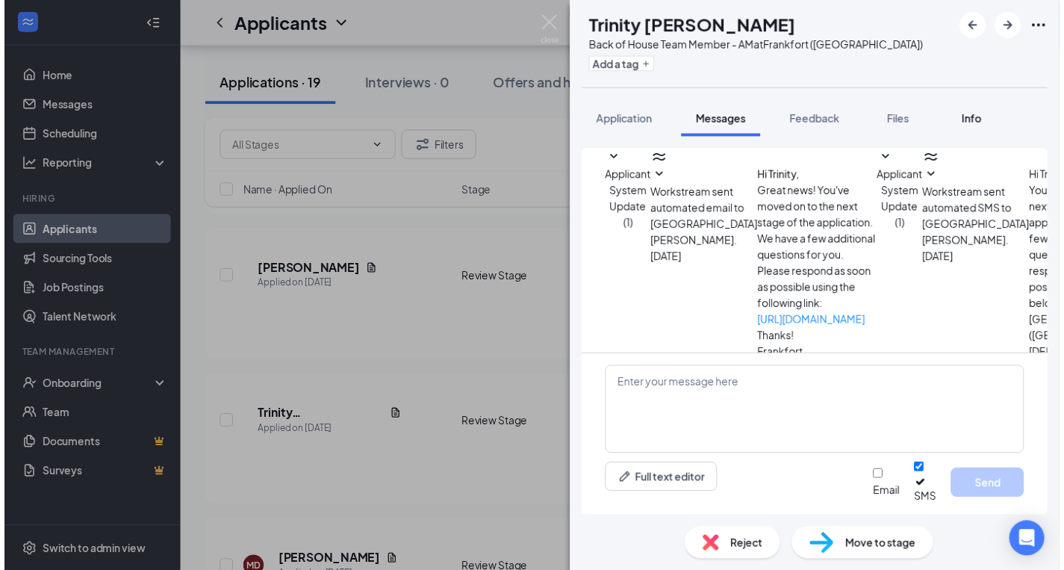
scroll to position [190, 0]
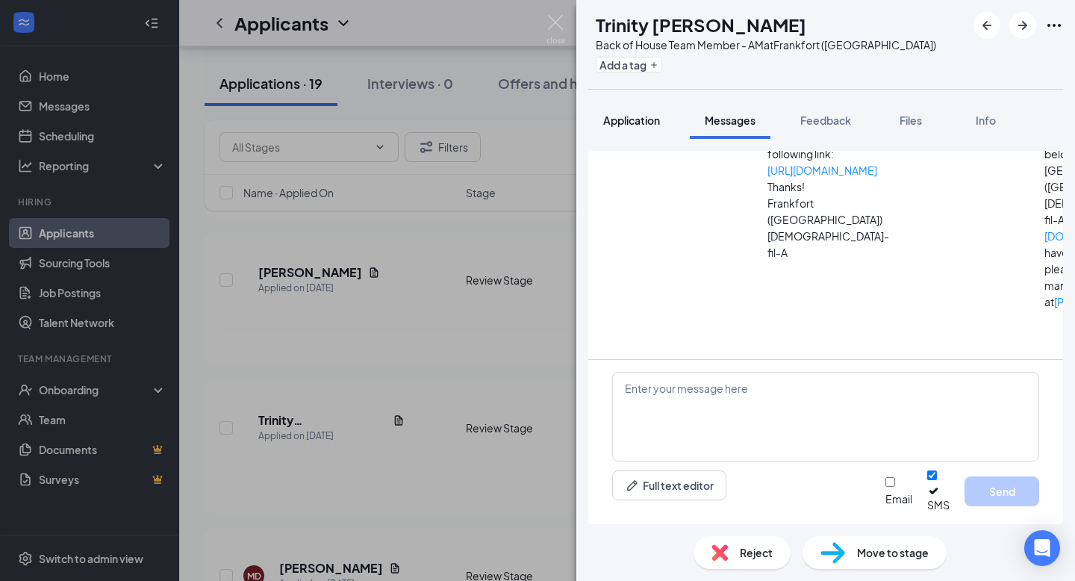
click at [632, 126] on div "Application" at bounding box center [631, 120] width 57 height 15
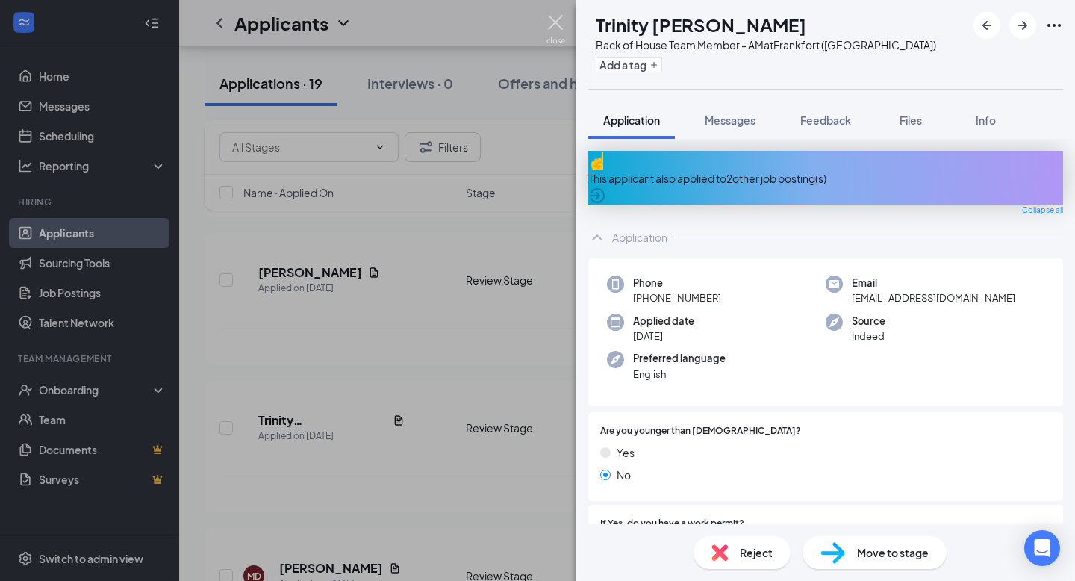
click at [557, 19] on img at bounding box center [556, 29] width 19 height 29
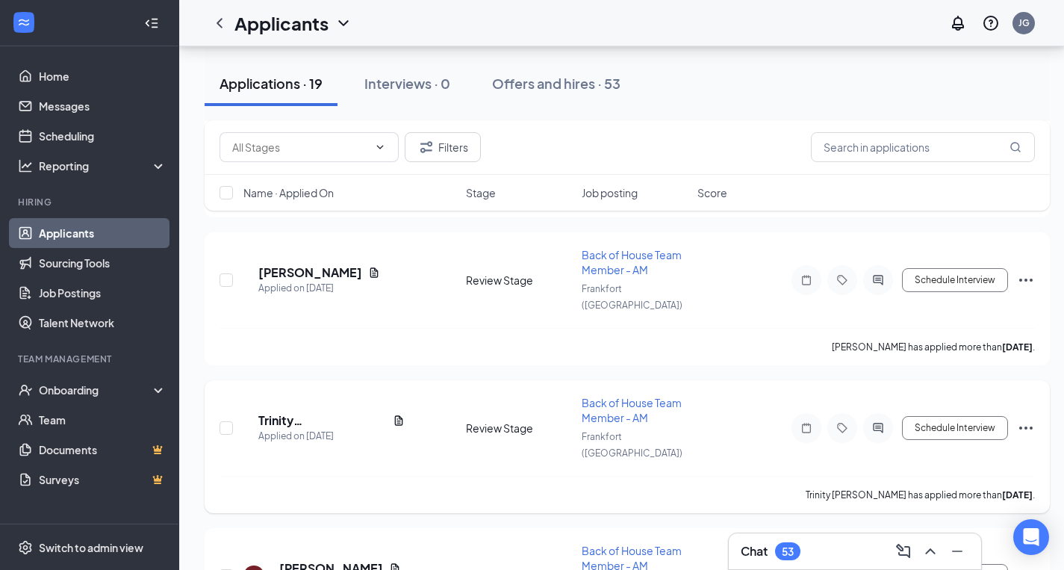
click at [1030, 426] on icon "Ellipses" at bounding box center [1025, 427] width 13 height 3
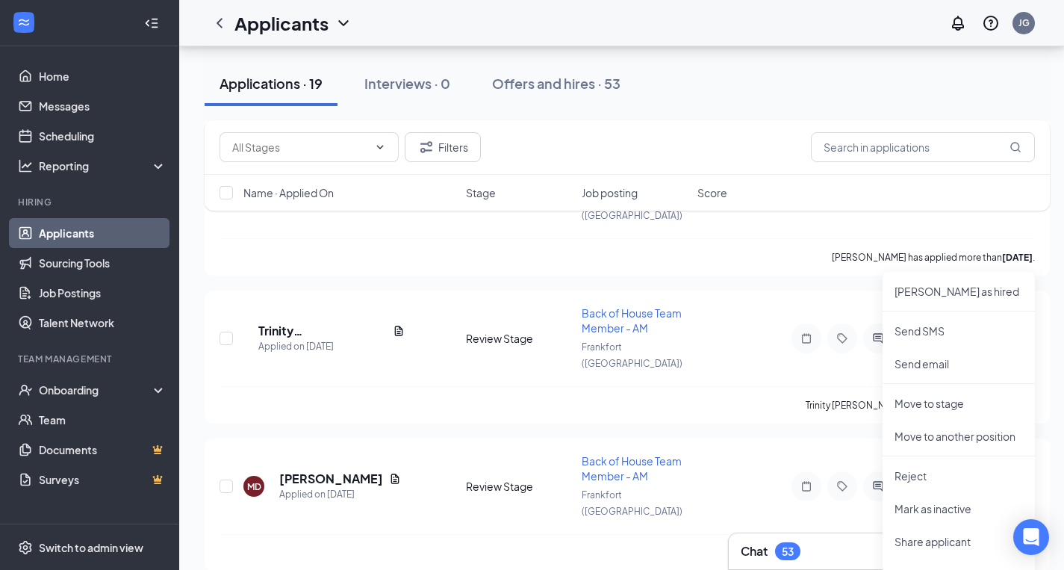
scroll to position [728, 0]
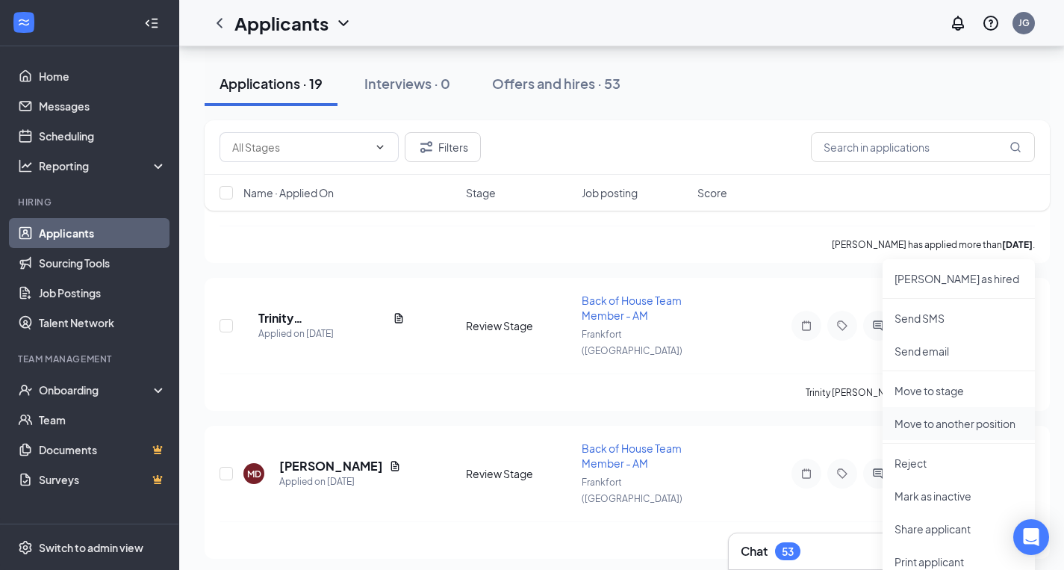
click at [943, 426] on p "Move to another position" at bounding box center [959, 423] width 128 height 15
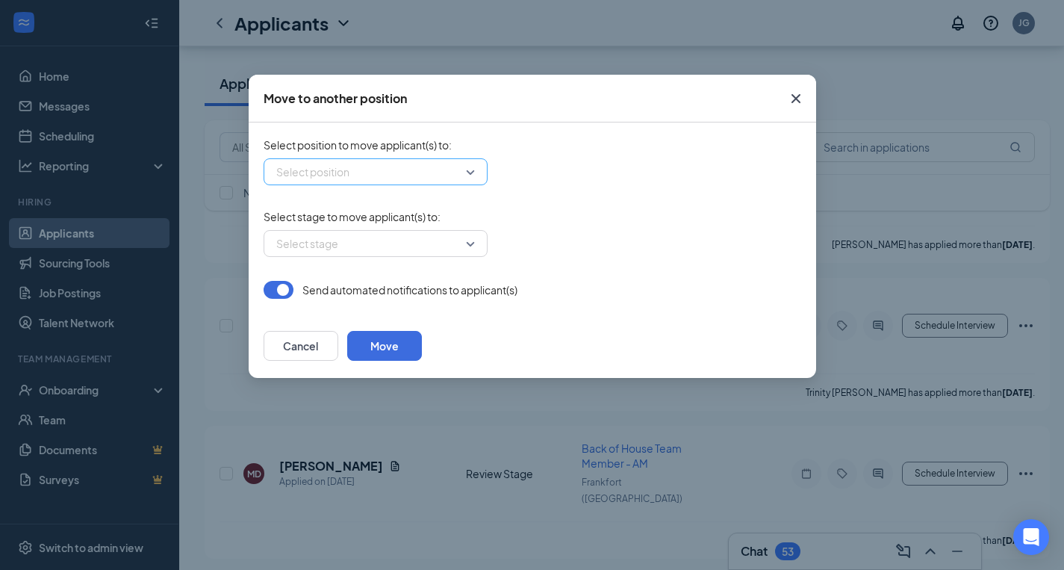
click at [467, 173] on input "search" at bounding box center [371, 171] width 196 height 25
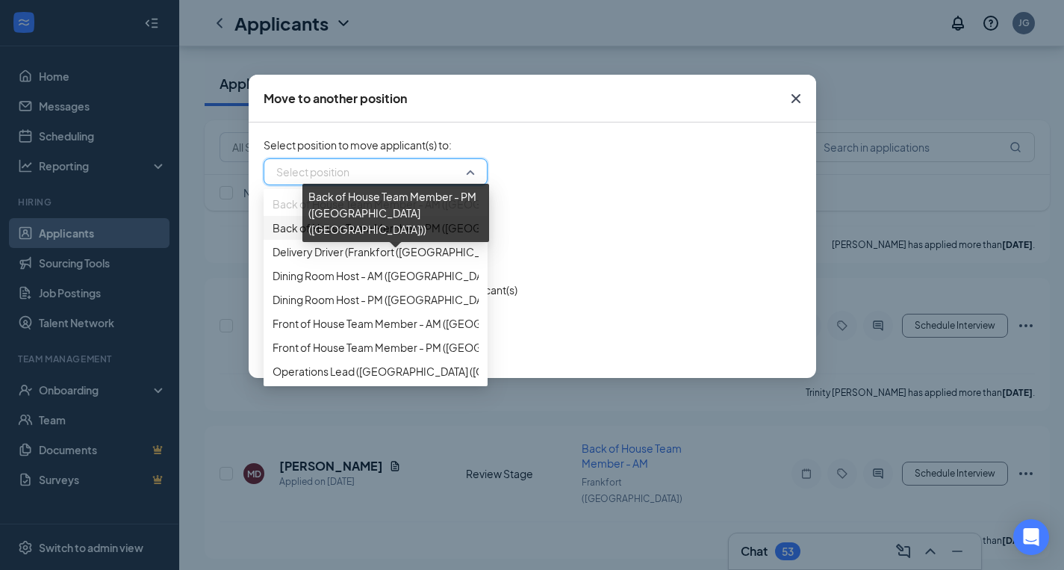
click at [392, 236] on span "Back of House Team Member - PM ([GEOGRAPHIC_DATA] ([GEOGRAPHIC_DATA]))" at bounding box center [473, 228] width 401 height 16
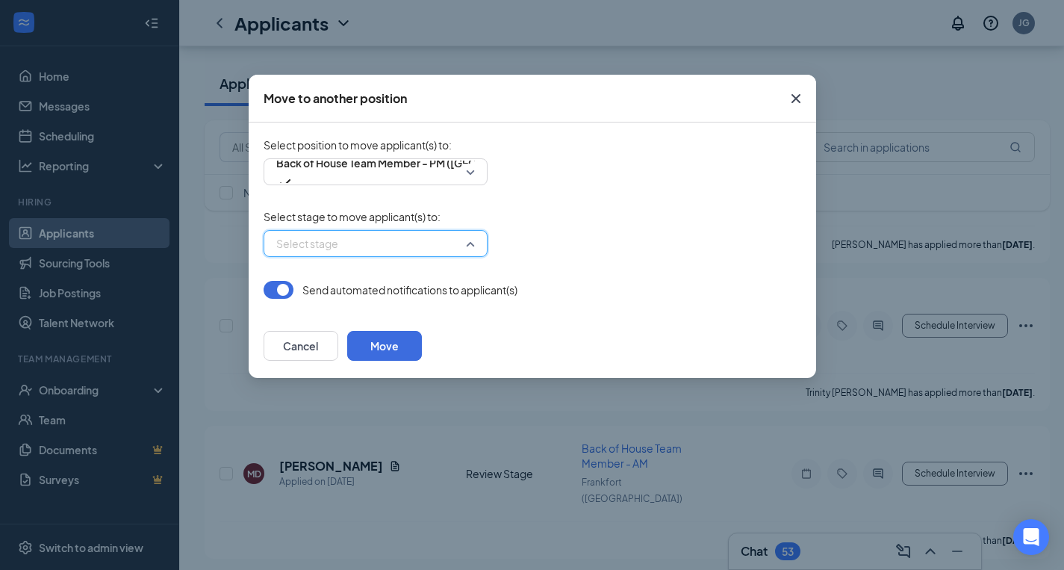
click at [434, 244] on input "search" at bounding box center [371, 243] width 196 height 25
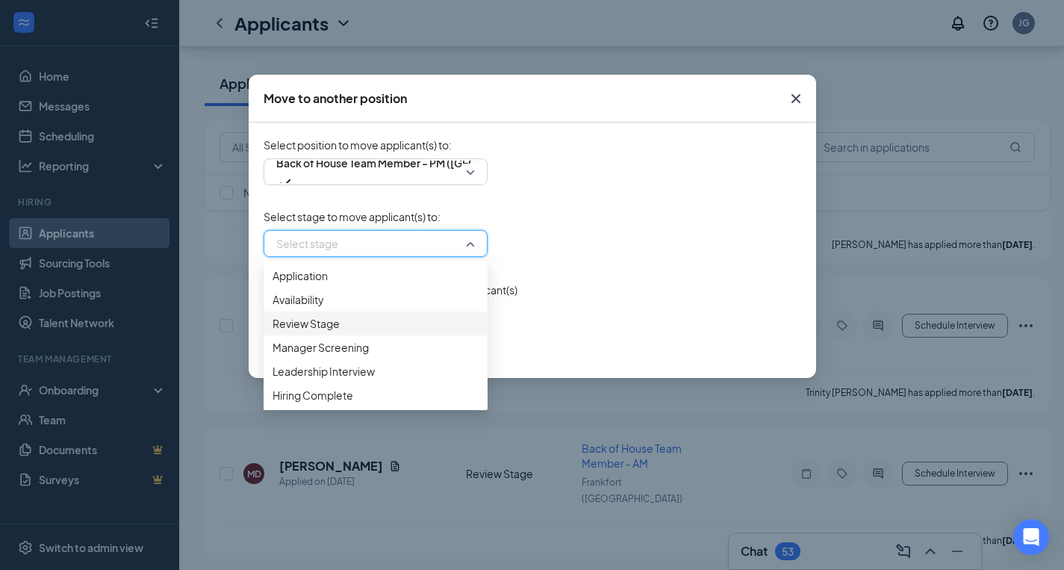
click at [327, 332] on span "Review Stage" at bounding box center [306, 323] width 67 height 16
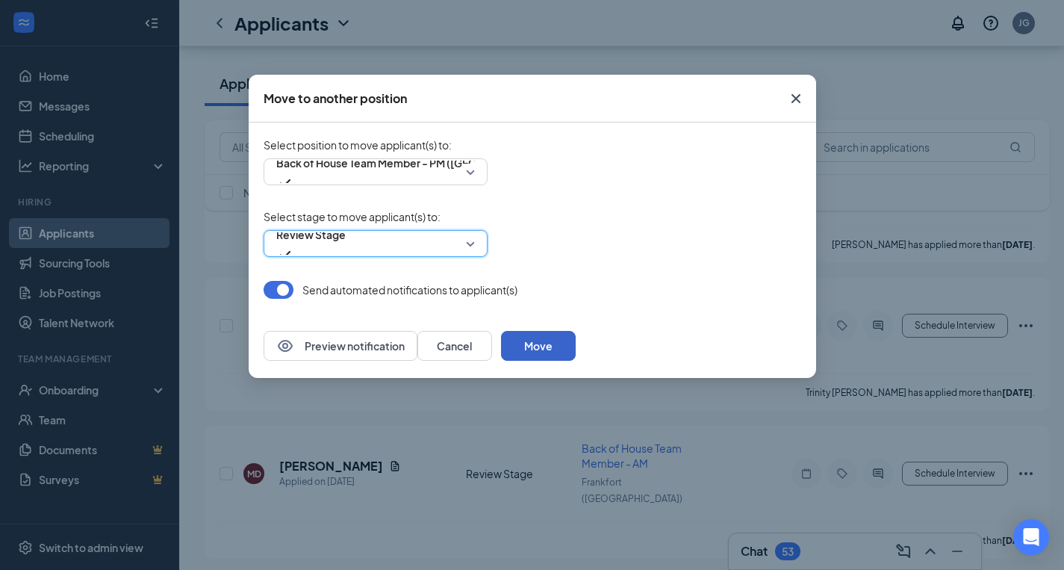
click at [576, 347] on button "Move" at bounding box center [538, 346] width 75 height 30
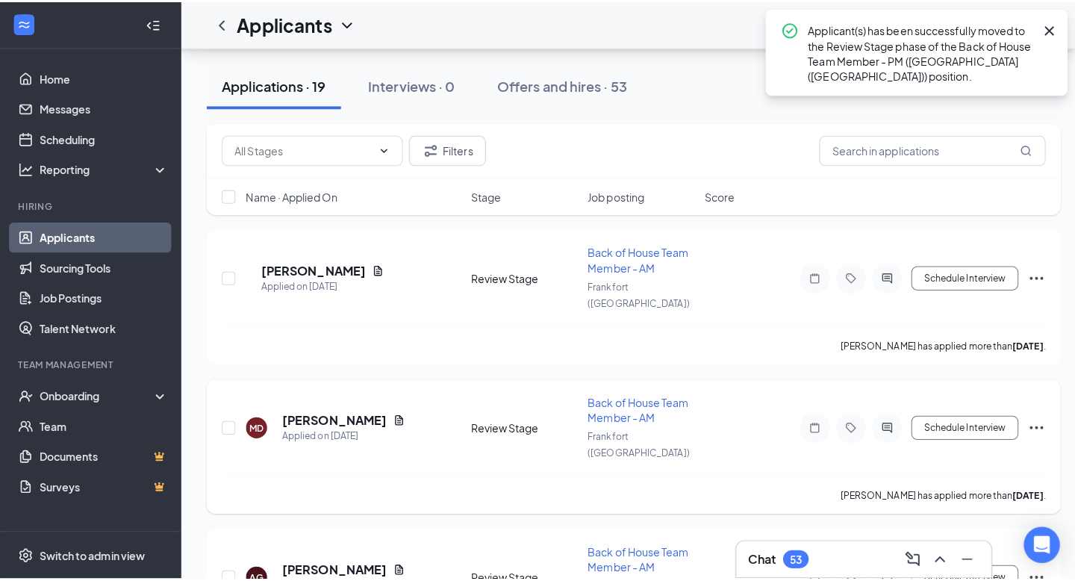
scroll to position [637, 0]
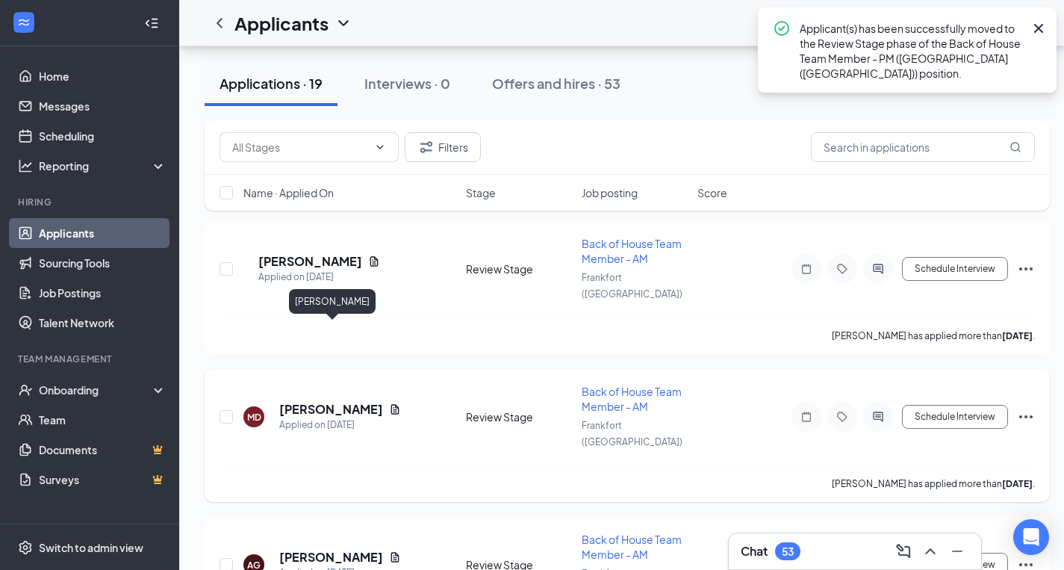
click at [352, 401] on h5 "[PERSON_NAME]" at bounding box center [331, 409] width 104 height 16
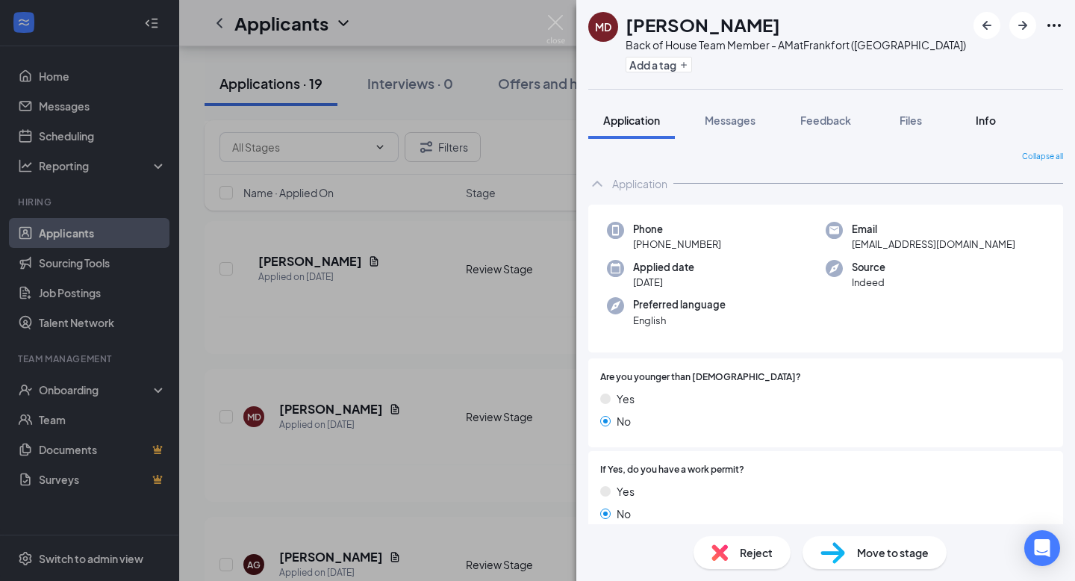
click at [988, 119] on span "Info" at bounding box center [986, 120] width 20 height 13
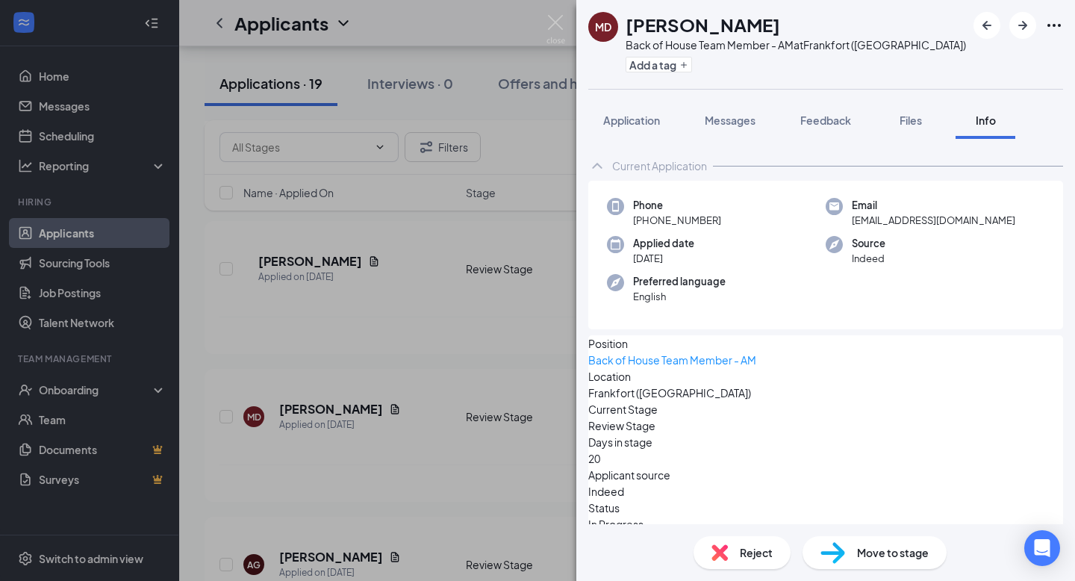
scroll to position [36, 0]
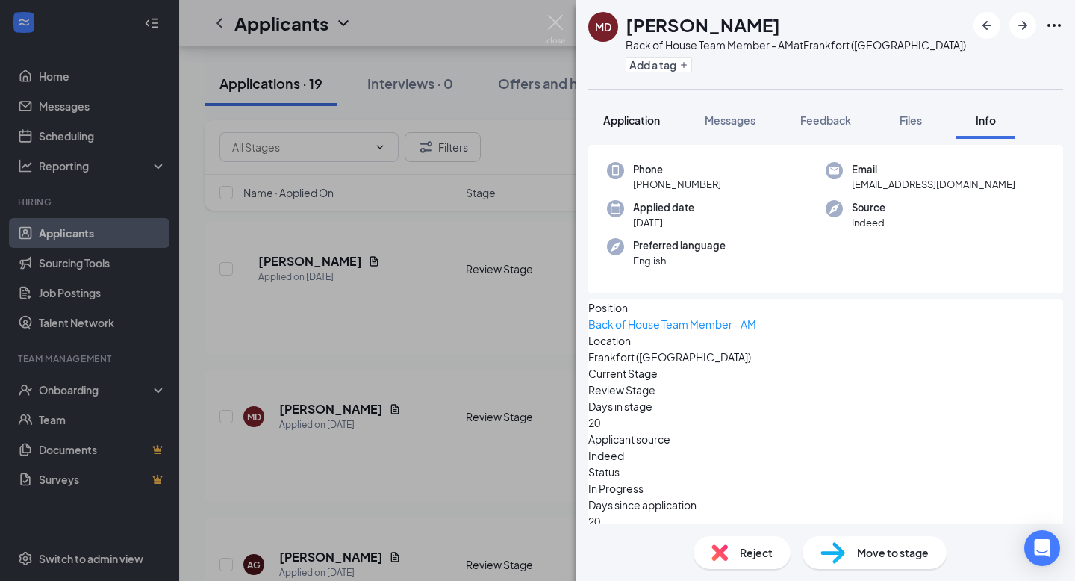
click at [633, 123] on span "Application" at bounding box center [631, 120] width 57 height 13
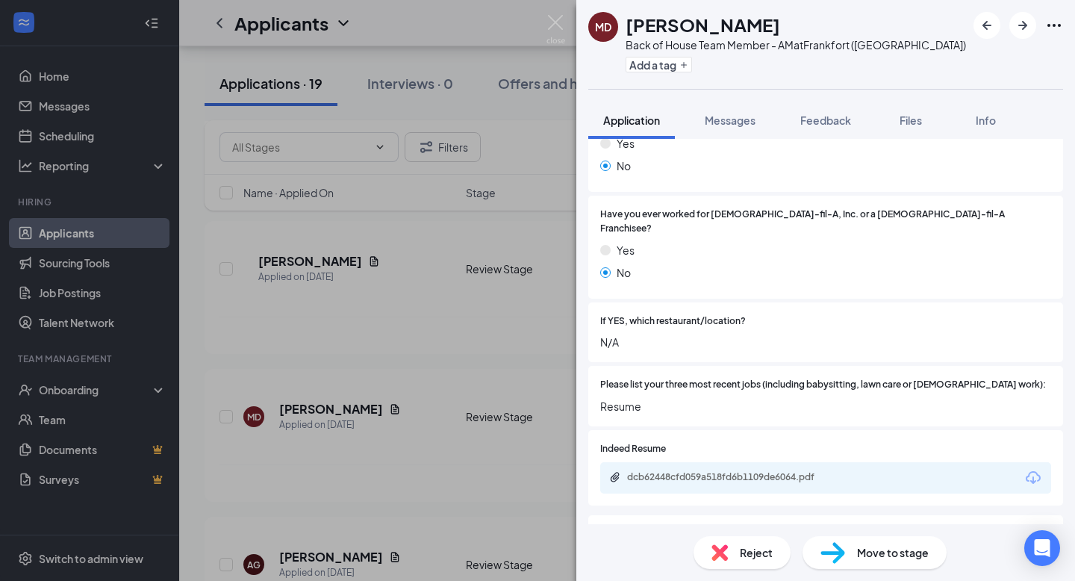
scroll to position [478, 0]
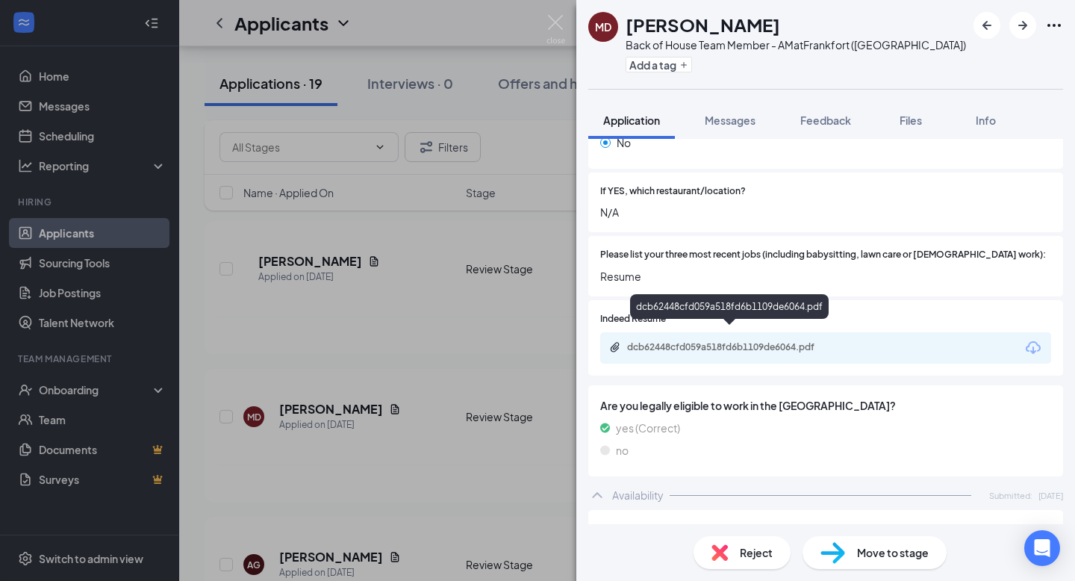
click at [710, 341] on div "dcb62448cfd059a518fd6b1109de6064.pdf" at bounding box center [731, 347] width 209 height 12
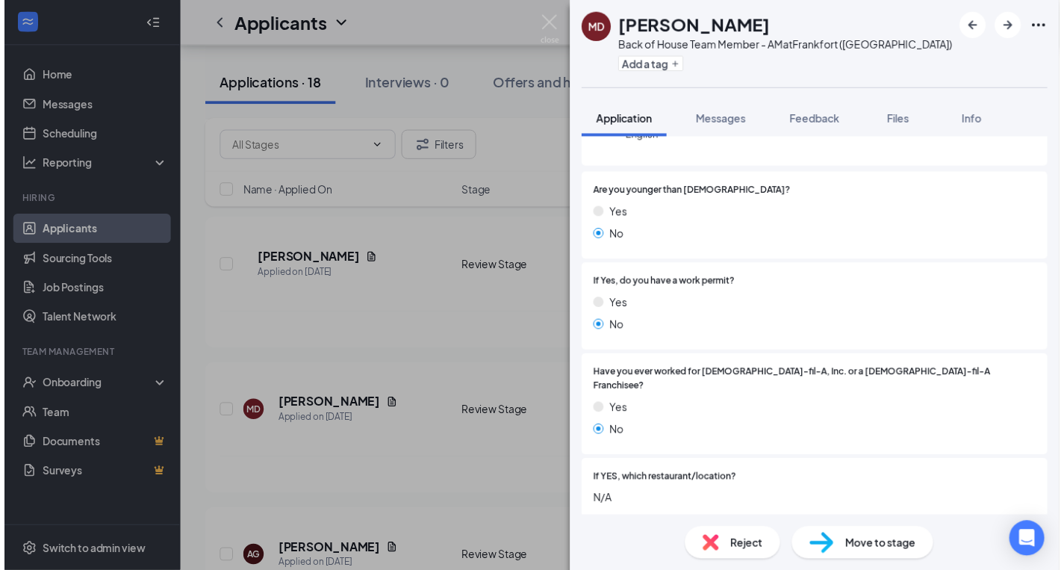
scroll to position [212, 0]
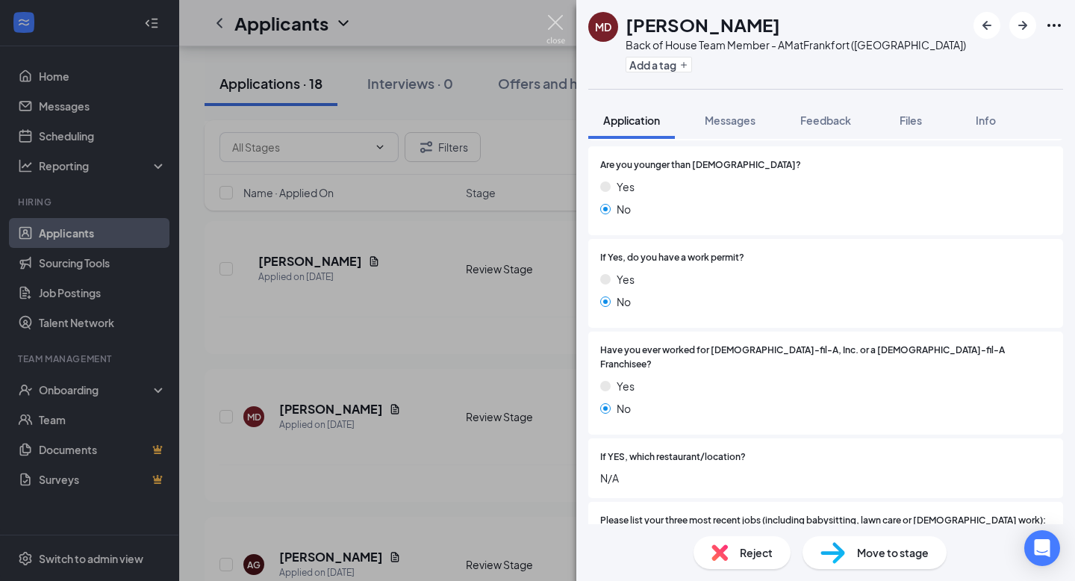
click at [555, 31] on img at bounding box center [556, 29] width 19 height 29
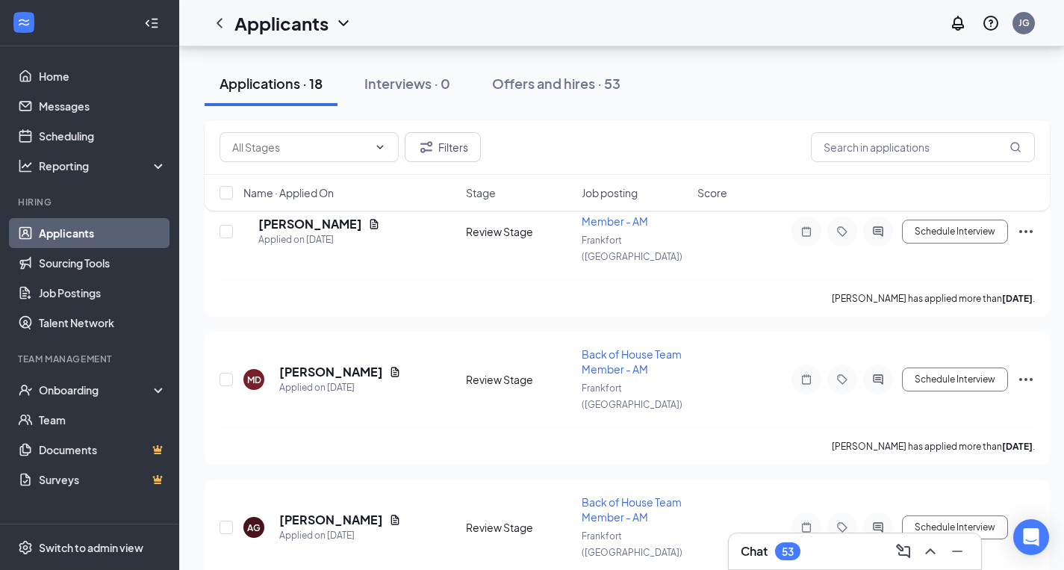
scroll to position [676, 0]
click at [1031, 376] on icon "Ellipses" at bounding box center [1025, 377] width 13 height 3
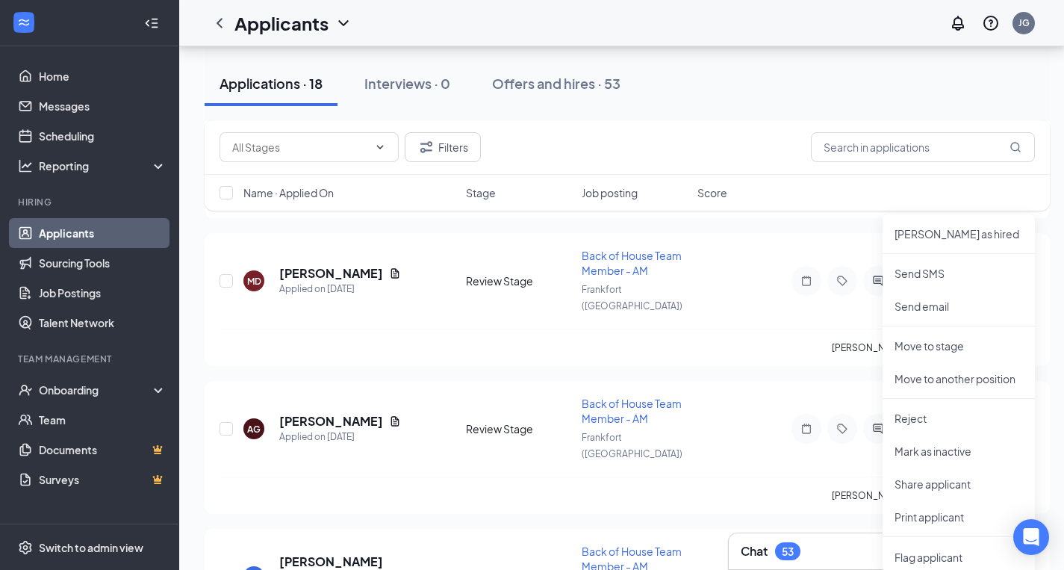
scroll to position [774, 0]
click at [945, 379] on p "Move to another position" at bounding box center [959, 377] width 128 height 15
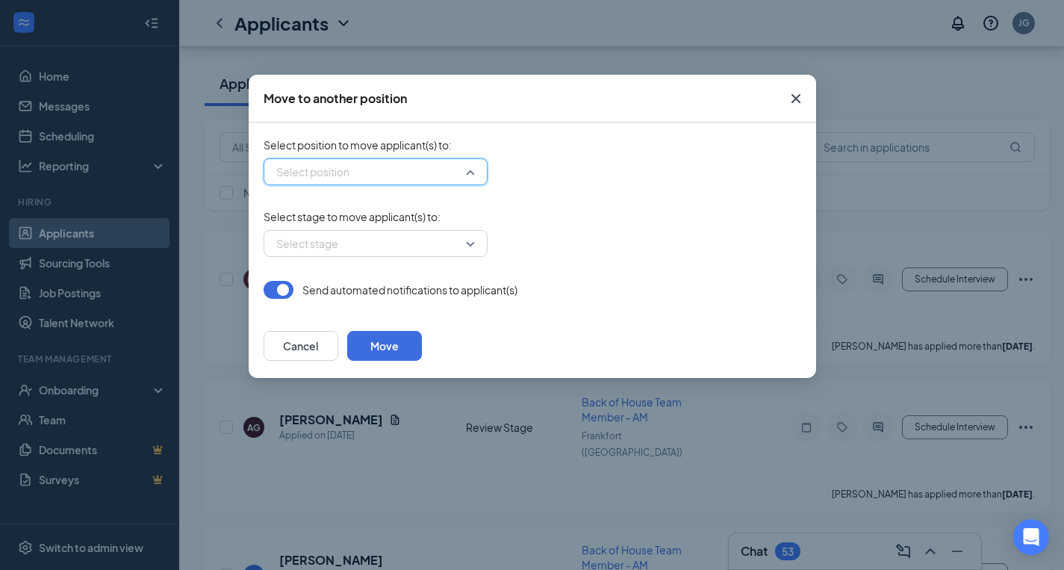
click at [432, 176] on input "search" at bounding box center [371, 171] width 196 height 25
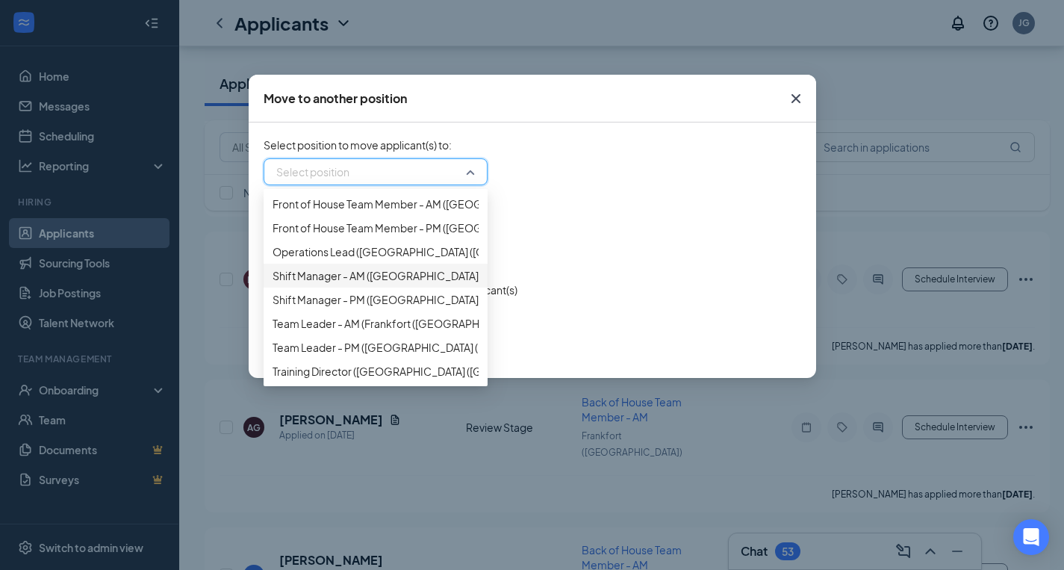
scroll to position [175, 0]
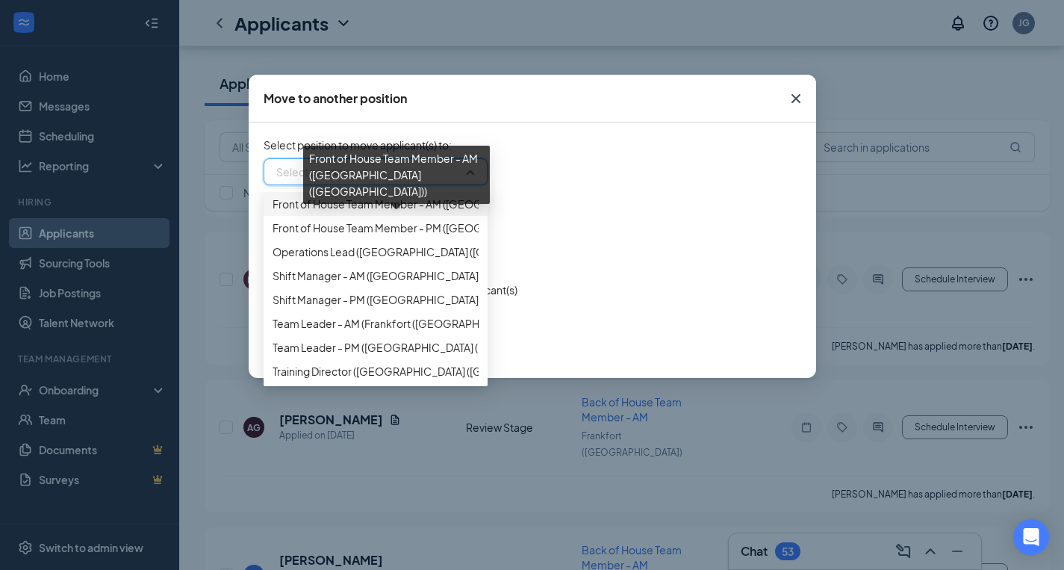
click at [346, 211] on span "Front of House Team Member - AM ([GEOGRAPHIC_DATA] ([GEOGRAPHIC_DATA]))" at bounding box center [474, 204] width 402 height 16
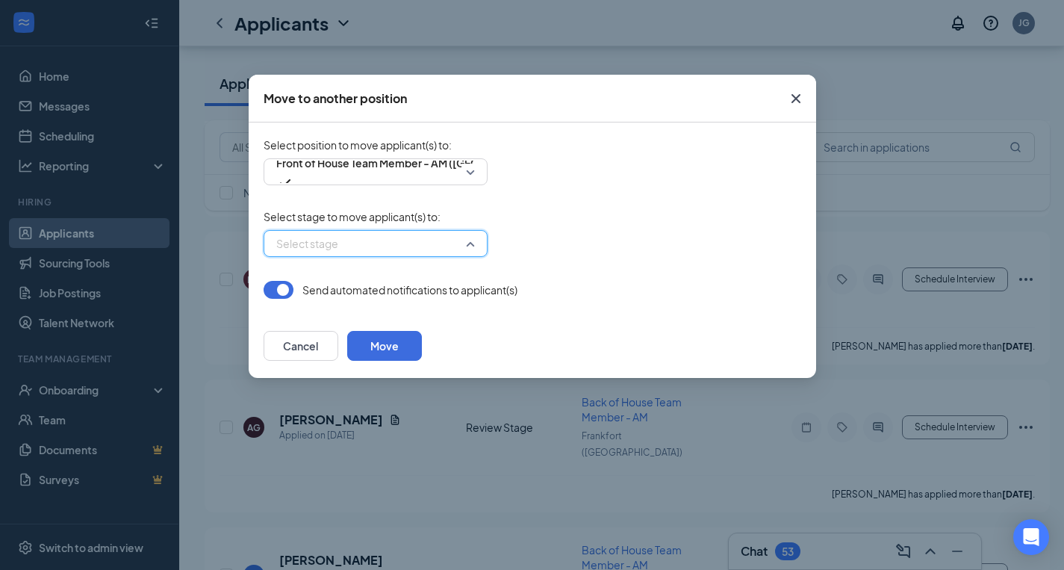
click at [433, 238] on input "search" at bounding box center [371, 243] width 196 height 25
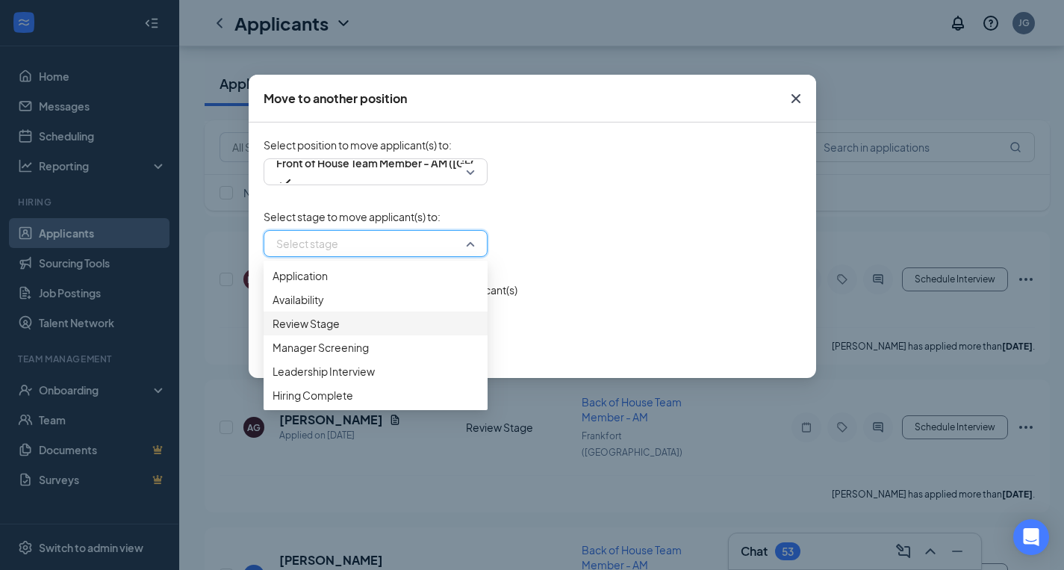
scroll to position [15, 0]
click at [340, 332] on span "Review Stage" at bounding box center [306, 323] width 67 height 16
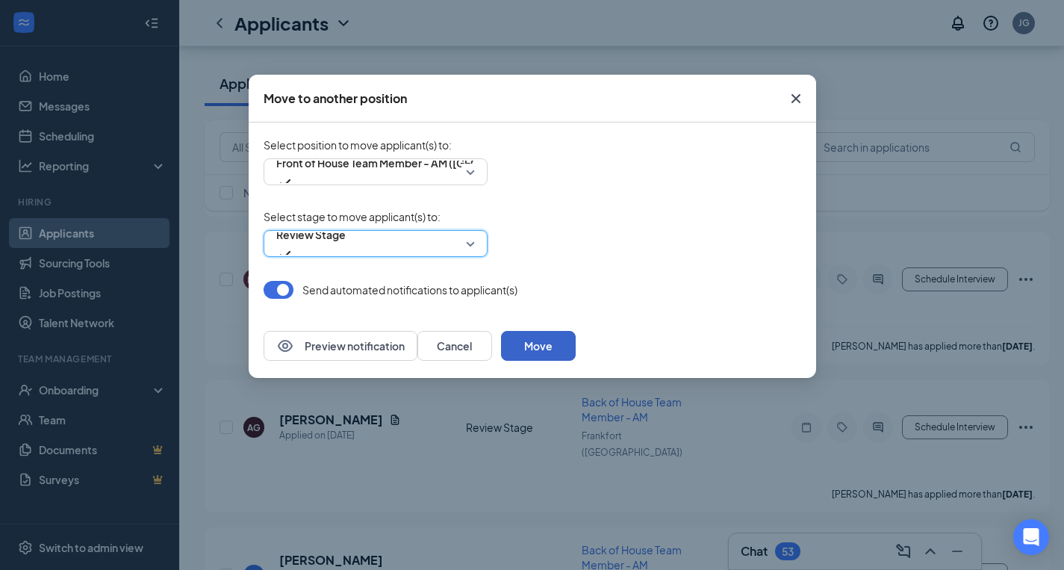
click at [576, 352] on button "Move" at bounding box center [538, 346] width 75 height 30
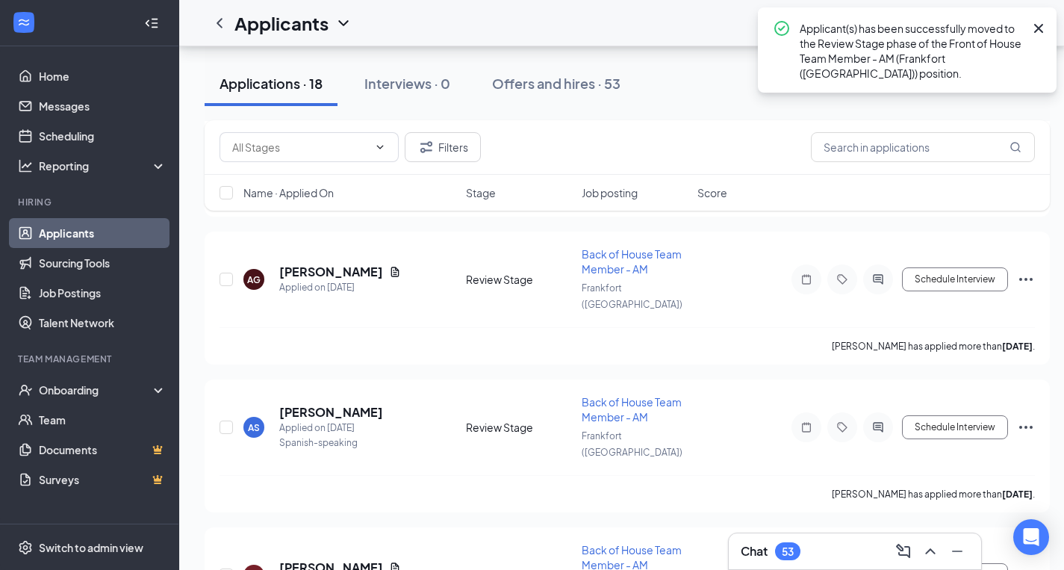
click at [63, 236] on link "Applicants" at bounding box center [103, 233] width 128 height 30
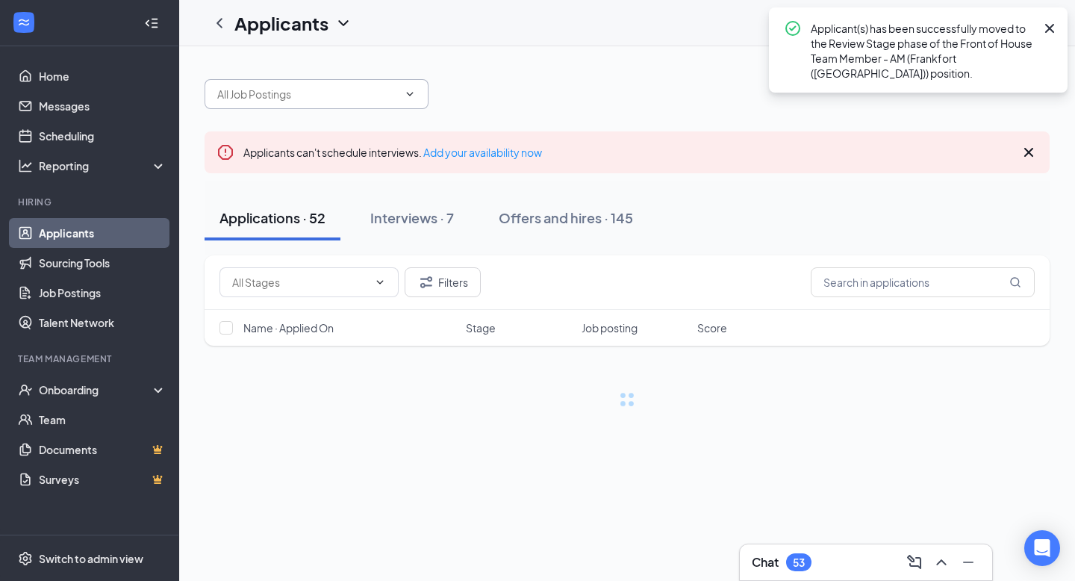
click at [308, 94] on input "text" at bounding box center [307, 94] width 181 height 16
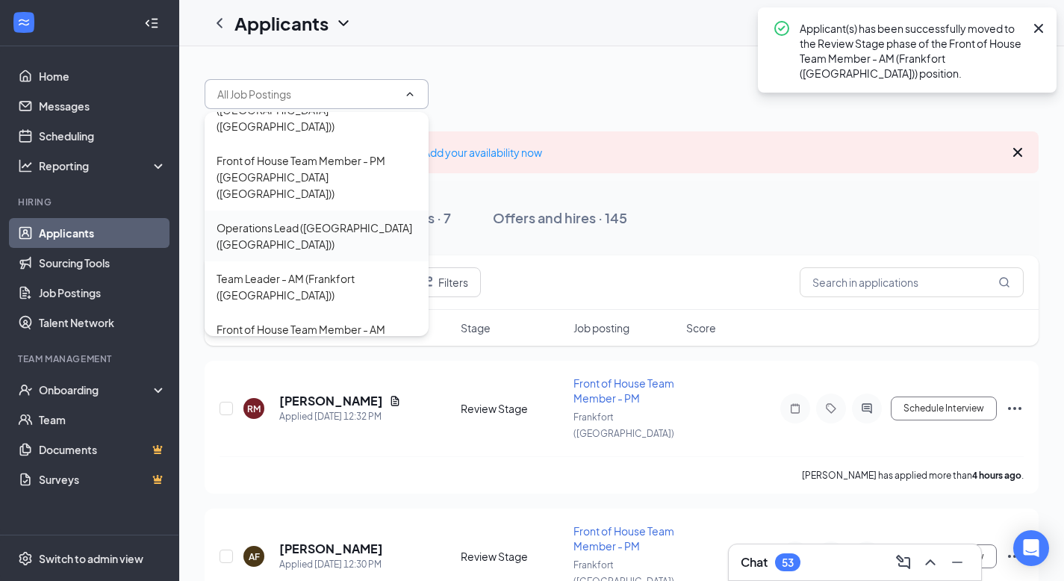
scroll to position [286, 0]
click at [332, 323] on div "Front of House Team Member - AM ([GEOGRAPHIC_DATA] ([GEOGRAPHIC_DATA]))" at bounding box center [317, 347] width 200 height 49
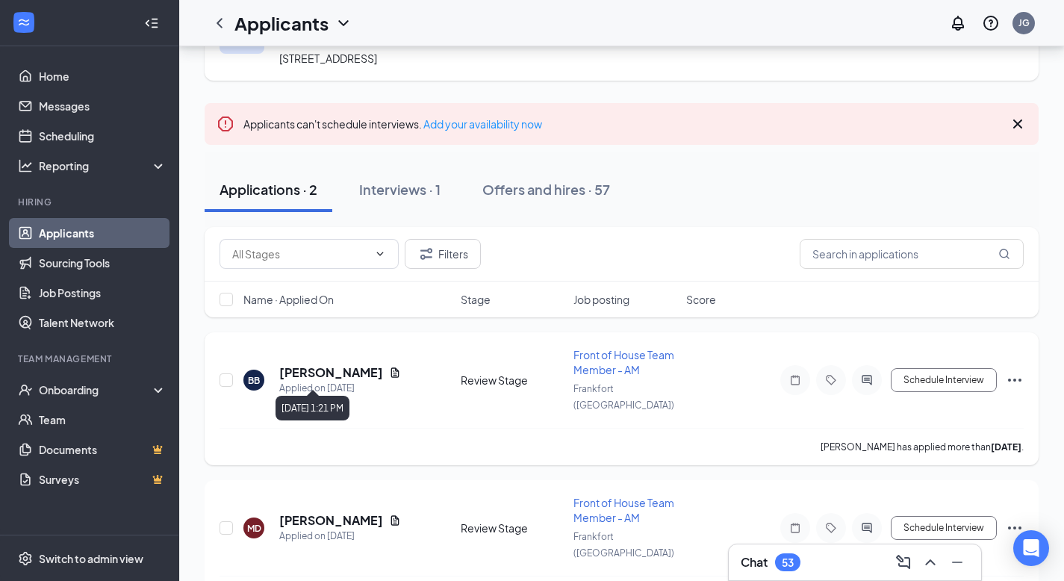
scroll to position [97, 0]
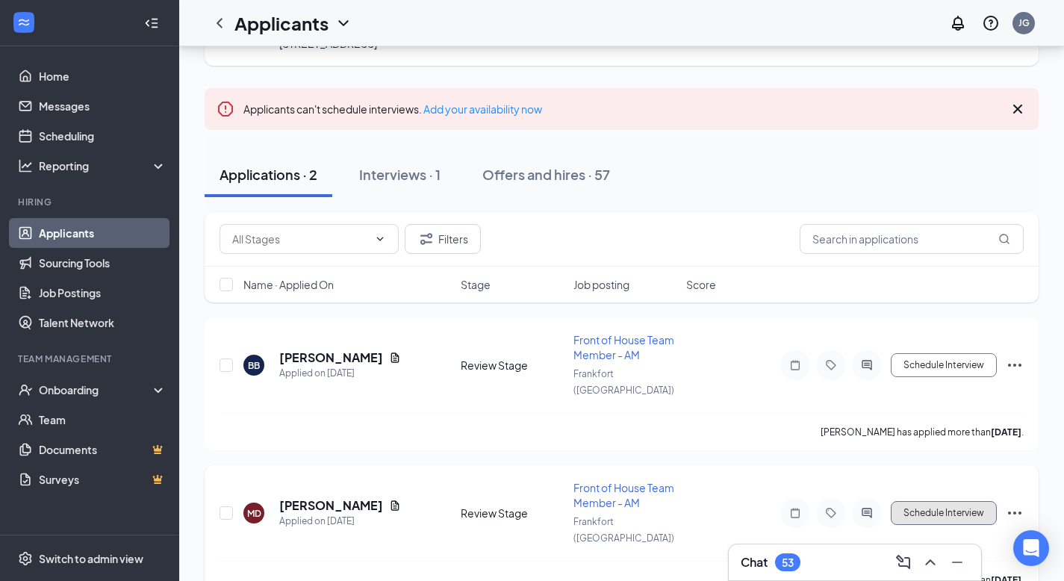
click at [937, 441] on button "Schedule Interview" at bounding box center [944, 513] width 106 height 24
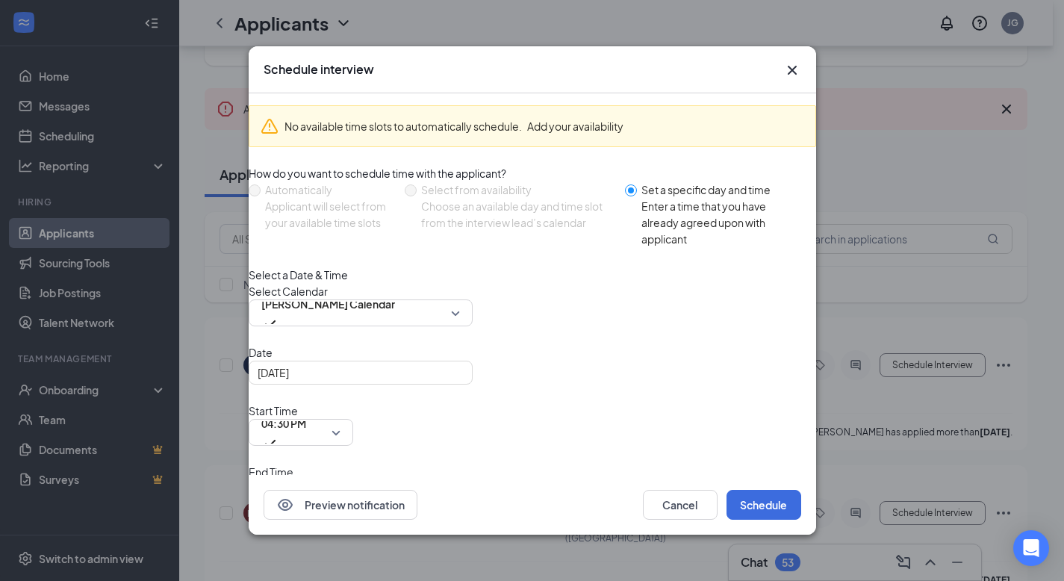
click at [341, 441] on span "05:00 PM" at bounding box center [300, 493] width 79 height 22
click at [447, 381] on input "[DATE]" at bounding box center [359, 372] width 203 height 16
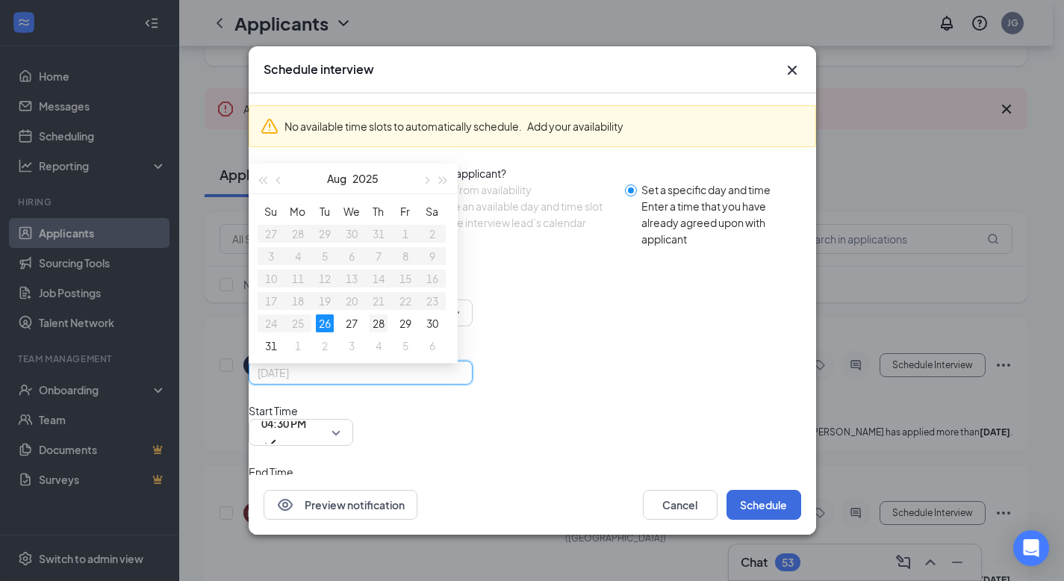
type input "[DATE]"
click at [388, 332] on div "28" at bounding box center [379, 323] width 18 height 18
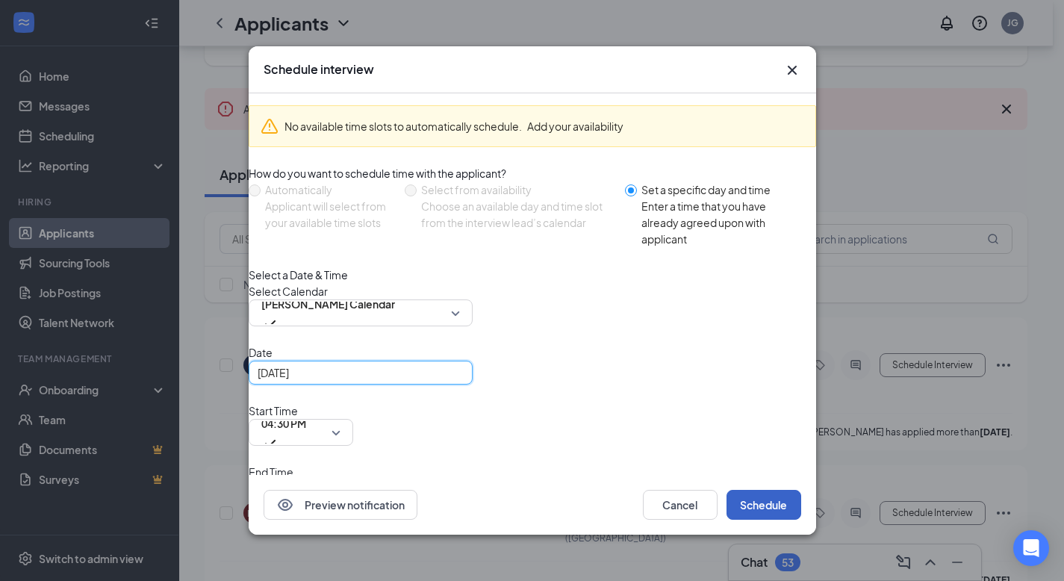
click at [765, 441] on button "Schedule" at bounding box center [764, 505] width 75 height 30
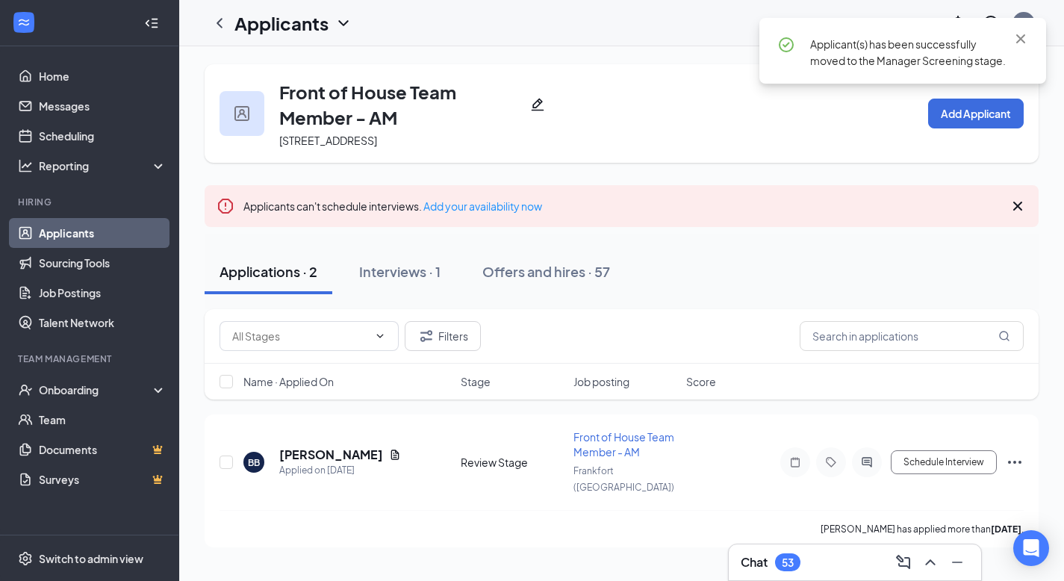
scroll to position [0, 0]
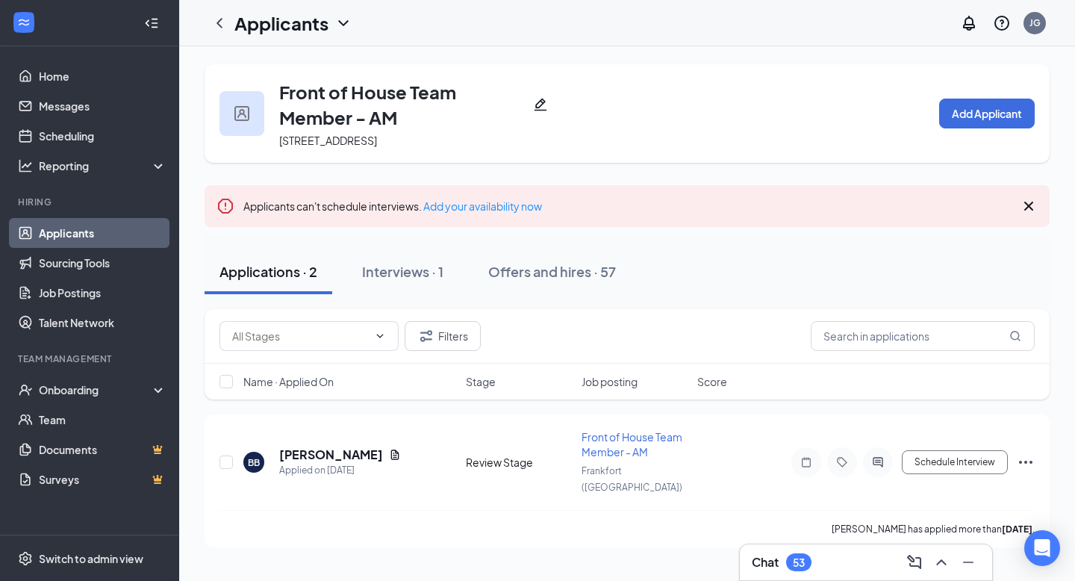
click at [86, 239] on link "Applicants" at bounding box center [103, 233] width 128 height 30
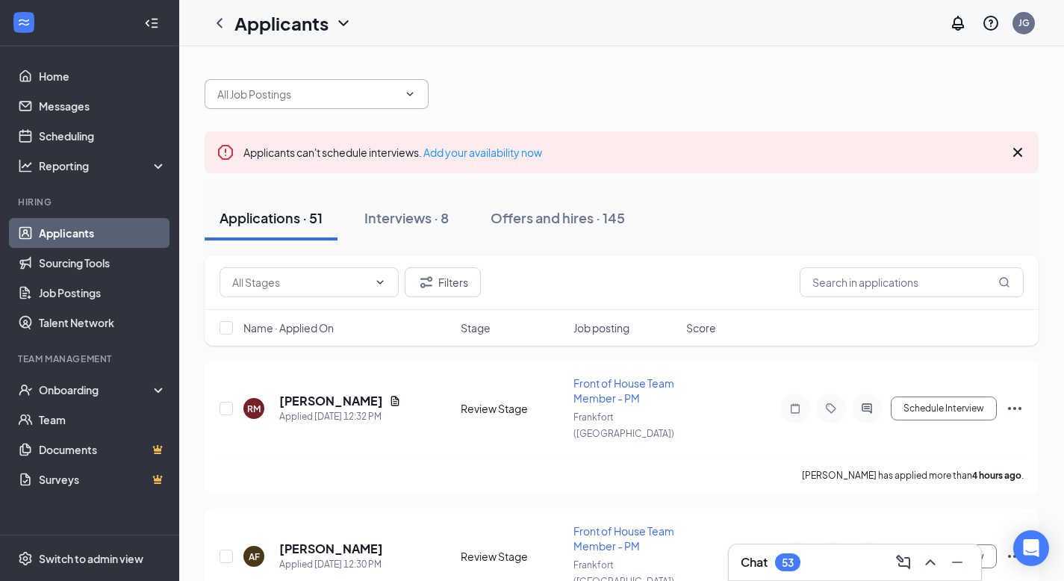
click at [345, 95] on input "text" at bounding box center [307, 94] width 181 height 16
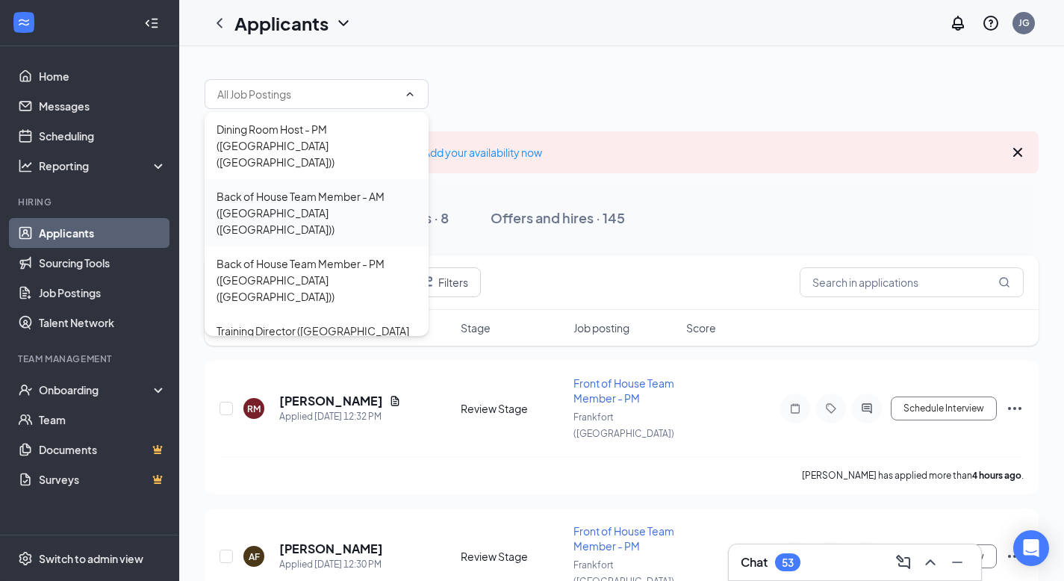
click at [306, 188] on div "Back of House Team Member - AM ([GEOGRAPHIC_DATA] ([GEOGRAPHIC_DATA]))" at bounding box center [317, 212] width 200 height 49
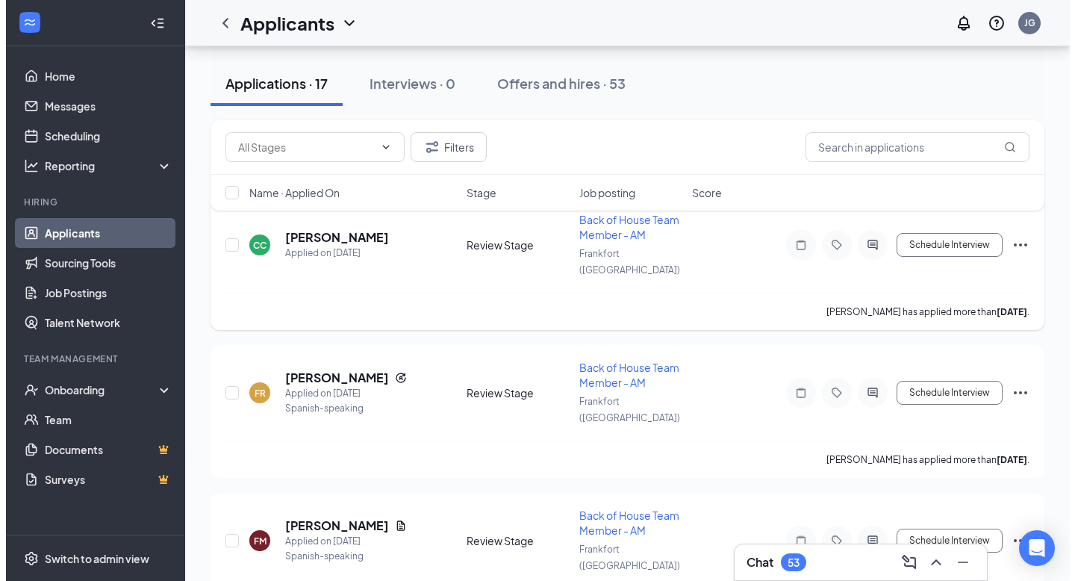
scroll to position [157, 0]
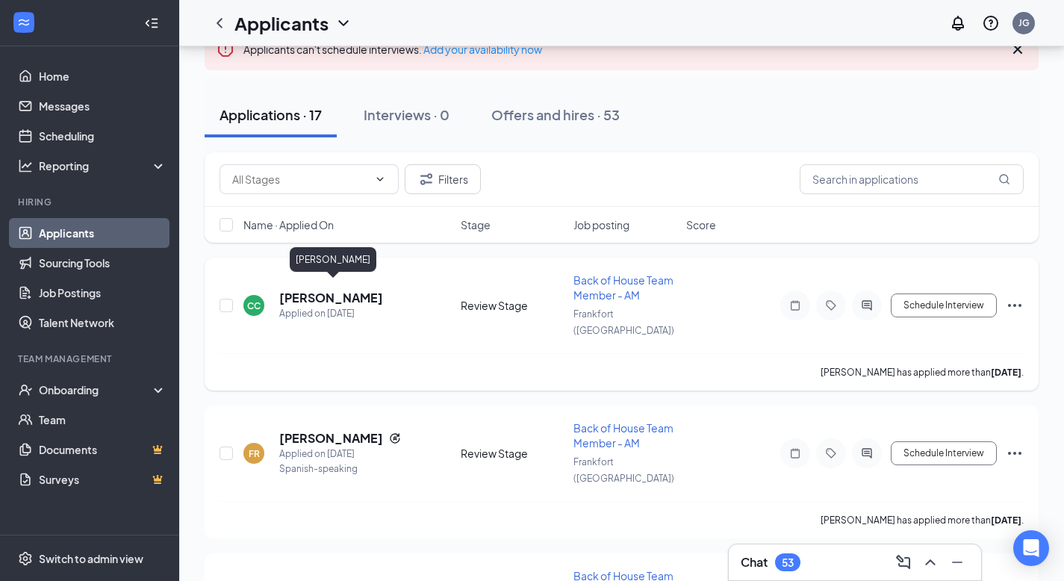
click at [371, 292] on h5 "[PERSON_NAME]" at bounding box center [331, 298] width 104 height 16
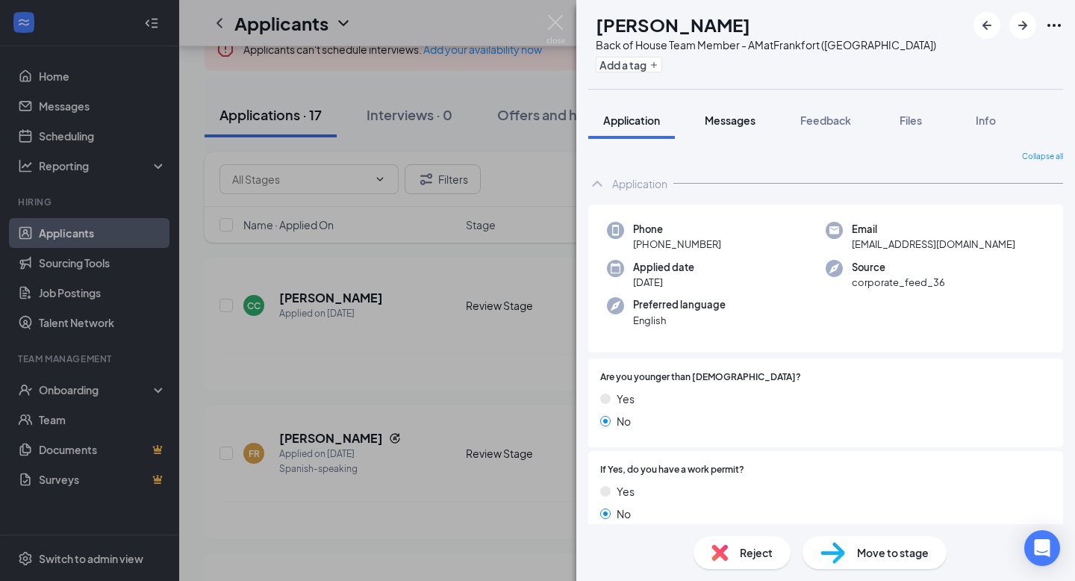
click at [736, 116] on span "Messages" at bounding box center [730, 120] width 51 height 13
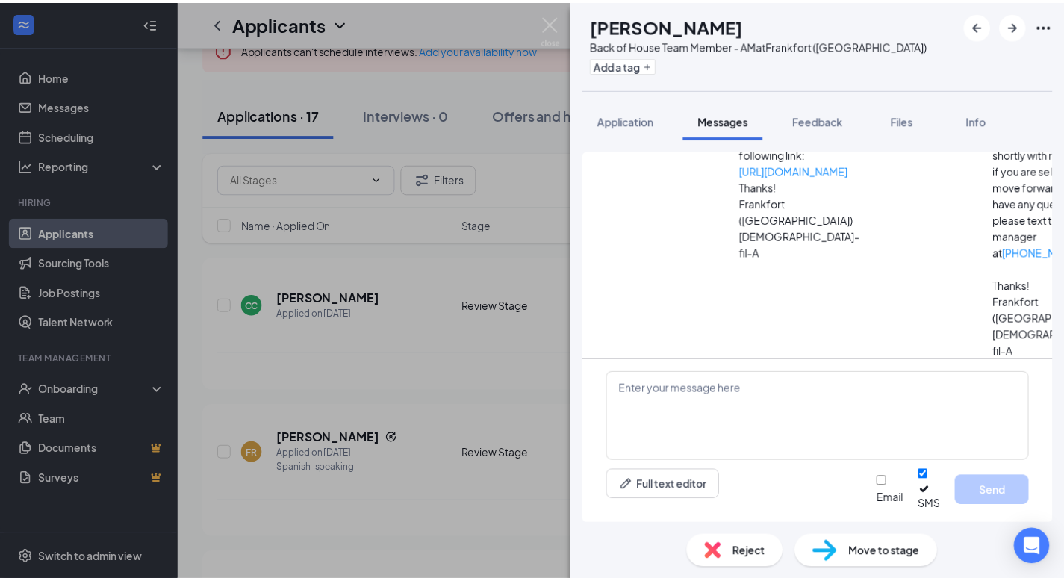
scroll to position [279, 0]
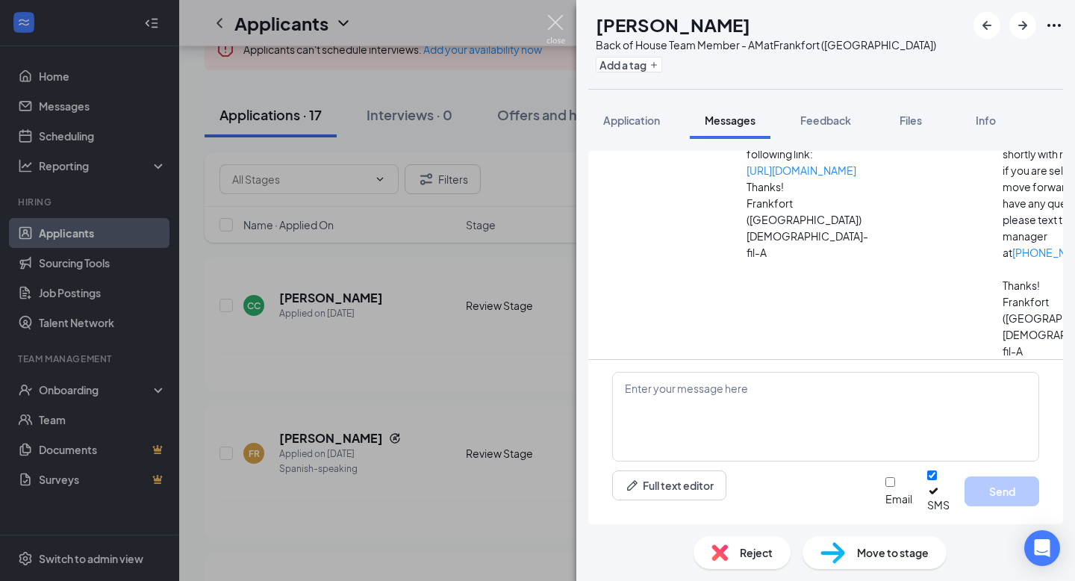
click at [553, 25] on img at bounding box center [556, 29] width 19 height 29
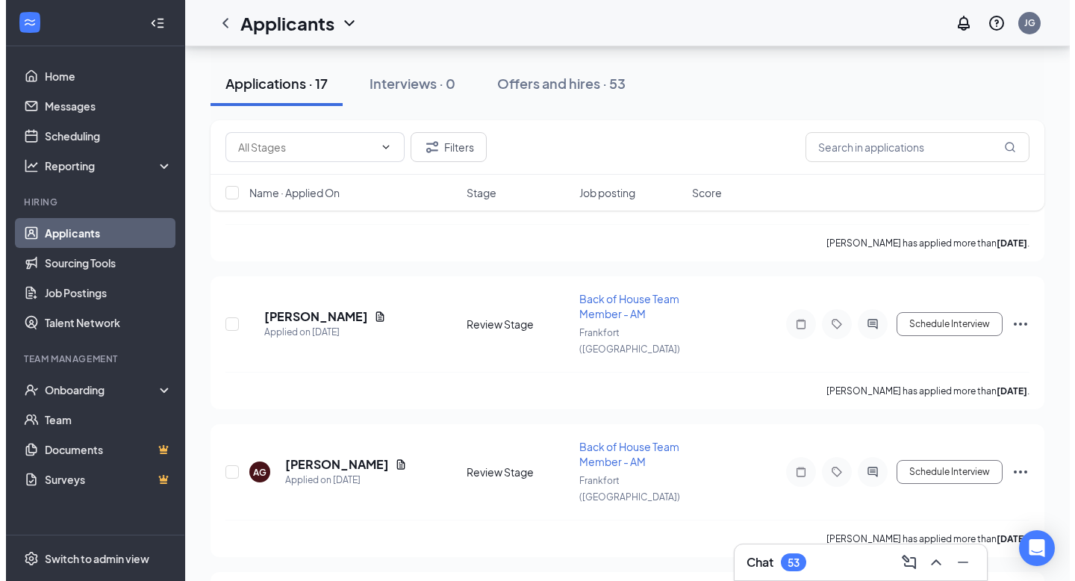
scroll to position [600, 0]
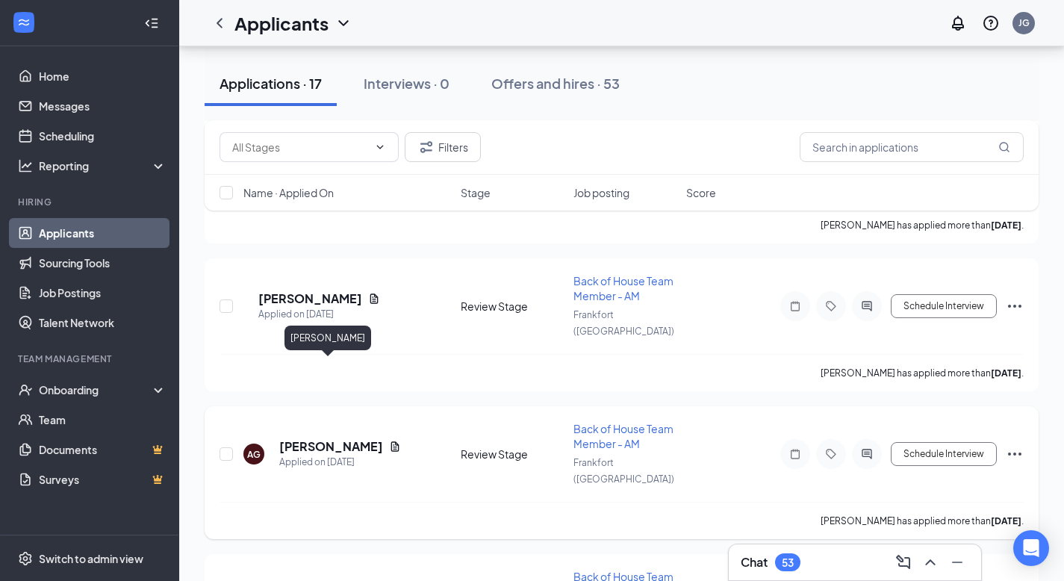
click at [317, 438] on h5 "[PERSON_NAME]" at bounding box center [331, 446] width 104 height 16
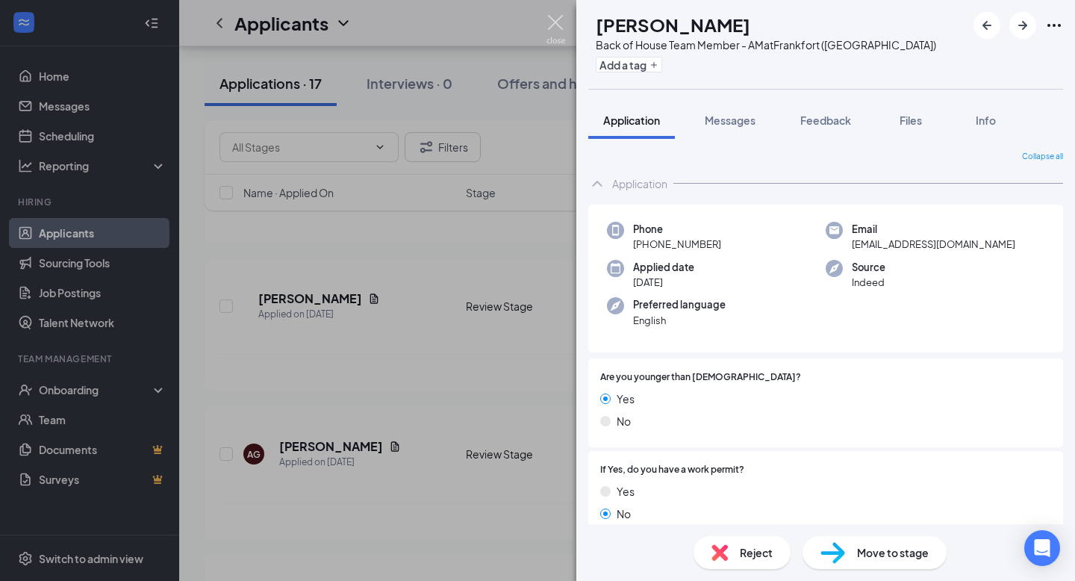
click at [552, 18] on img at bounding box center [556, 29] width 19 height 29
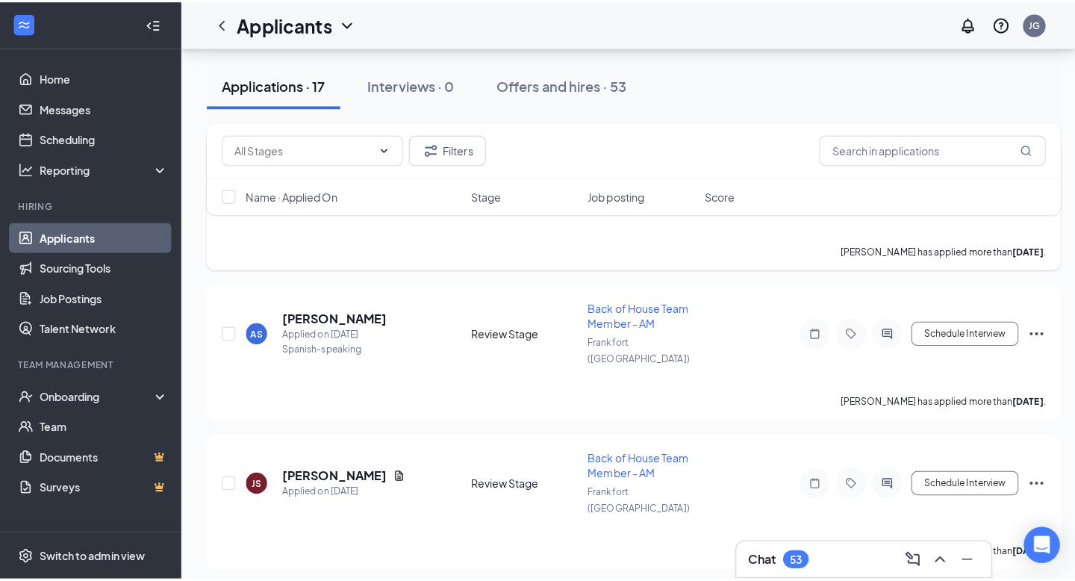
scroll to position [877, 0]
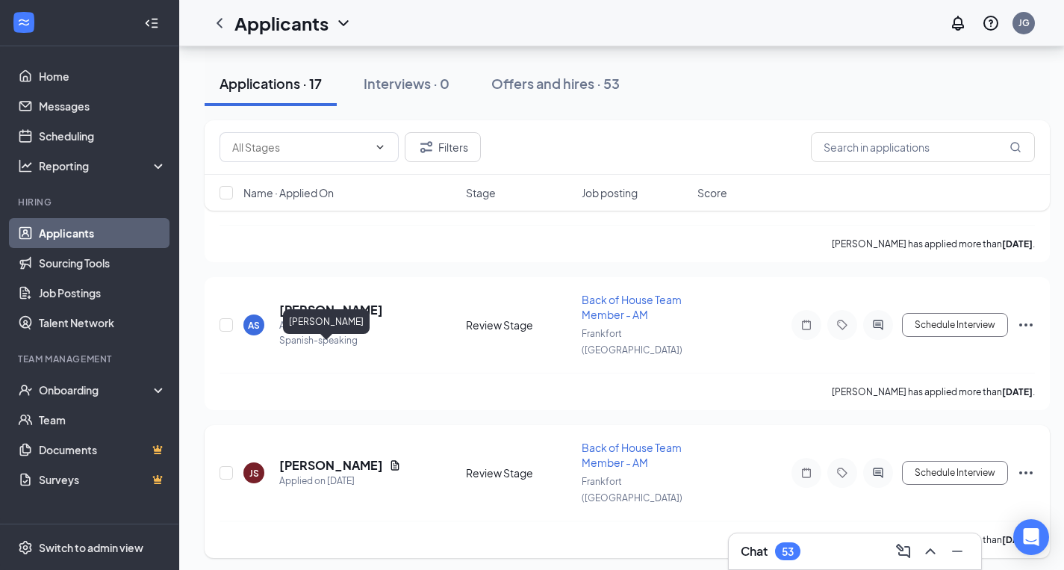
click at [334, 441] on h5 "[PERSON_NAME]" at bounding box center [331, 465] width 104 height 16
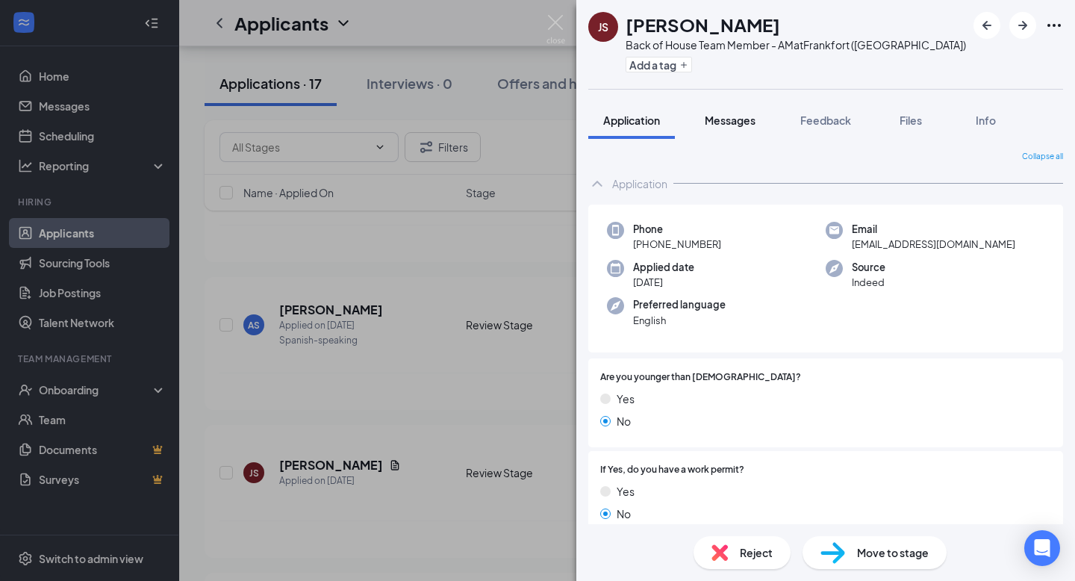
click at [724, 116] on span "Messages" at bounding box center [730, 120] width 51 height 13
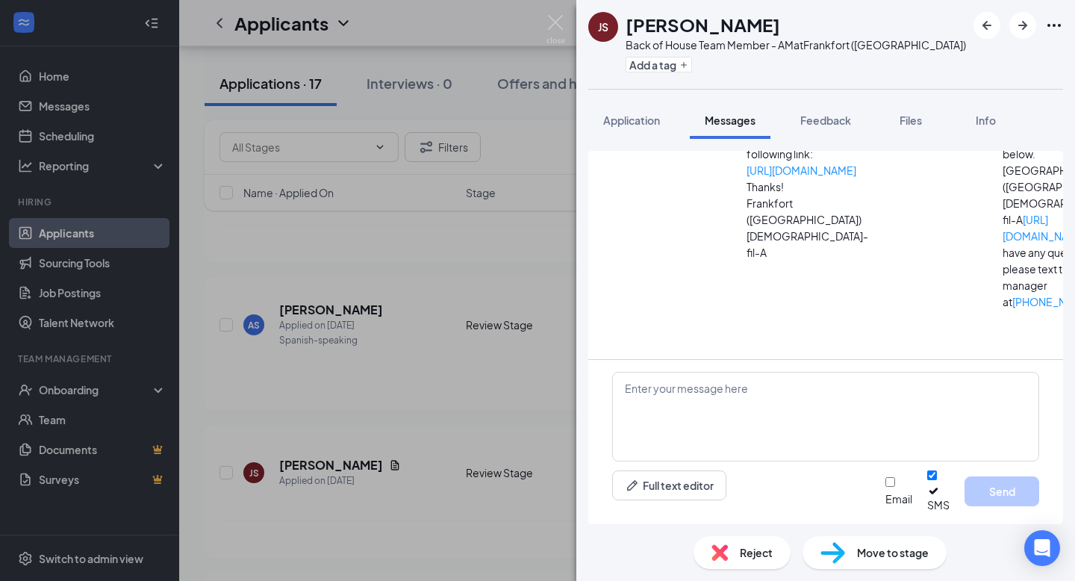
scroll to position [190, 0]
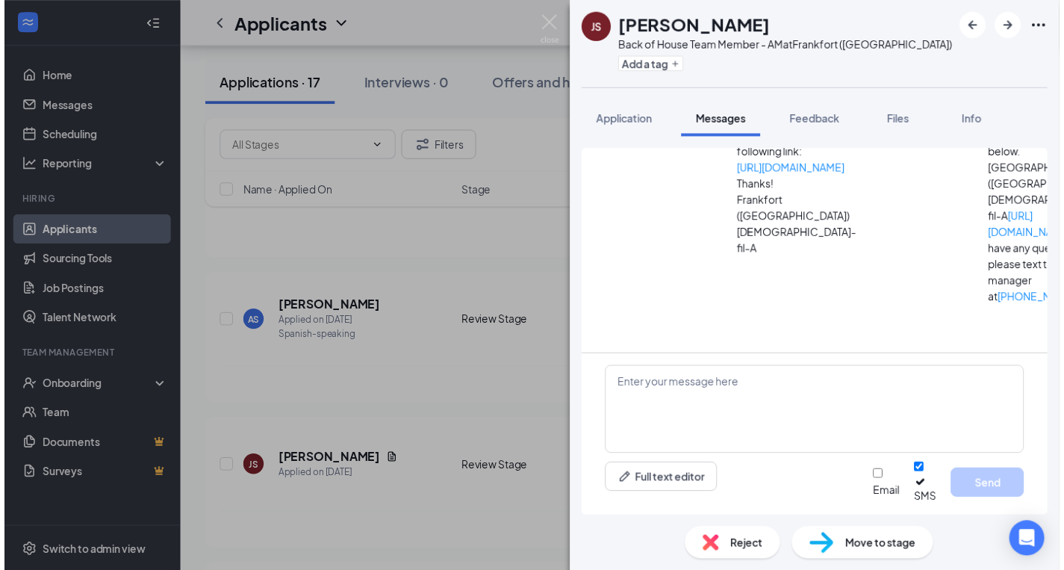
scroll to position [298, 0]
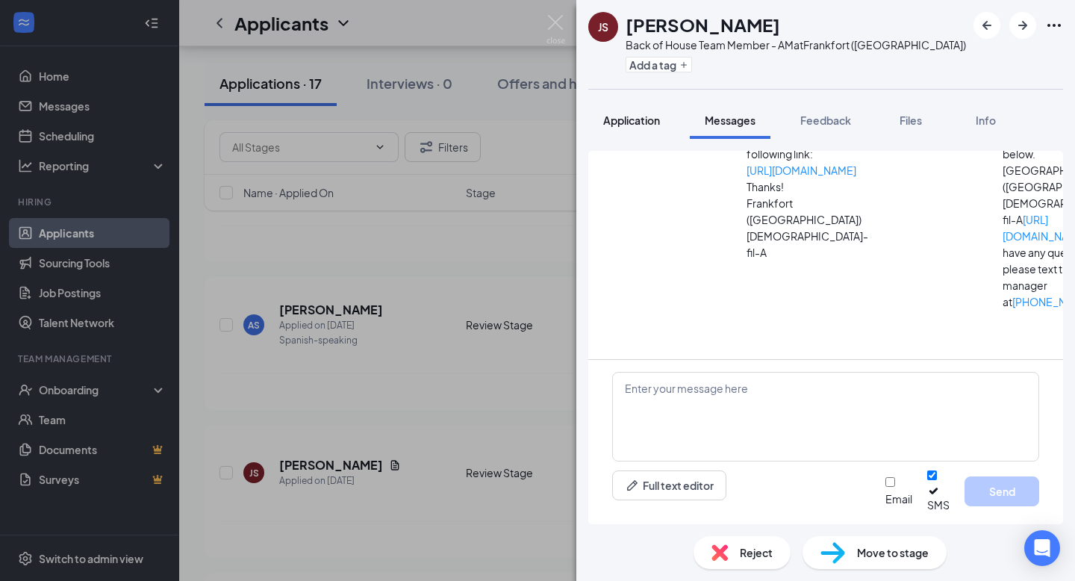
click at [623, 116] on span "Application" at bounding box center [631, 120] width 57 height 13
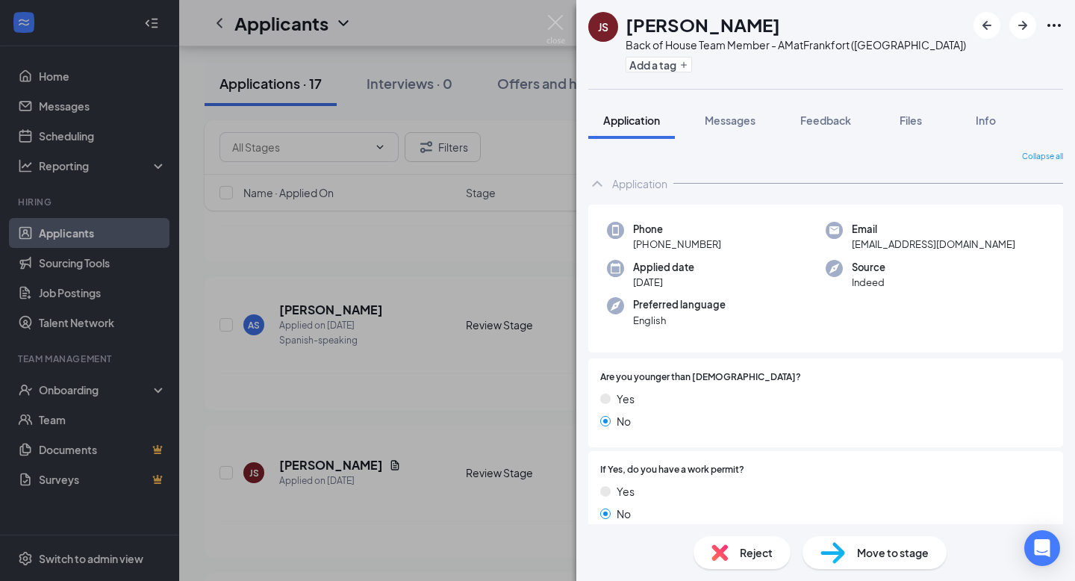
click at [565, 26] on div "JS [PERSON_NAME] Back of House Team Member - AM at [GEOGRAPHIC_DATA] ([GEOGRAPH…" at bounding box center [537, 290] width 1075 height 581
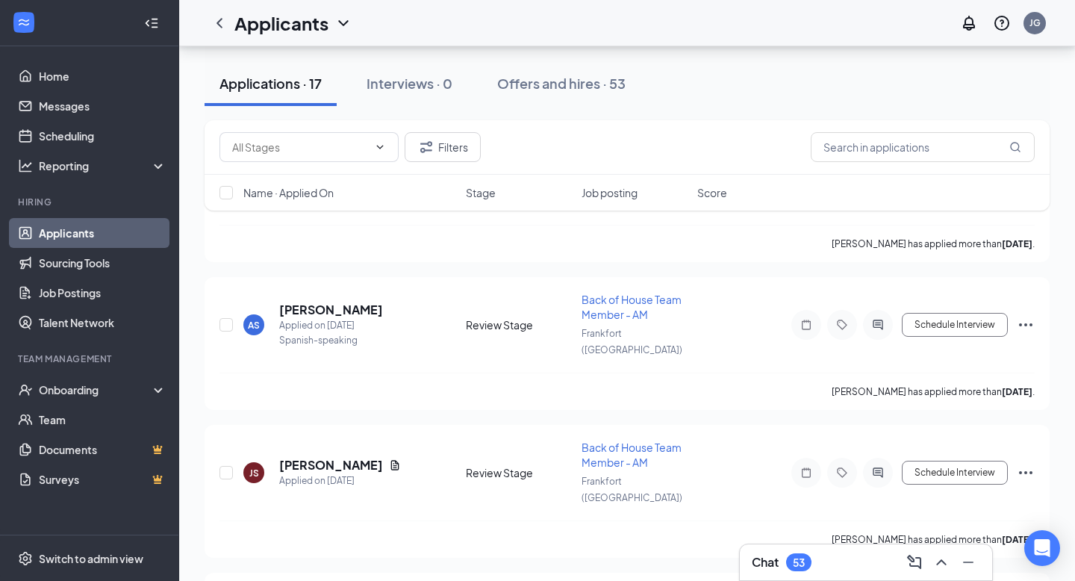
click at [555, 26] on div "Applicants JG" at bounding box center [627, 23] width 896 height 46
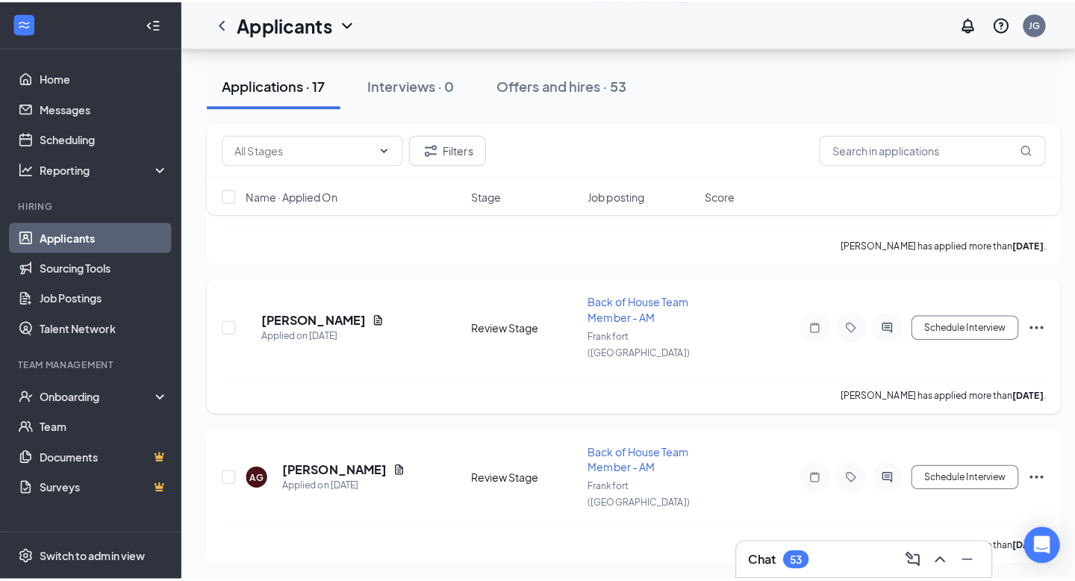
scroll to position [585, 0]
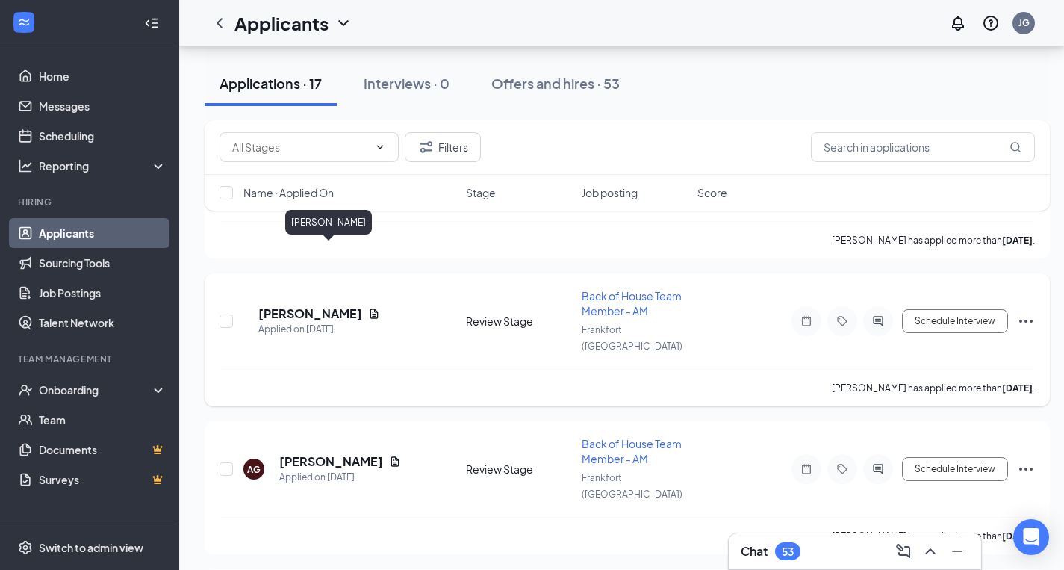
click at [325, 305] on h5 "[PERSON_NAME]" at bounding box center [310, 313] width 104 height 16
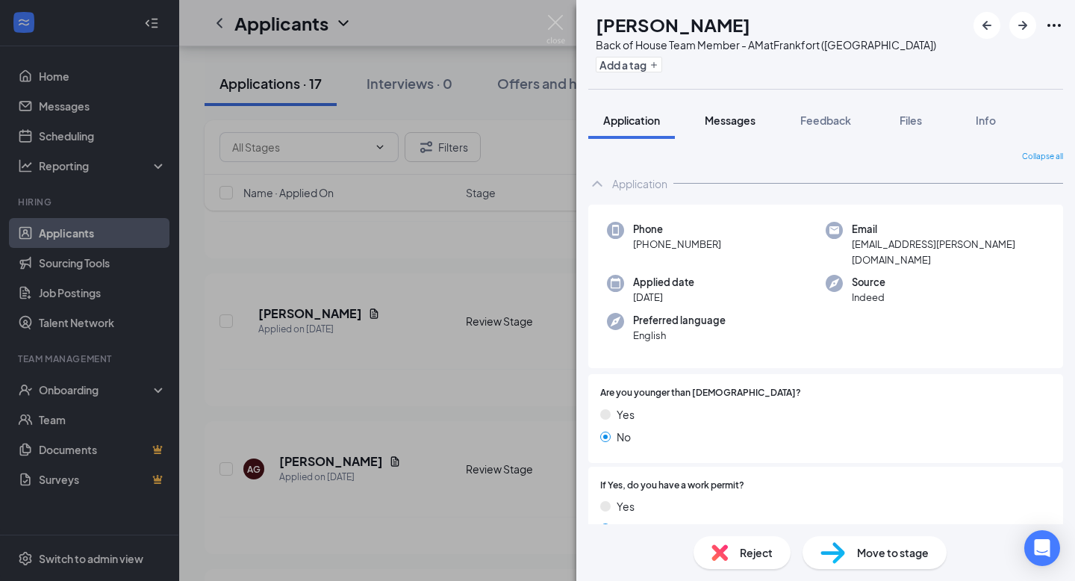
click at [727, 119] on span "Messages" at bounding box center [730, 120] width 51 height 13
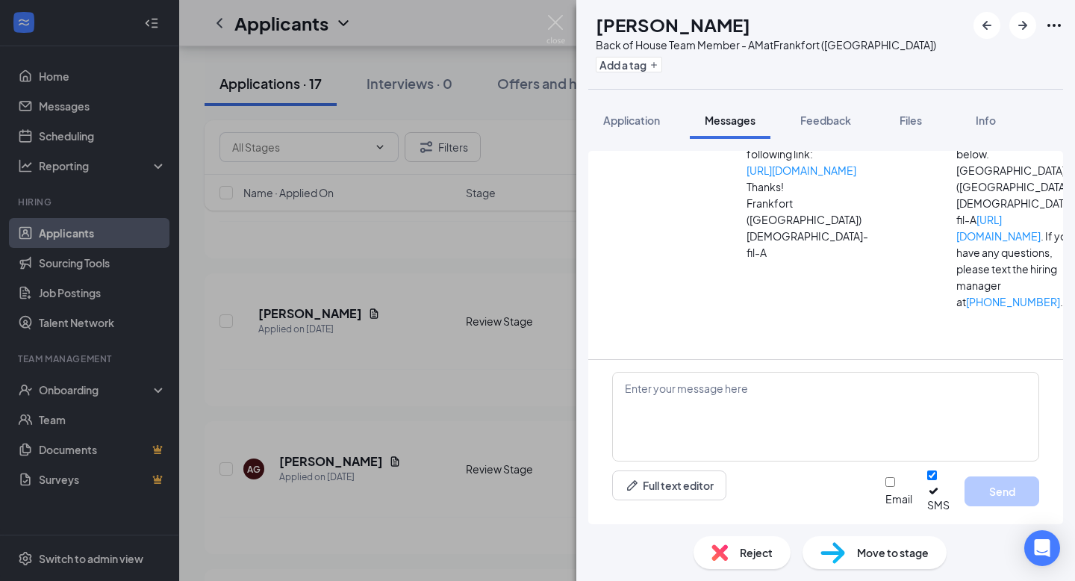
scroll to position [503, 0]
click at [632, 122] on span "Application" at bounding box center [631, 120] width 57 height 13
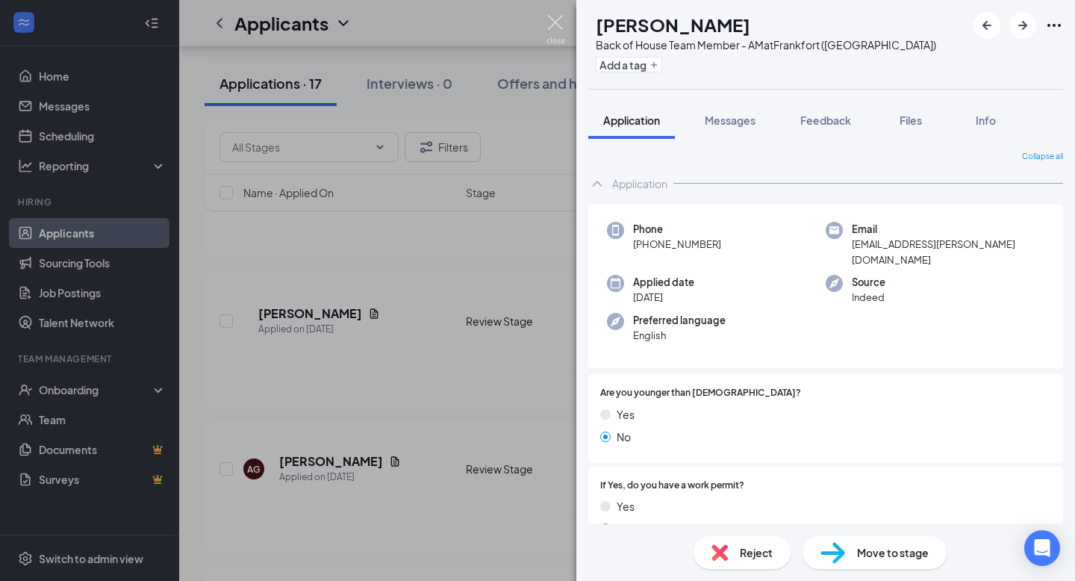
click at [553, 25] on img at bounding box center [556, 29] width 19 height 29
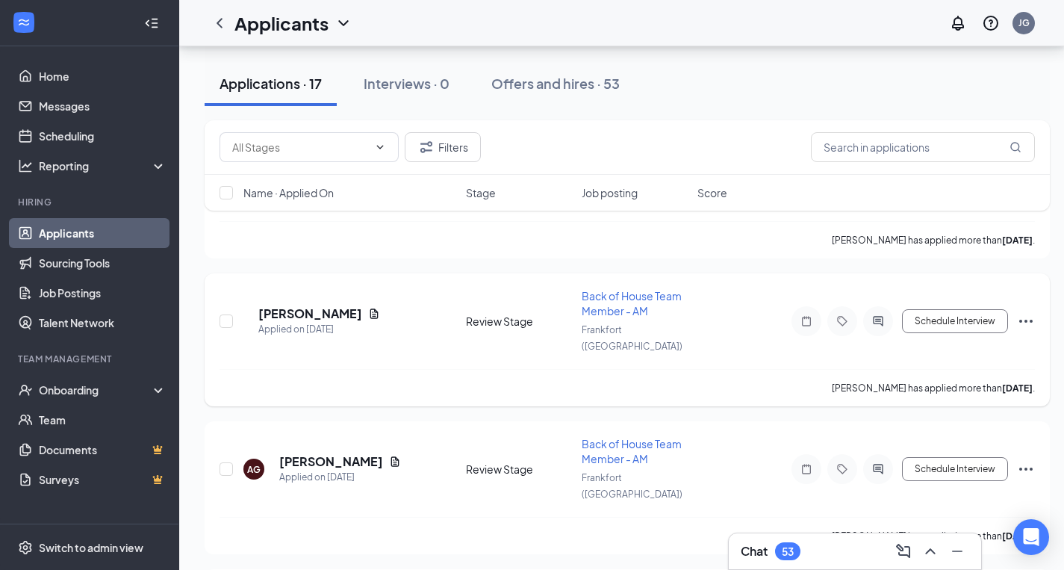
scroll to position [462, 0]
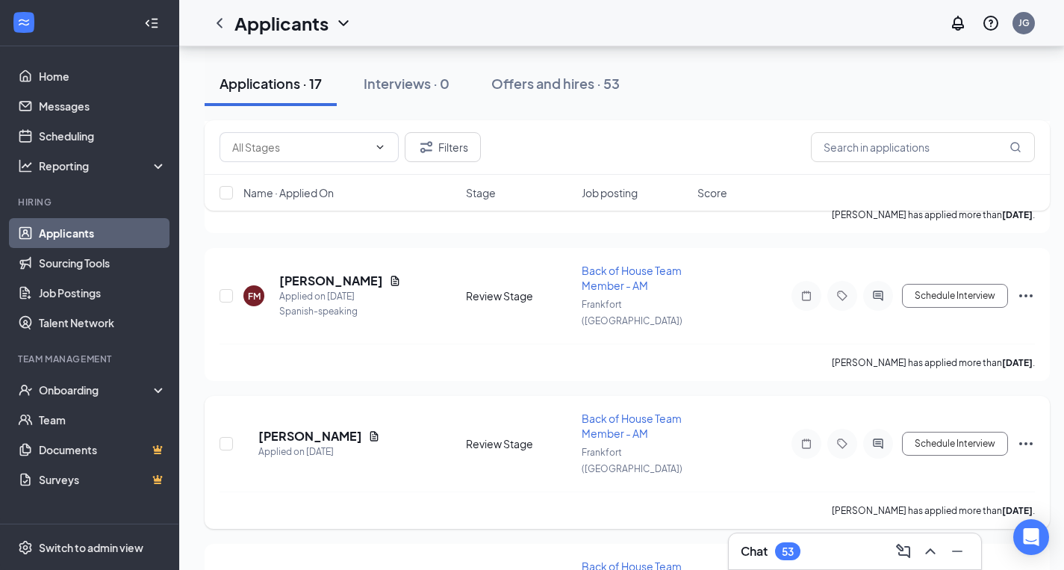
click at [1028, 435] on icon "Ellipses" at bounding box center [1026, 444] width 18 height 18
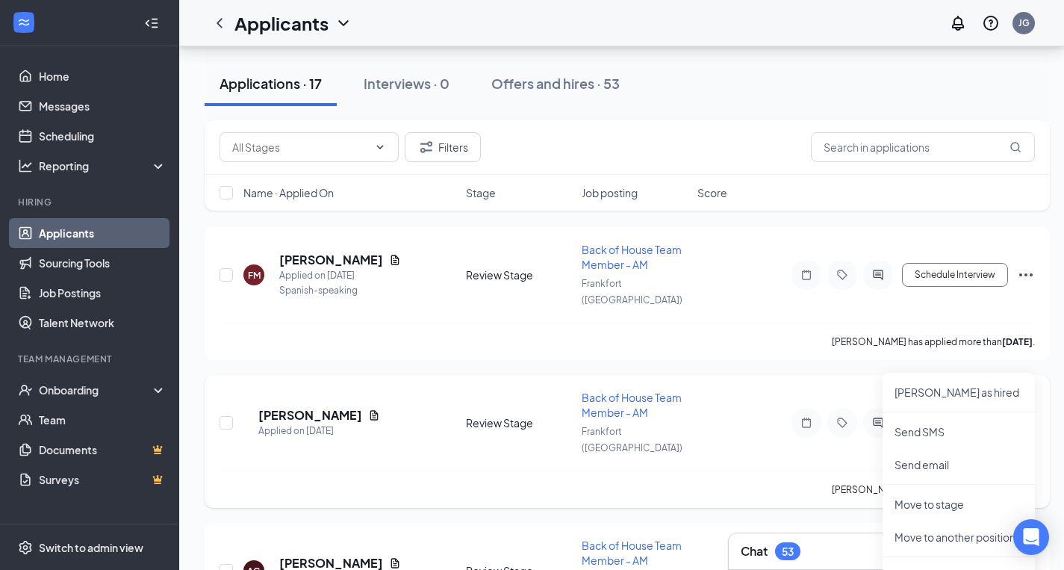
scroll to position [481, 0]
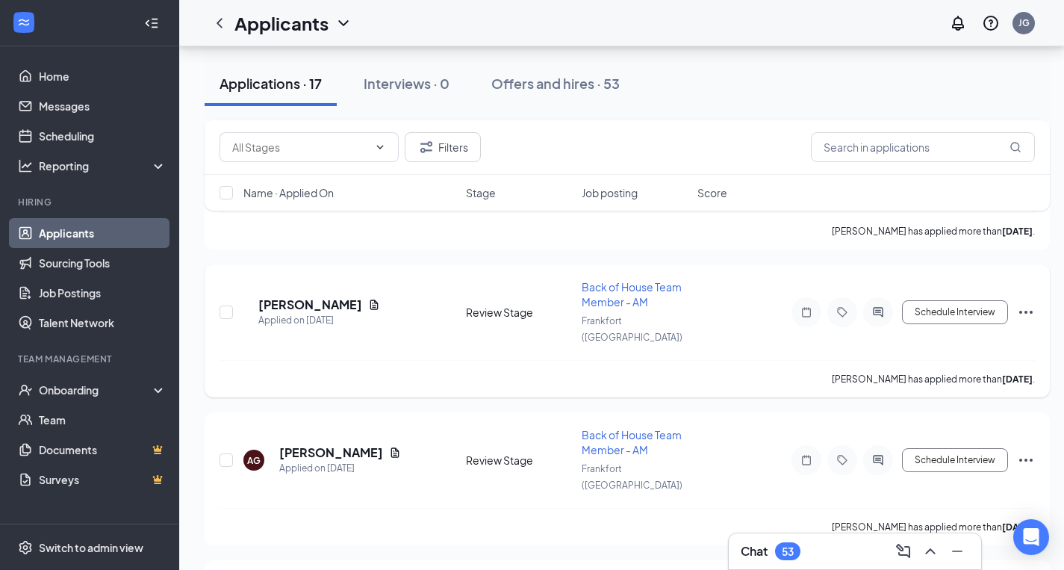
scroll to position [529, 6]
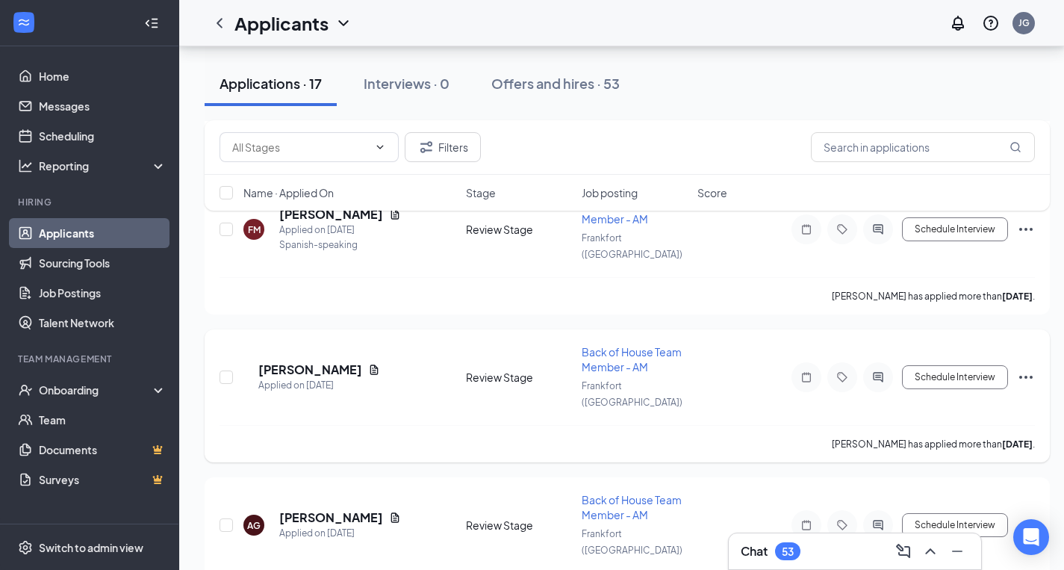
click at [1021, 376] on icon "Ellipses" at bounding box center [1025, 377] width 13 height 3
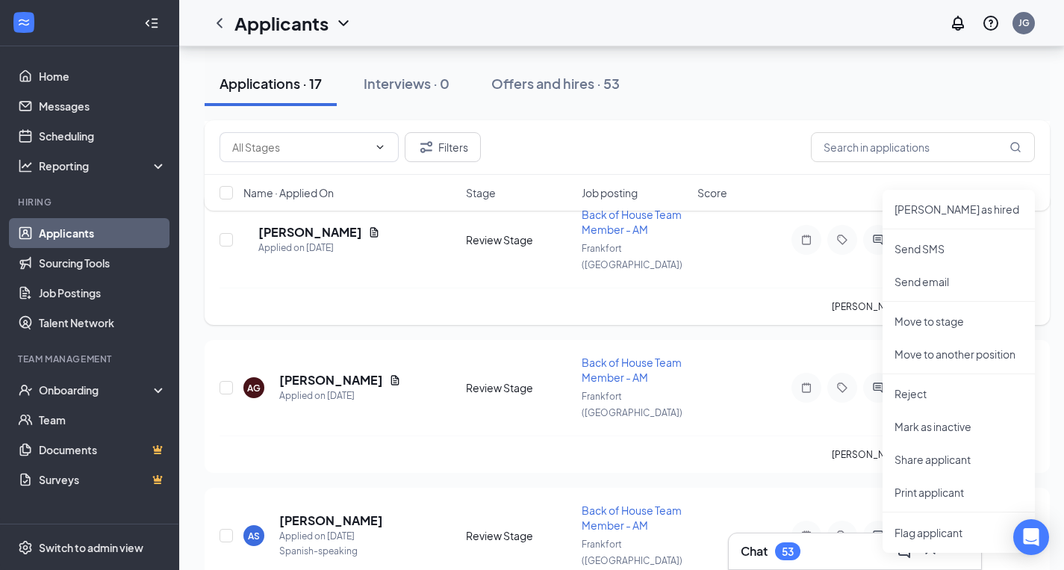
scroll to position [668, 6]
click at [958, 354] on p "Move to another position" at bounding box center [959, 352] width 128 height 15
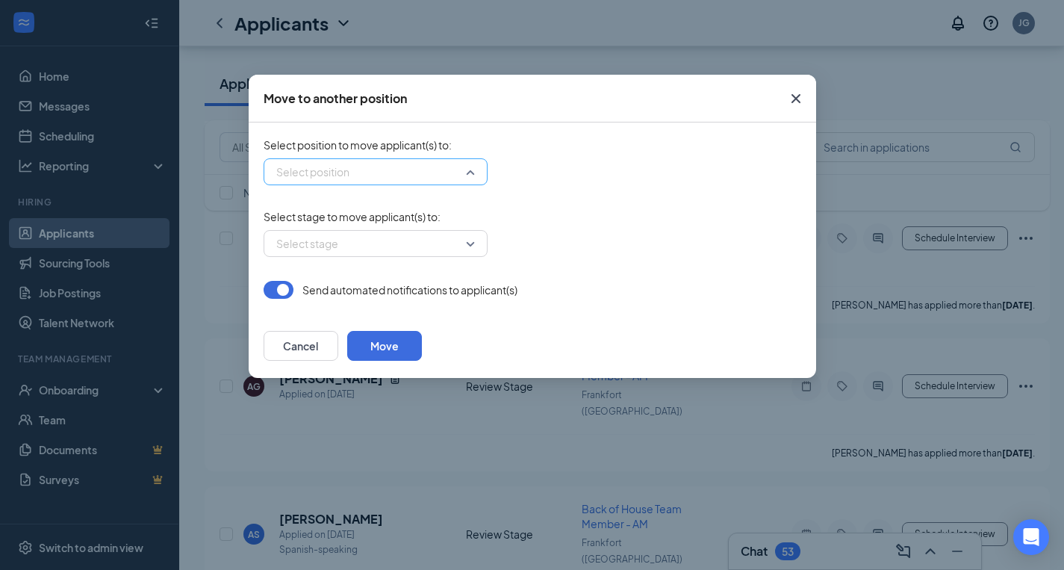
click at [461, 177] on input "search" at bounding box center [371, 171] width 196 height 25
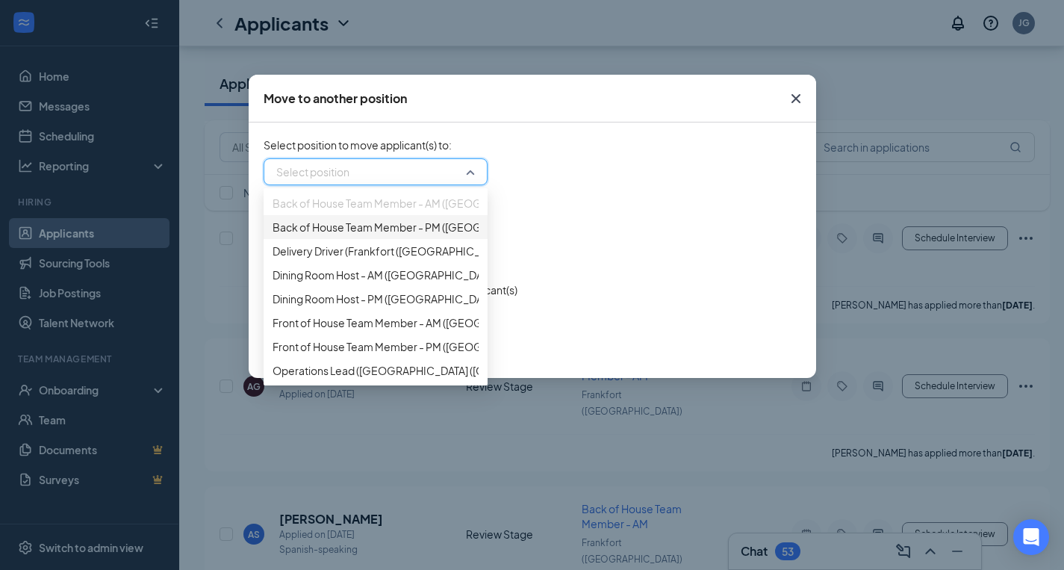
click at [420, 235] on span "Back of House Team Member - PM ([GEOGRAPHIC_DATA] ([GEOGRAPHIC_DATA]))" at bounding box center [473, 227] width 401 height 16
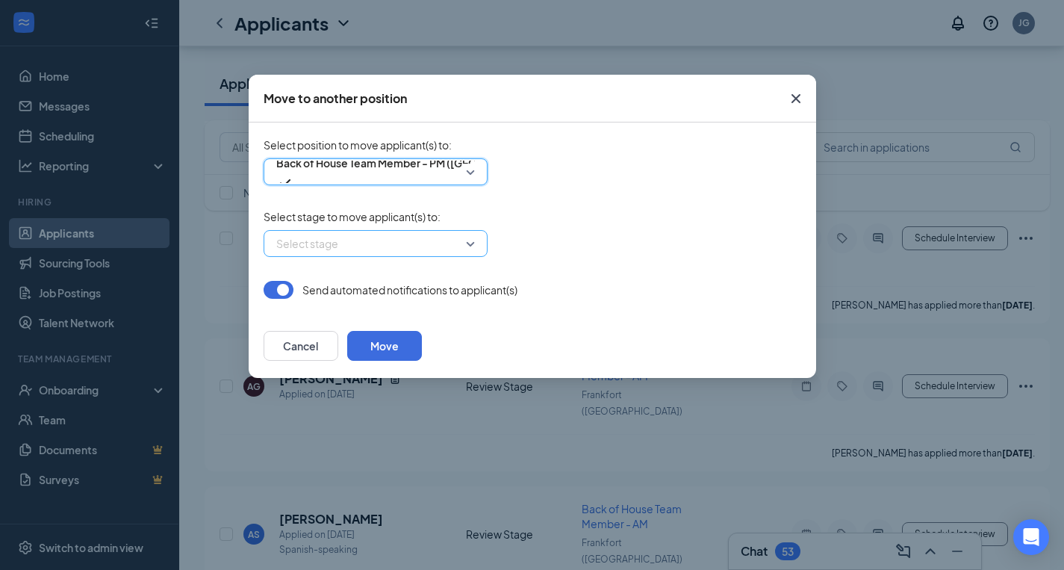
click at [461, 237] on input "search" at bounding box center [371, 243] width 196 height 25
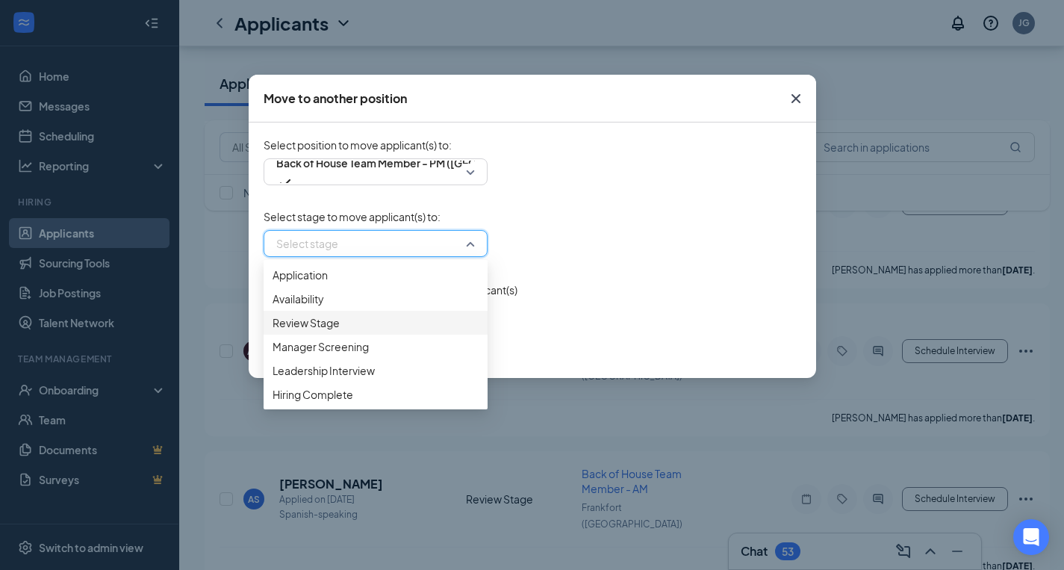
scroll to position [683, 6]
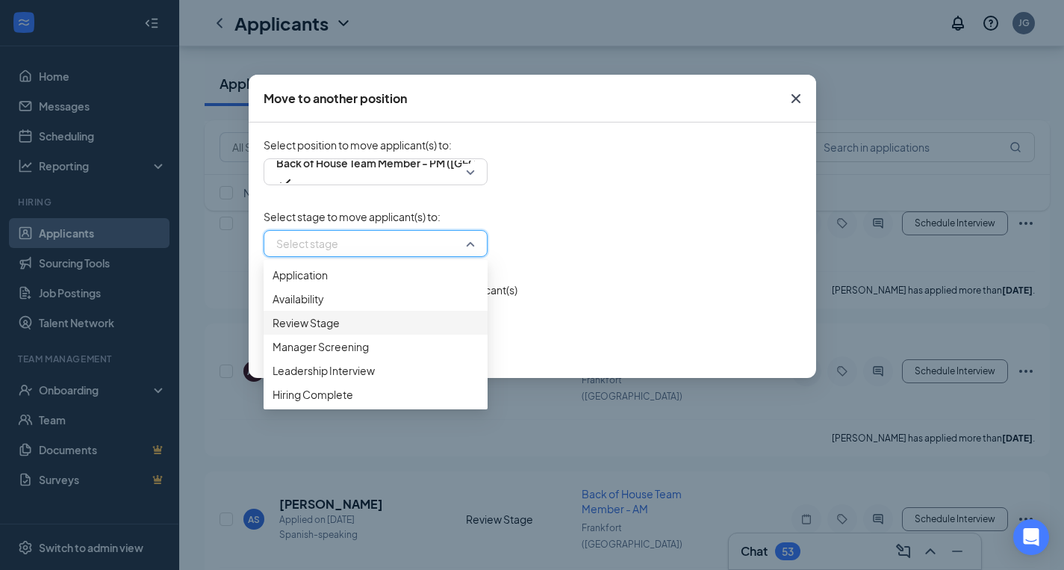
click at [329, 331] on span "Review Stage" at bounding box center [306, 322] width 67 height 16
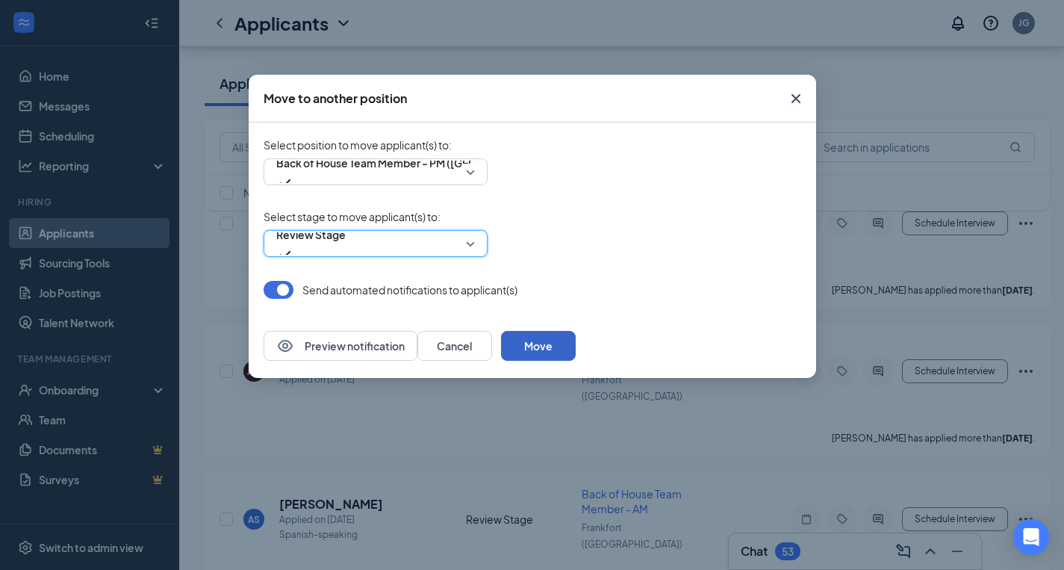
click at [576, 342] on button "Move" at bounding box center [538, 346] width 75 height 30
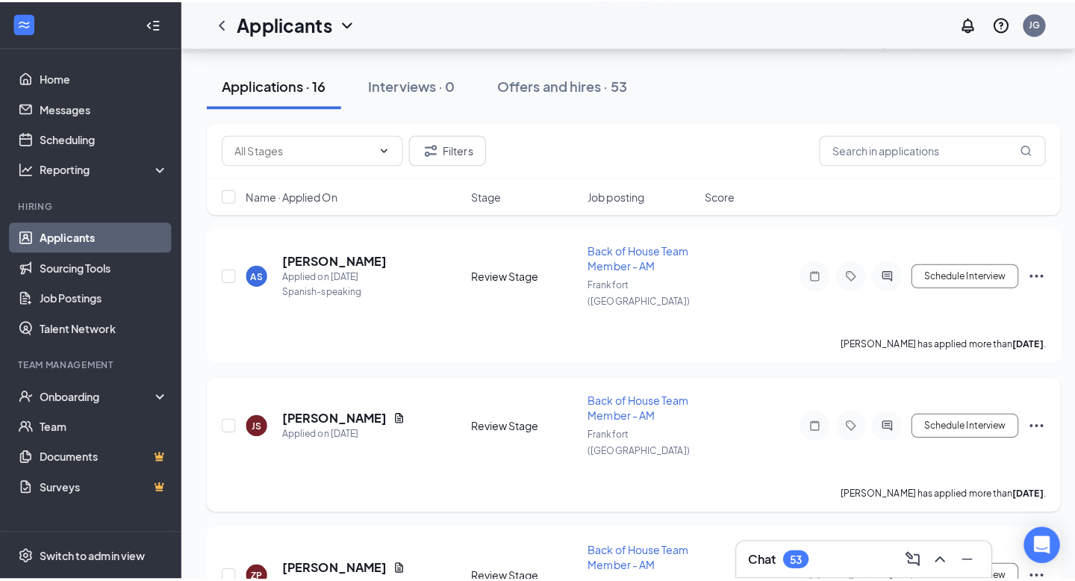
scroll to position [783, 0]
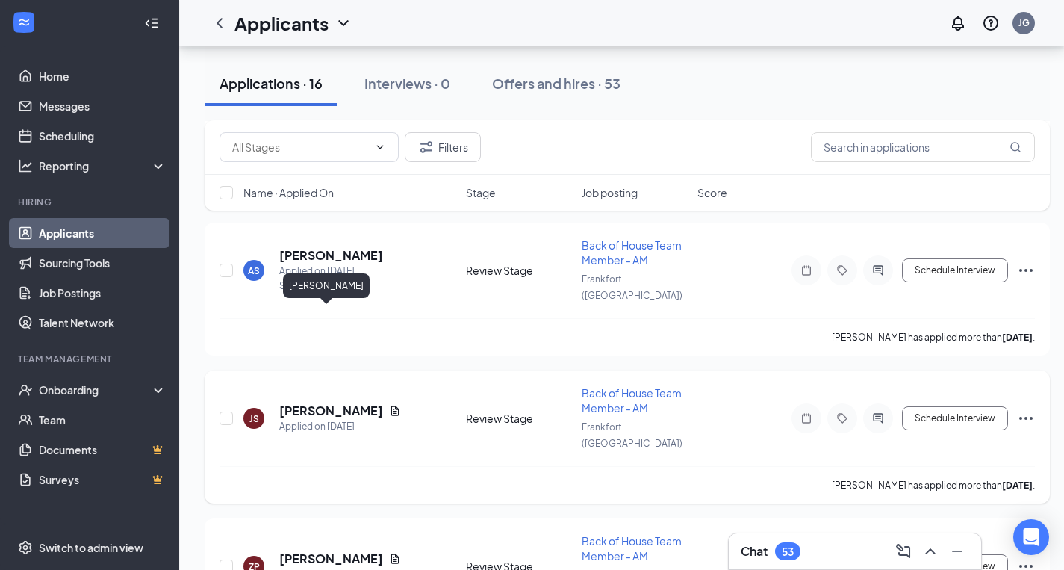
click at [326, 402] on h5 "[PERSON_NAME]" at bounding box center [331, 410] width 104 height 16
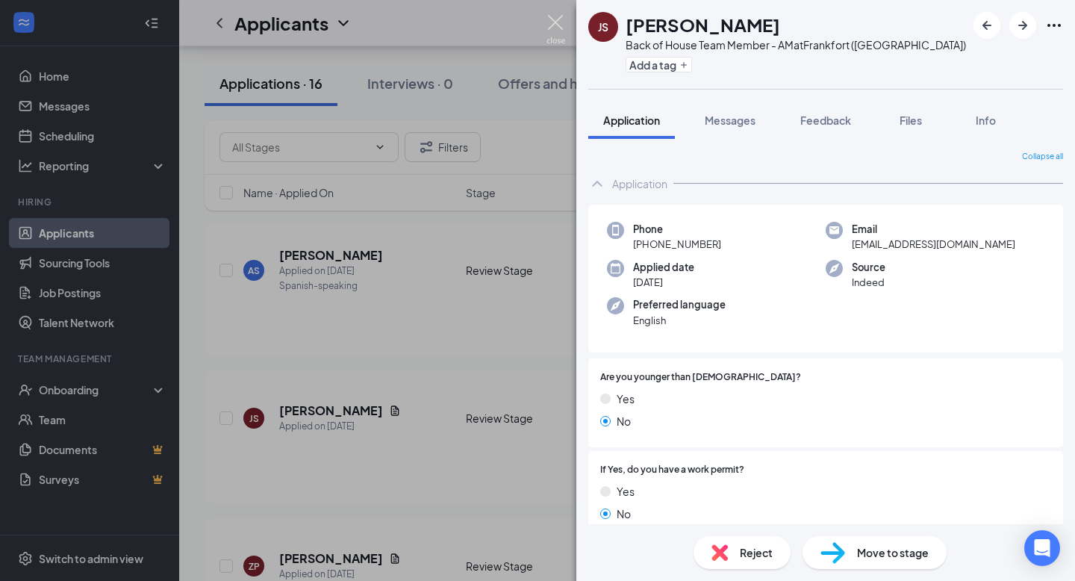
click at [552, 24] on img at bounding box center [556, 29] width 19 height 29
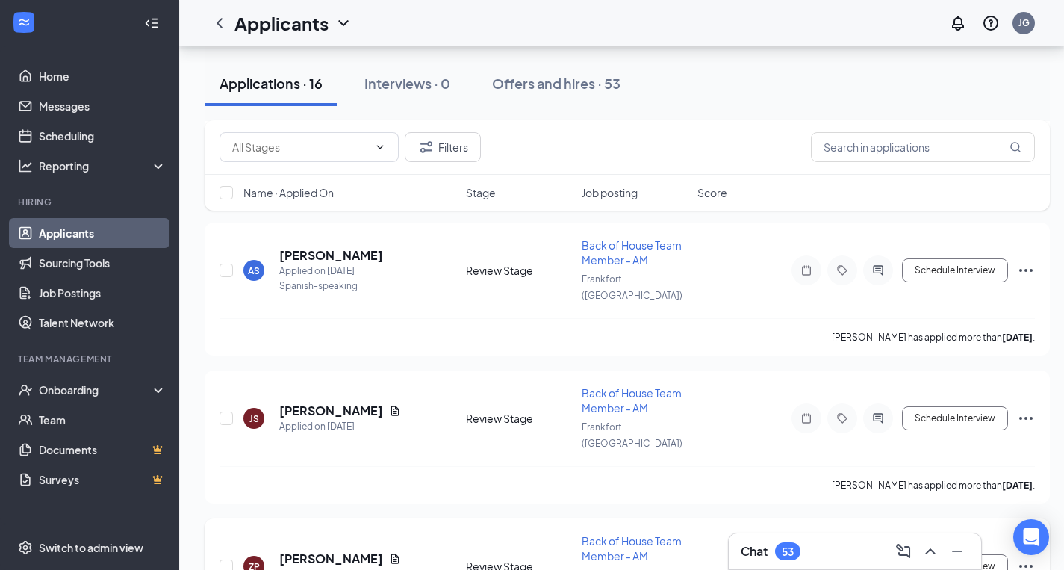
click at [302, 441] on h5 "[PERSON_NAME]" at bounding box center [331, 558] width 104 height 16
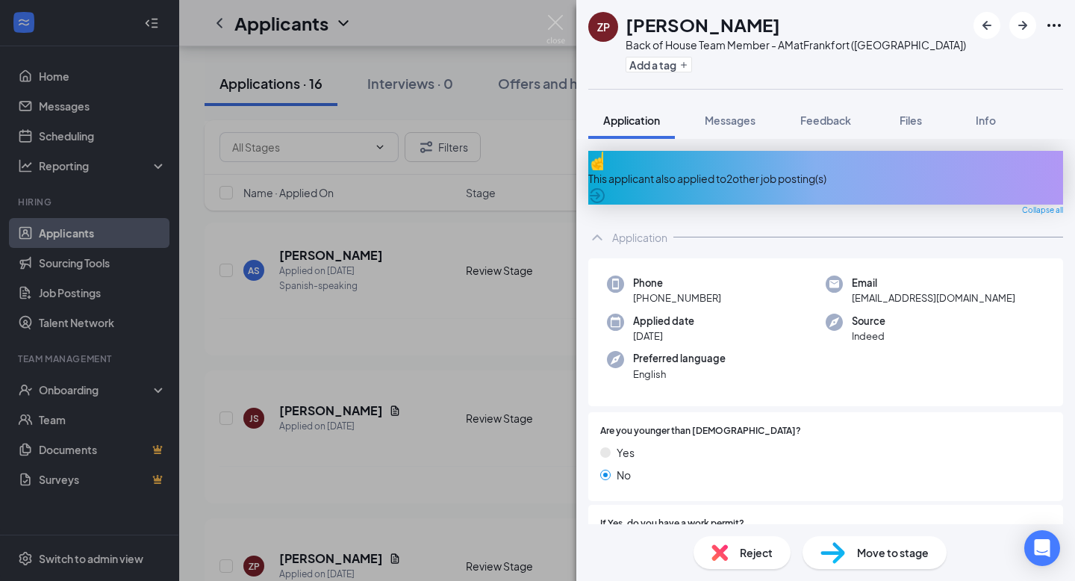
click at [1020, 166] on div "This applicant also applied to 2 other job posting(s)" at bounding box center [825, 178] width 475 height 54
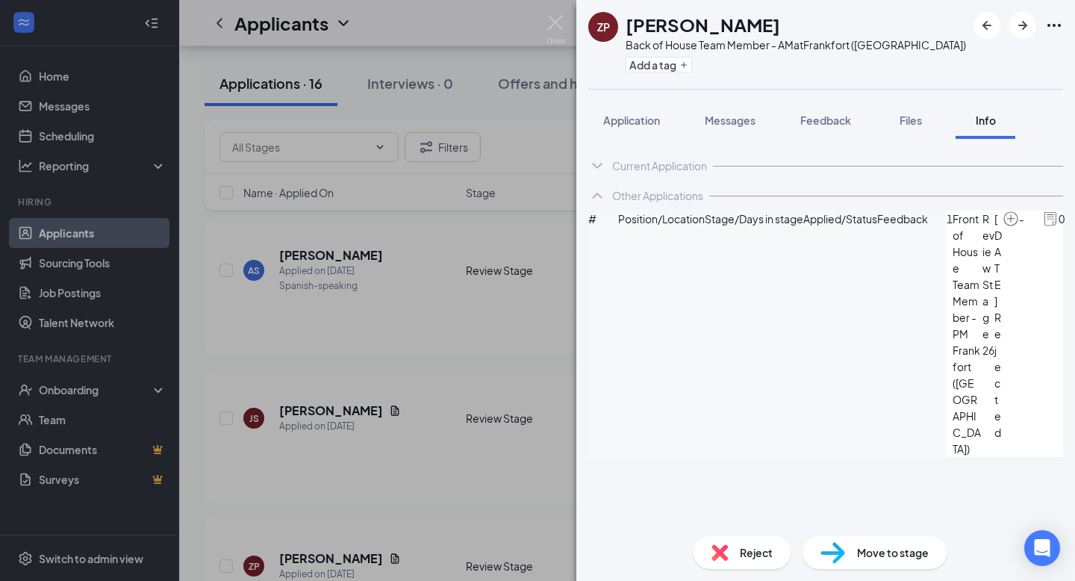
click at [1058, 227] on icon "ArrowCircle" at bounding box center [1082, 219] width 15 height 15
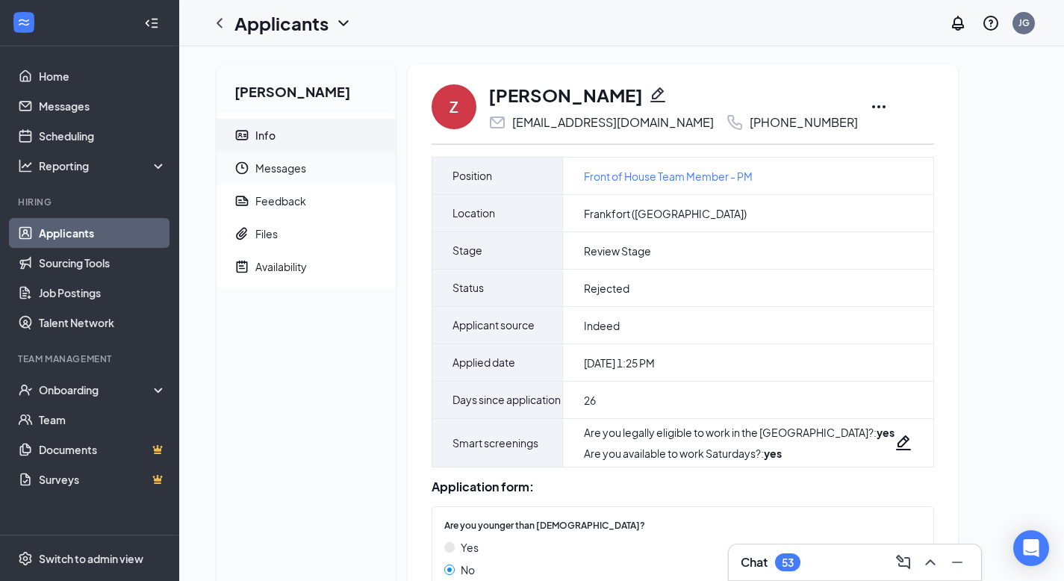
click at [262, 170] on span "Messages" at bounding box center [319, 168] width 128 height 33
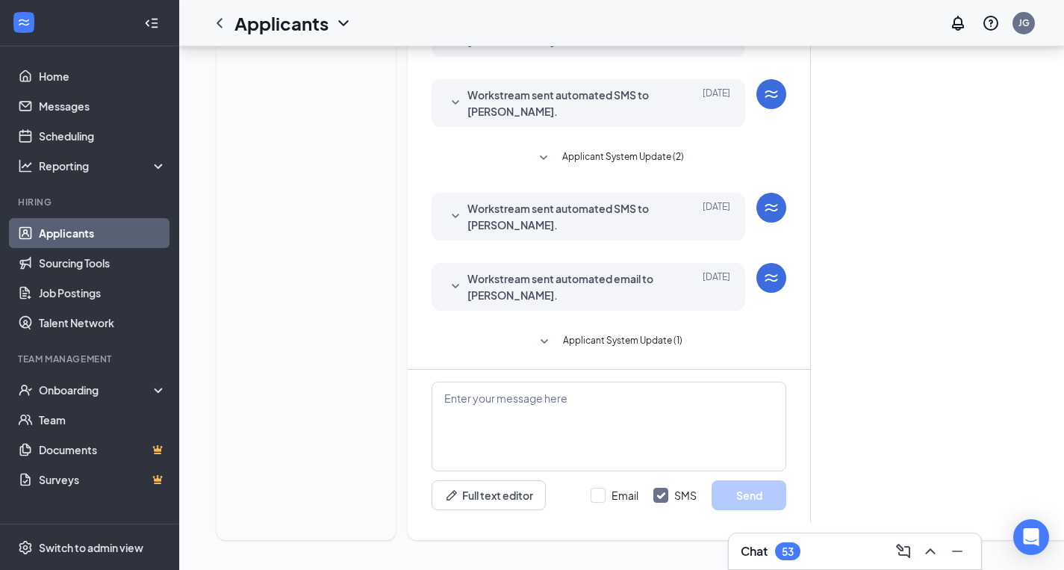
scroll to position [386, 0]
click at [543, 333] on icon "SmallChevronDown" at bounding box center [544, 342] width 18 height 18
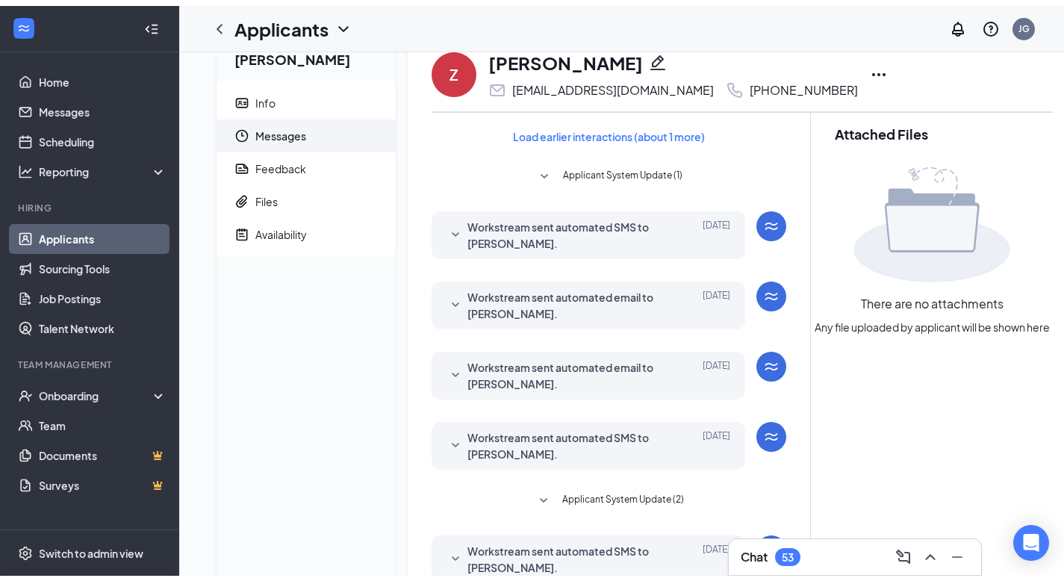
scroll to position [0, 0]
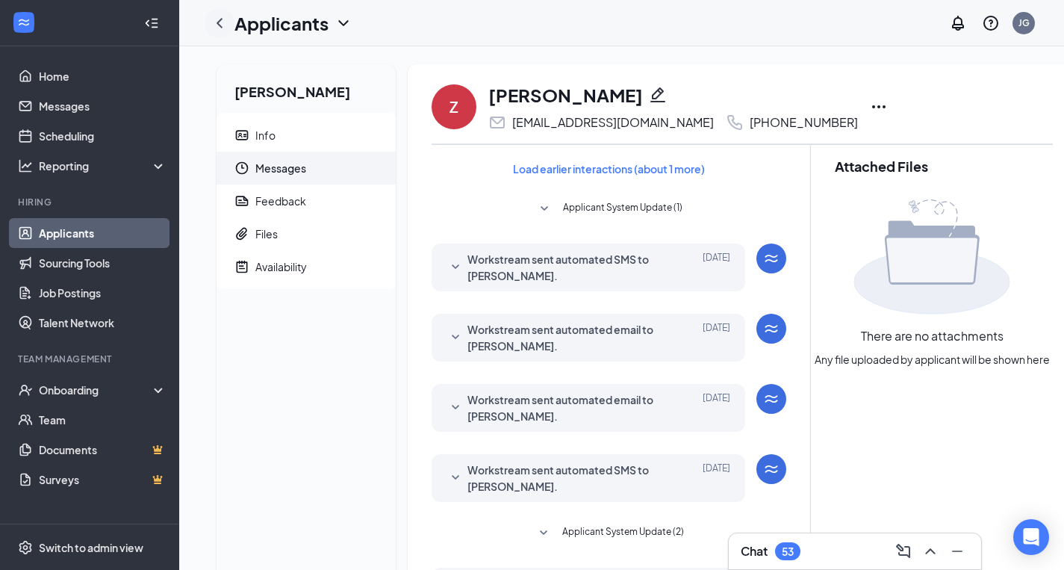
click at [213, 25] on icon "ChevronLeft" at bounding box center [220, 23] width 18 height 18
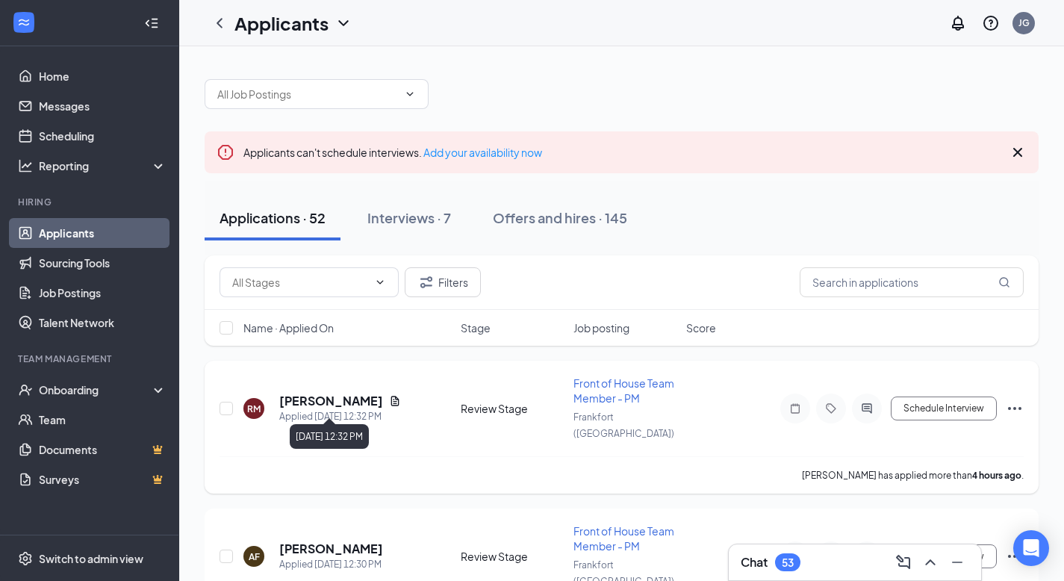
scroll to position [19, 0]
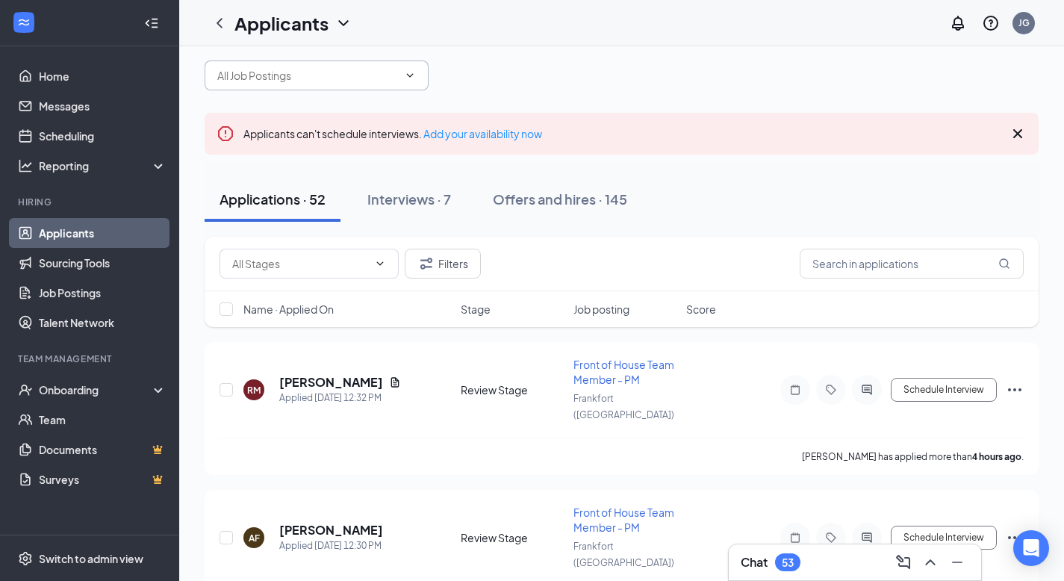
click at [332, 84] on span at bounding box center [317, 75] width 224 height 30
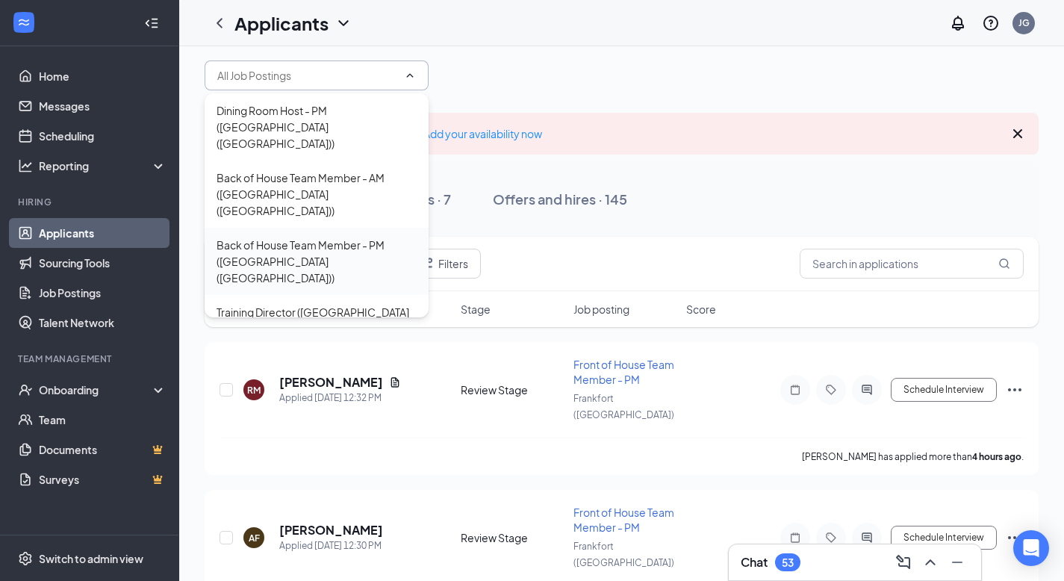
scroll to position [1, 0]
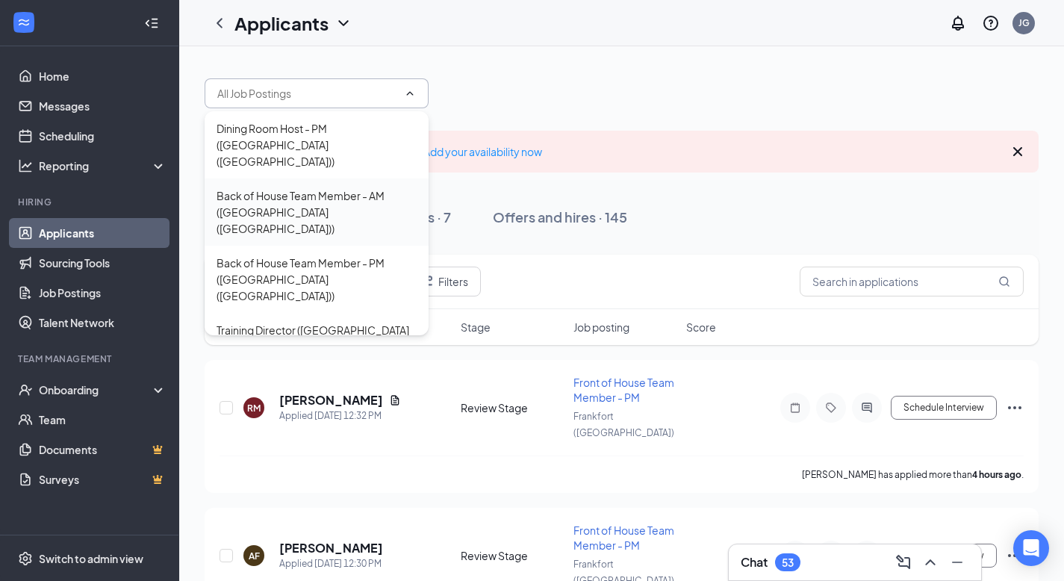
click at [319, 187] on div "Back of House Team Member - AM ([GEOGRAPHIC_DATA] ([GEOGRAPHIC_DATA]))" at bounding box center [317, 211] width 200 height 49
type input "Back of House Team Member - AM ([GEOGRAPHIC_DATA] ([GEOGRAPHIC_DATA]))"
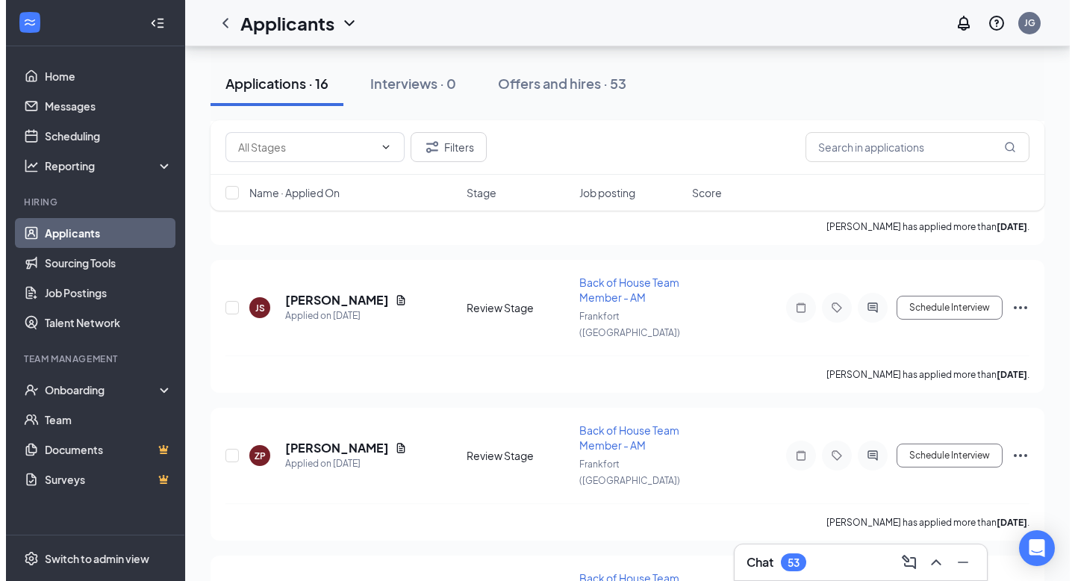
scroll to position [895, 0]
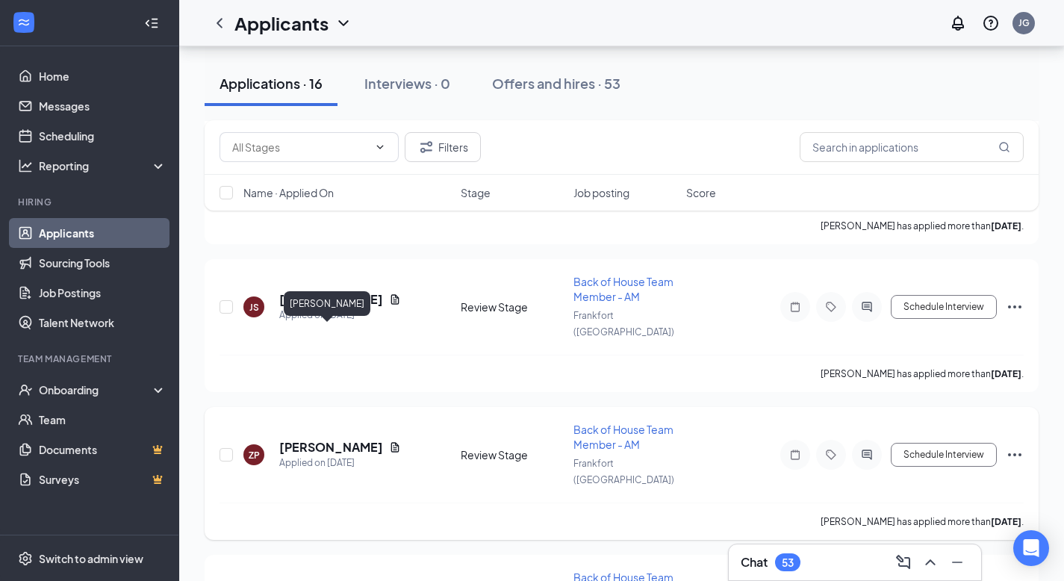
click at [328, 439] on h5 "[PERSON_NAME]" at bounding box center [331, 447] width 104 height 16
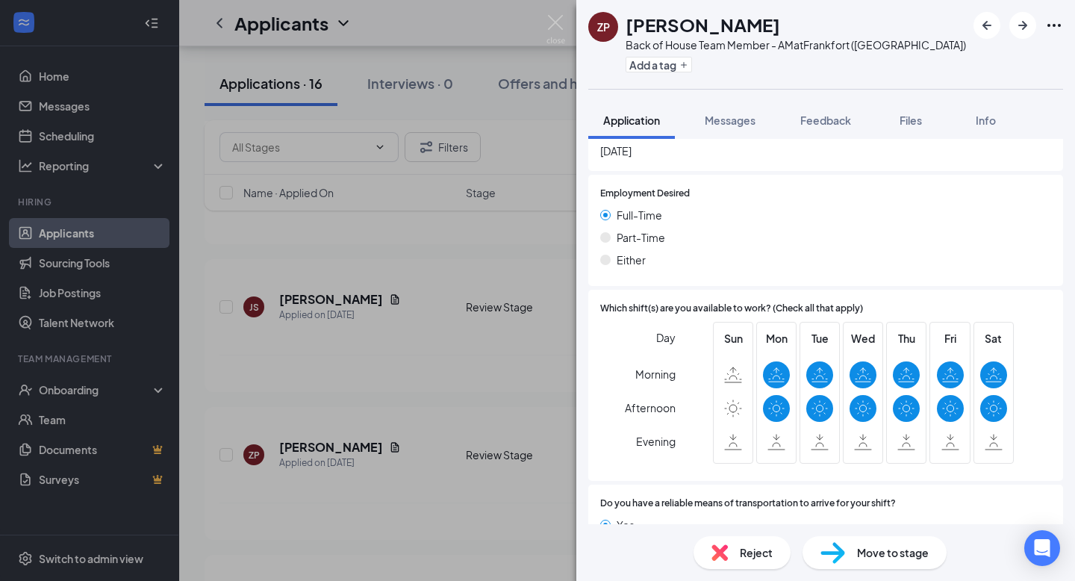
scroll to position [958, 0]
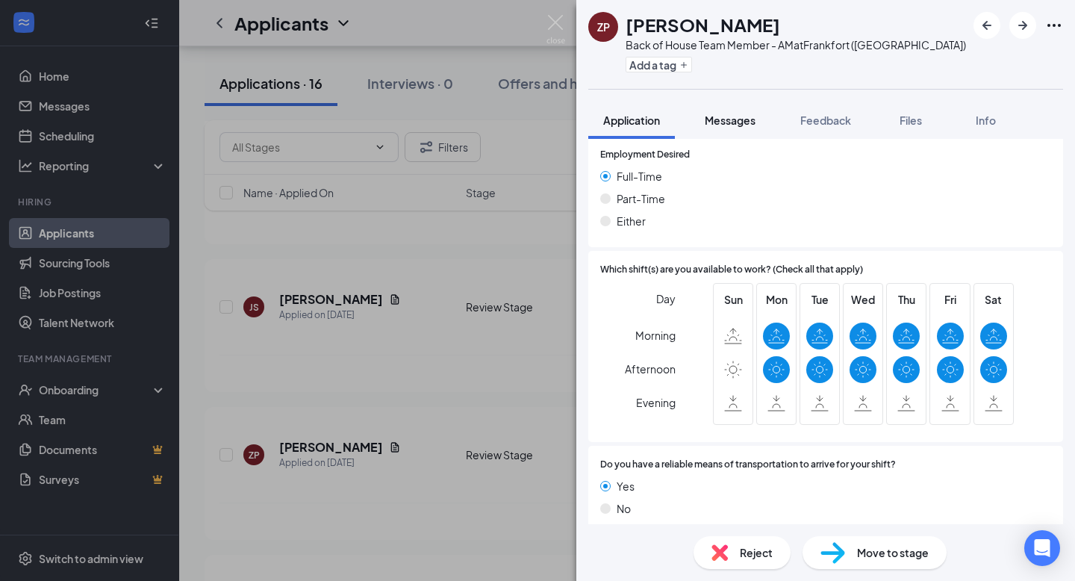
click at [736, 127] on div "Messages" at bounding box center [730, 120] width 51 height 15
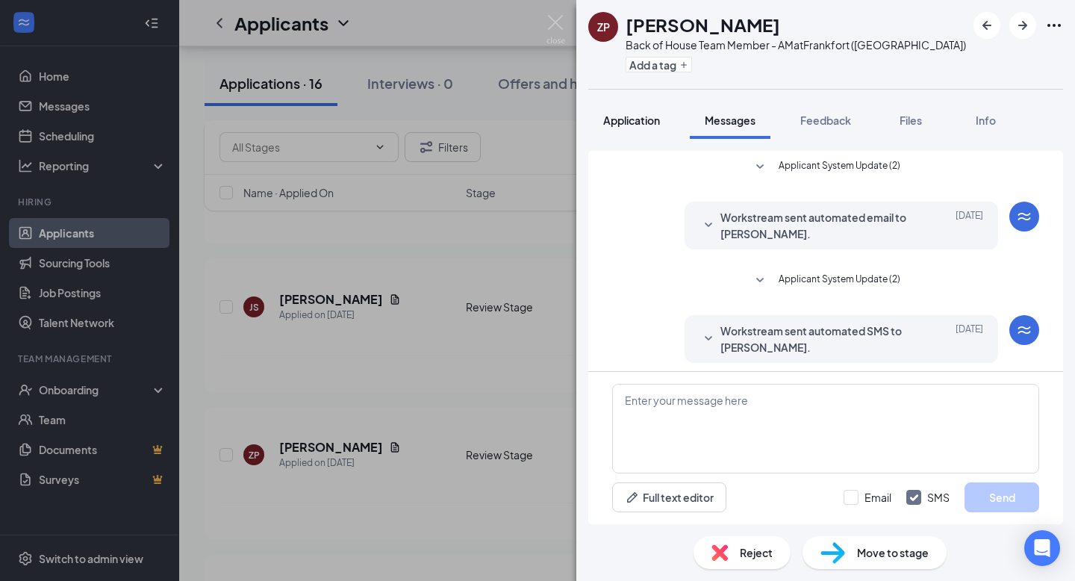
scroll to position [77, 0]
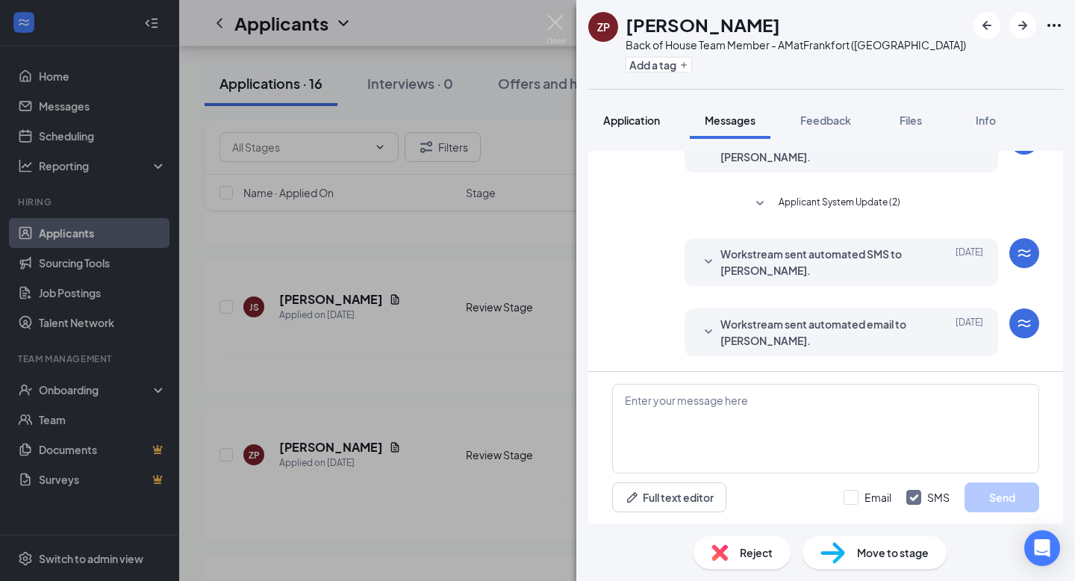
click at [645, 135] on button "Application" at bounding box center [631, 120] width 87 height 37
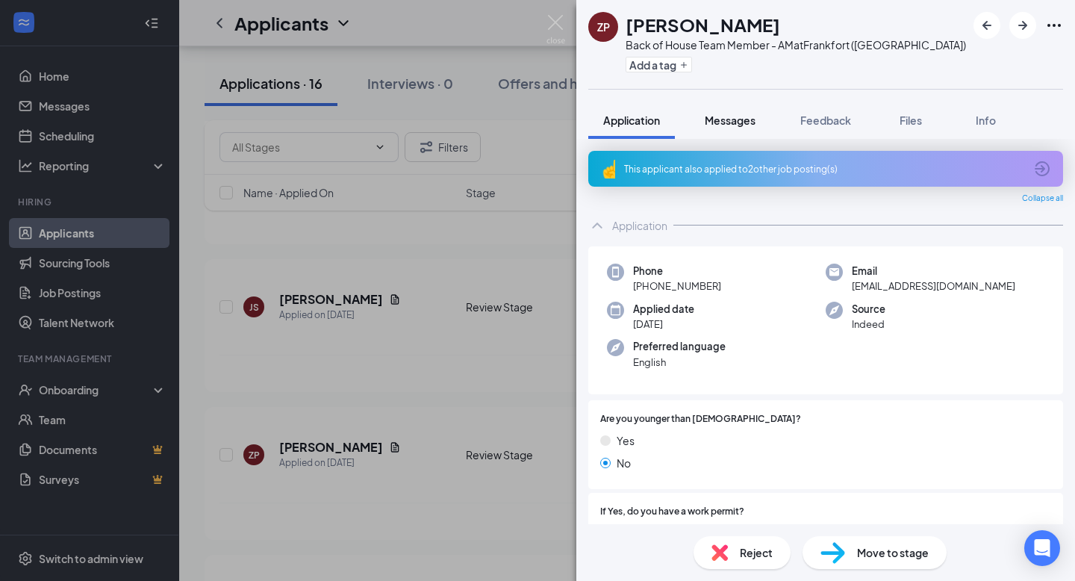
click at [724, 128] on button "Messages" at bounding box center [730, 120] width 81 height 37
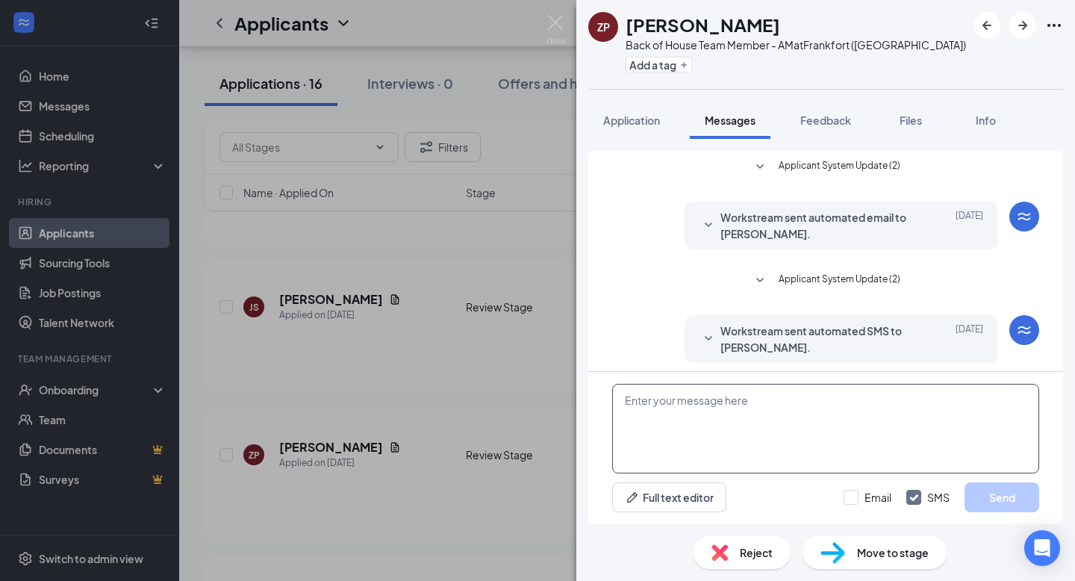
click at [702, 413] on textarea at bounding box center [825, 429] width 427 height 90
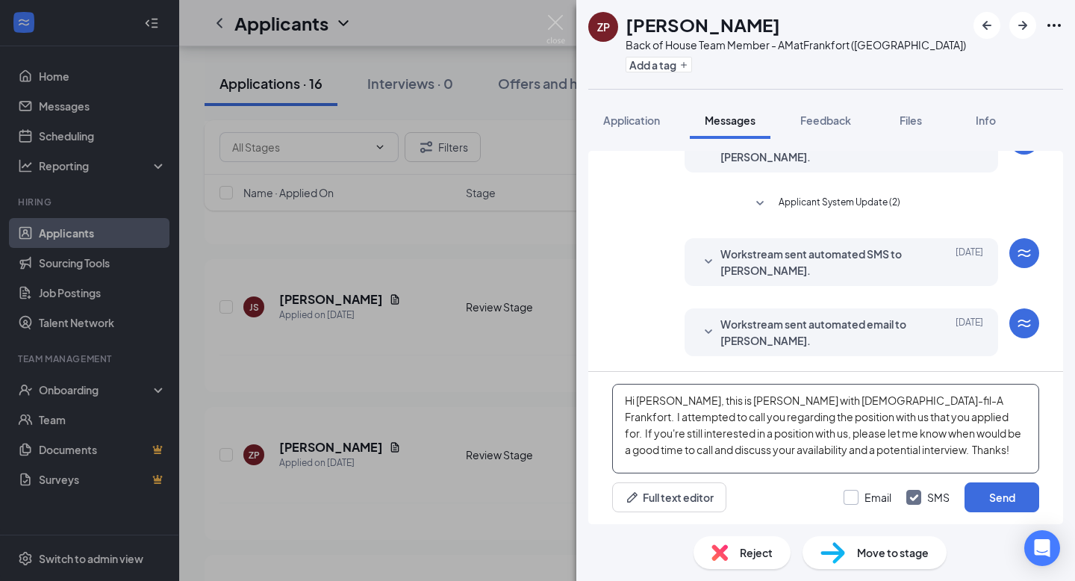
type textarea "Hi Zachery, this is Eli Gilbert with Chick-fil-A Frankfort. I attempted to call…"
click at [848, 495] on input "Email" at bounding box center [868, 497] width 48 height 15
checkbox input "true"
click at [1001, 493] on button "Send" at bounding box center [1002, 497] width 75 height 30
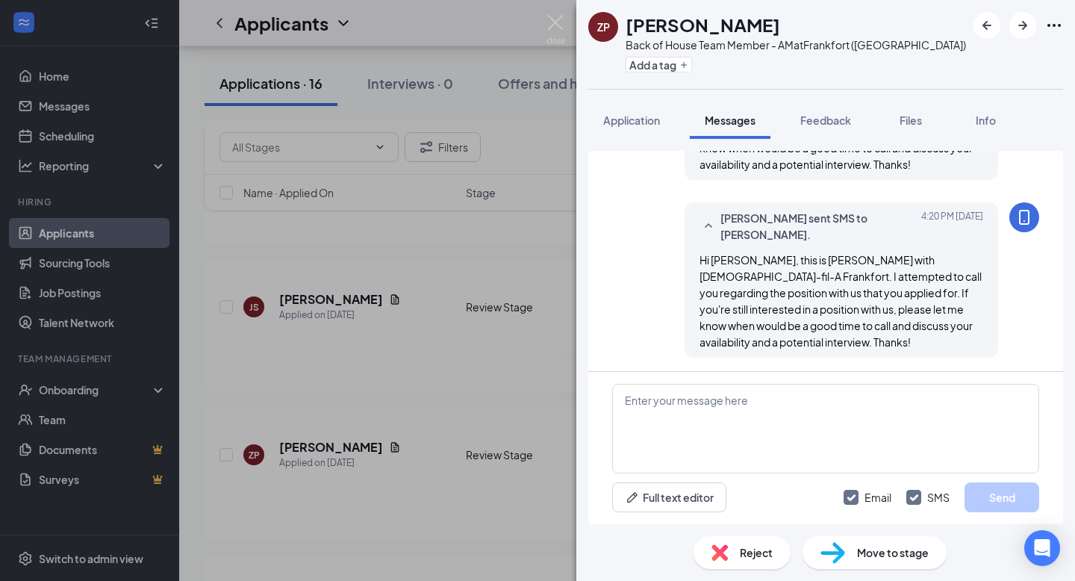
scroll to position [432, 0]
